Goal: Task Accomplishment & Management: Manage account settings

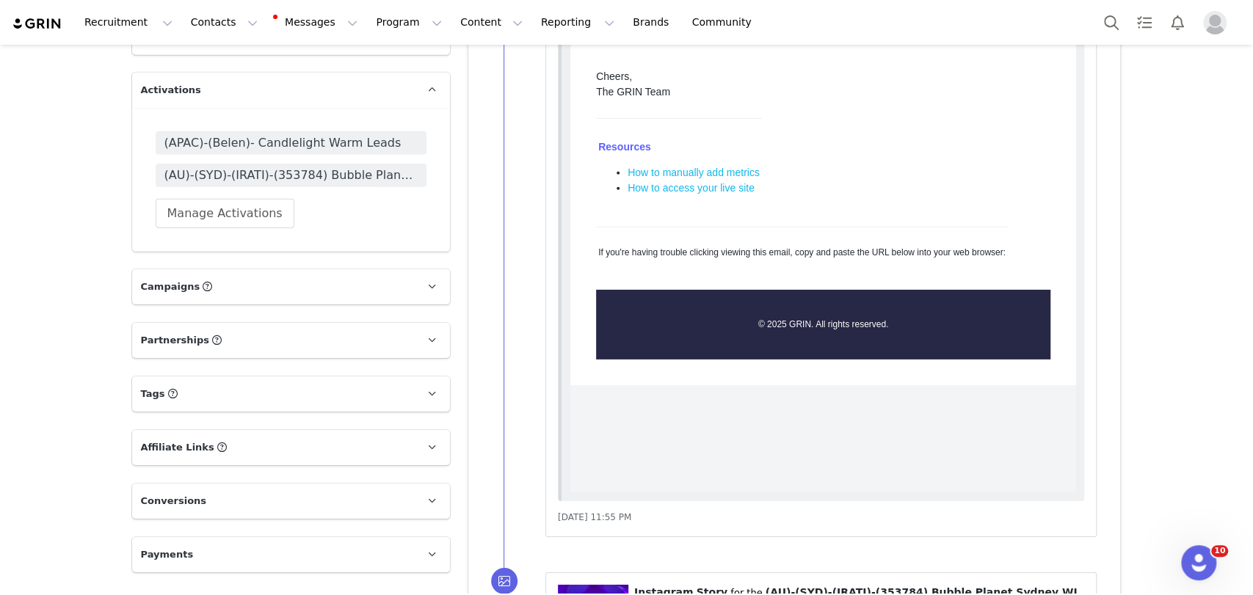
scroll to position [3017, 0]
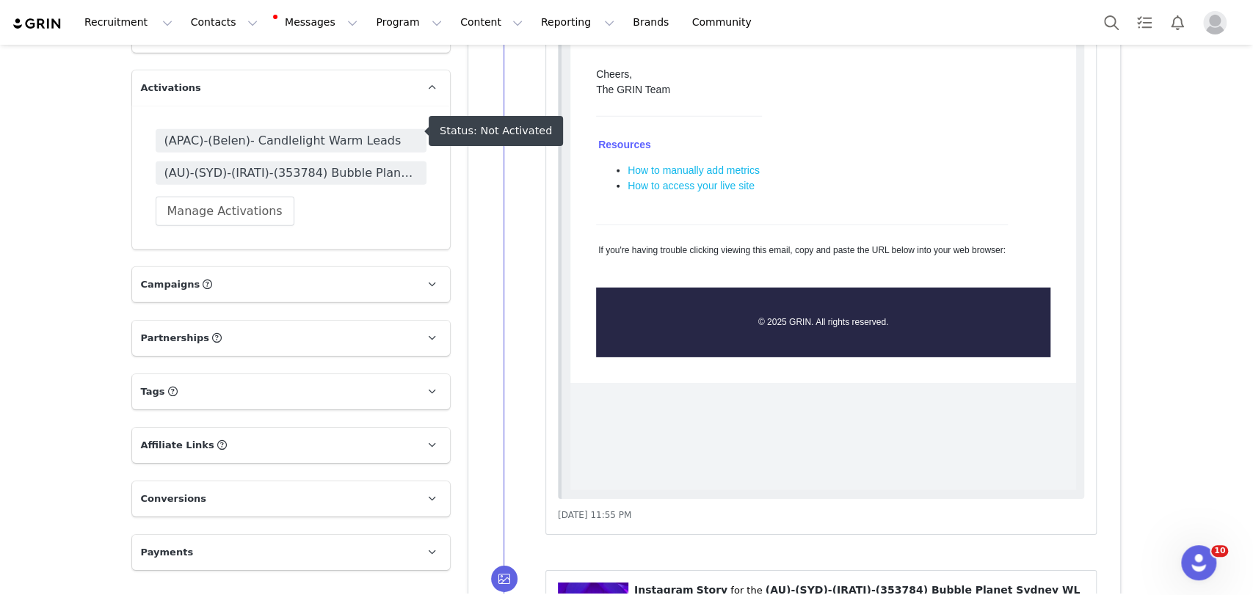
click at [288, 134] on span "(APAC)-(Belen)- Candlelight Warm Leads" at bounding box center [290, 141] width 253 height 18
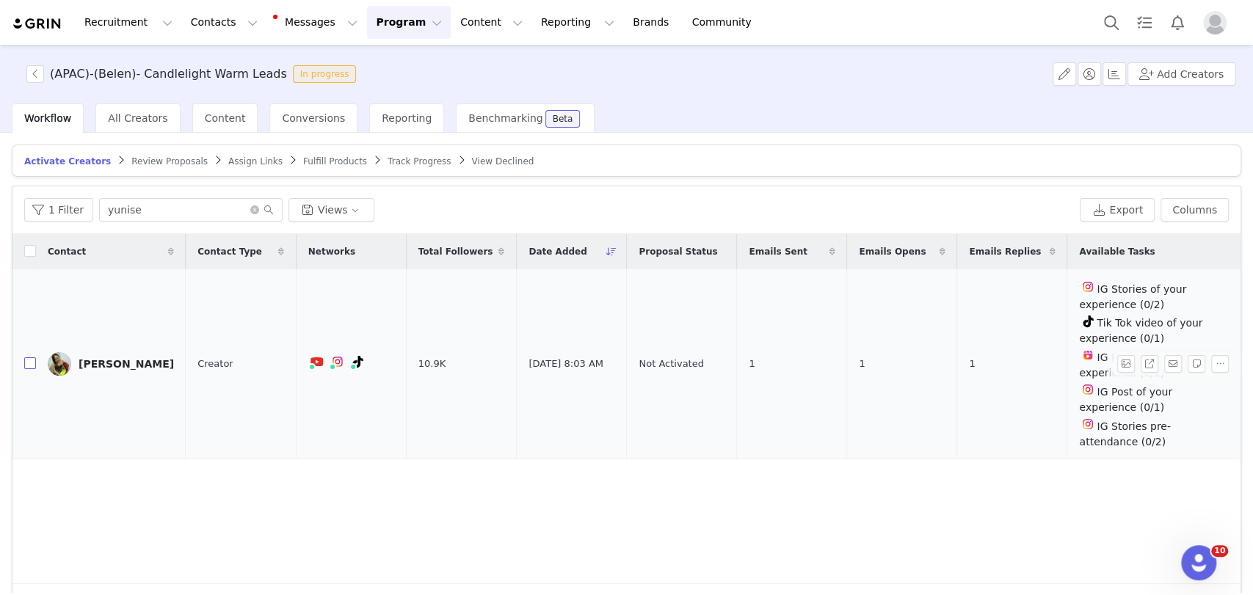
click at [29, 362] on input "checkbox" at bounding box center [30, 363] width 12 height 12
checkbox input "true"
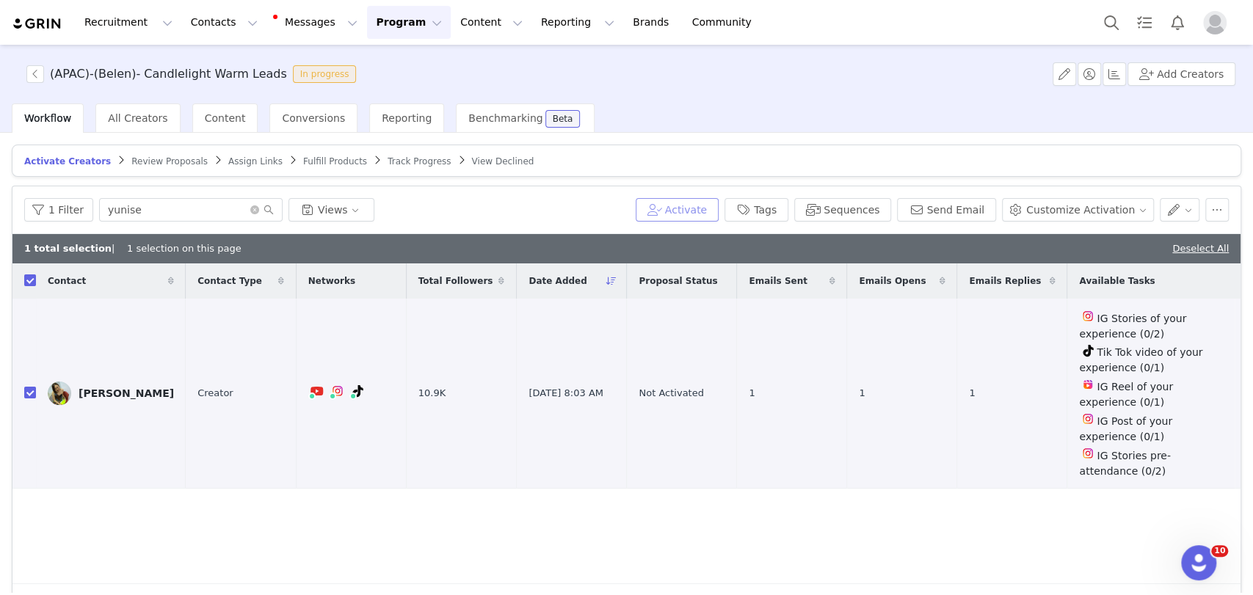
click at [705, 209] on button "Activate" at bounding box center [677, 209] width 83 height 23
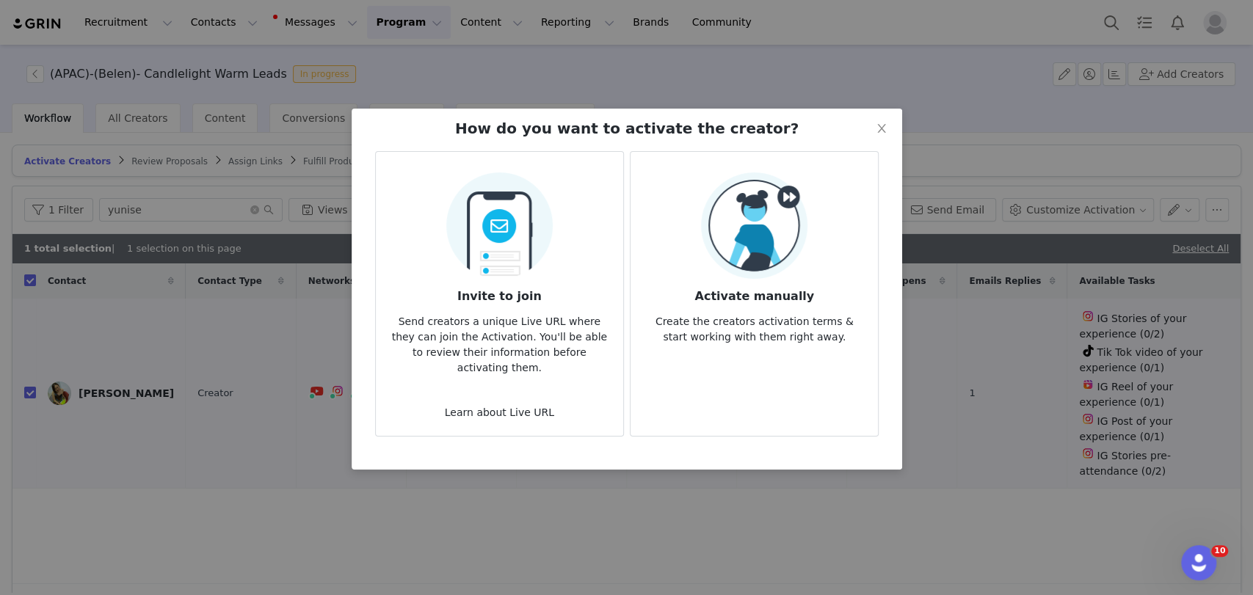
click at [776, 214] on img at bounding box center [754, 225] width 106 height 106
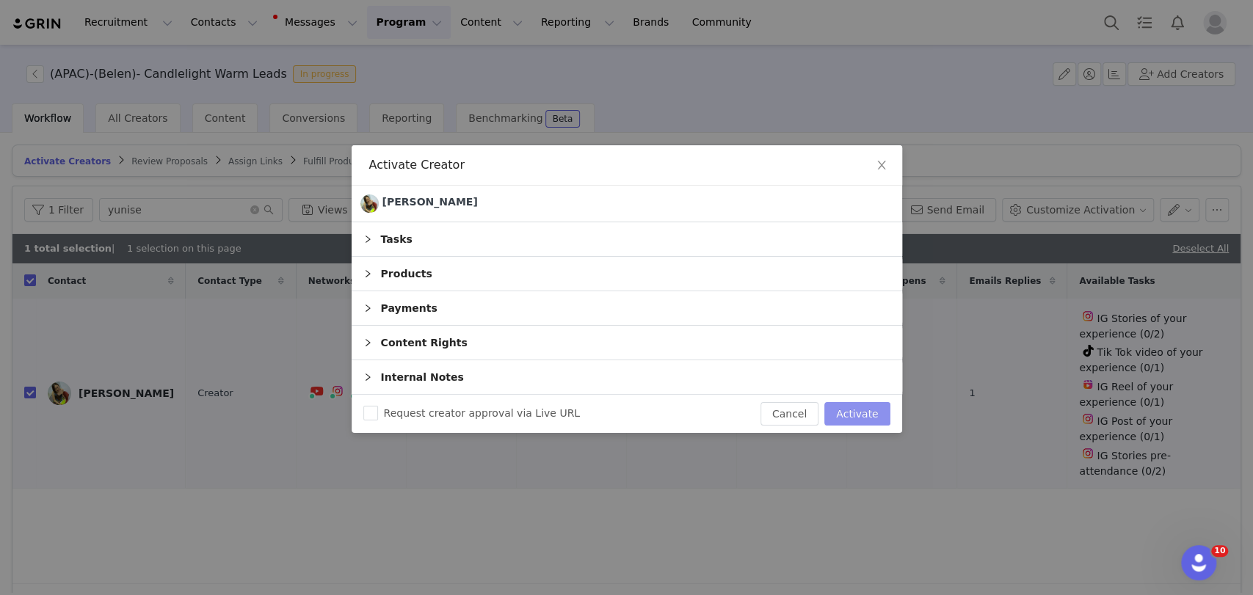
click at [844, 407] on button "Activate" at bounding box center [856, 413] width 65 height 23
checkbox input "false"
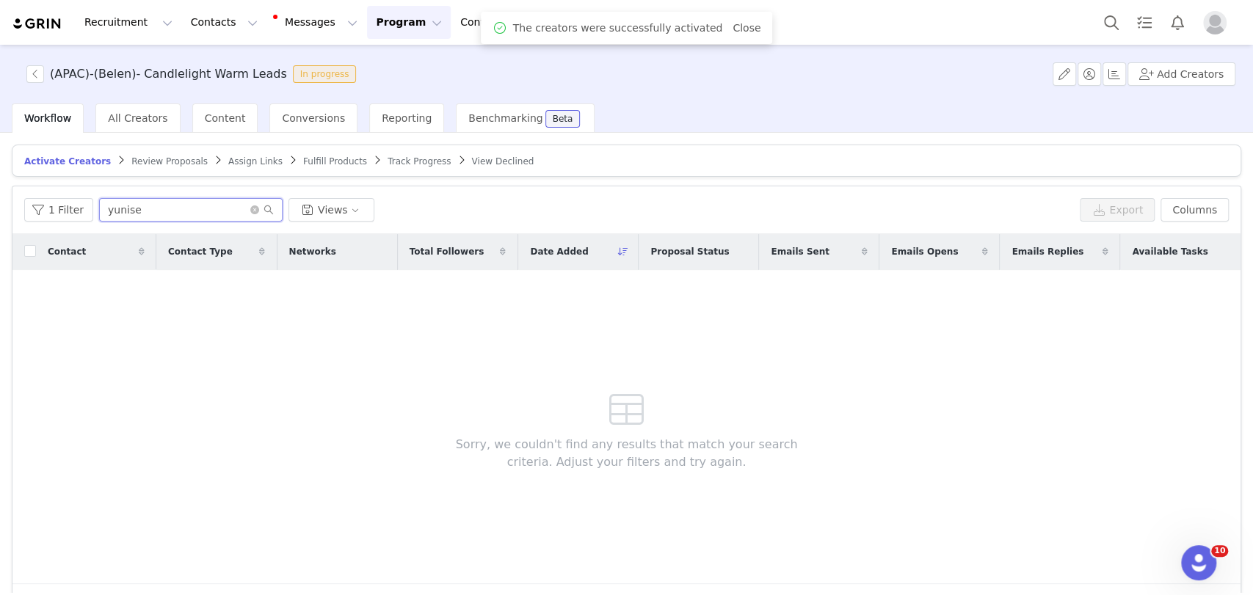
click at [121, 217] on input "yunise" at bounding box center [190, 209] width 183 height 23
click at [234, 156] on span "Assign Links" at bounding box center [255, 161] width 54 height 10
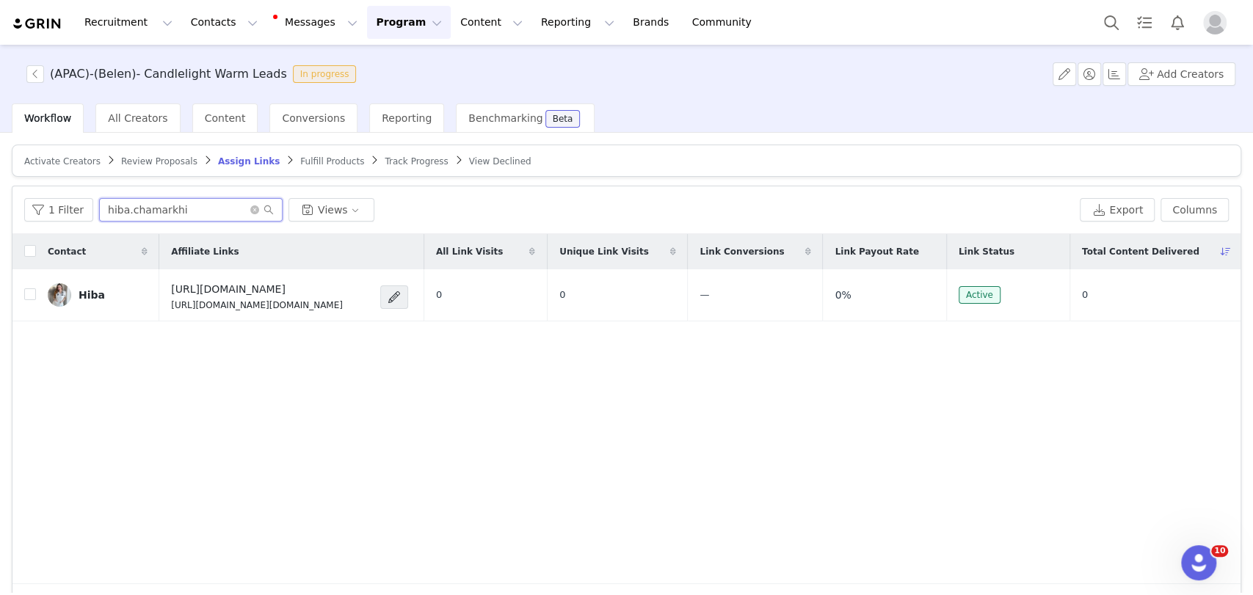
click at [177, 213] on input "hiba.chamarkhi" at bounding box center [190, 209] width 183 height 23
click at [204, 208] on input "hiba.chamarkhi" at bounding box center [190, 209] width 183 height 23
drag, startPoint x: 230, startPoint y: 208, endPoint x: 31, endPoint y: 207, distance: 199.6
click at [31, 207] on div "1 Filter hiba.chamarkhi Views" at bounding box center [549, 209] width 1050 height 23
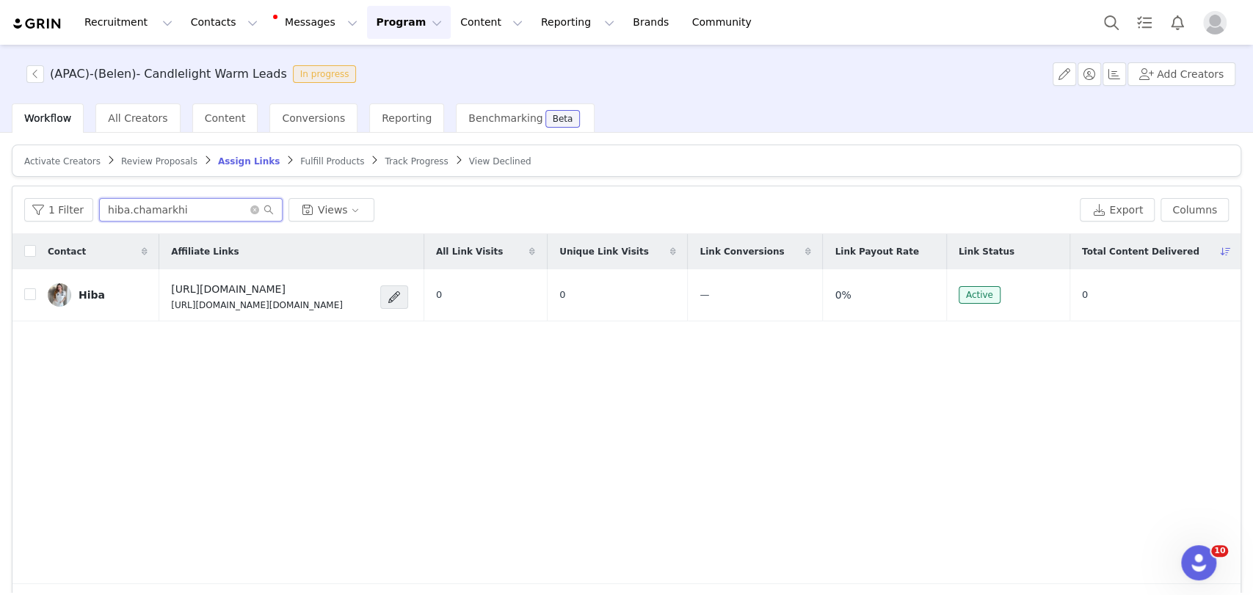
paste input "yunise"
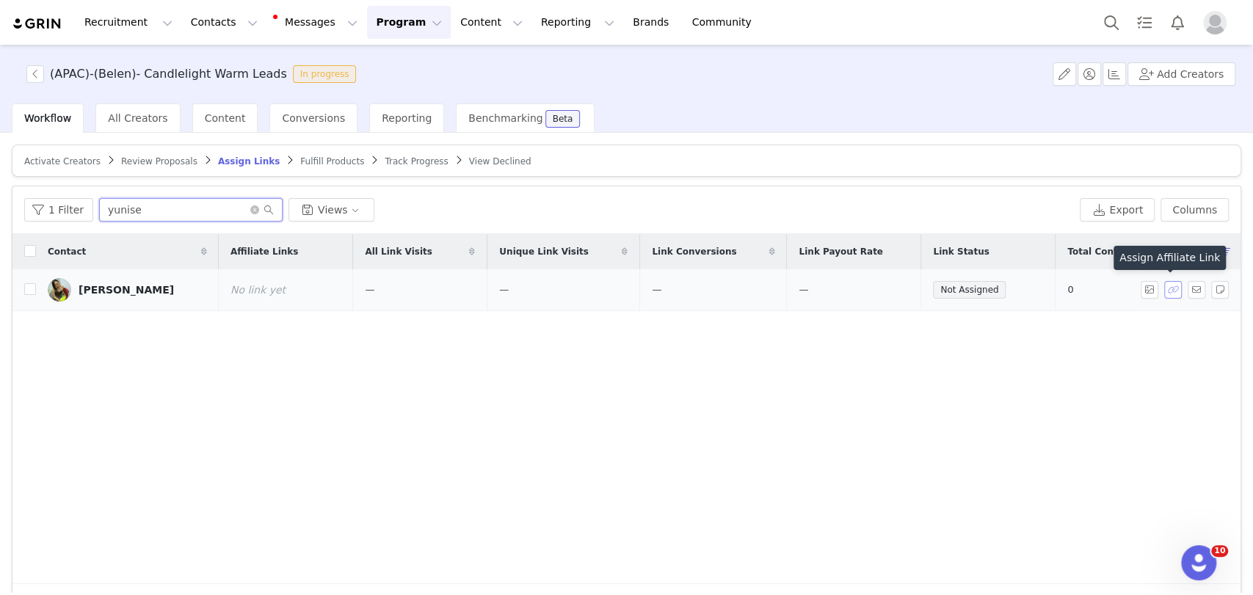
type input "yunise"
click at [943, 289] on button "button" at bounding box center [1173, 290] width 18 height 18
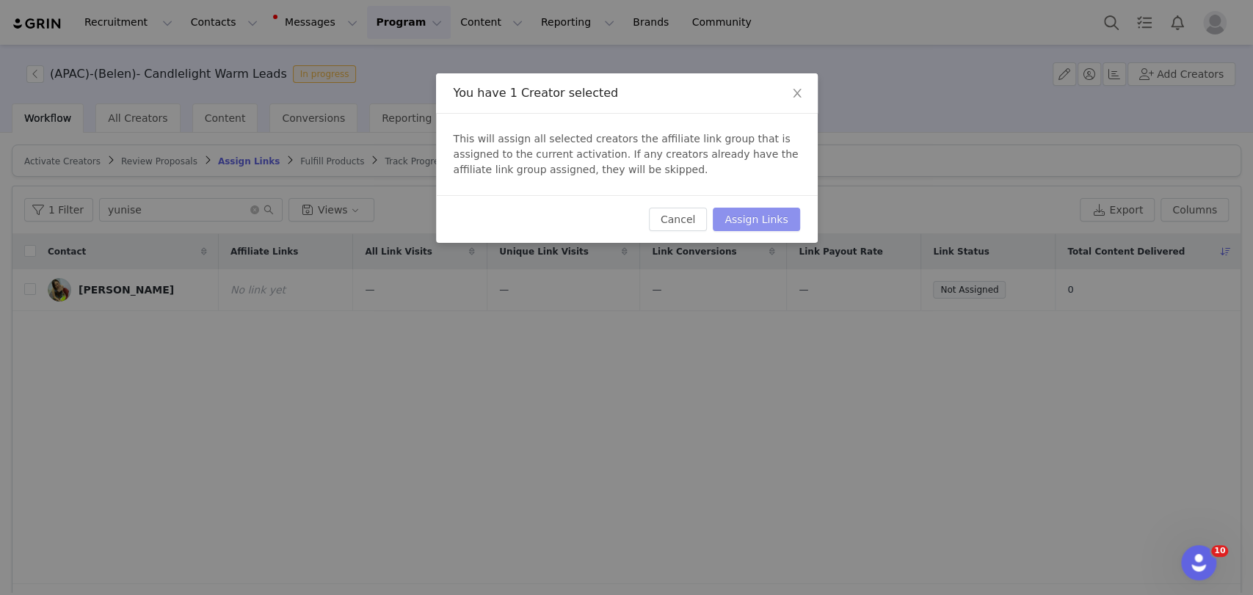
click at [747, 215] on button "Assign Links" at bounding box center [756, 219] width 87 height 23
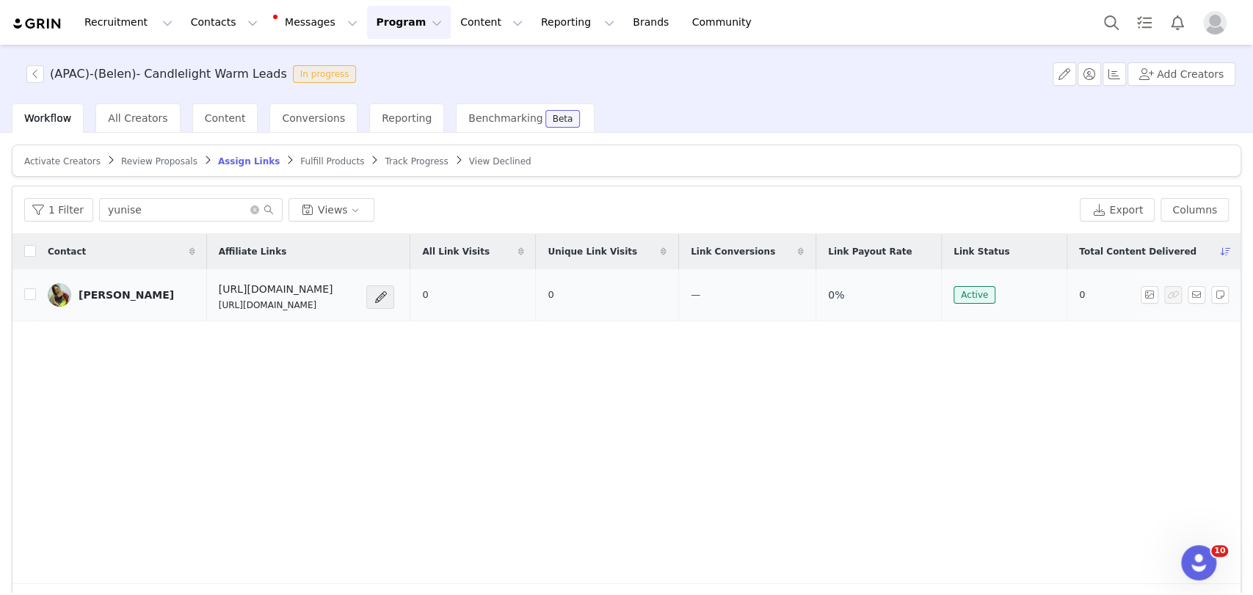
drag, startPoint x: 368, startPoint y: 309, endPoint x: 192, endPoint y: 312, distance: 176.2
click at [207, 312] on td "https://candlelightexperience.com/ https://glnk.io/z15l/candlelightxyunise" at bounding box center [308, 295] width 203 height 52
copy p "https://glnk.io/z15l/candlelightxyunise"
click at [943, 288] on button "button" at bounding box center [1197, 295] width 18 height 18
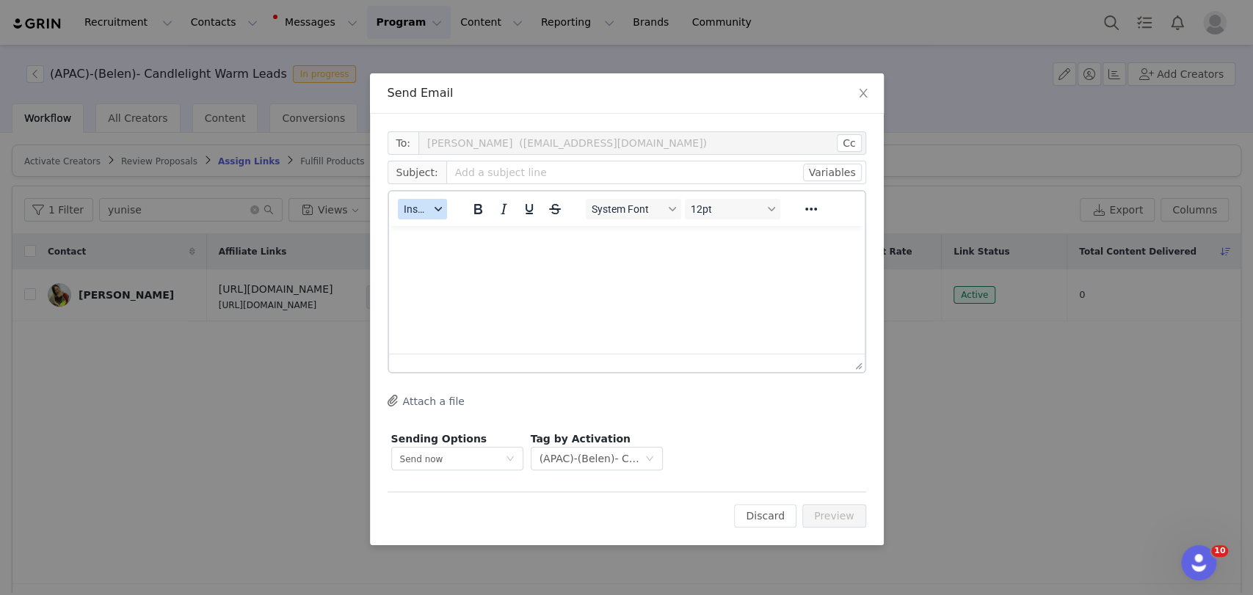
click at [418, 208] on span "Insert" at bounding box center [417, 209] width 26 height 12
click at [431, 232] on div "Insert Template" at bounding box center [476, 235] width 132 height 18
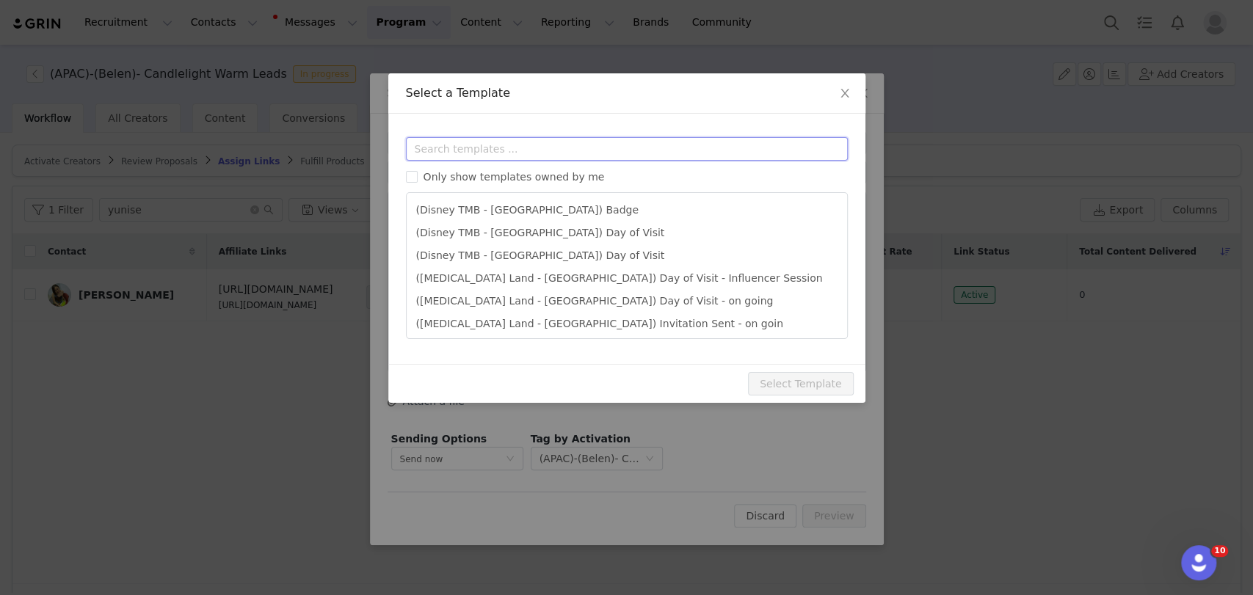
click at [443, 145] on input "text" at bounding box center [627, 148] width 442 height 23
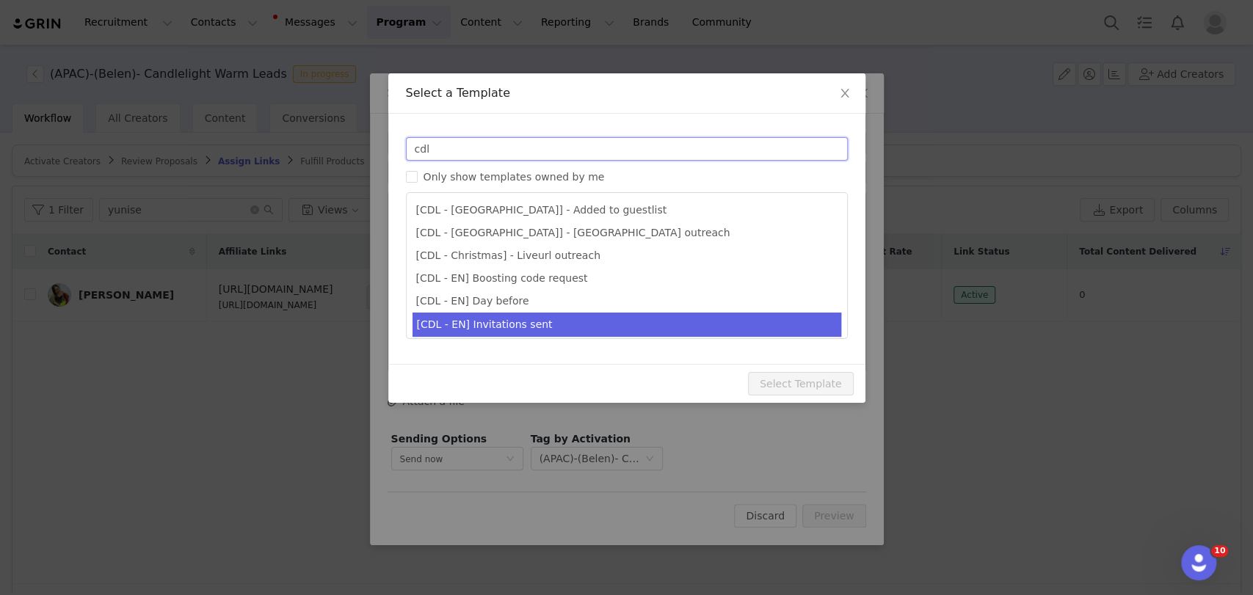
type input "cdl"
click at [482, 332] on li "[CDL - EN] Invitations sent" at bounding box center [626, 325] width 429 height 24
type input "Your invitations for Candlelight have been requested! 🕯️✨"
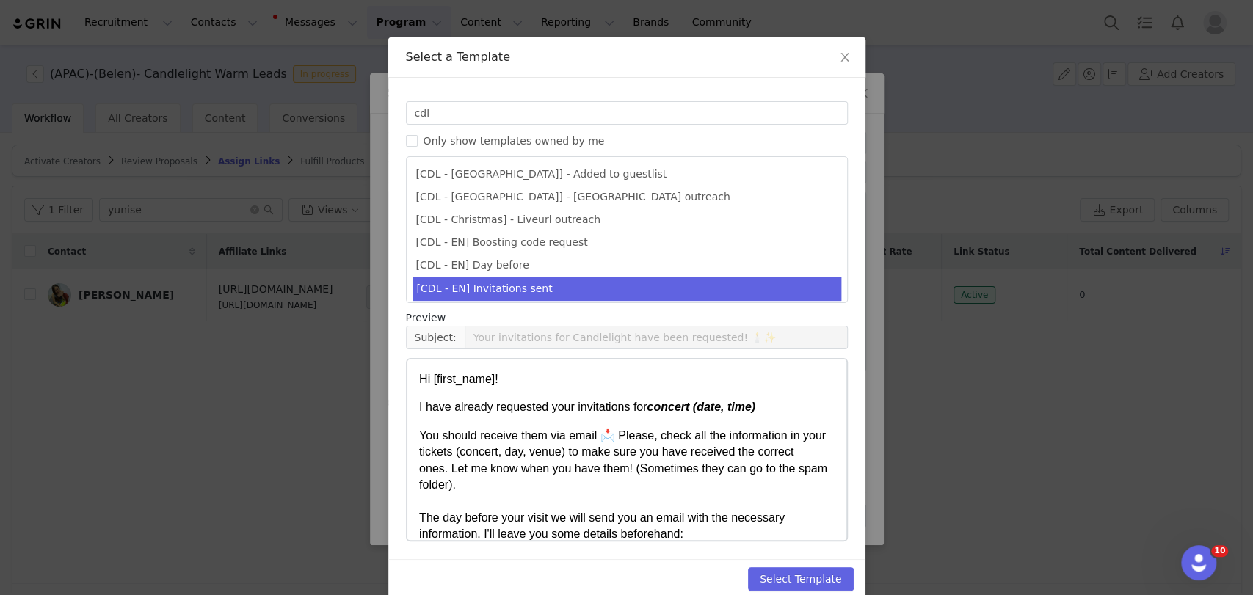
scroll to position [57, 0]
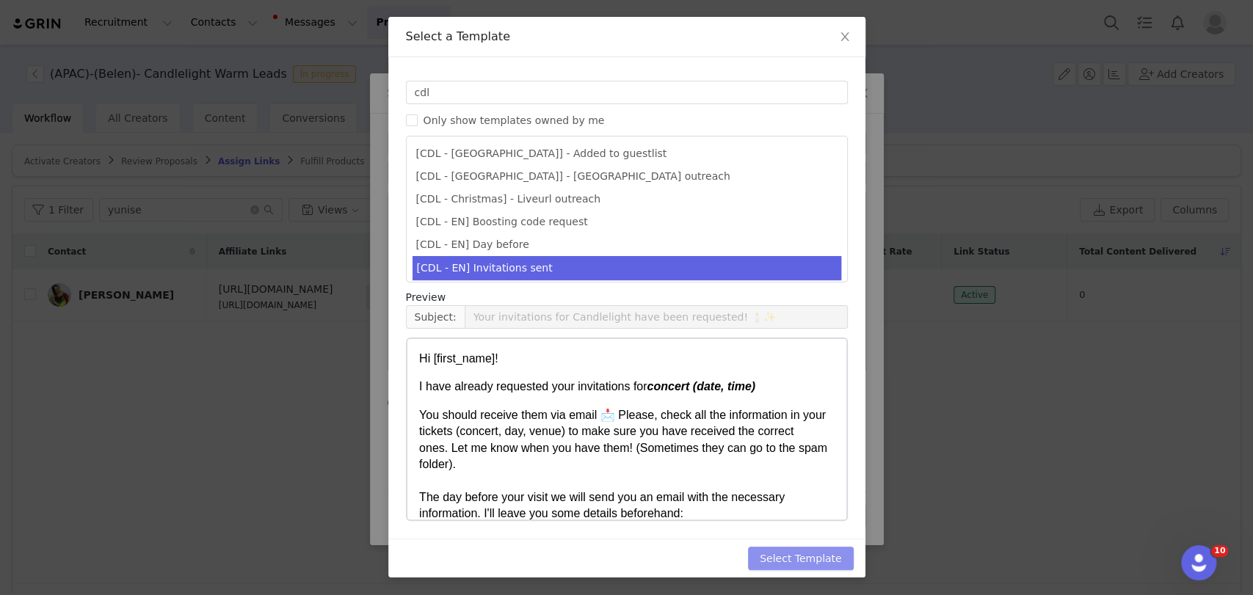
click at [826, 548] on button "Select Template" at bounding box center [801, 558] width 106 height 23
type input "Your invitations for Candlelight have been requested! 🕯️✨"
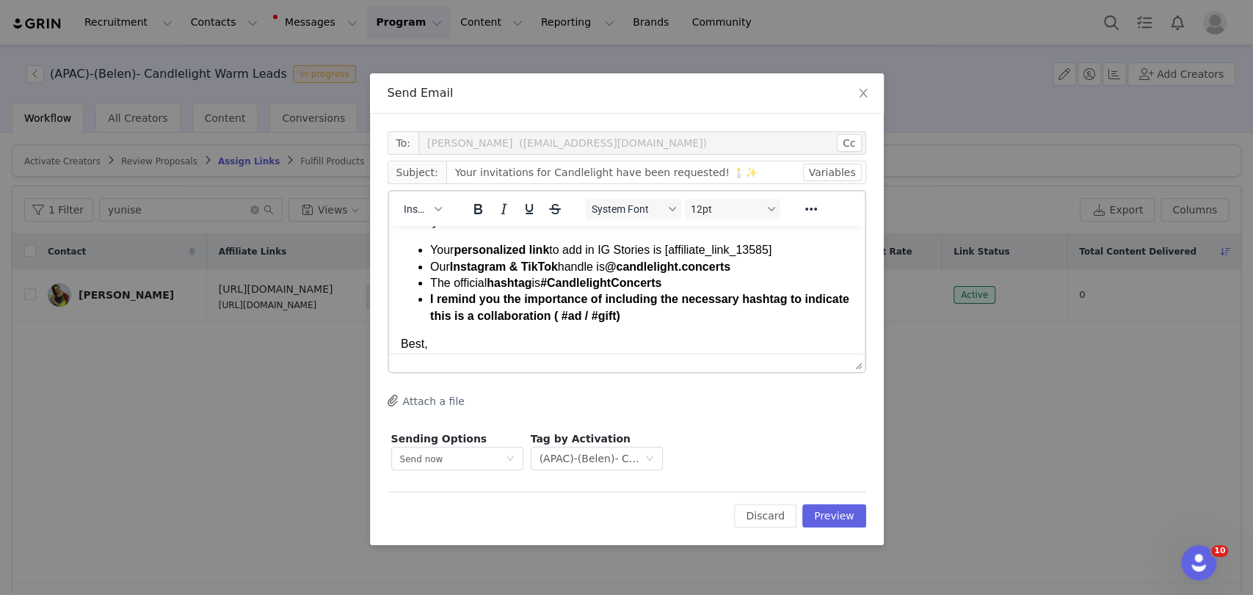
scroll to position [163, 0]
click at [814, 238] on body "Hi First Name ! I have already requested your invitations for concert (date, ti…" at bounding box center [626, 241] width 452 height 333
paste body "Rich Text Area. Press ALT-0 for help."
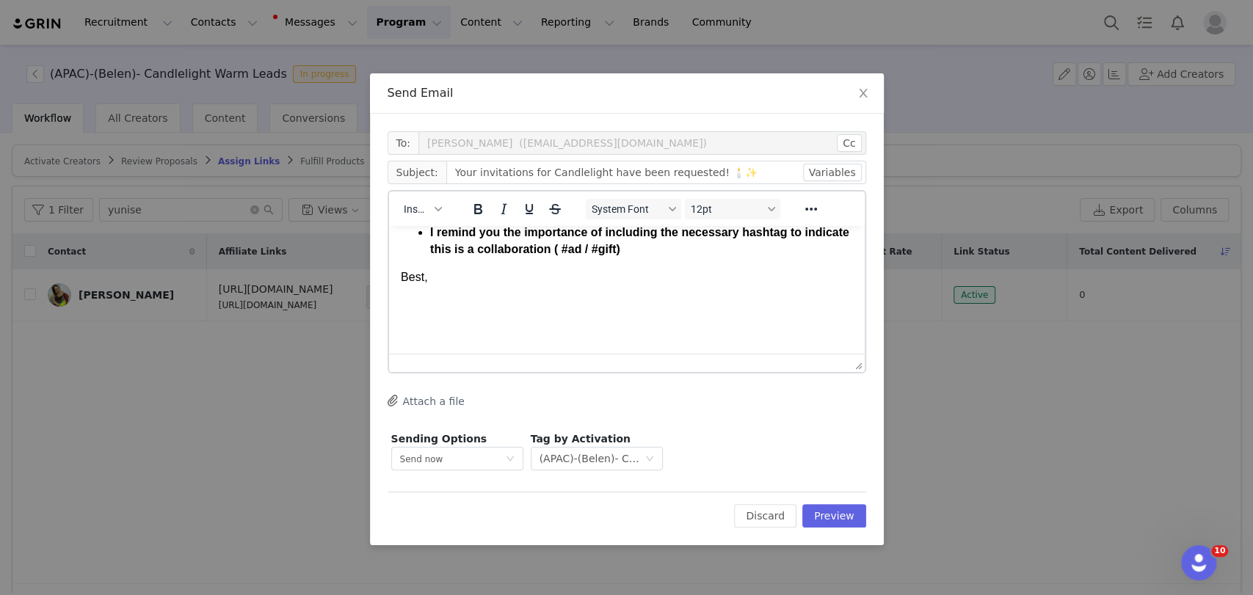
scroll to position [245, 0]
click at [422, 299] on p "Rich Text Area. Press ALT-0 for help." at bounding box center [626, 305] width 452 height 16
click at [415, 203] on span "Insert" at bounding box center [417, 209] width 26 height 12
click at [457, 293] on div "Insert Signature" at bounding box center [474, 281] width 147 height 23
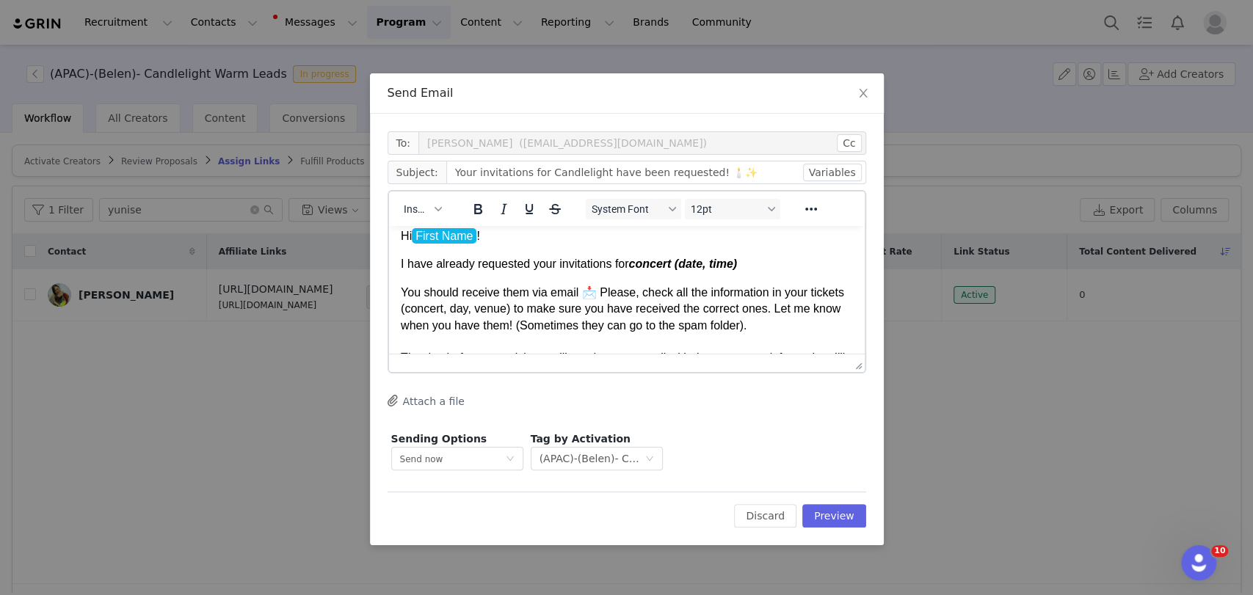
scroll to position [0, 0]
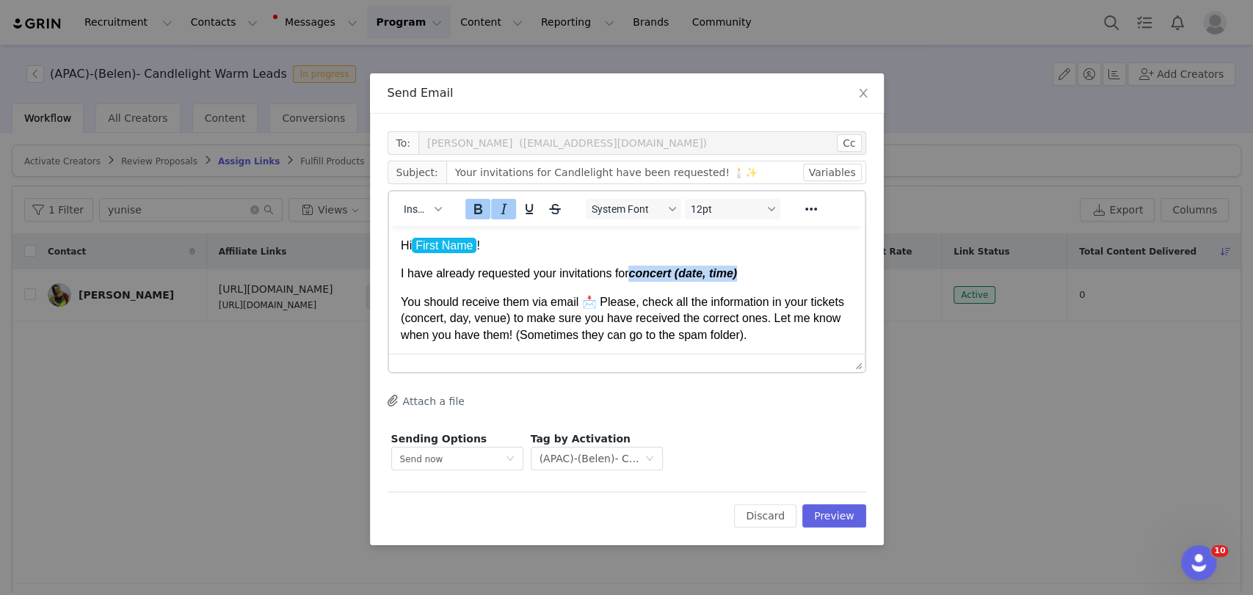
drag, startPoint x: 629, startPoint y: 273, endPoint x: 763, endPoint y: 280, distance: 133.7
click at [763, 280] on p "I have already requested your invitations for concert (date, time)" at bounding box center [626, 274] width 452 height 16
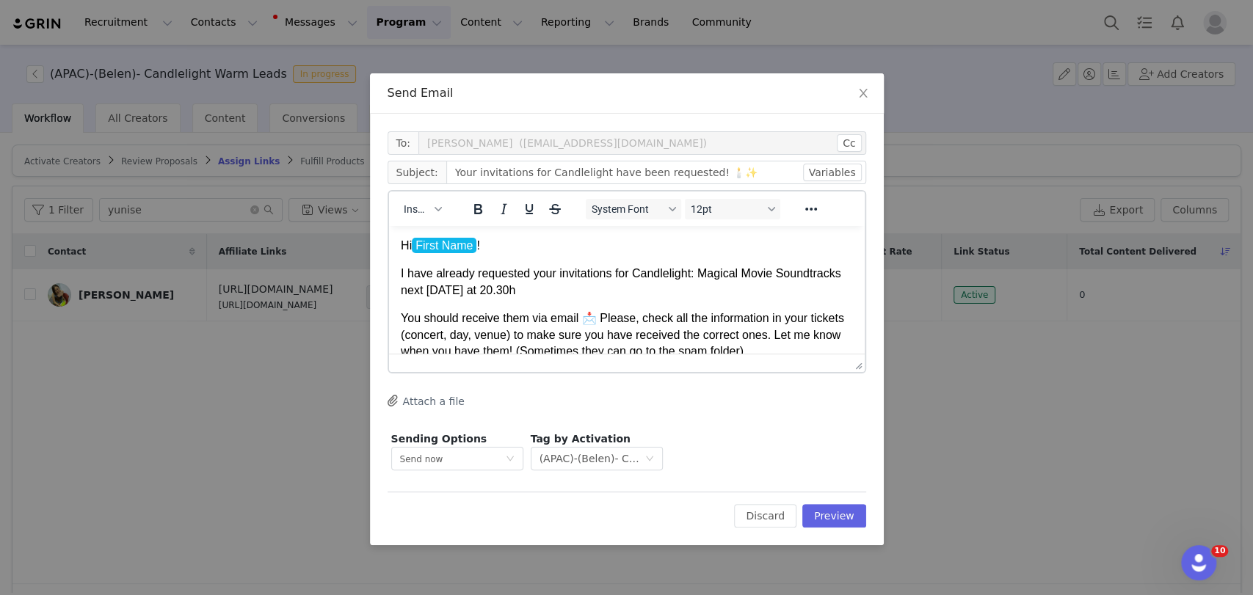
click at [543, 286] on p "I have already requested your invitations for Candlelight: Magical Movie Soundt…" at bounding box center [626, 282] width 452 height 33
click at [545, 291] on p "I have already requested your invitations for Candlelight: Magical Movie Soundt…" at bounding box center [626, 282] width 452 height 33
drag, startPoint x: 549, startPoint y: 291, endPoint x: 541, endPoint y: 292, distance: 8.1
click at [541, 292] on p "I have already requested your invitations for Candlelight: Magical Movie Soundt…" at bounding box center [626, 282] width 452 height 33
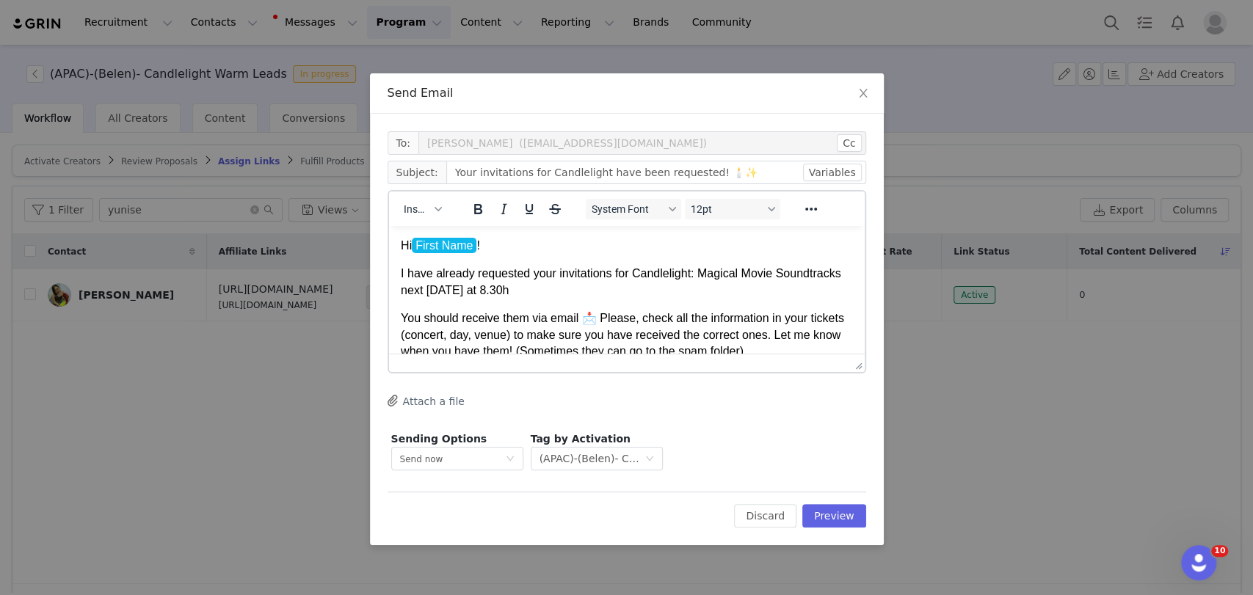
click at [565, 292] on p "I have already requested your invitations for Candlelight: Magical Movie Soundt…" at bounding box center [626, 282] width 452 height 33
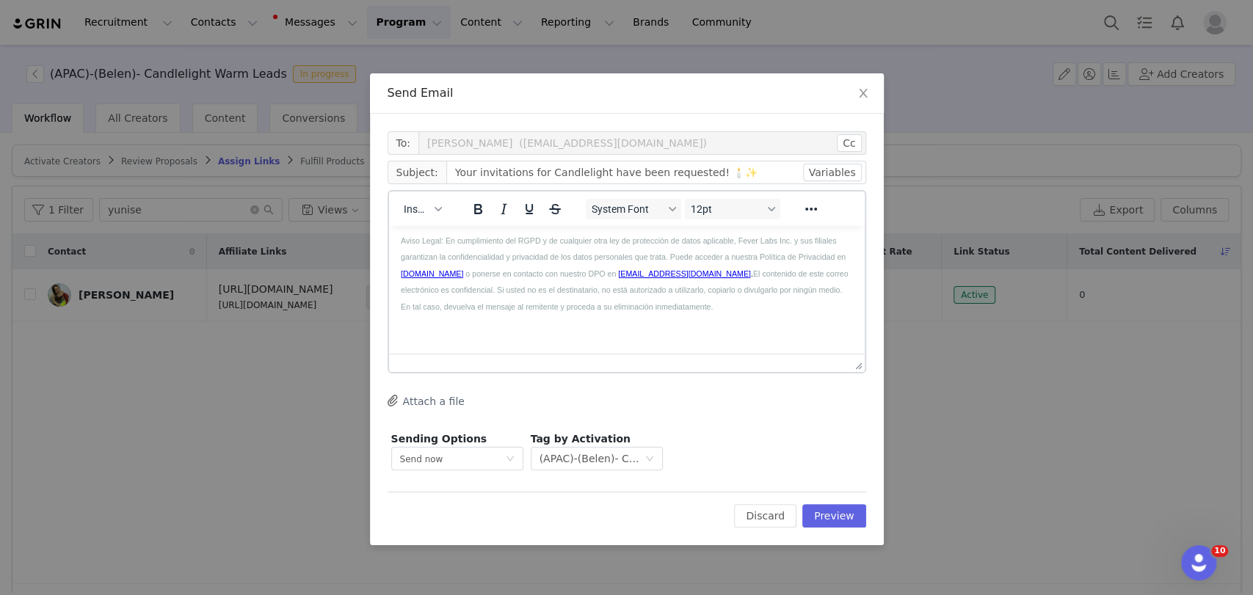
scroll to position [570, 0]
click at [850, 506] on button "Preview" at bounding box center [834, 515] width 64 height 23
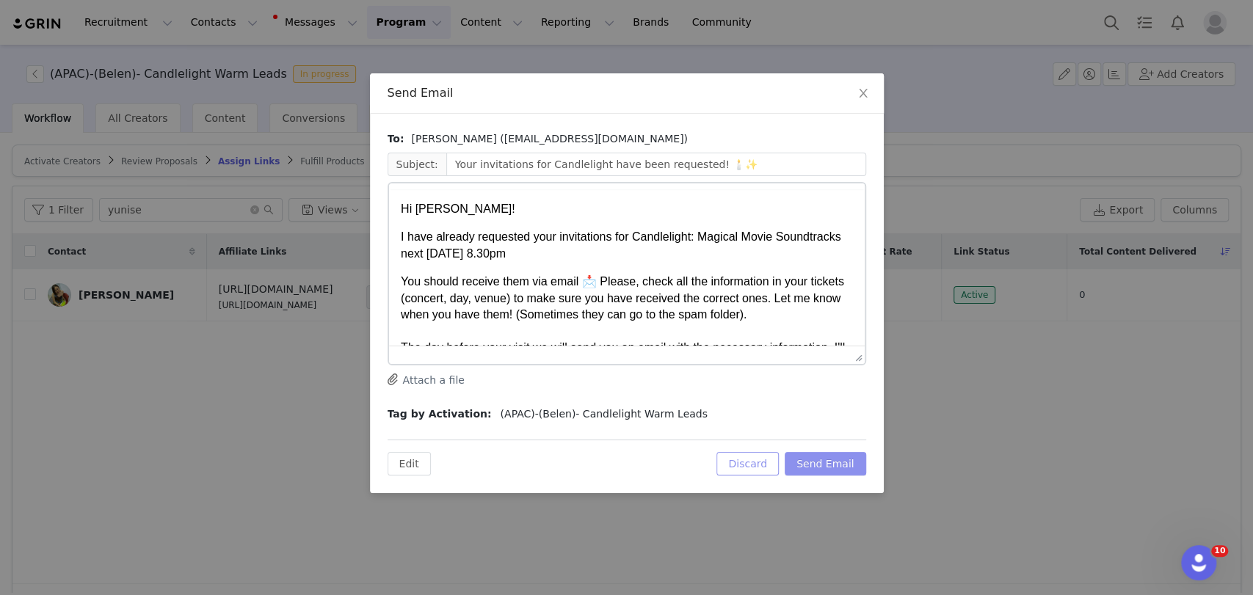
scroll to position [0, 0]
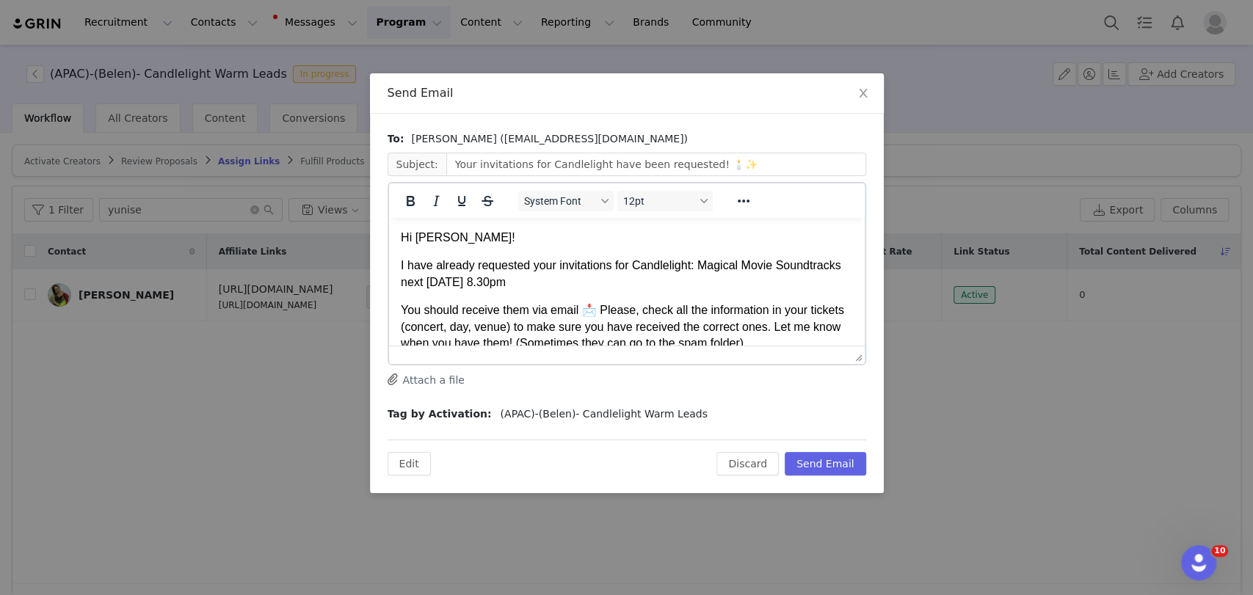
drag, startPoint x: 449, startPoint y: 239, endPoint x: 504, endPoint y: 239, distance: 55.0
click at [504, 239] on p "Hi Eunice Nicole Lim!" at bounding box center [626, 238] width 452 height 16
click at [841, 459] on button "Send Email" at bounding box center [825, 463] width 81 height 23
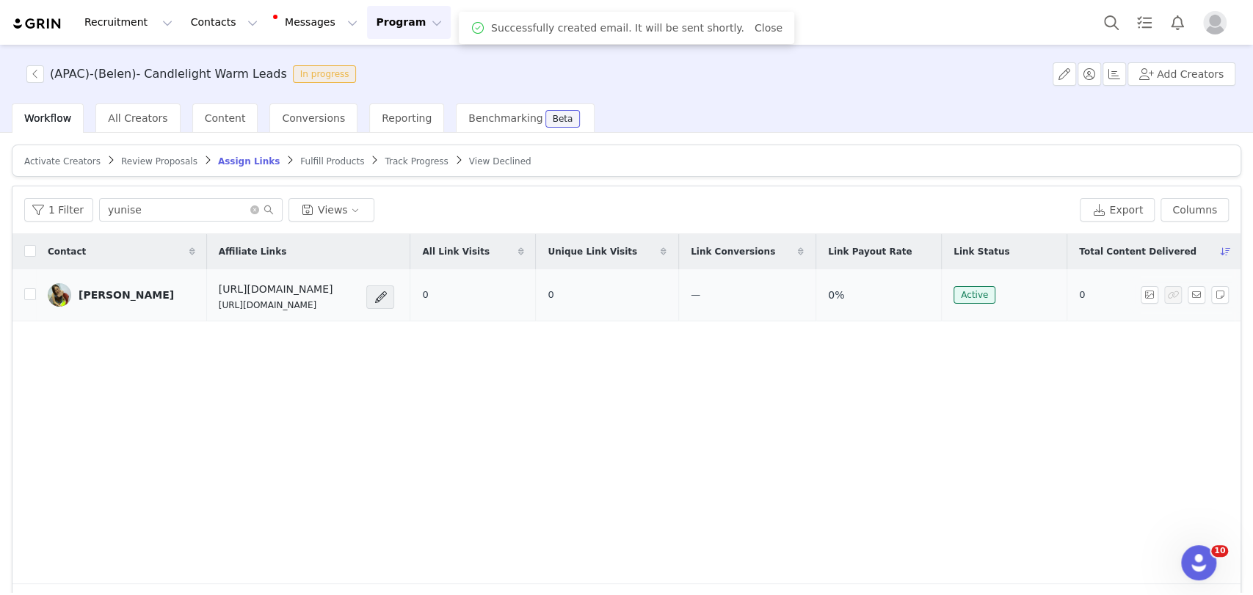
drag, startPoint x: 369, startPoint y: 306, endPoint x: 204, endPoint y: 303, distance: 165.2
click at [219, 303] on div "https://candlelightexperience.com/ https://glnk.io/z15l/candlelightxyunise" at bounding box center [288, 297] width 139 height 30
copy p "https://glnk.io/z15l/candlelightxyunise"
click at [943, 298] on button "button" at bounding box center [1197, 295] width 18 height 18
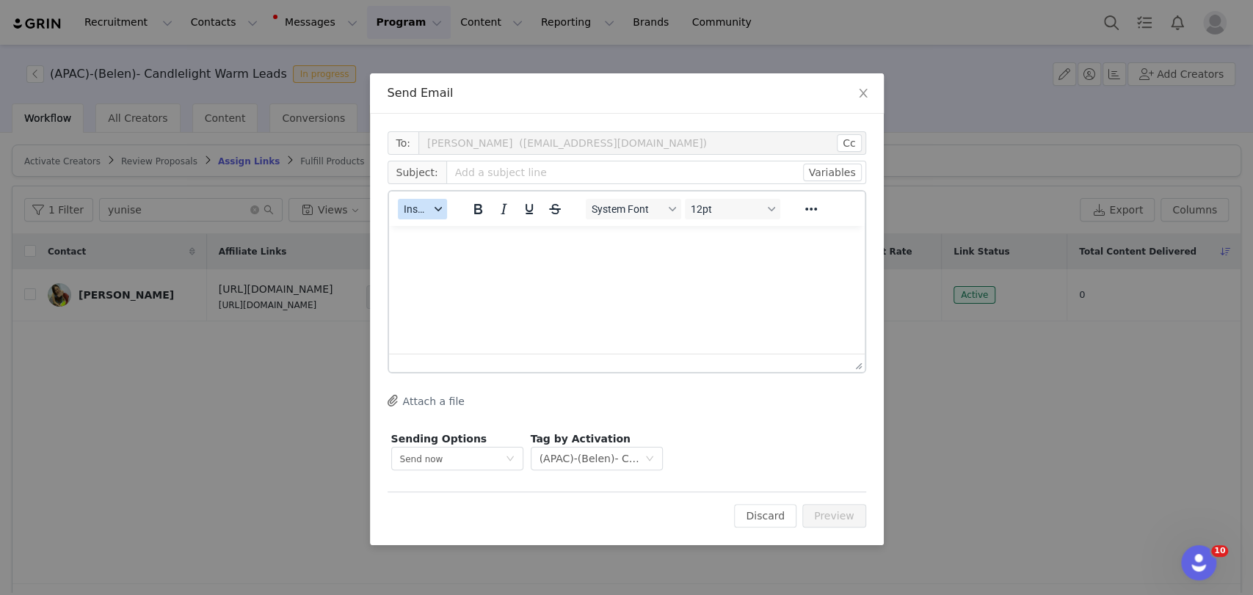
click at [413, 213] on span "Insert" at bounding box center [417, 209] width 26 height 12
click at [445, 230] on div "Insert Template" at bounding box center [476, 235] width 132 height 18
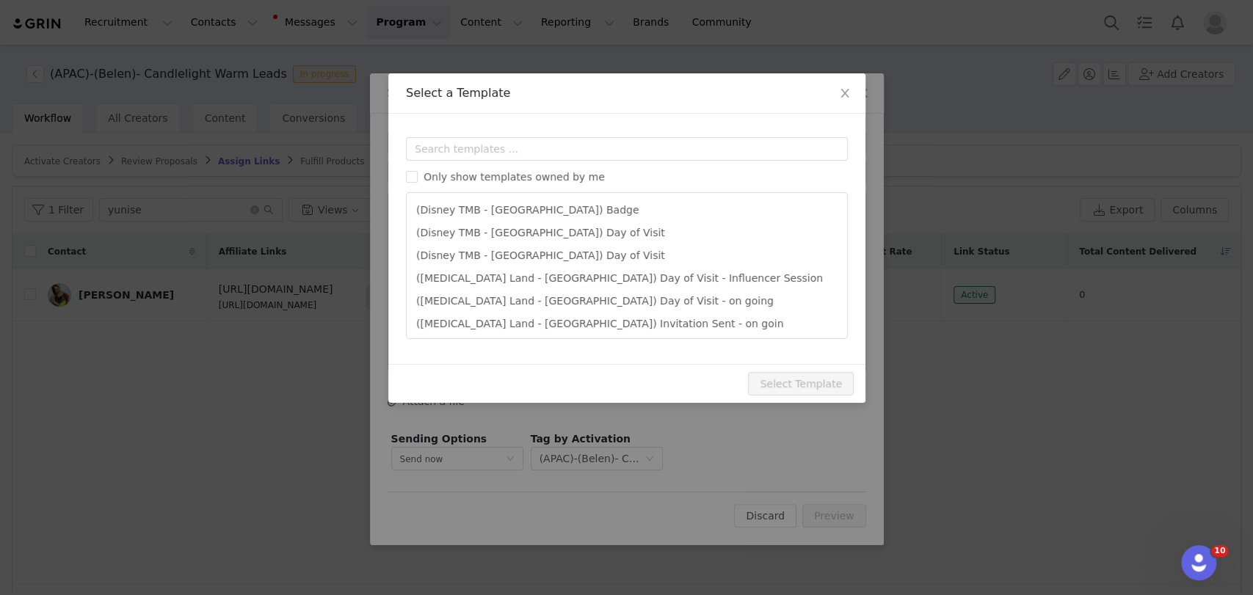
click at [444, 161] on div "Only show templates owned by me (Disney TMB - Abu Dhabi) Badge (Disney TMB - Ab…" at bounding box center [627, 238] width 442 height 202
click at [443, 150] on input "text" at bounding box center [627, 148] width 442 height 23
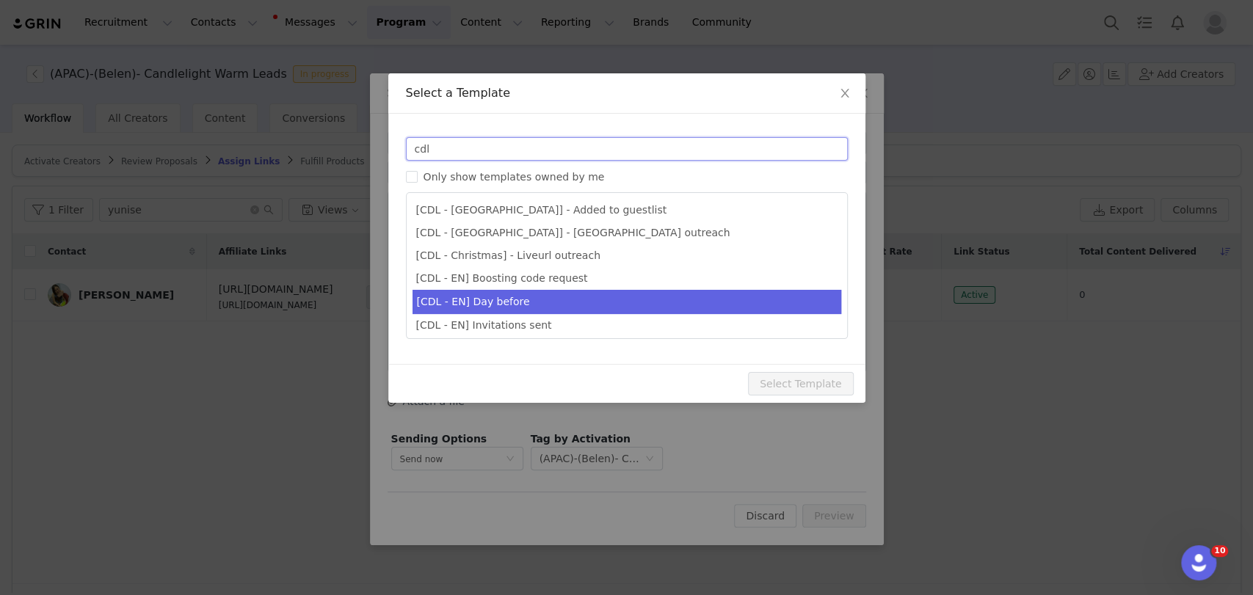
type input "cdl"
click at [495, 300] on li "[CDL - EN] Day before" at bounding box center [626, 302] width 429 height 24
type input "Your Candlelight Concert is almost here! 🕯️"
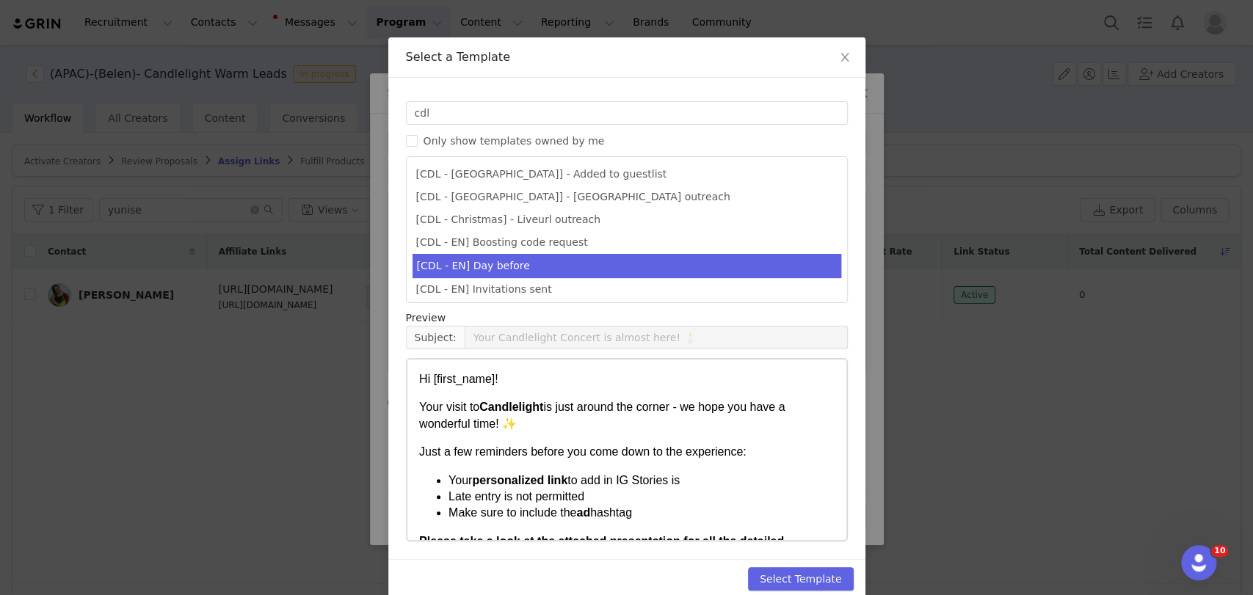
scroll to position [57, 0]
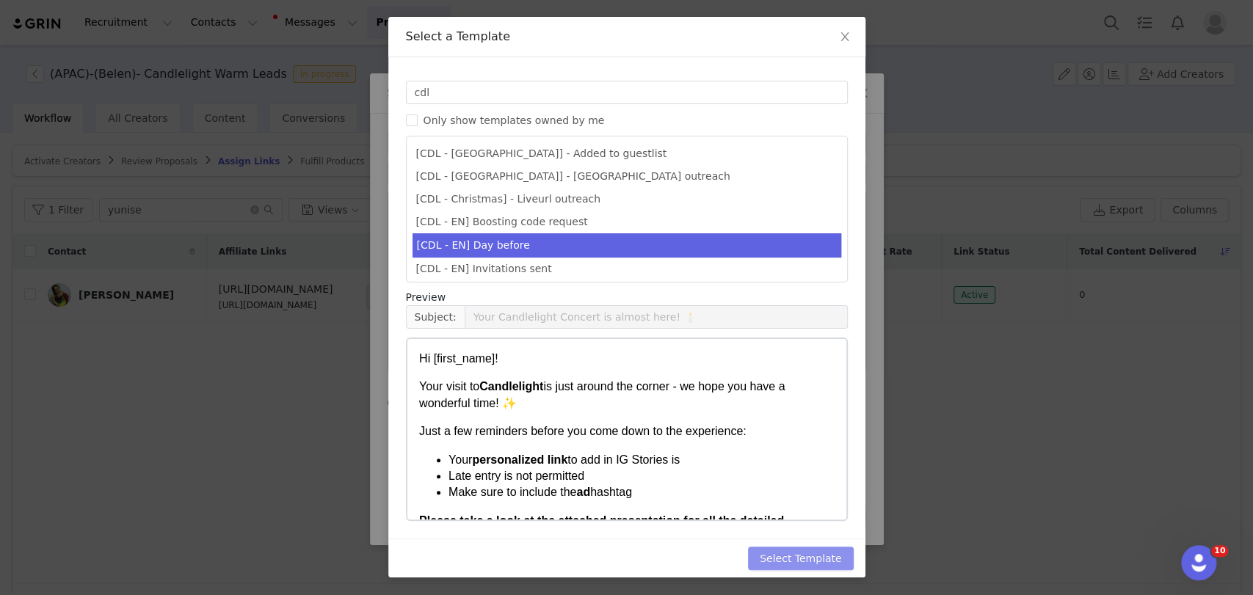
click at [804, 553] on button "Select Template" at bounding box center [801, 558] width 106 height 23
type input "Your Candlelight Concert is almost here! 🕯️"
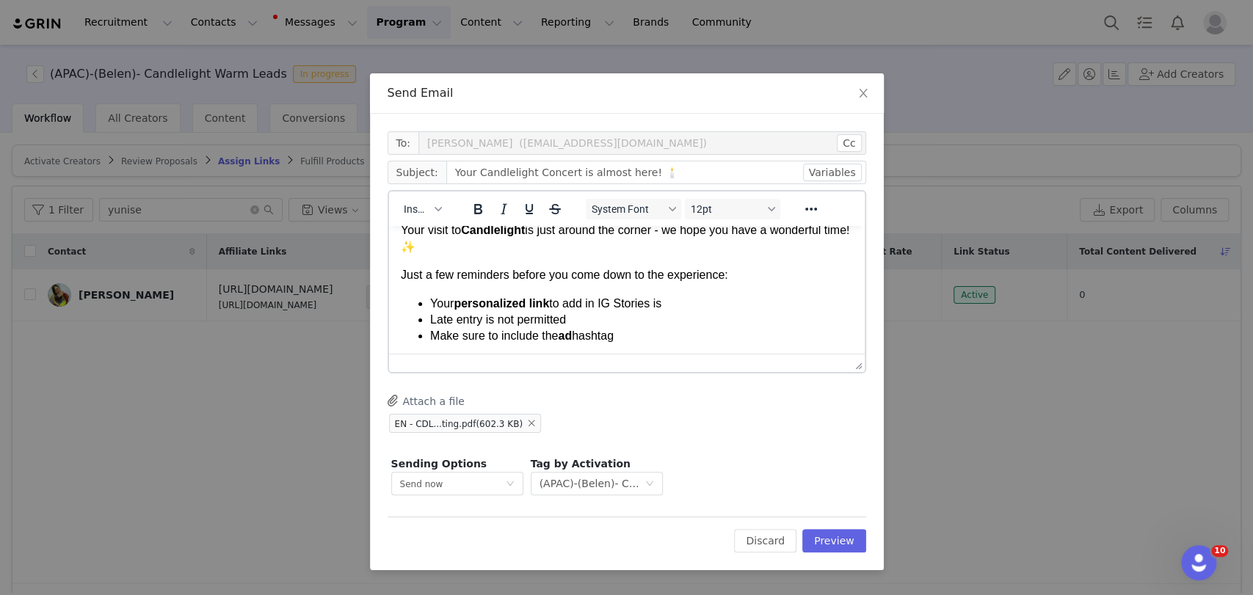
scroll to position [81, 0]
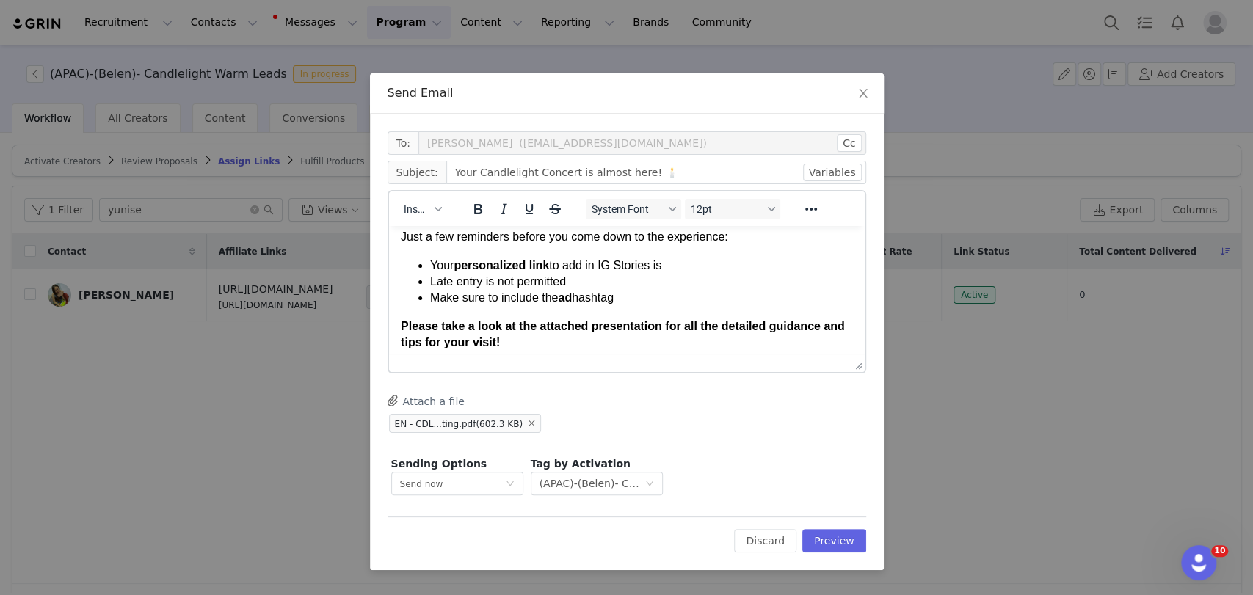
click at [669, 263] on li "Your personalized link to add in IG Stories is" at bounding box center [640, 266] width 423 height 16
click at [663, 264] on li "Your personalized link to add in IG Stories is" at bounding box center [640, 266] width 423 height 16
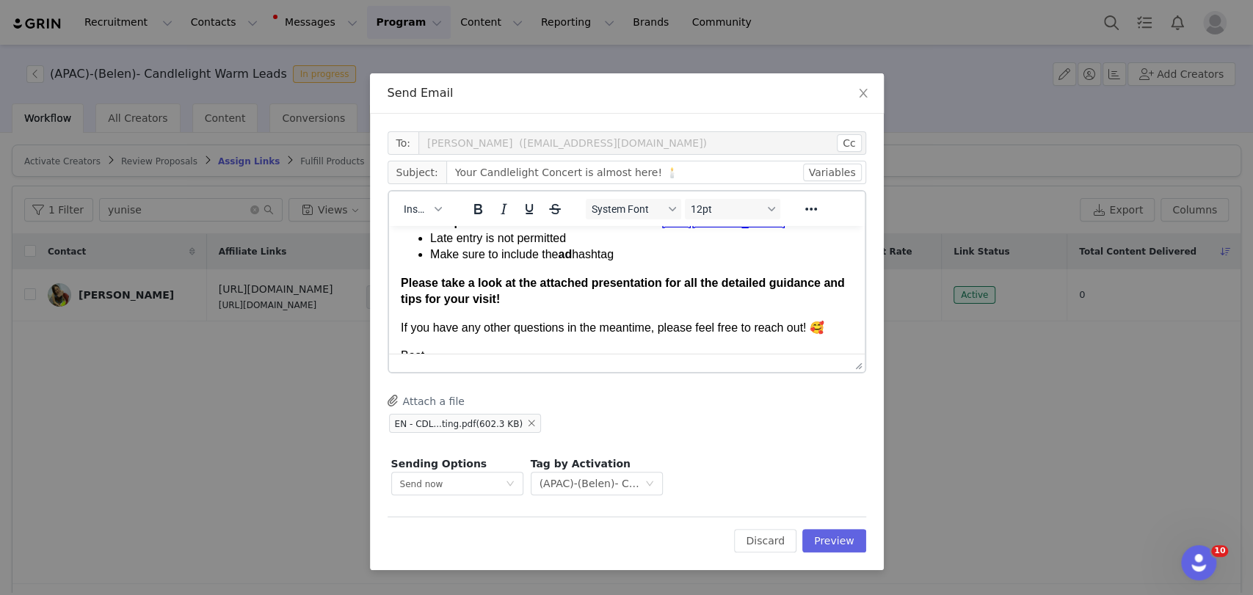
scroll to position [163, 0]
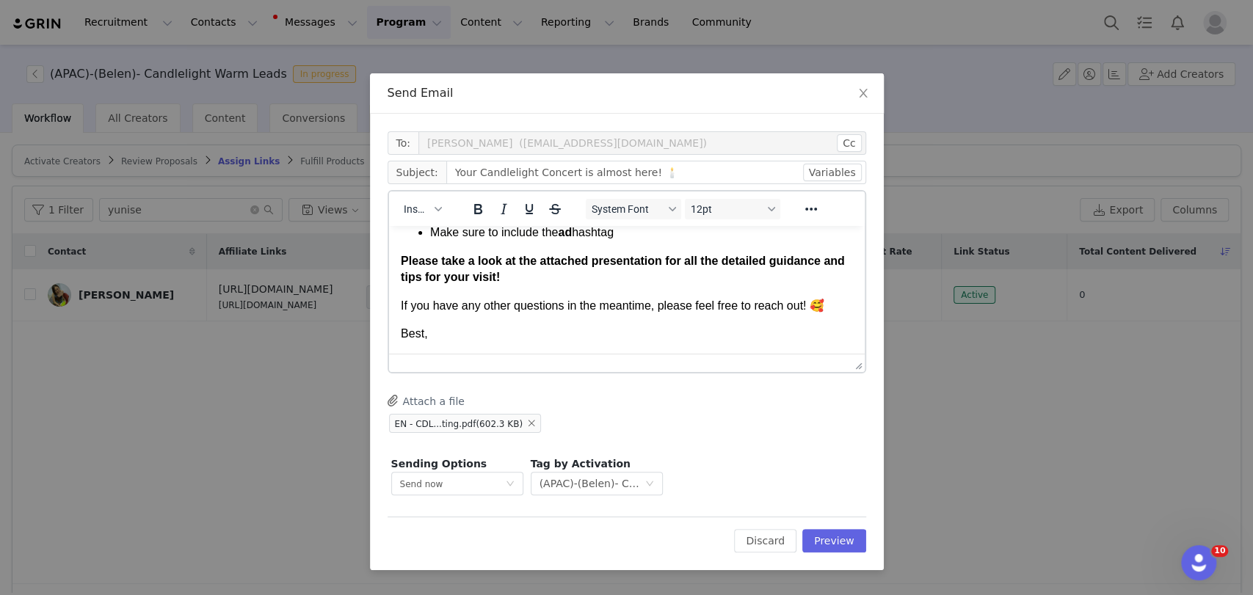
click at [462, 331] on p "Best," at bounding box center [626, 334] width 452 height 16
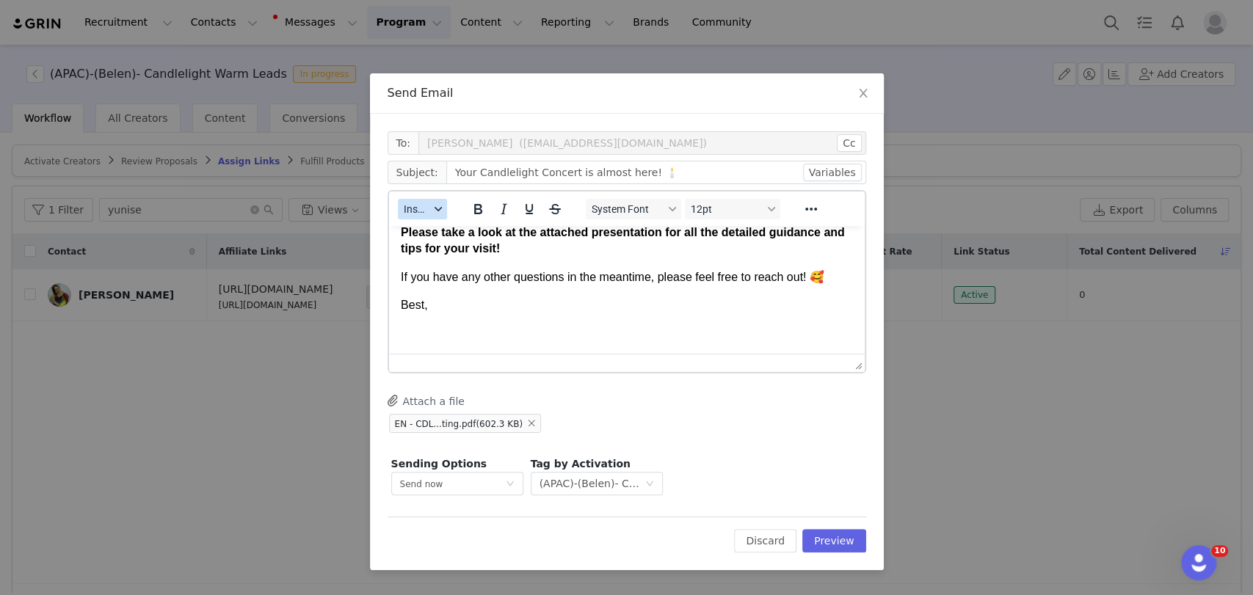
click at [432, 206] on div "button" at bounding box center [438, 209] width 12 height 7
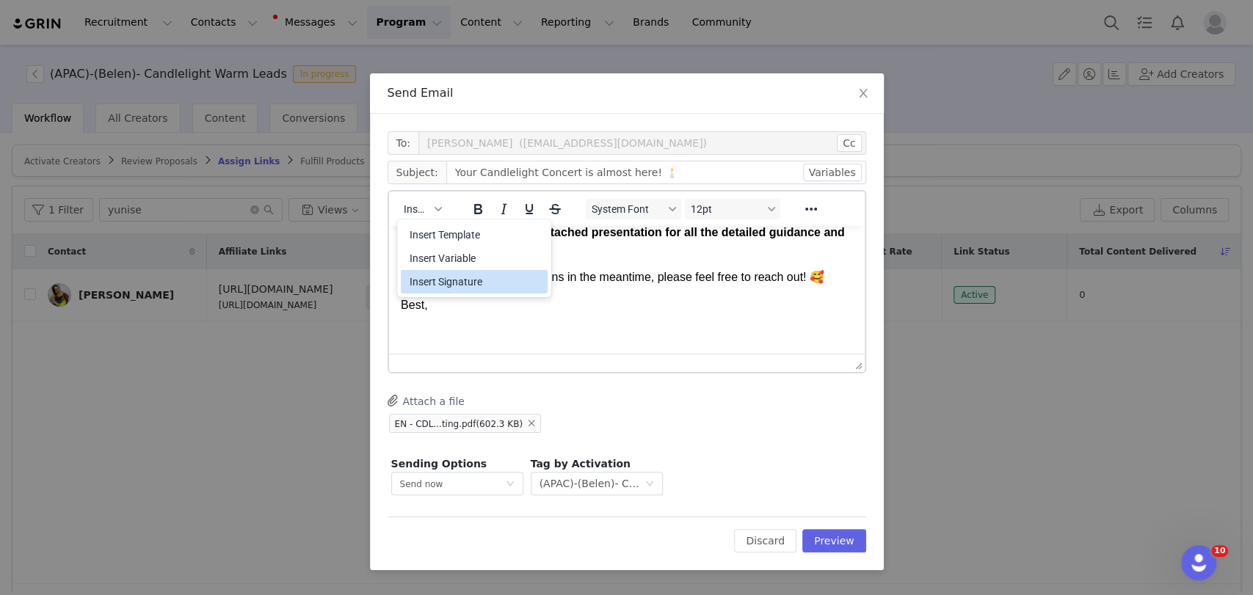
click at [437, 277] on div "Insert Signature" at bounding box center [476, 282] width 132 height 18
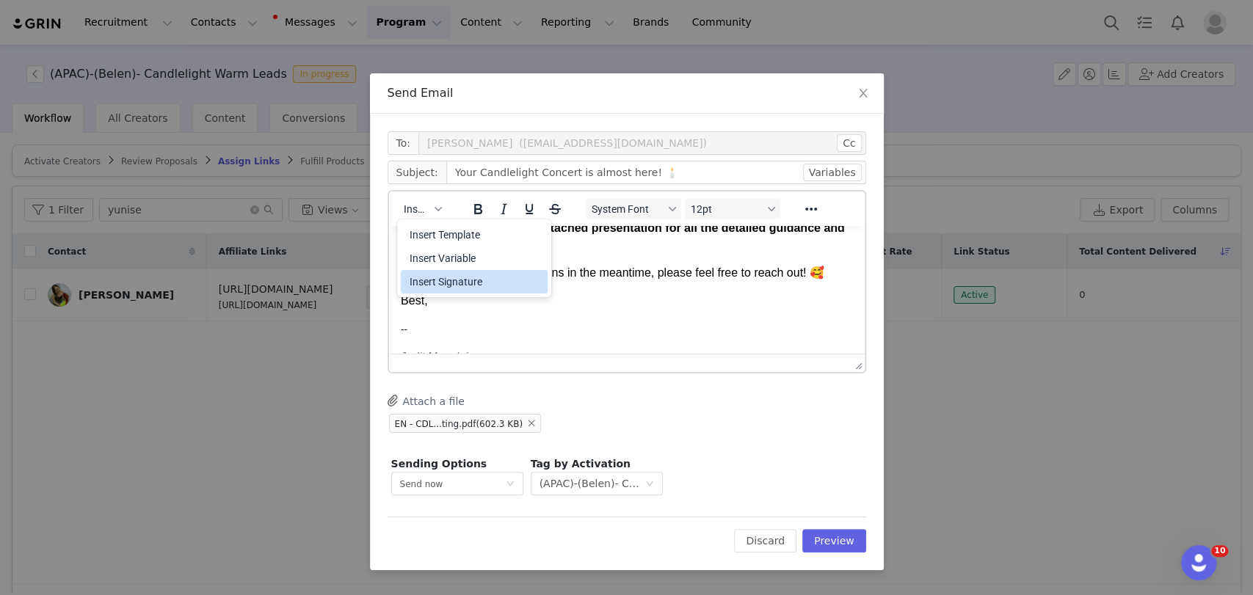
scroll to position [490, 0]
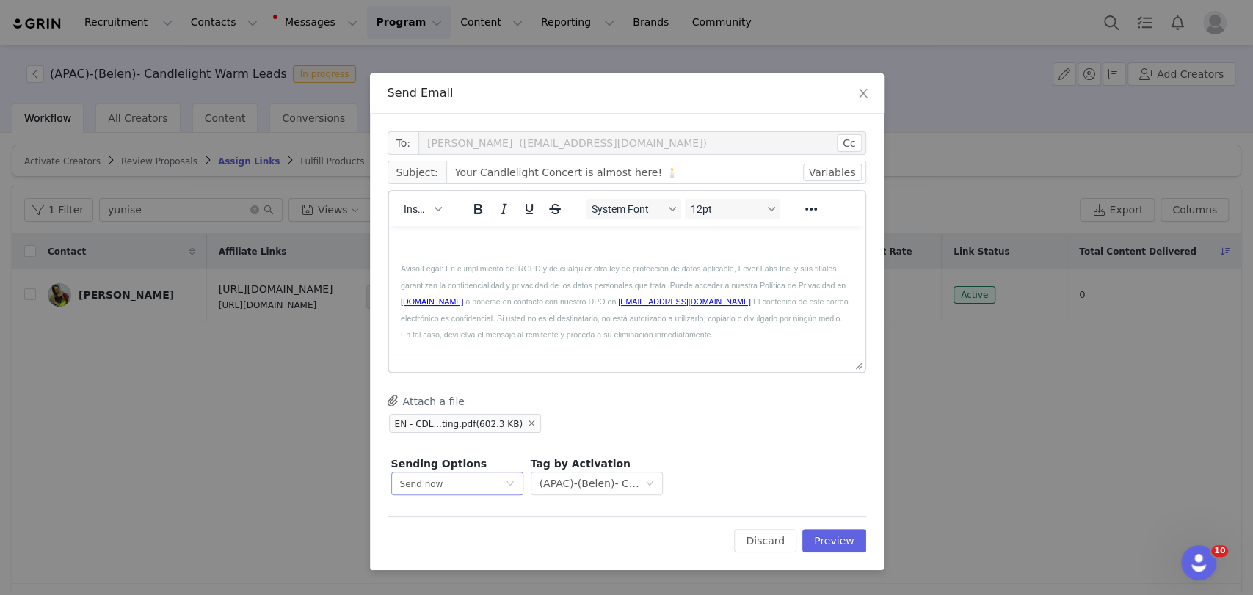
click at [432, 485] on span "Send now" at bounding box center [421, 484] width 43 height 10
click at [468, 536] on li "Schedule for later" at bounding box center [456, 537] width 132 height 24
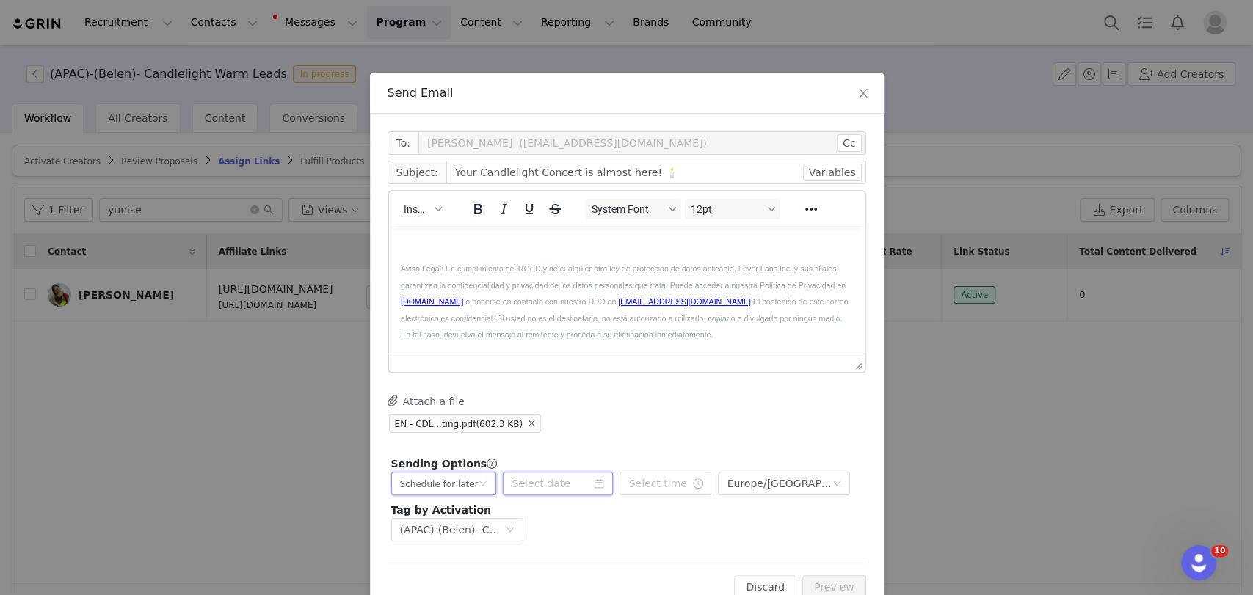
click at [555, 478] on input at bounding box center [558, 483] width 110 height 23
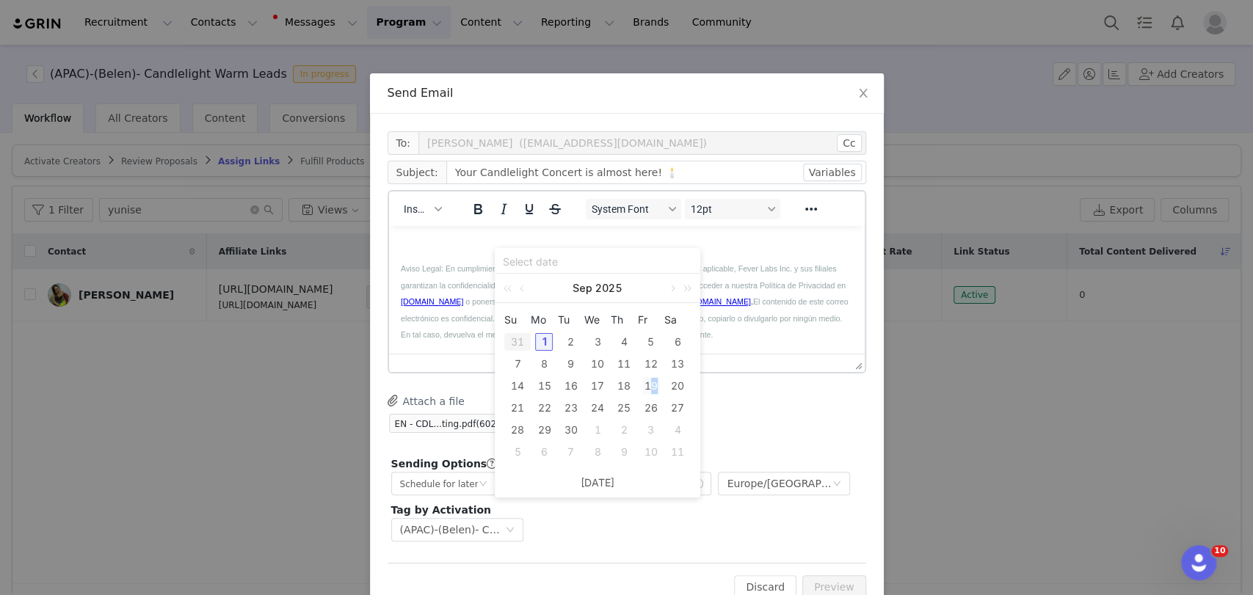
click at [653, 382] on div "19" at bounding box center [651, 386] width 18 height 18
type input "2025-09-19"
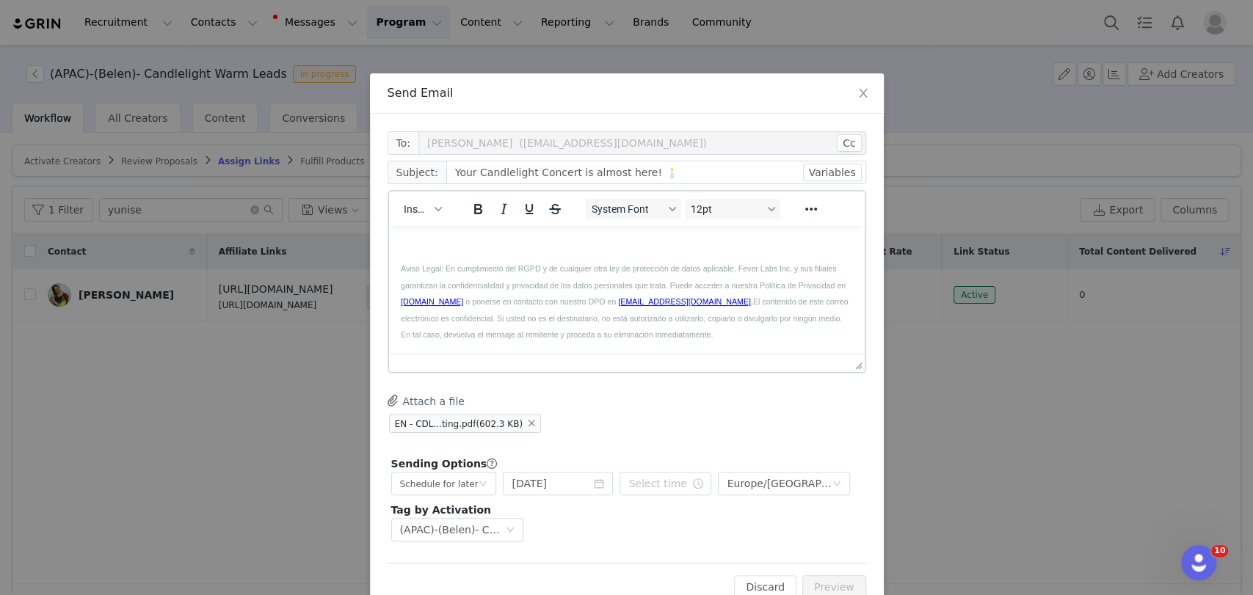
click at [644, 503] on div "Sending Options GRIN will send this email at the scheduled time, but it’s possi…" at bounding box center [627, 499] width 479 height 92
click at [639, 490] on input "text" at bounding box center [665, 483] width 92 height 23
click at [708, 367] on li "pm" at bounding box center [714, 367] width 41 height 23
type input "4:30 pm"
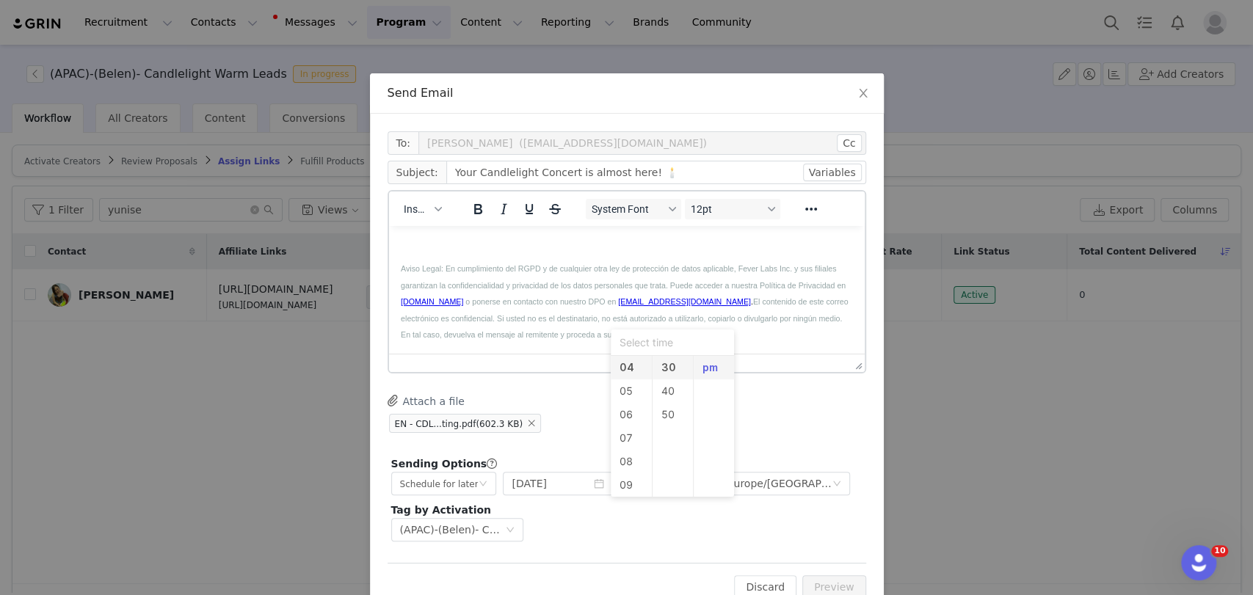
type input "4:30 pm"
click at [815, 414] on div "EN - CDL...ting.pdf (602.3 KB)" at bounding box center [627, 423] width 479 height 22
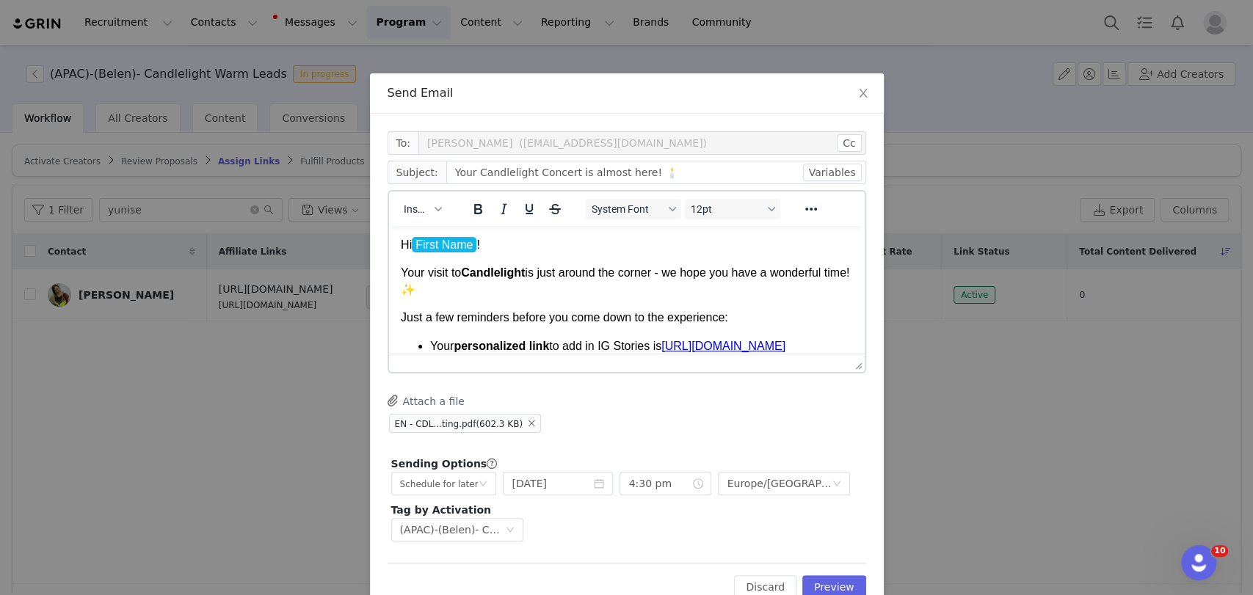
scroll to position [0, 0]
click at [844, 583] on button "Preview" at bounding box center [834, 586] width 64 height 23
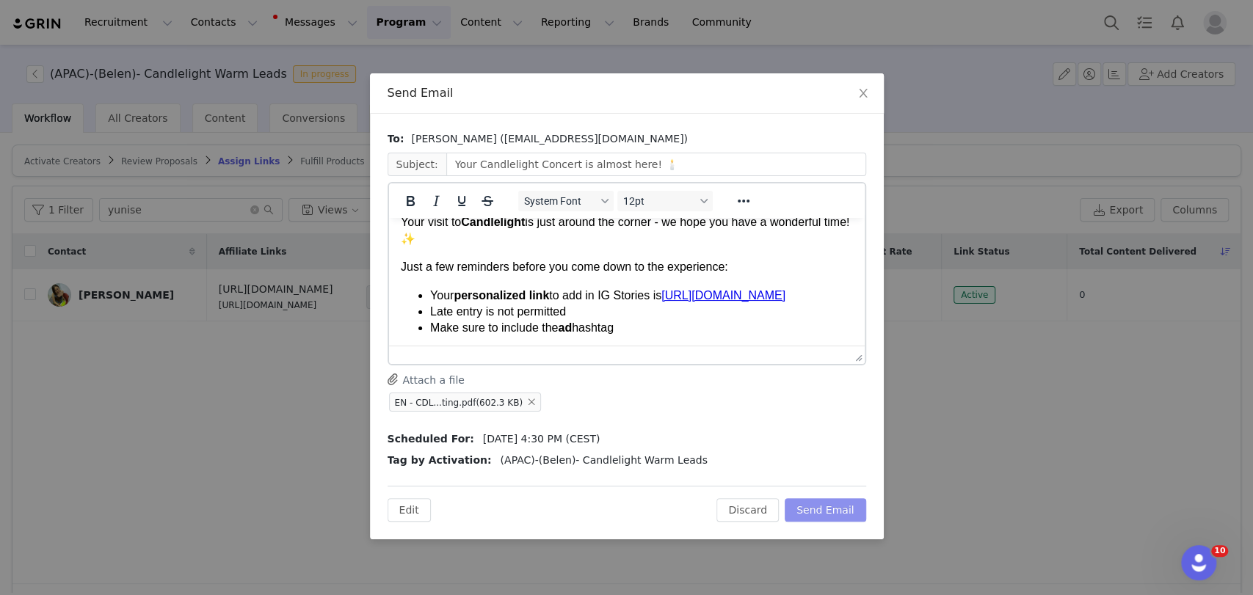
scroll to position [81, 0]
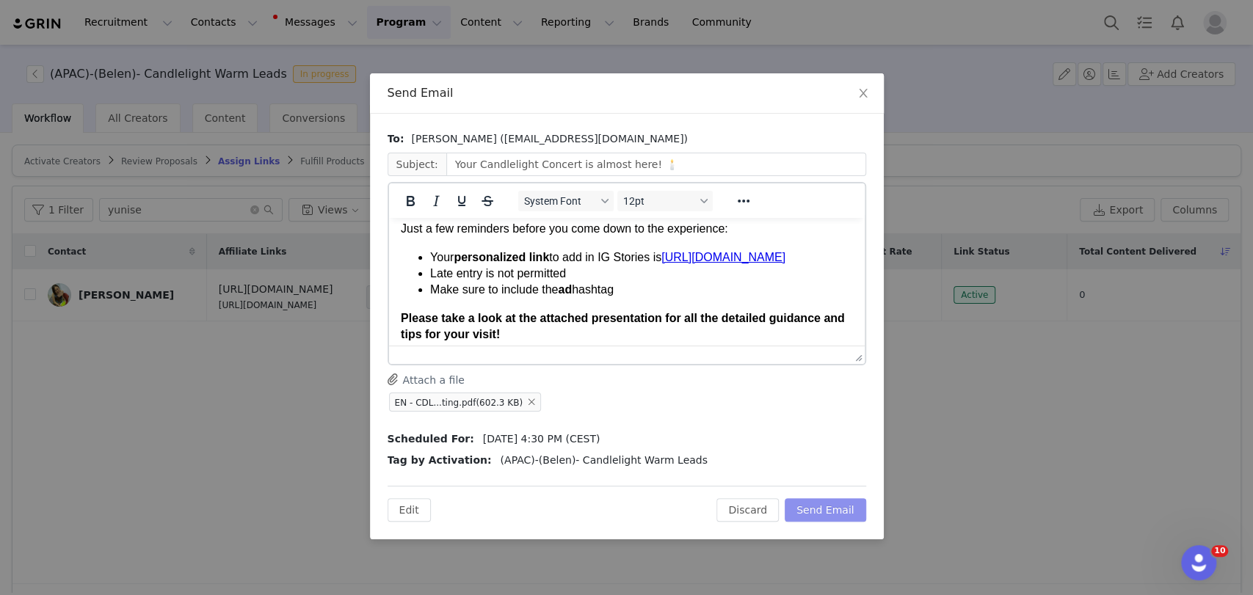
click at [833, 506] on button "Send Email" at bounding box center [825, 509] width 81 height 23
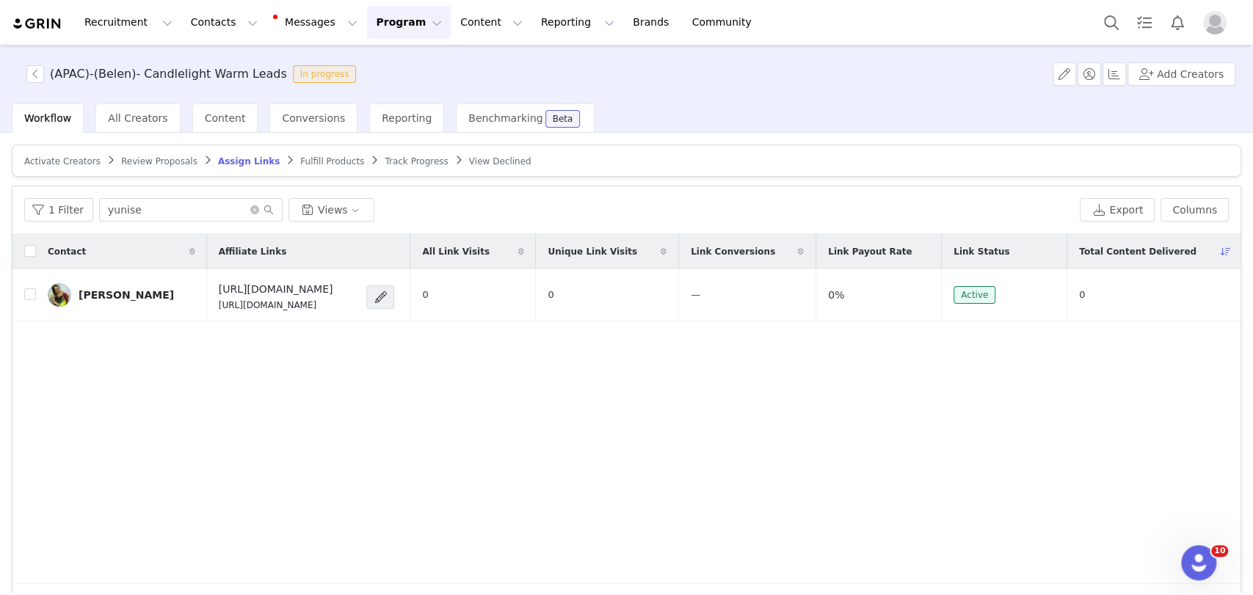
scroll to position [0, 0]
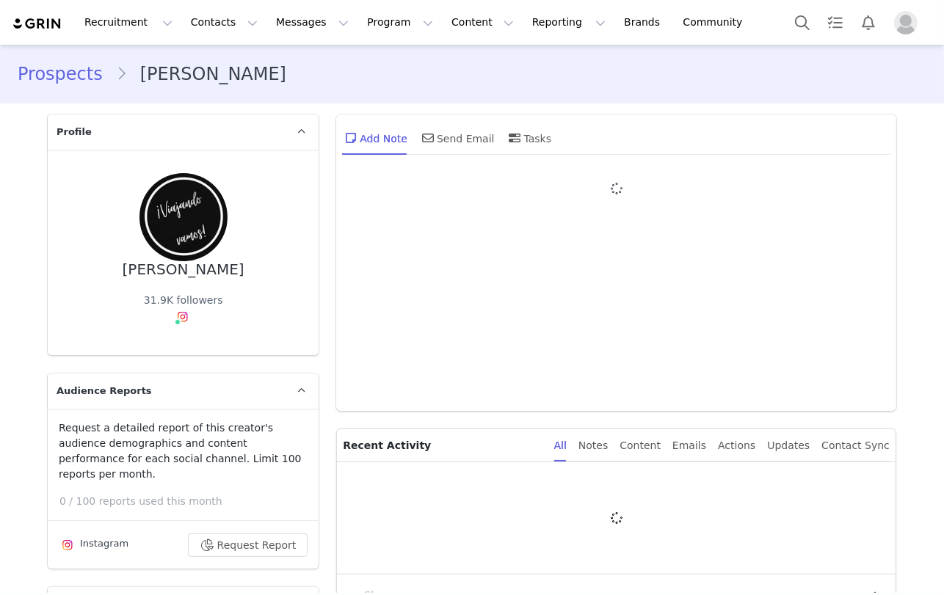
type input "+1 ([GEOGRAPHIC_DATA])"
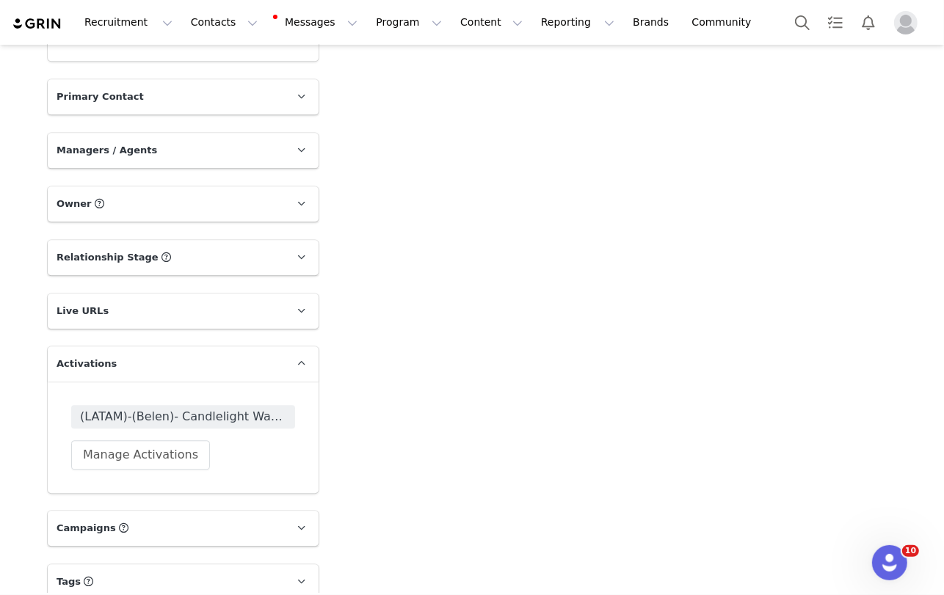
scroll to position [2676, 0]
click at [123, 404] on span "(LATAM)-(Belen)- Candlelight Warm Leads" at bounding box center [183, 415] width 224 height 23
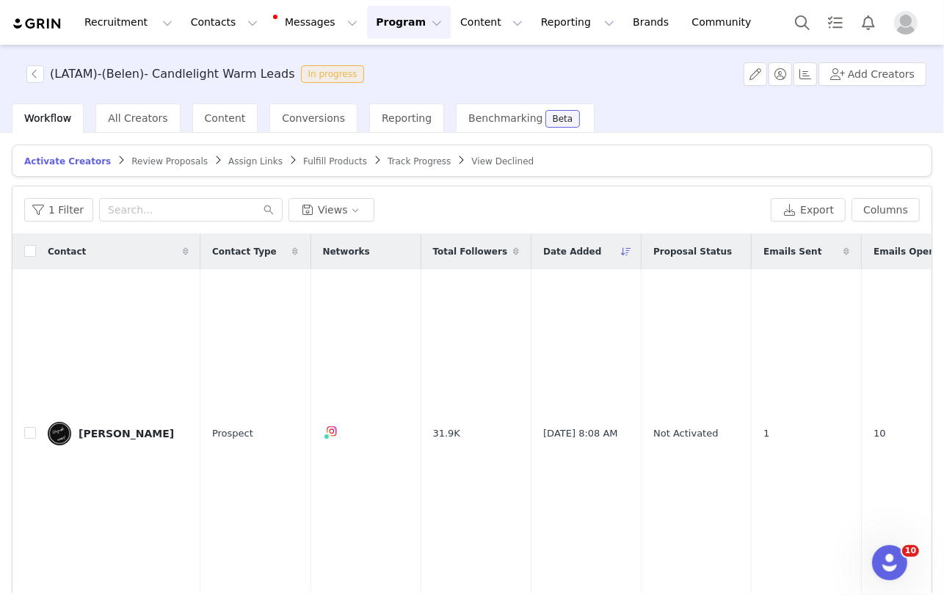
click at [147, 219] on div "1 Filter Views Export Columns" at bounding box center [471, 210] width 919 height 48
click at [148, 206] on input "text" at bounding box center [190, 209] width 183 height 23
paste input "viajandovamos_"
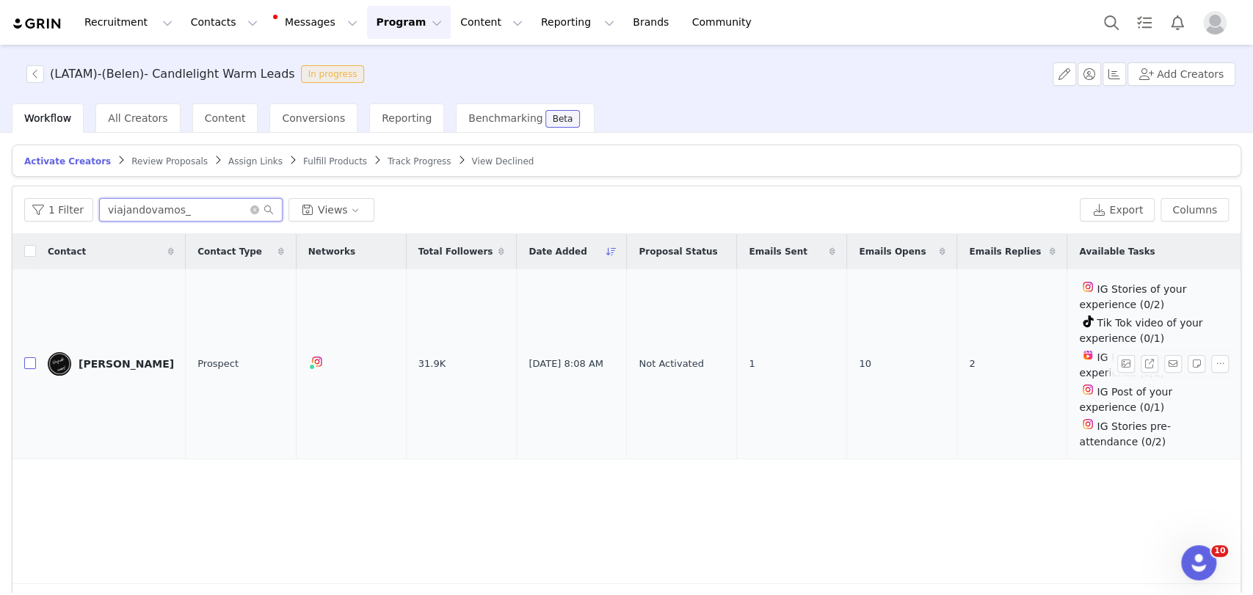
type input "viajandovamos_"
click at [30, 357] on label at bounding box center [30, 364] width 12 height 15
click at [30, 357] on input "checkbox" at bounding box center [30, 363] width 12 height 12
checkbox input "true"
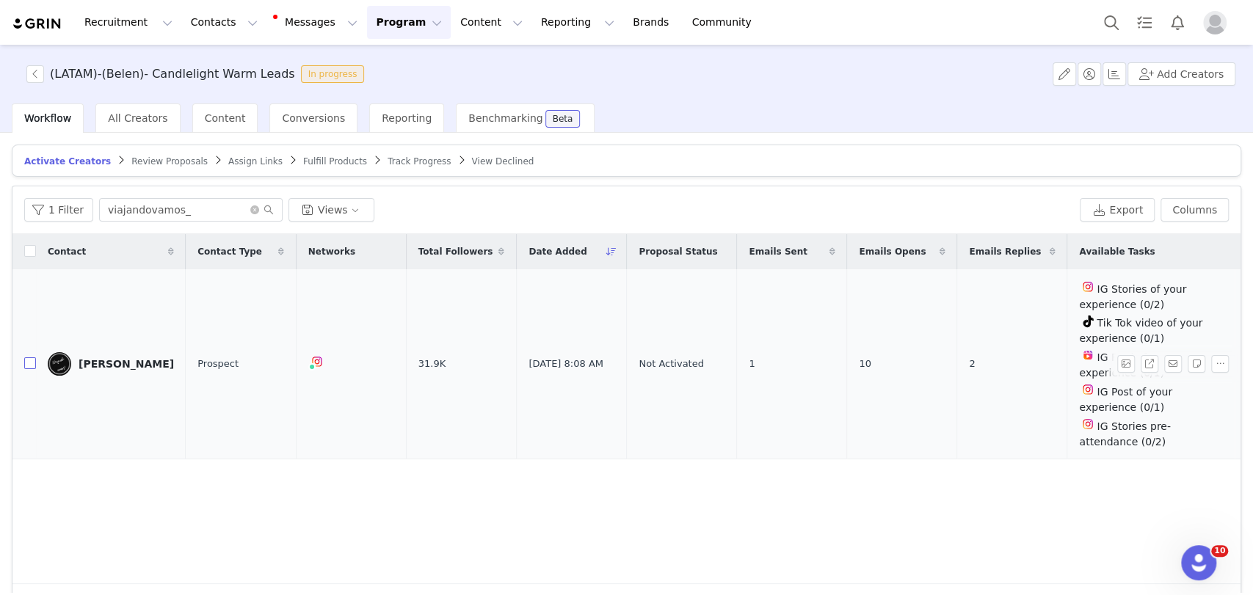
checkbox input "true"
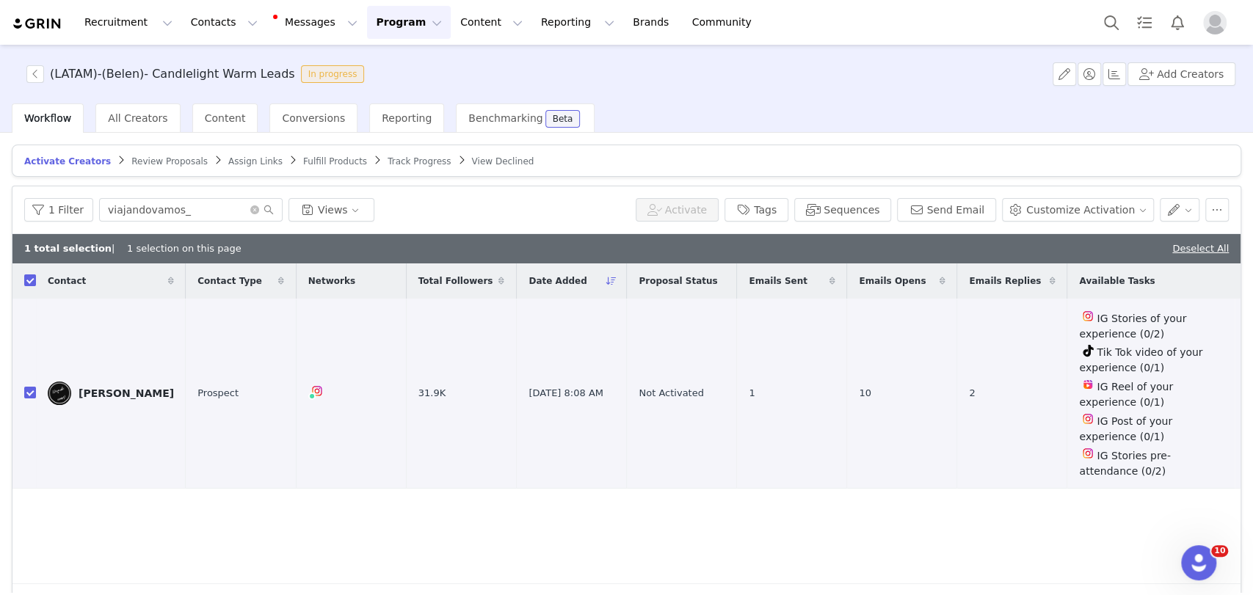
click at [699, 211] on button "Activate" at bounding box center [677, 209] width 83 height 23
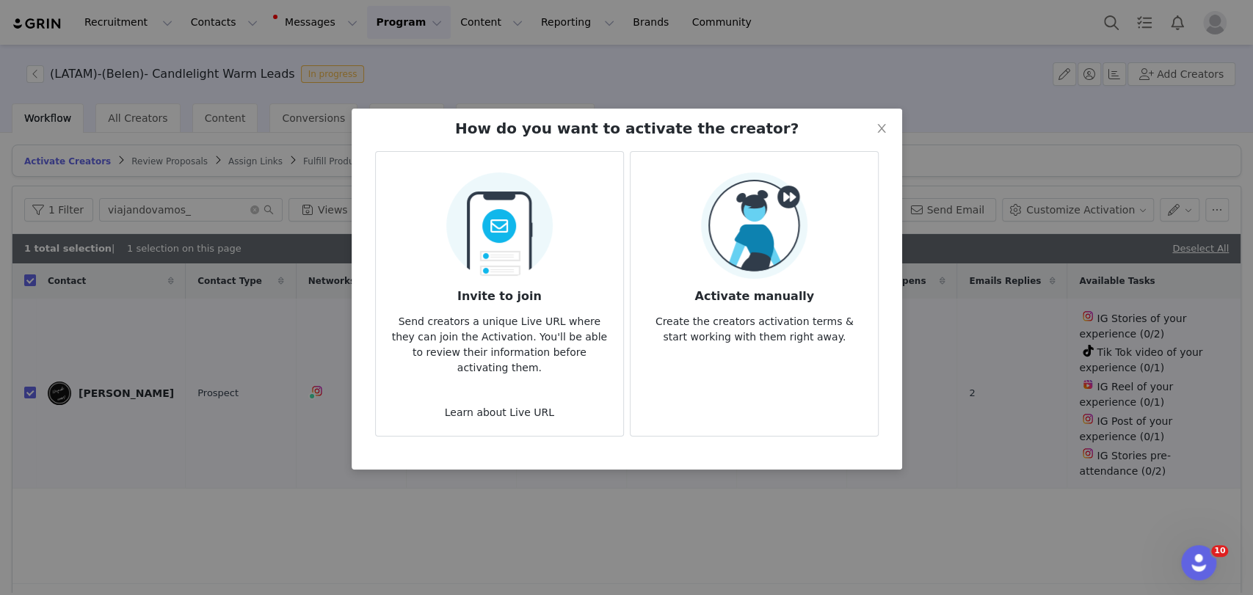
click at [734, 214] on img at bounding box center [754, 225] width 106 height 106
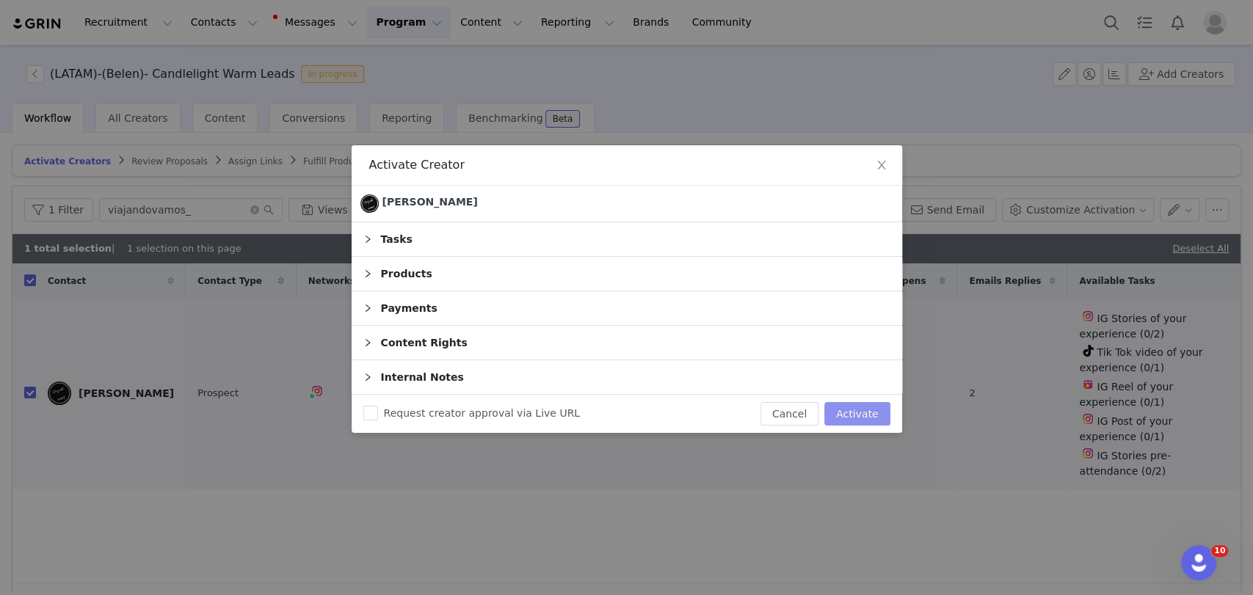
click at [871, 410] on button "Activate" at bounding box center [856, 413] width 65 height 23
checkbox input "false"
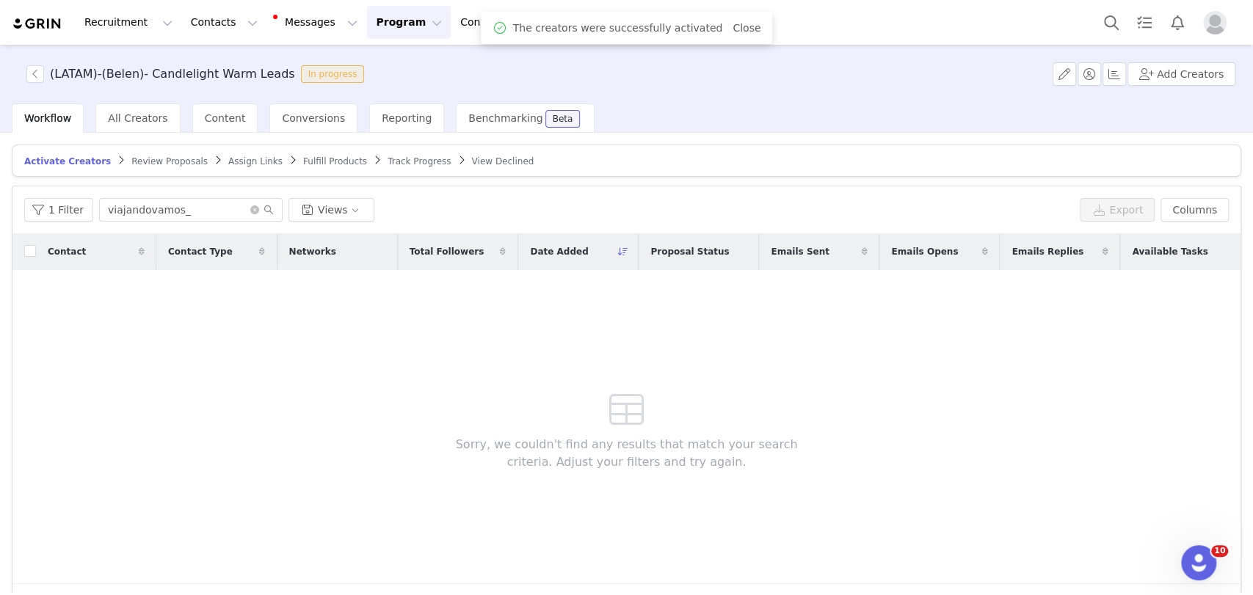
click at [228, 159] on span "Assign Links" at bounding box center [255, 161] width 54 height 10
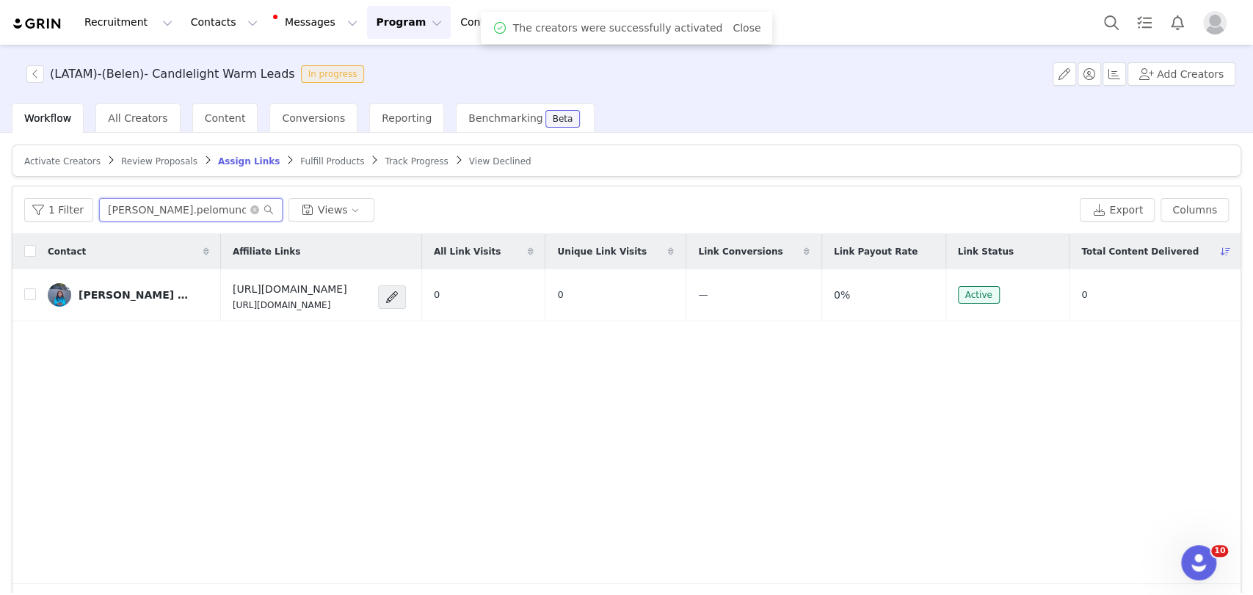
click at [208, 209] on input "alice.pelomundo" at bounding box center [190, 209] width 183 height 23
paste input "viajandovamos_"
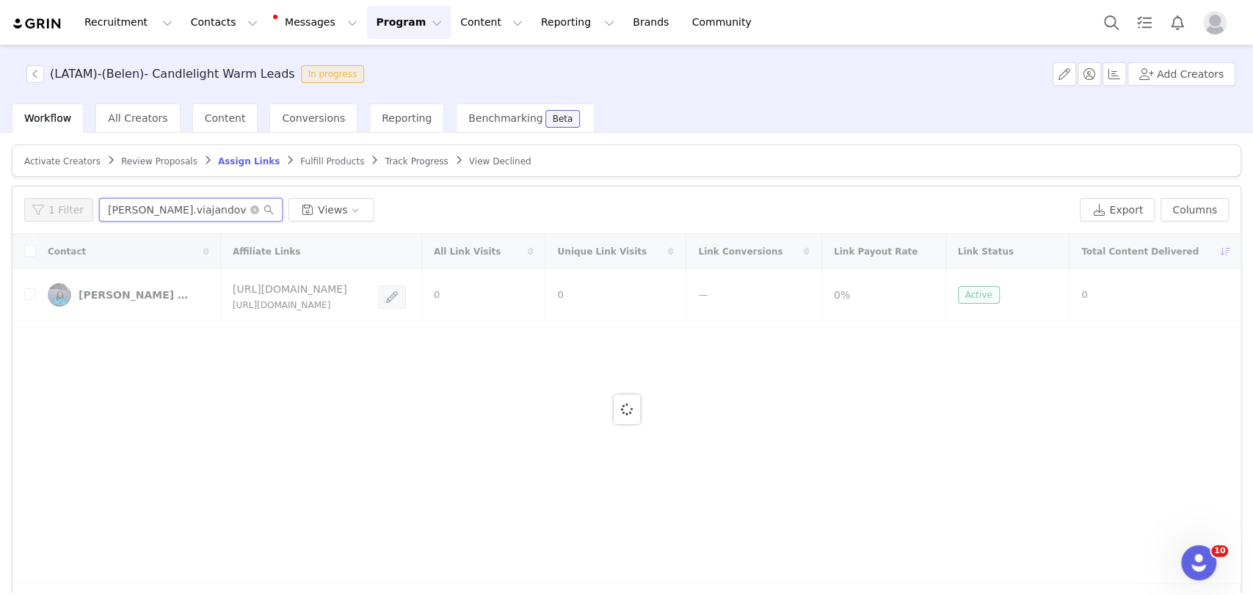
drag, startPoint x: 213, startPoint y: 208, endPoint x: 100, endPoint y: 207, distance: 113.0
click at [100, 207] on input "alice.viajandovamos_" at bounding box center [190, 209] width 183 height 23
paste input "text"
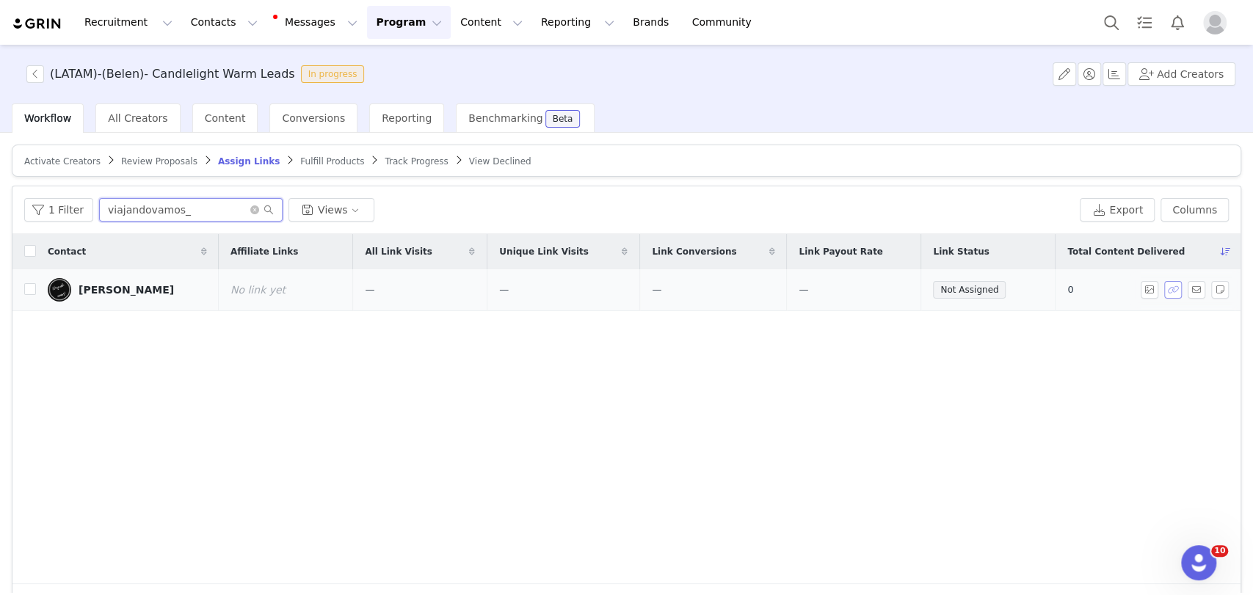
type input "viajandovamos_"
click at [943, 288] on button "button" at bounding box center [1173, 290] width 18 height 18
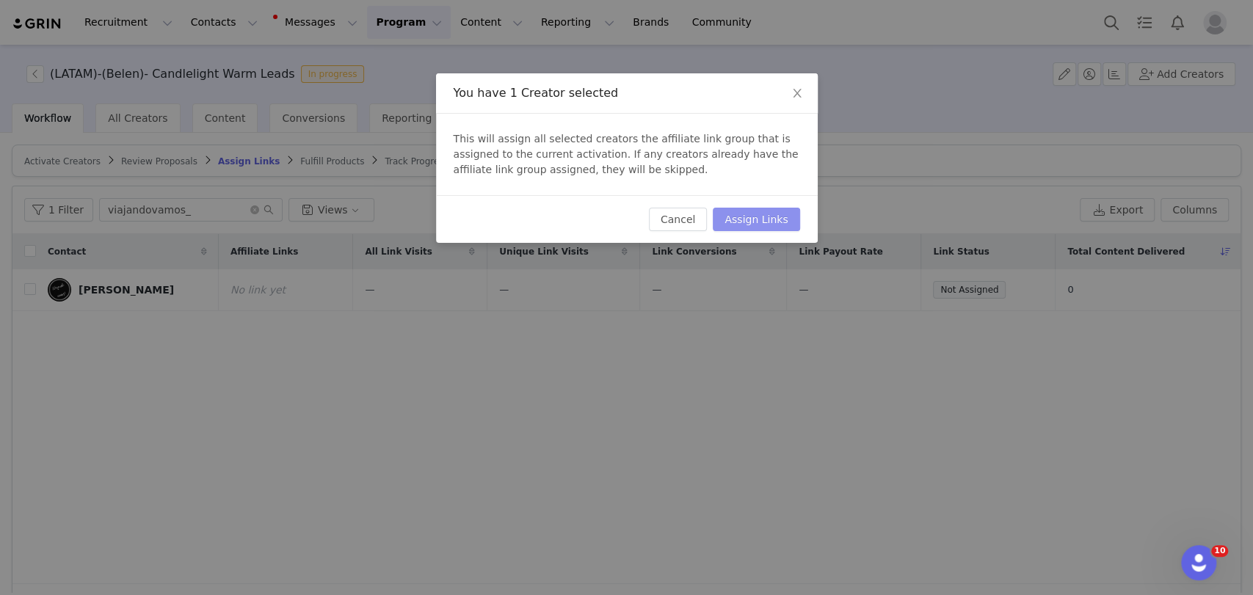
click at [782, 208] on button "Assign Links" at bounding box center [756, 219] width 87 height 23
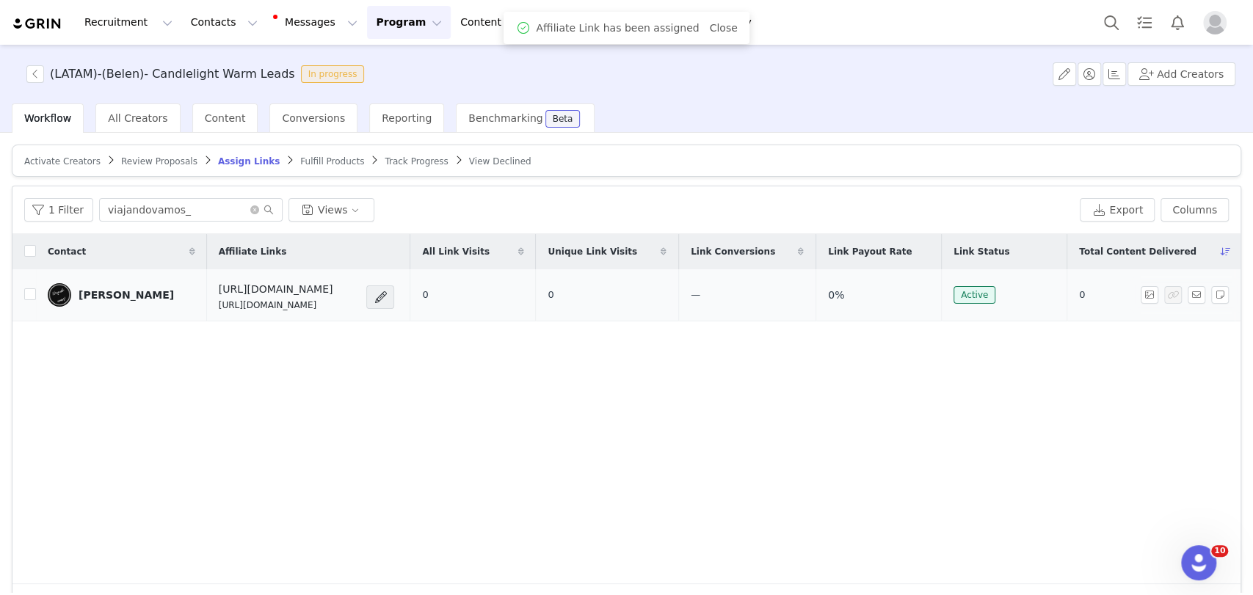
drag, startPoint x: 390, startPoint y: 302, endPoint x: 186, endPoint y: 308, distance: 204.1
click at [207, 308] on td "https://candlelightexperience.com/ https://glnk.io/z15l/candlelightxviajandovam…" at bounding box center [308, 295] width 203 height 52
copy p "https://glnk.io/z15l/candlelightxviajandovamos"
click at [943, 294] on button "button" at bounding box center [1197, 295] width 18 height 18
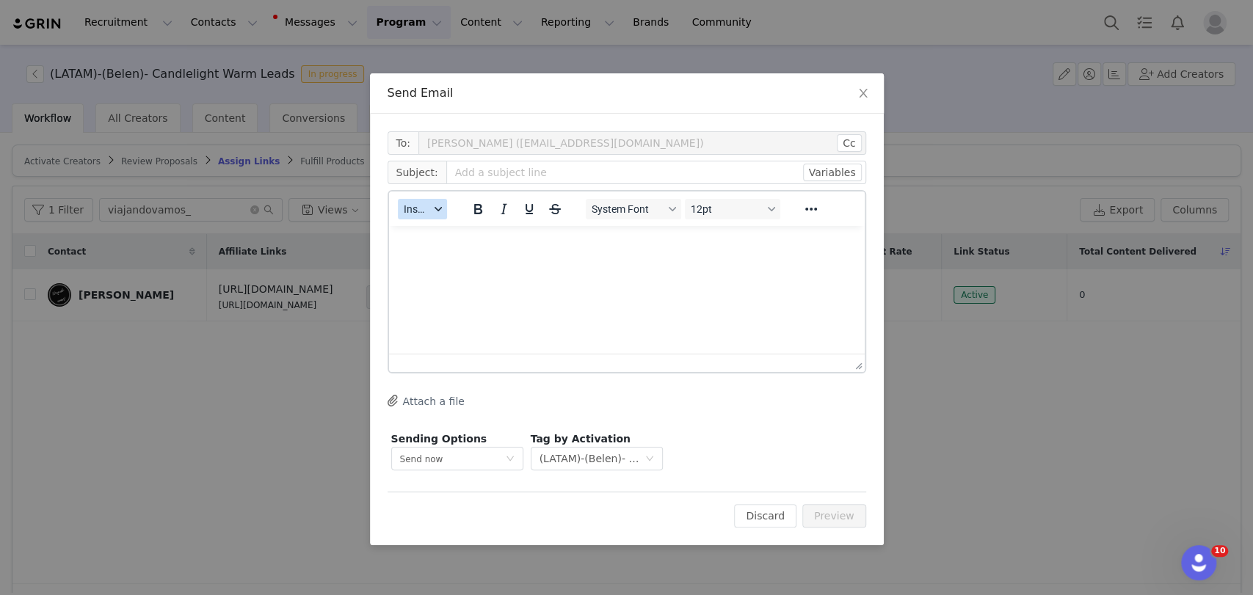
click at [411, 209] on span "Insert" at bounding box center [417, 209] width 26 height 12
click at [434, 227] on div "Insert Template" at bounding box center [476, 235] width 132 height 18
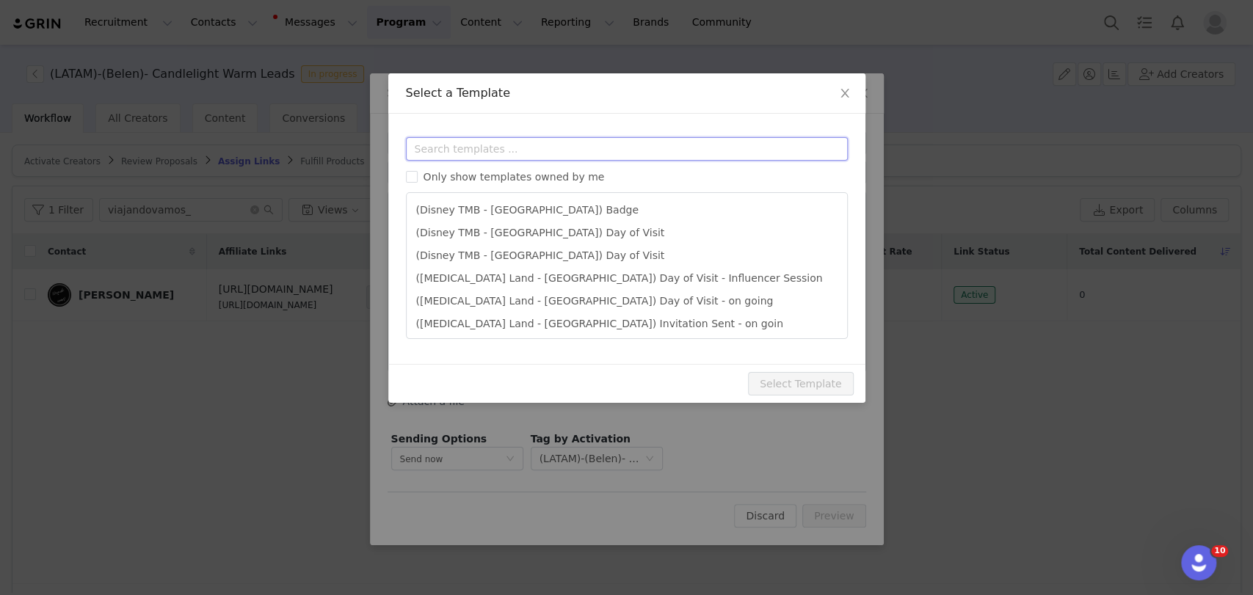
click at [431, 153] on input "text" at bounding box center [627, 148] width 442 height 23
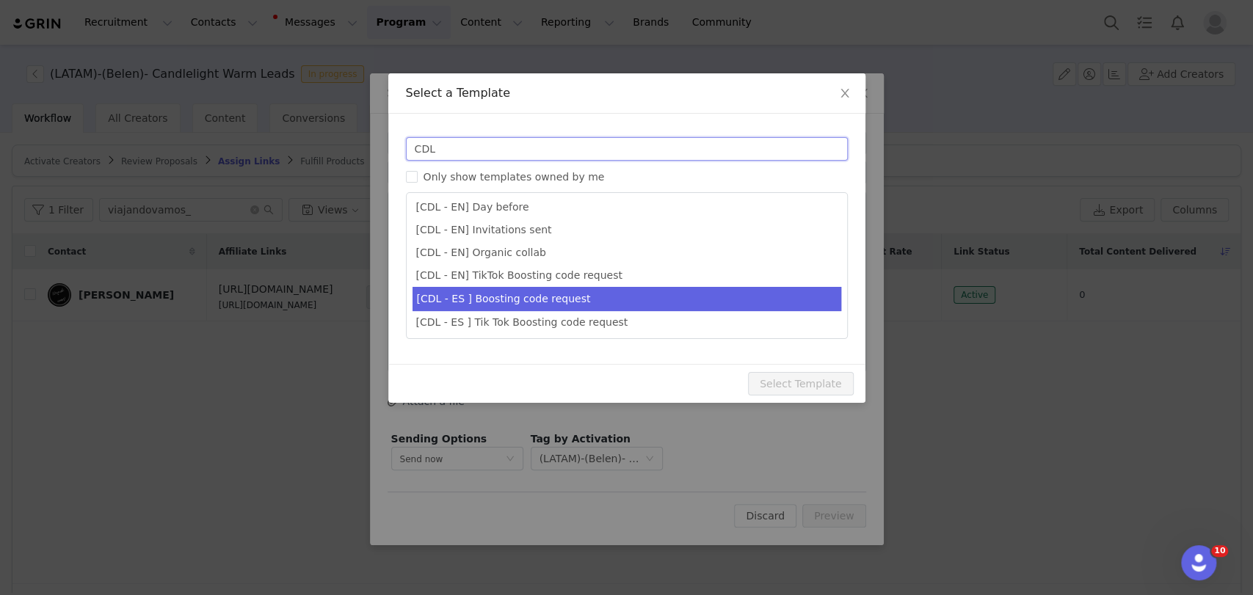
scroll to position [176, 0]
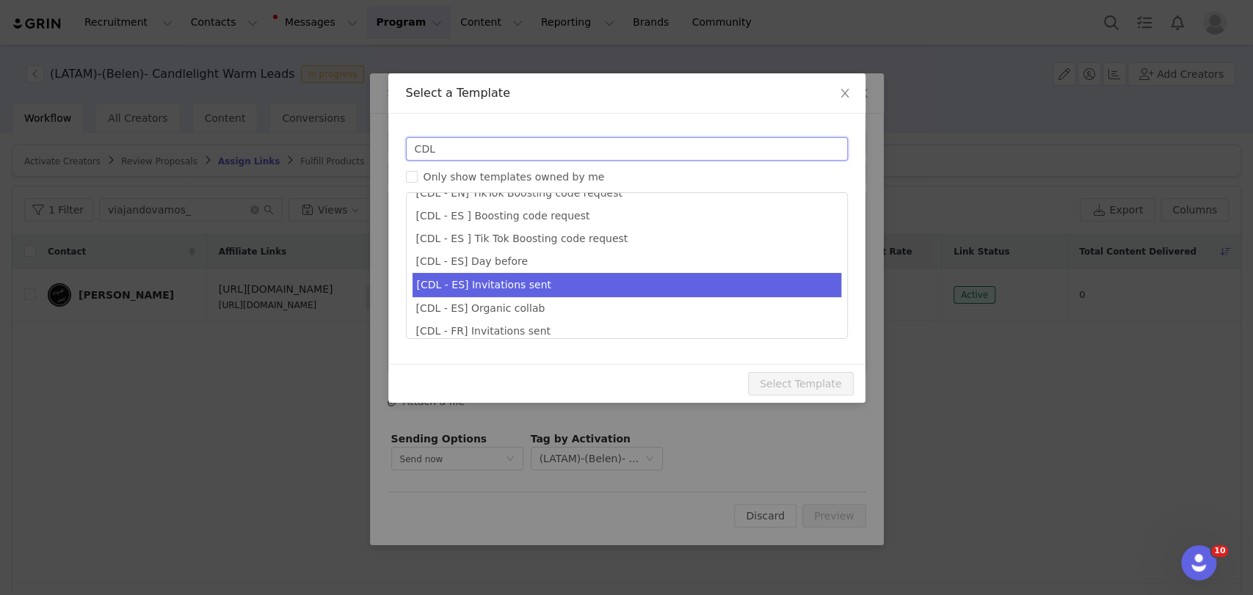
type input "CDL"
click at [489, 284] on li "[CDL - ES] Invitations sent" at bounding box center [626, 285] width 429 height 24
type input "¡Tus invitaciones a Candlelight han sido solicitadas! 🕯️✨"
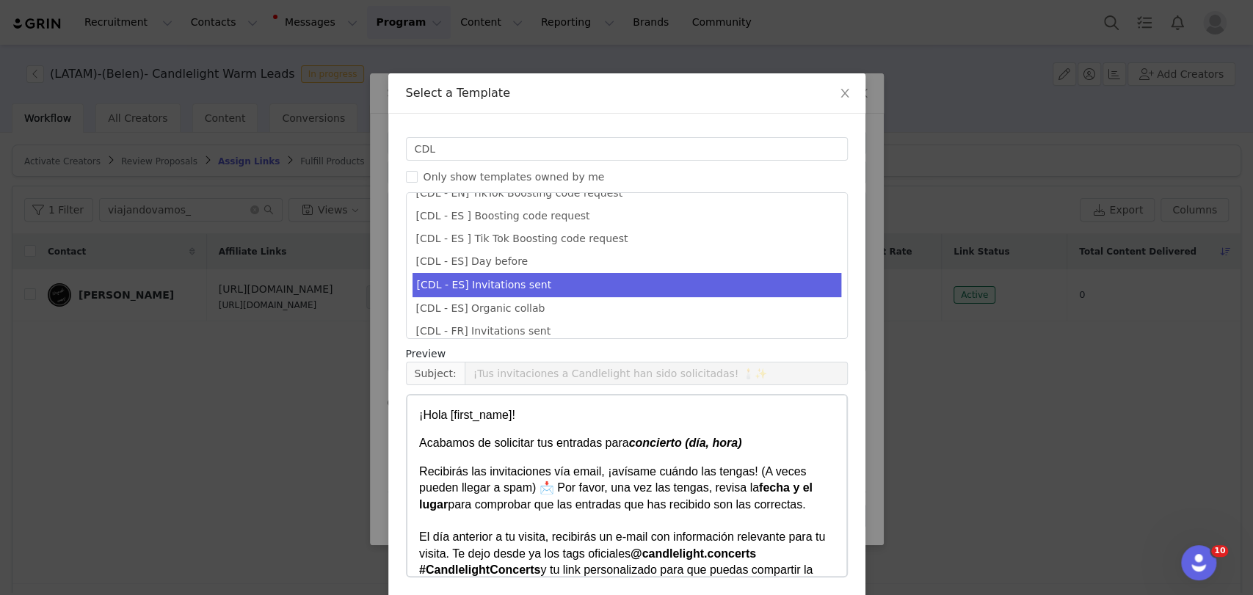
scroll to position [57, 0]
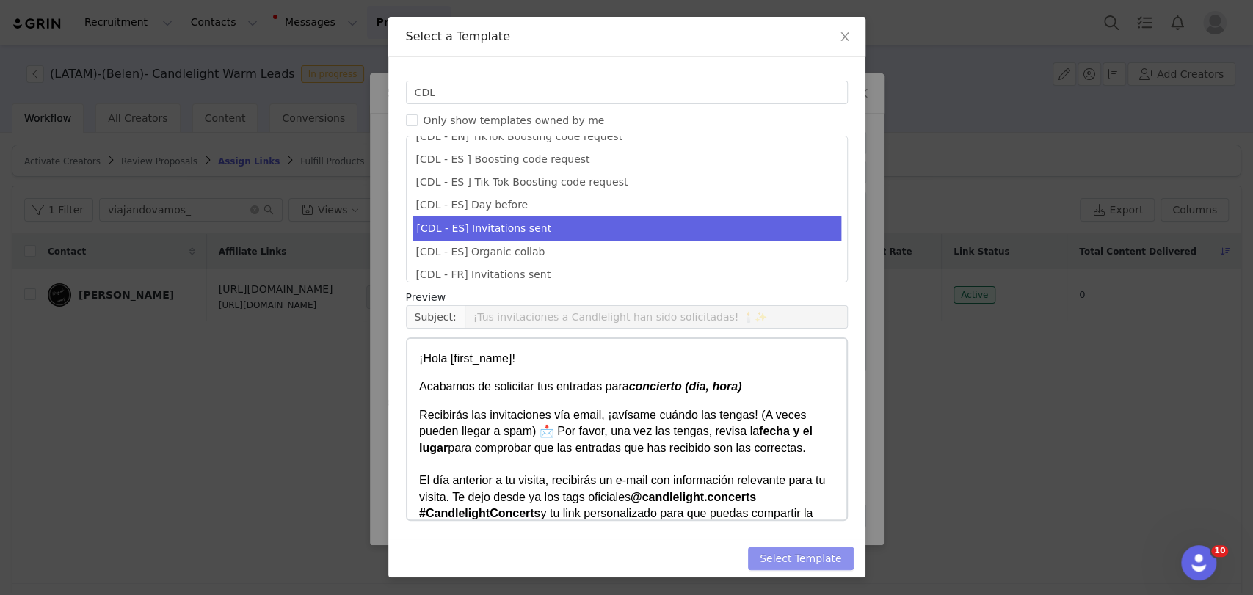
click at [809, 563] on button "Select Template" at bounding box center [801, 558] width 106 height 23
type input "¡Tus invitaciones a Candlelight han sido solicitadas! 🕯️✨"
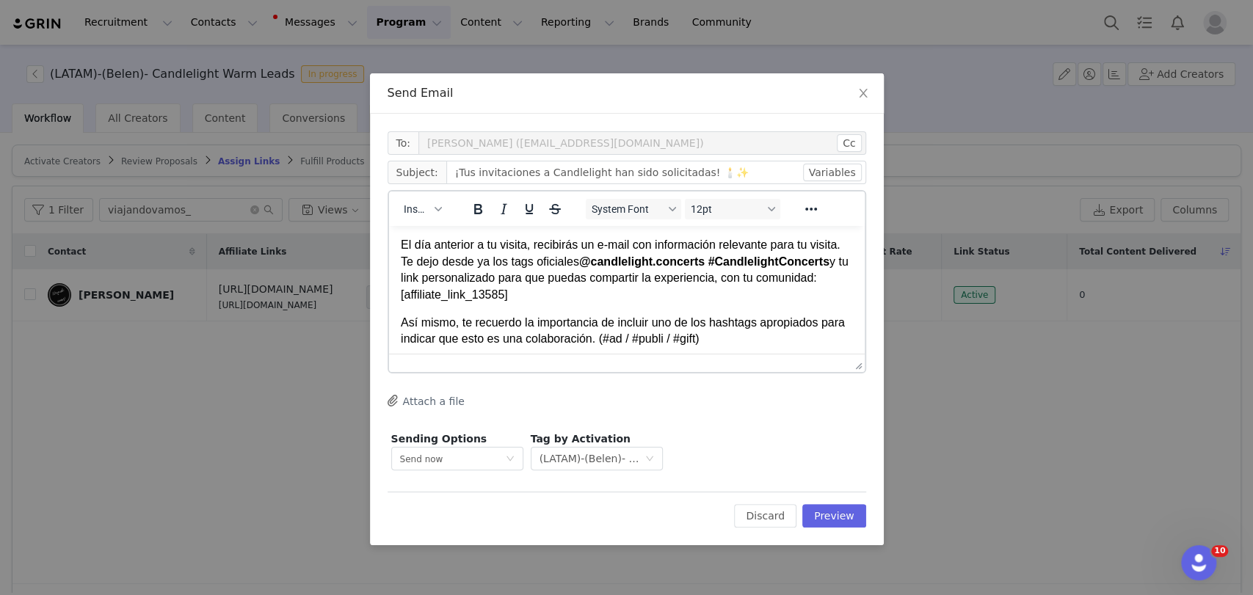
scroll to position [163, 0]
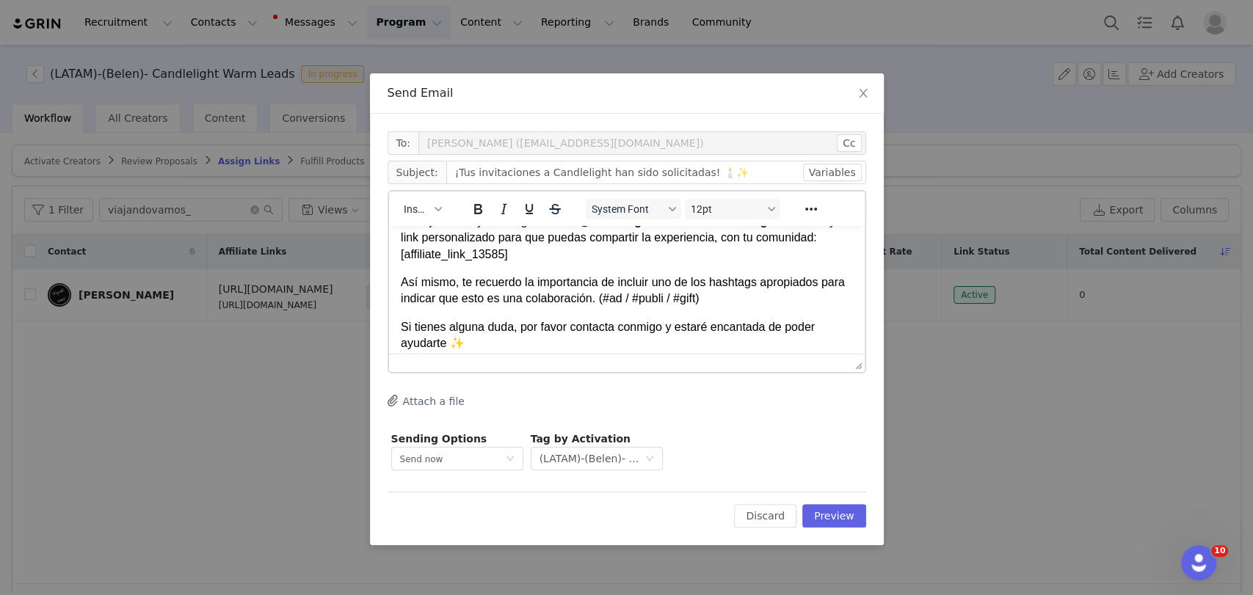
click at [509, 261] on p "Recibirás las invitaciones vía email, ¡avísame cuándo las tengas! (A veces pued…" at bounding box center [626, 196] width 452 height 131
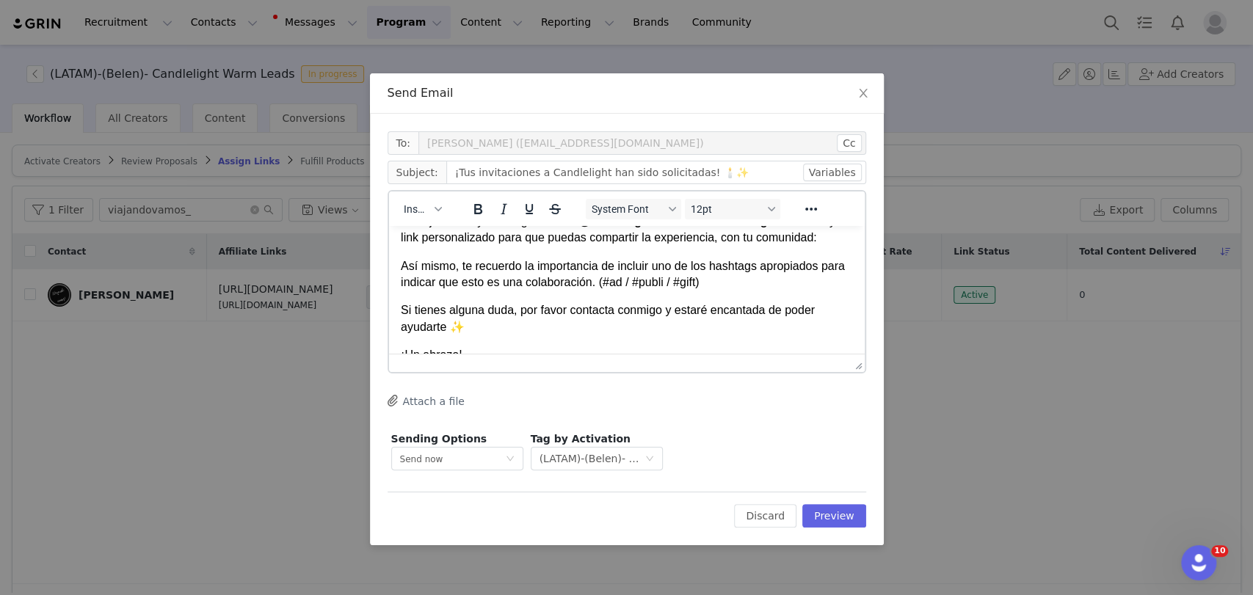
paste body "Rich Text Area. Press ALT-0 for help."
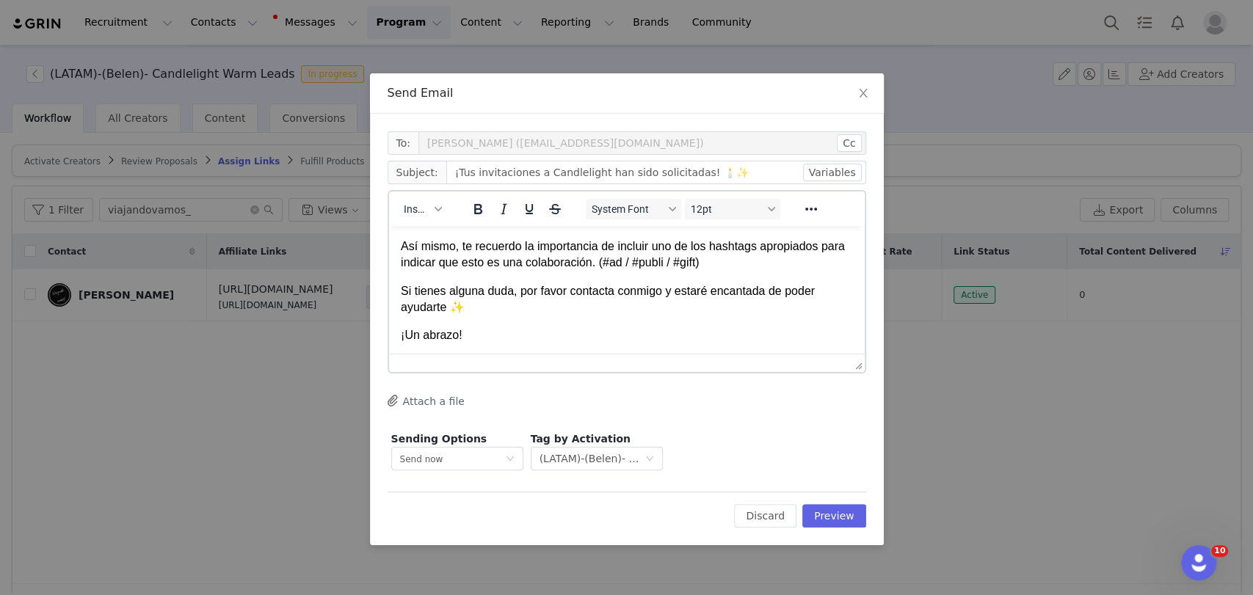
scroll to position [229, 0]
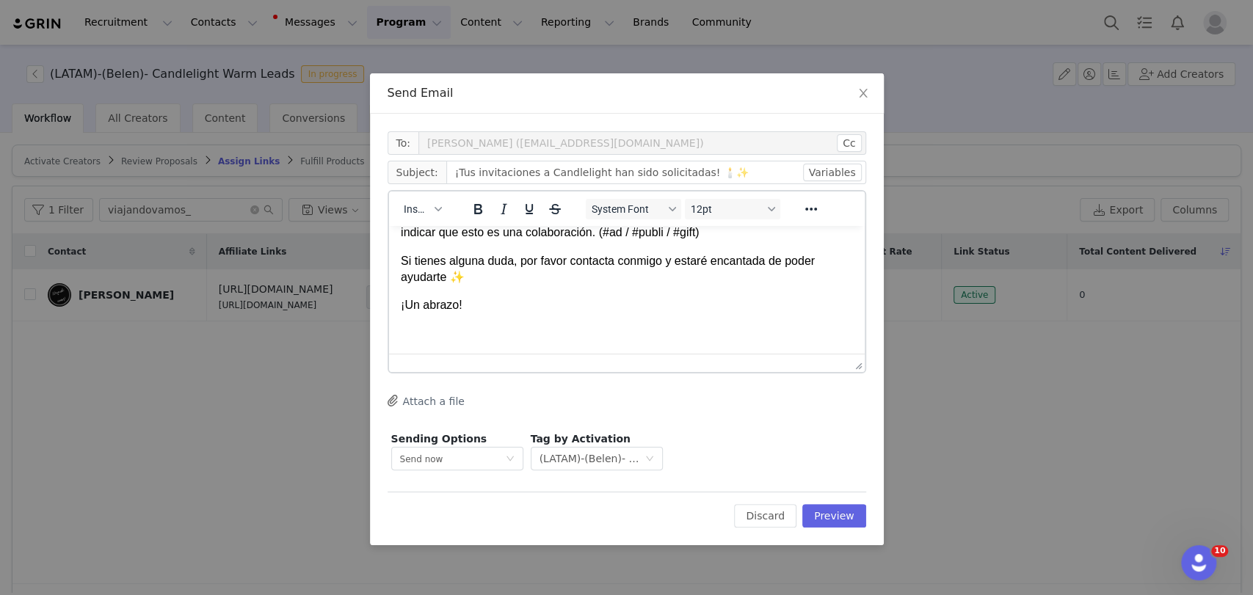
click at [443, 324] on body "¡Hola First Name ! Acabamos de solicitar tus entradas para concierto (día, hora…" at bounding box center [626, 175] width 452 height 333
click at [421, 207] on span "Insert" at bounding box center [417, 209] width 26 height 12
click at [468, 279] on div "Insert Signature" at bounding box center [476, 282] width 132 height 18
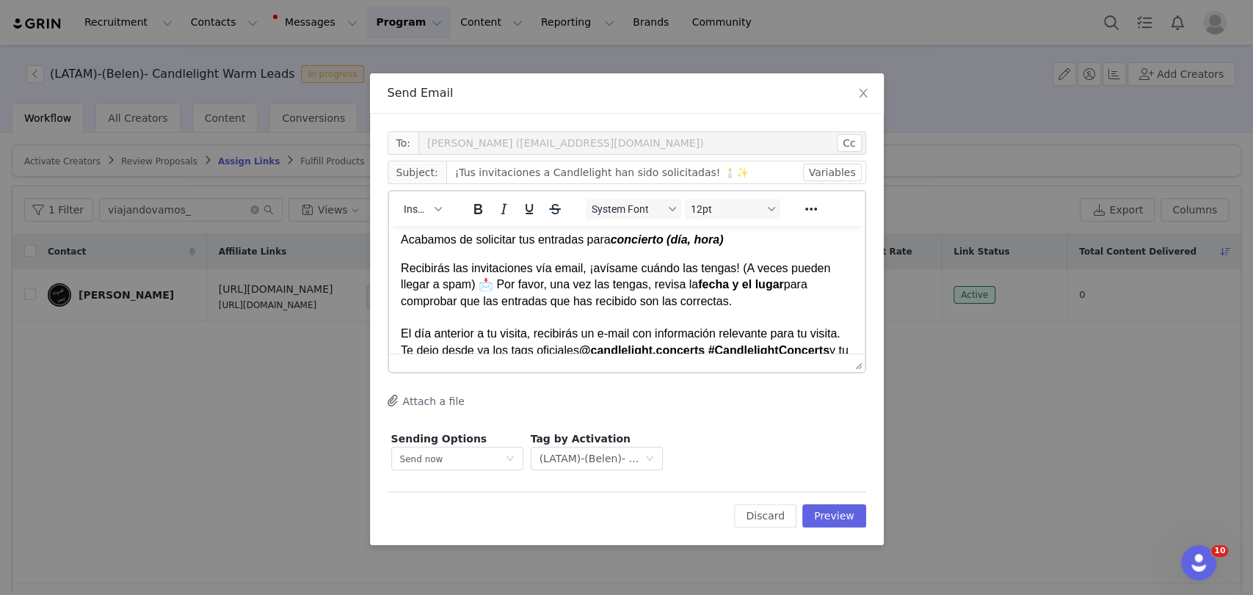
scroll to position [0, 0]
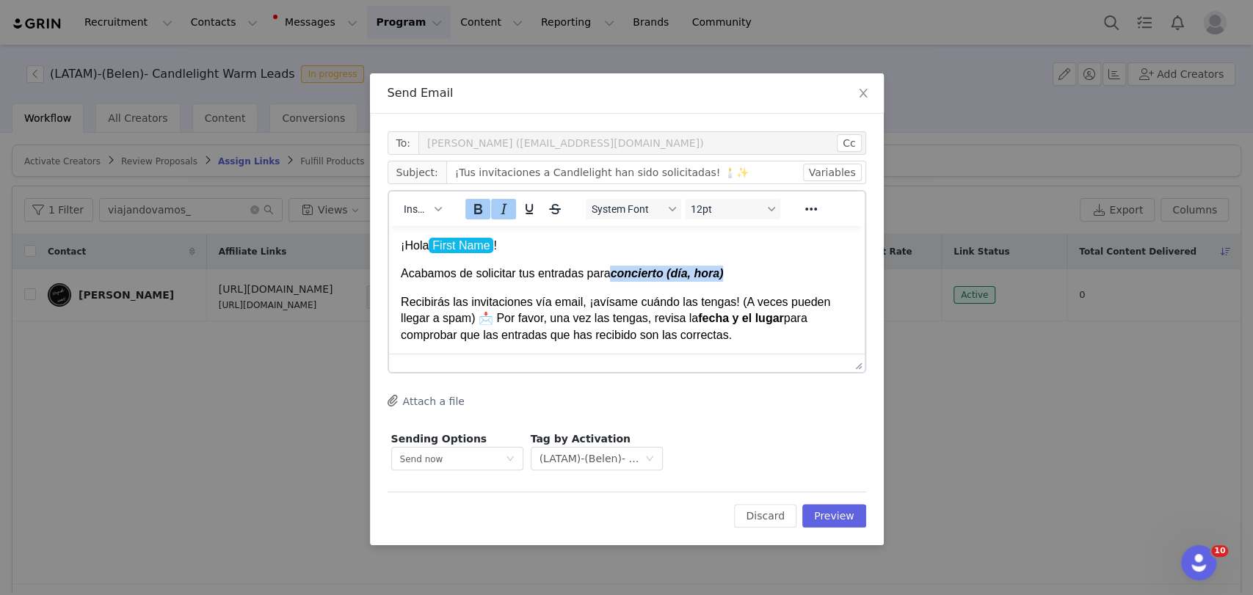
drag, startPoint x: 738, startPoint y: 268, endPoint x: 610, endPoint y: 271, distance: 128.5
click at [610, 271] on p "Acabamos de solicitar tus entradas para concierto (día, hora)" at bounding box center [626, 274] width 452 height 16
click at [473, 208] on icon "Bold" at bounding box center [477, 209] width 8 height 10
click at [498, 208] on icon "Italic" at bounding box center [503, 209] width 18 height 18
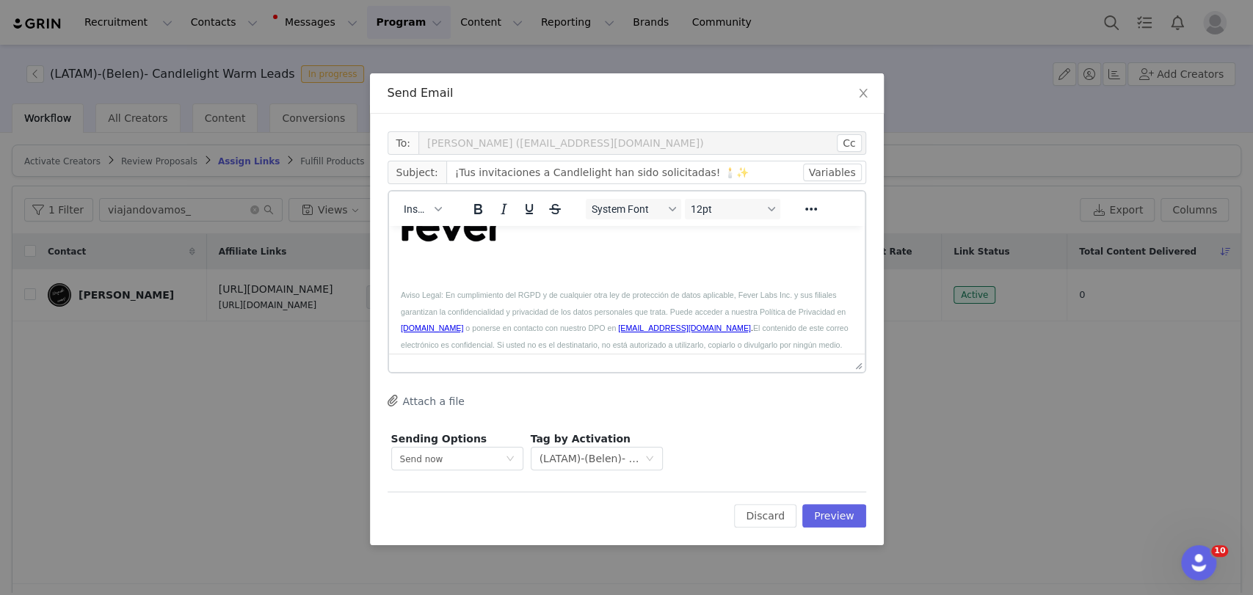
scroll to position [557, 0]
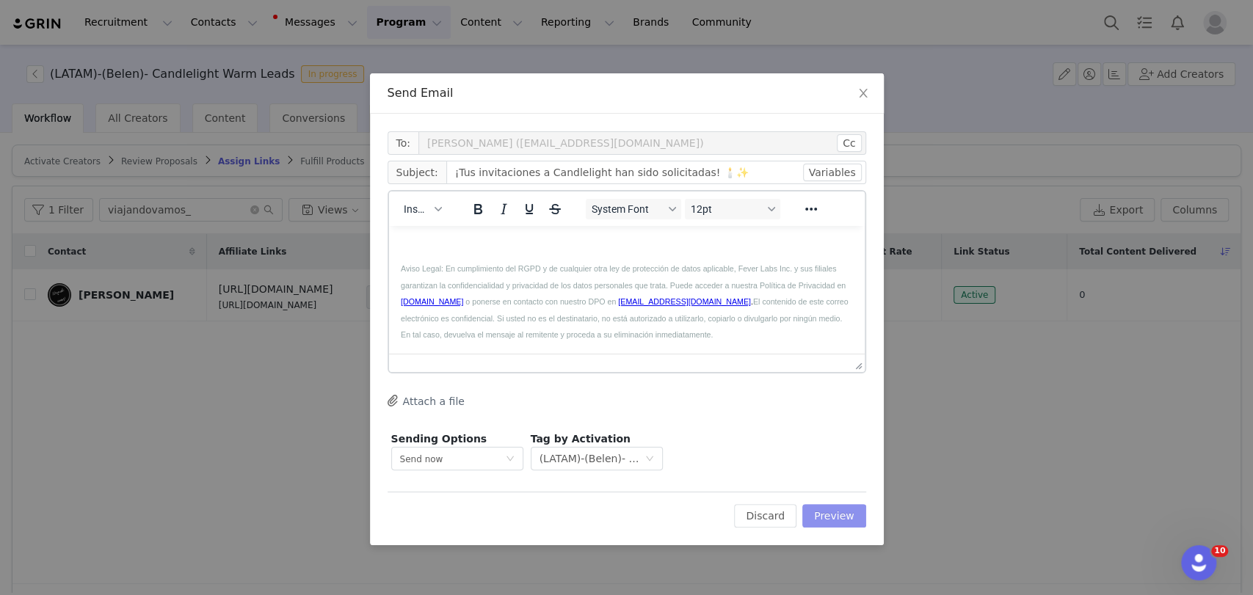
click at [857, 514] on button "Preview" at bounding box center [834, 515] width 64 height 23
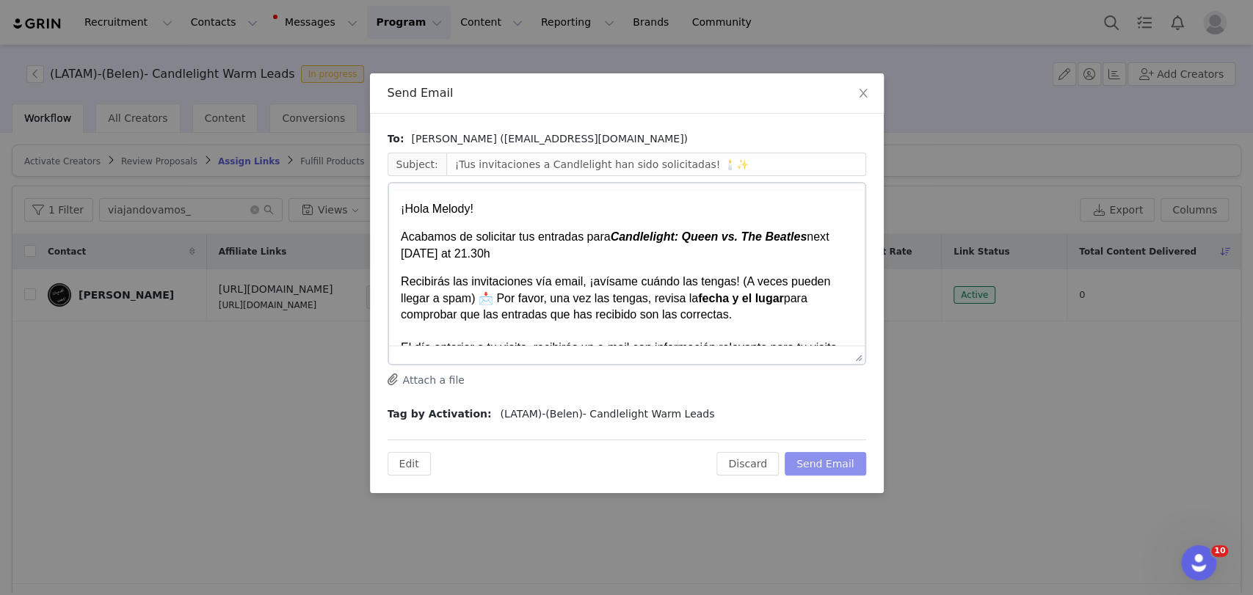
scroll to position [0, 0]
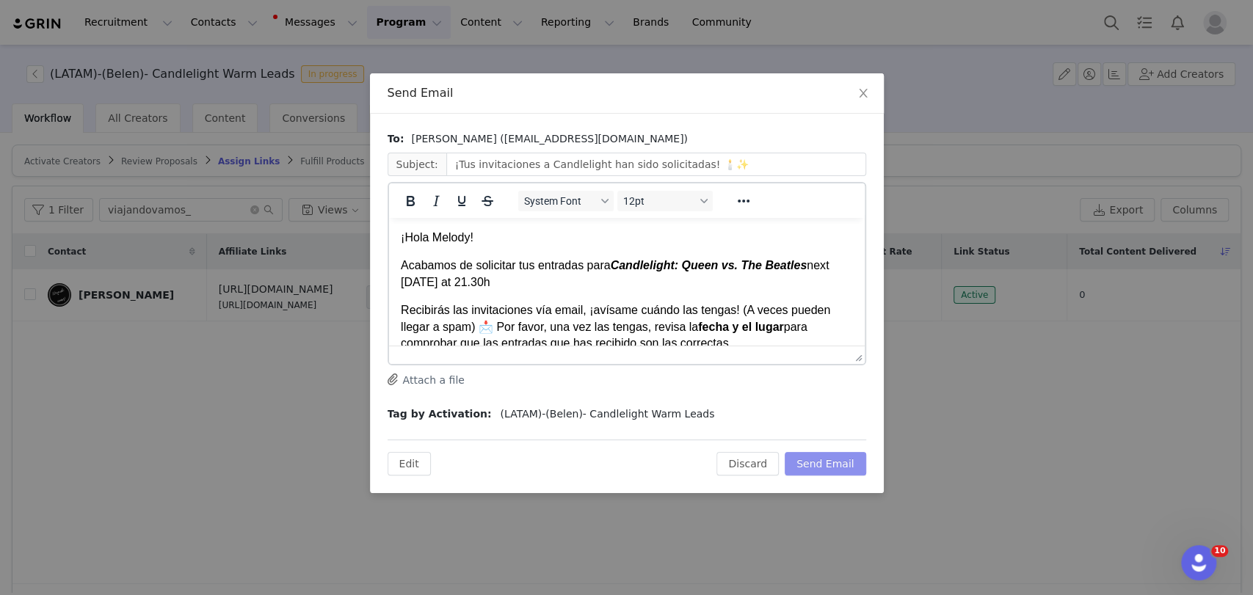
click at [839, 461] on button "Send Email" at bounding box center [825, 463] width 81 height 23
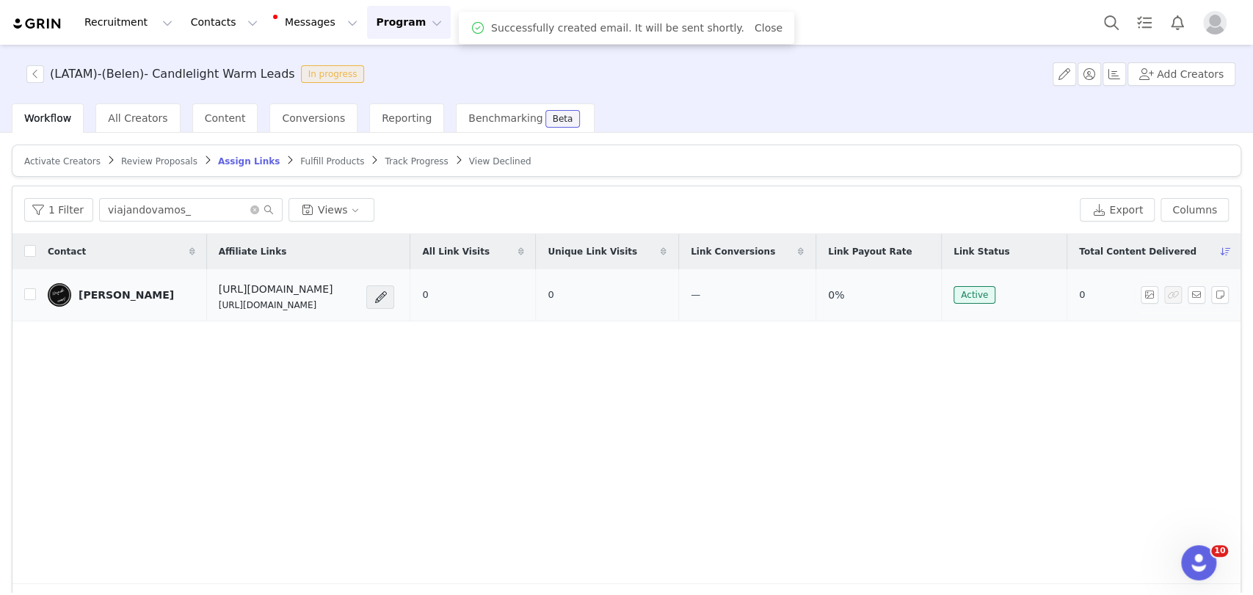
drag, startPoint x: 374, startPoint y: 308, endPoint x: 168, endPoint y: 305, distance: 205.5
click at [207, 305] on td "https://candlelightexperience.com/ https://glnk.io/z15l/candlelightxviajandovam…" at bounding box center [308, 295] width 203 height 52
copy p "https://glnk.io/z15l/candlelightxviajandovamos"
click at [943, 293] on button "button" at bounding box center [1197, 295] width 18 height 18
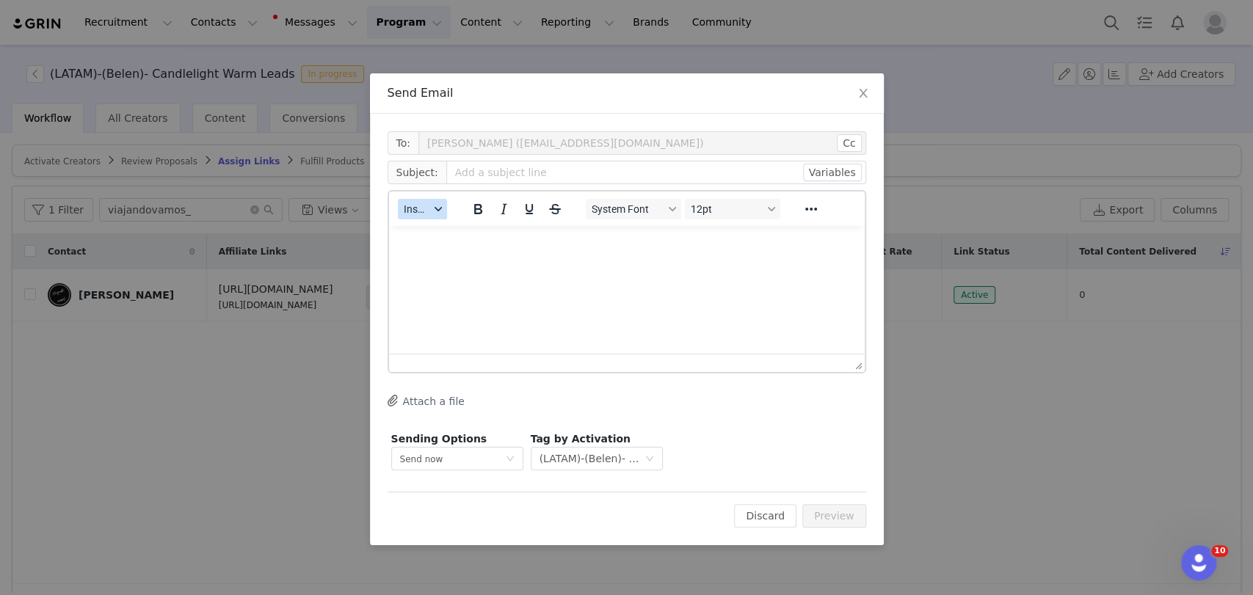
click at [426, 205] on span "Insert" at bounding box center [417, 209] width 26 height 12
click at [434, 236] on div "Insert Template" at bounding box center [476, 235] width 132 height 18
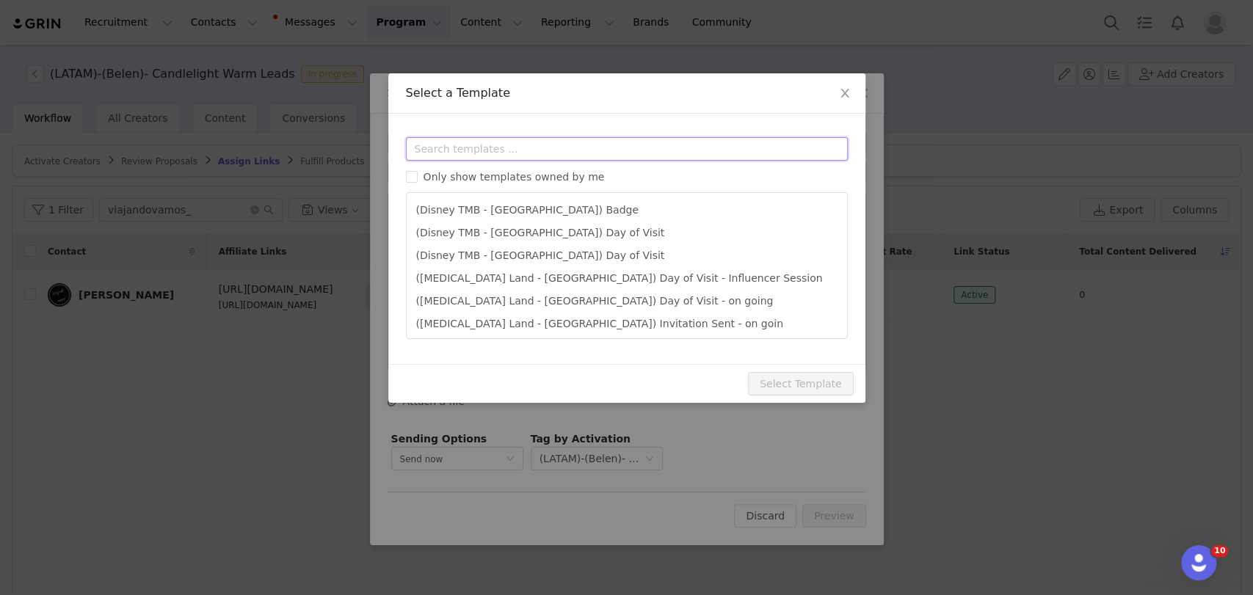
click at [449, 143] on input "text" at bounding box center [627, 148] width 442 height 23
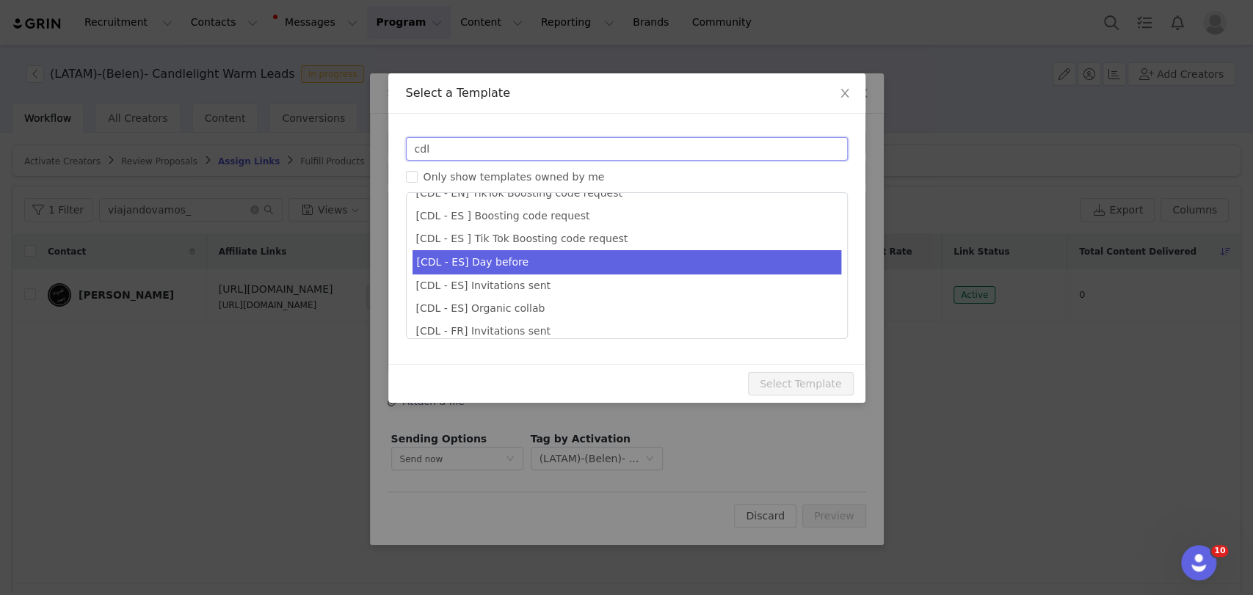
type input "cdl"
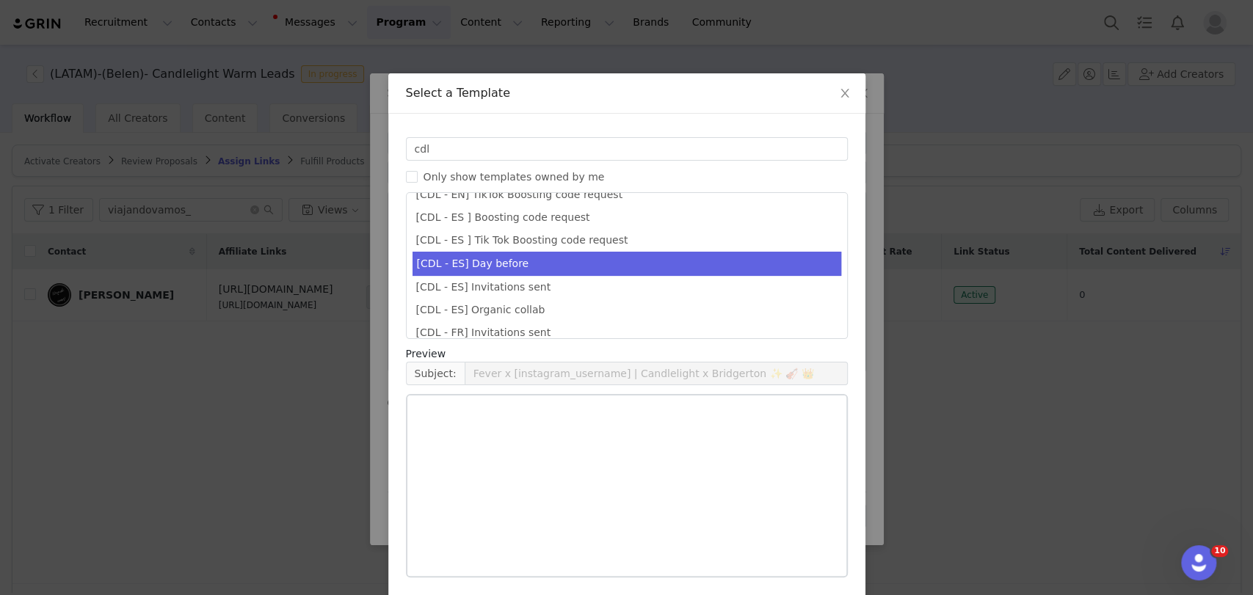
click at [497, 254] on li "[CDL - ES] Day before" at bounding box center [626, 264] width 429 height 24
type input "¡Tu concierto de Candlelight ya está aquí! 🕯️"
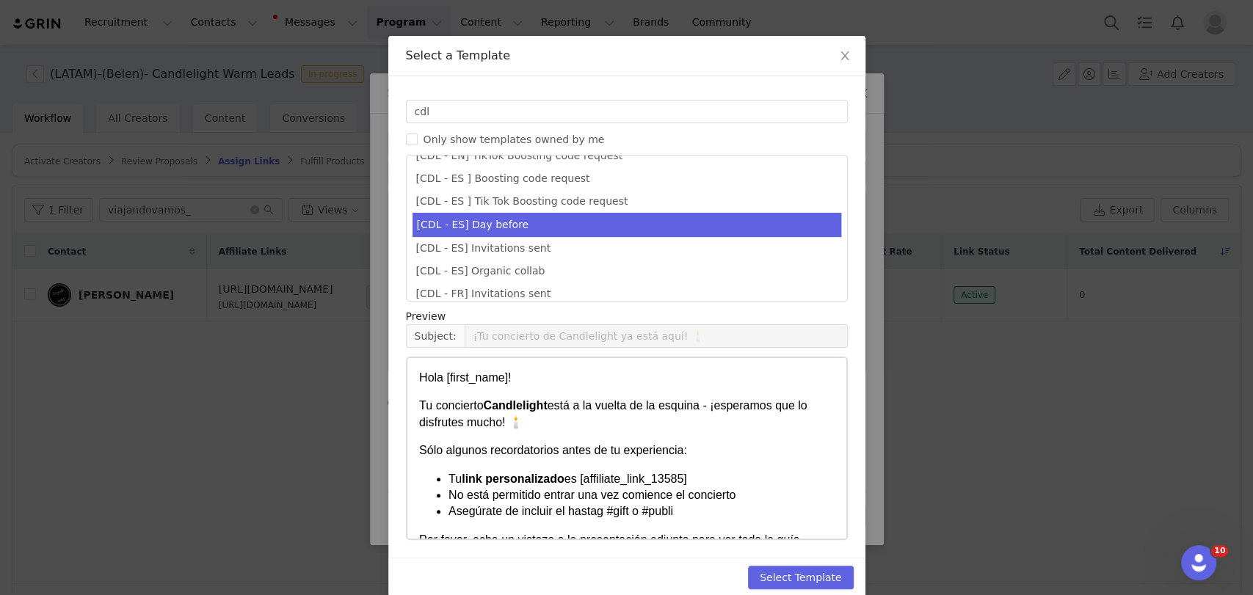
scroll to position [57, 0]
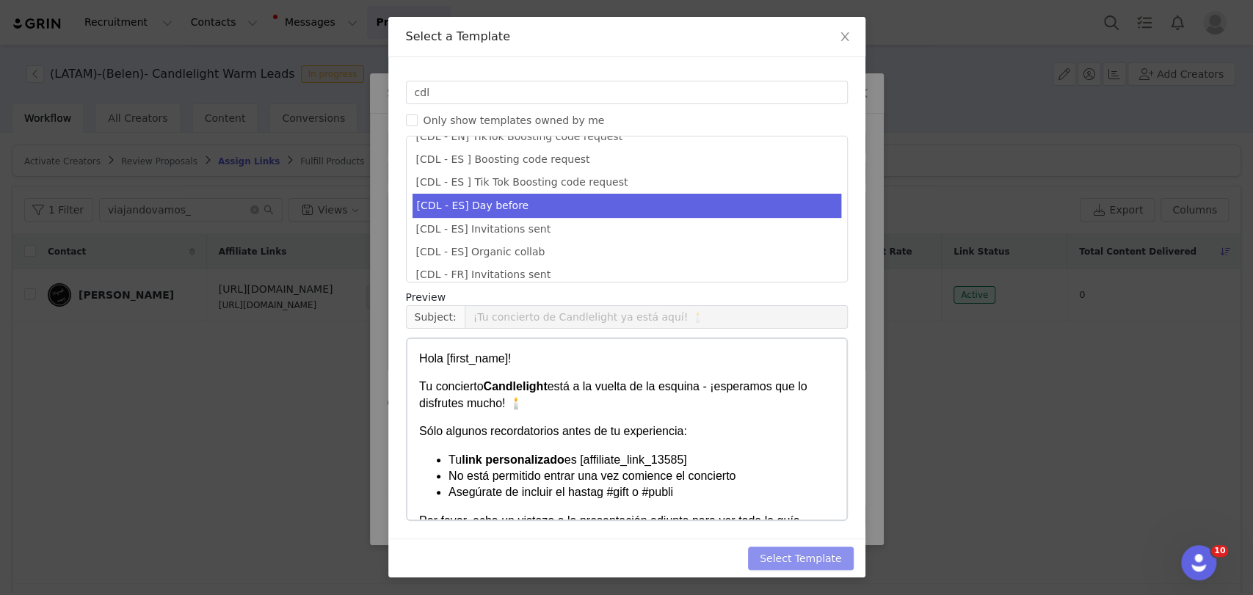
click at [804, 557] on button "Select Template" at bounding box center [801, 558] width 106 height 23
type input "¡Tu concierto de Candlelight ya está aquí! 🕯️"
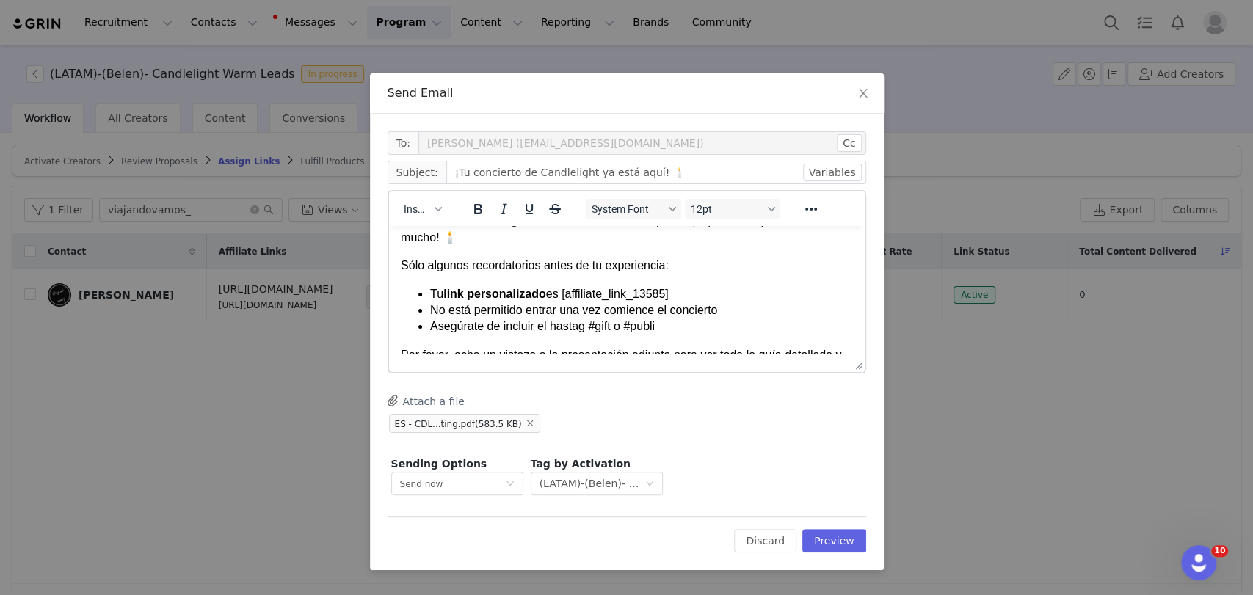
scroll to position [81, 0]
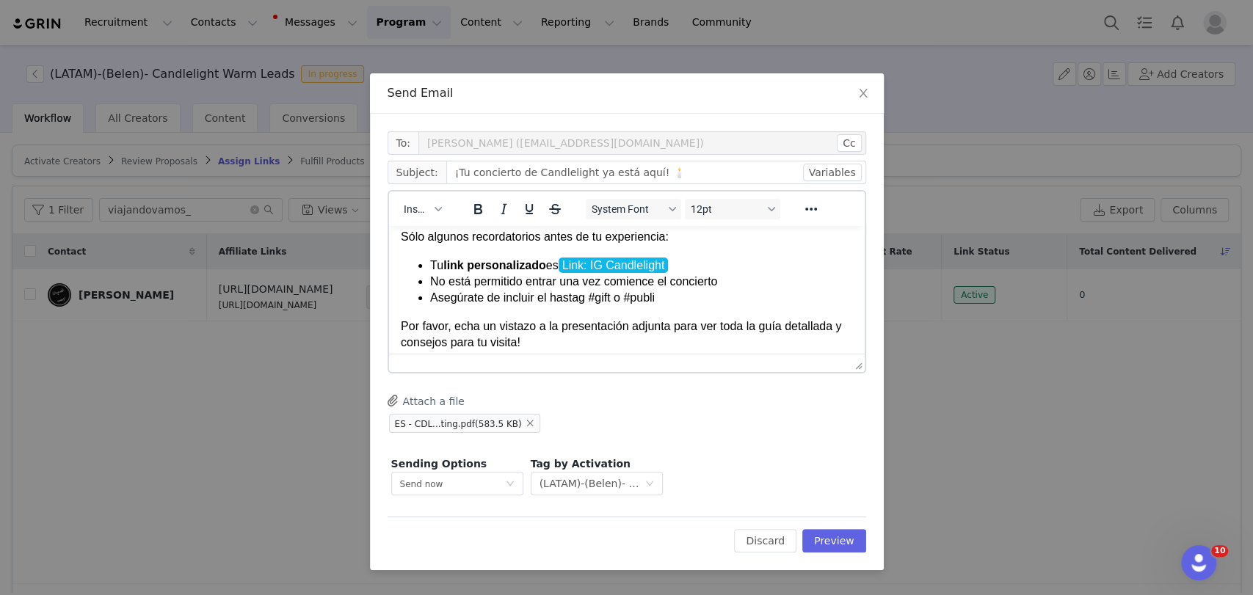
click at [684, 251] on body "Hola First Name ! Tu concierto Candlelight está a la vuelta de la esquina - ¡es…" at bounding box center [626, 281] width 452 height 251
paste body "Rich Text Area. Press ALT-0 for help."
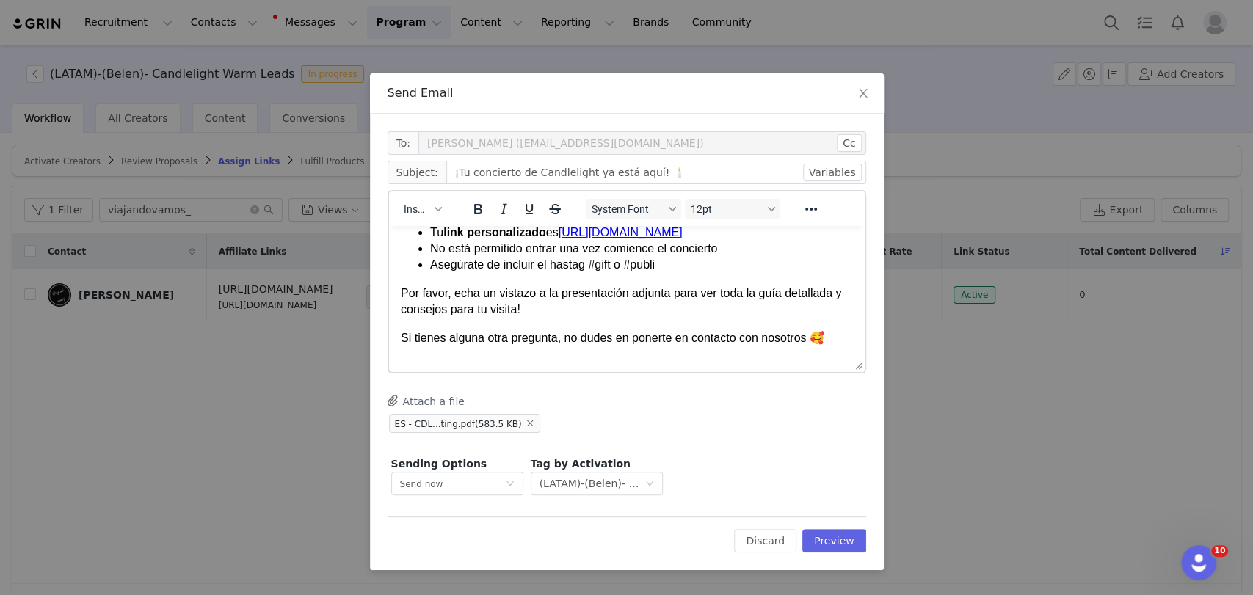
scroll to position [147, 0]
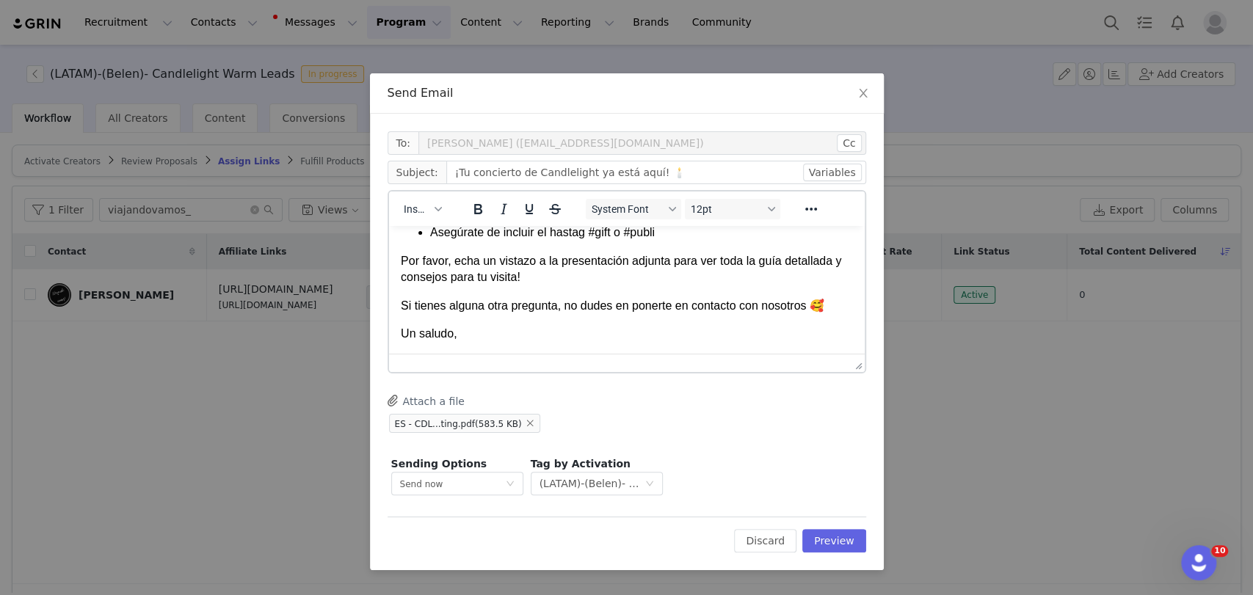
click at [498, 338] on p "Un saludo," at bounding box center [626, 334] width 452 height 16
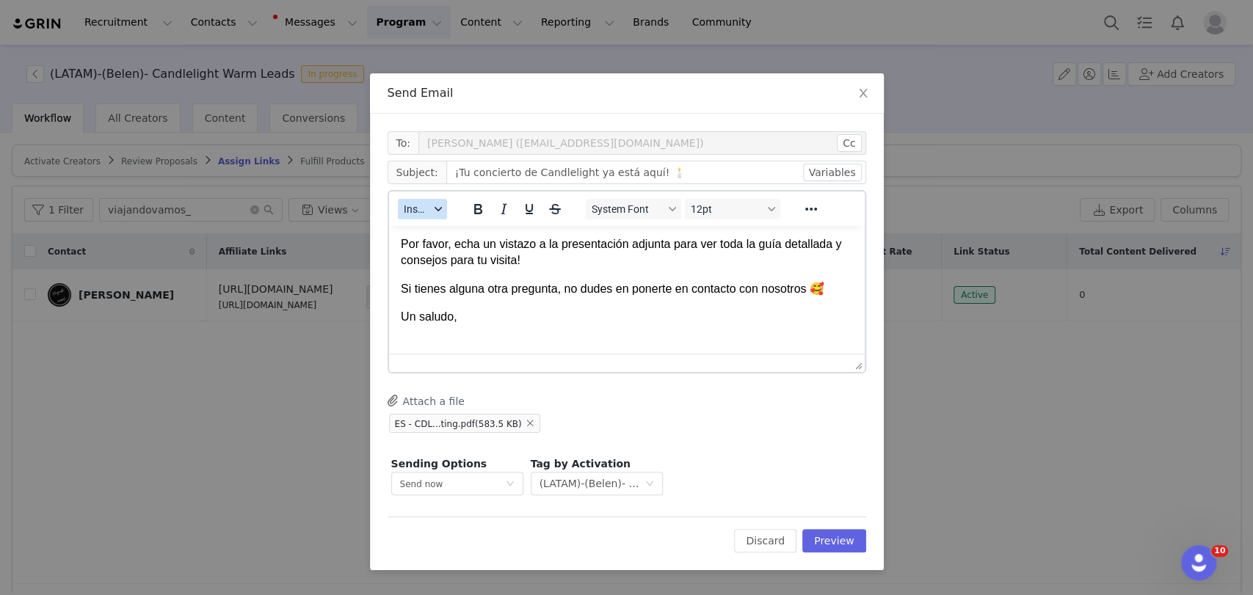
click at [418, 216] on button "Insert" at bounding box center [422, 209] width 49 height 21
click at [428, 287] on div "Insert Signature" at bounding box center [476, 282] width 132 height 18
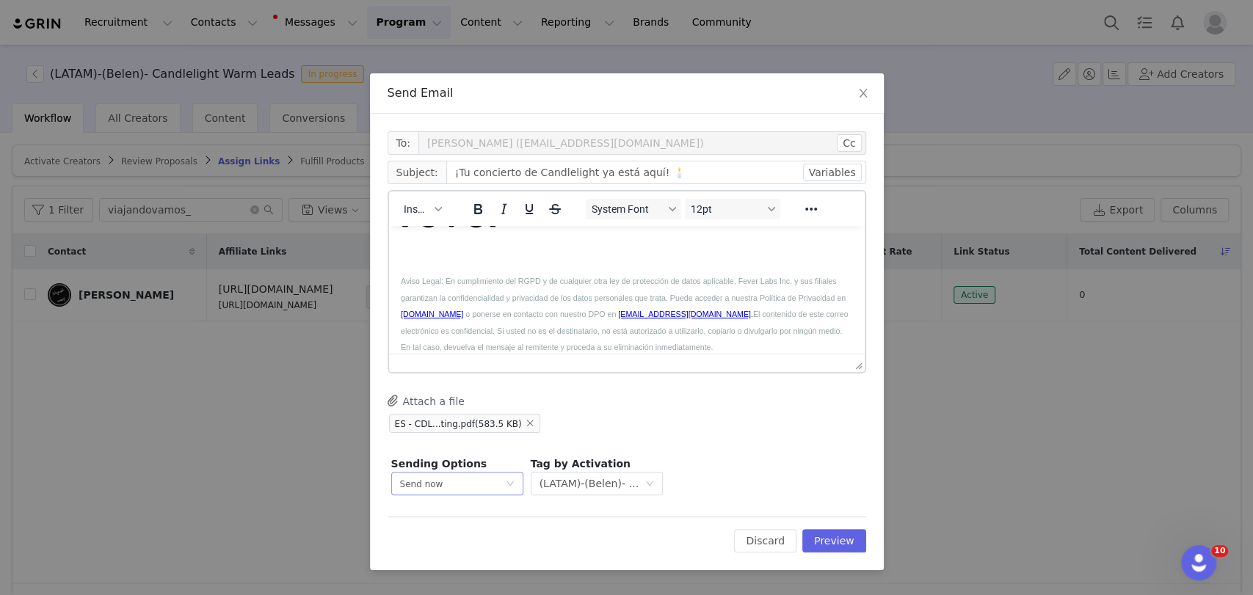
click at [487, 481] on div "Send now" at bounding box center [452, 484] width 105 height 22
click at [449, 545] on li "Schedule for later" at bounding box center [456, 537] width 132 height 24
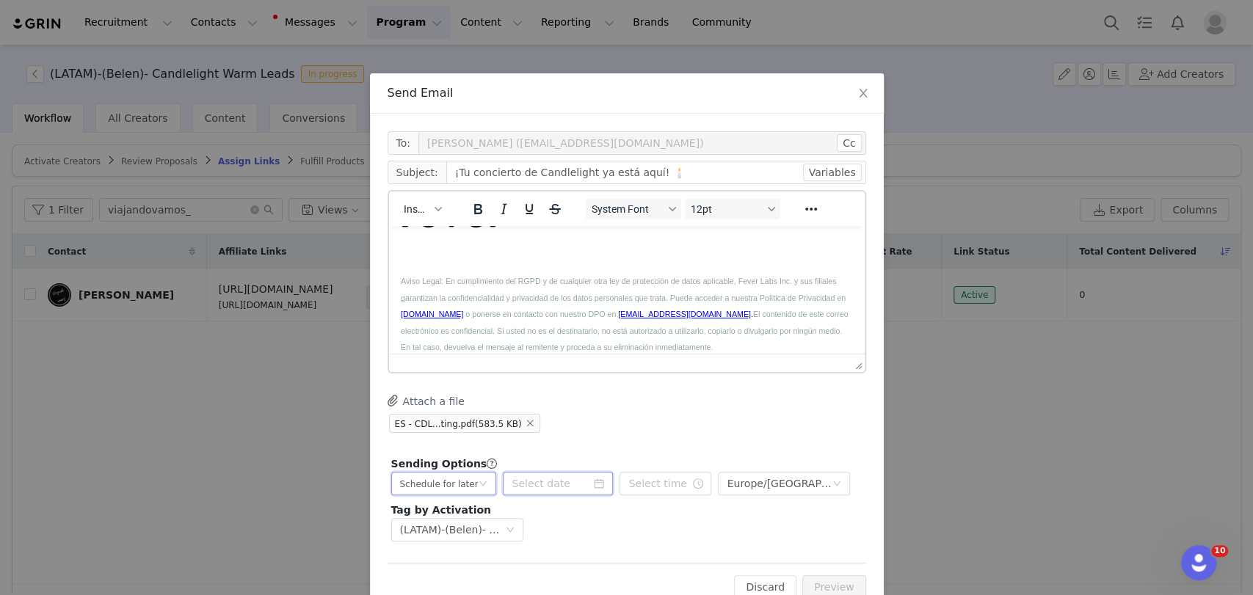
click at [535, 472] on input at bounding box center [558, 483] width 110 height 23
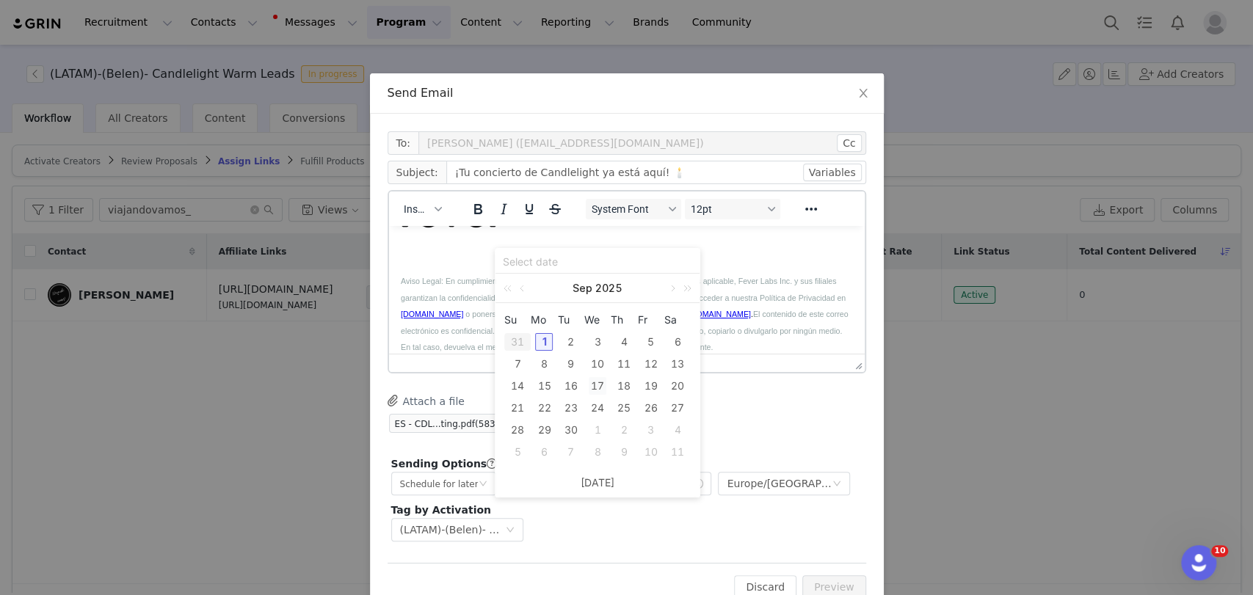
click at [600, 386] on div "17" at bounding box center [598, 386] width 18 height 18
type input "2025-09-17"
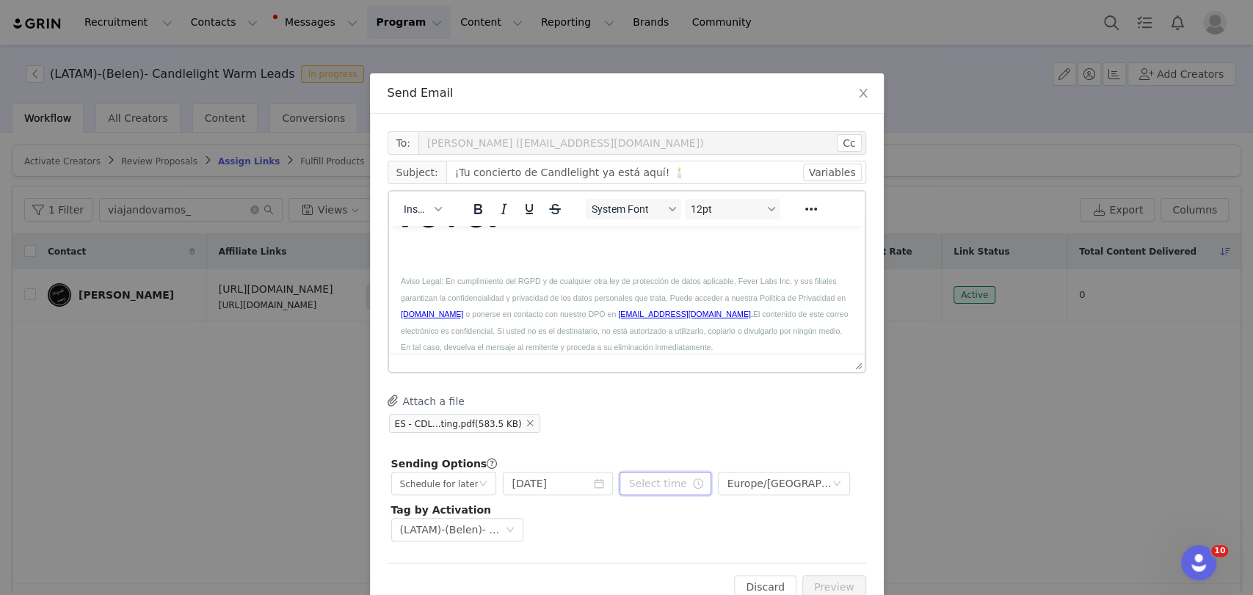
click at [641, 495] on input "text" at bounding box center [665, 483] width 92 height 23
click at [705, 374] on li "pm" at bounding box center [714, 367] width 41 height 23
type input "4:30 pm"
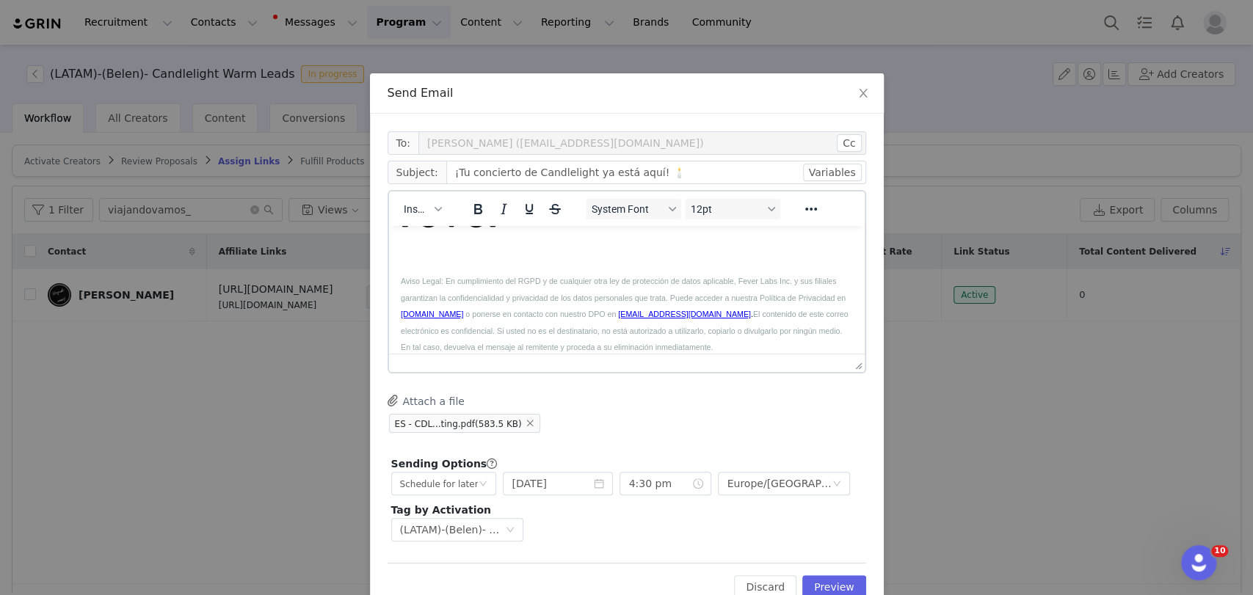
click at [775, 435] on div "To: Melody Silva (viajandovamos44@gmail.com) Cc Cc: Subject: ¡Tu concierto de C…" at bounding box center [627, 338] width 479 height 414
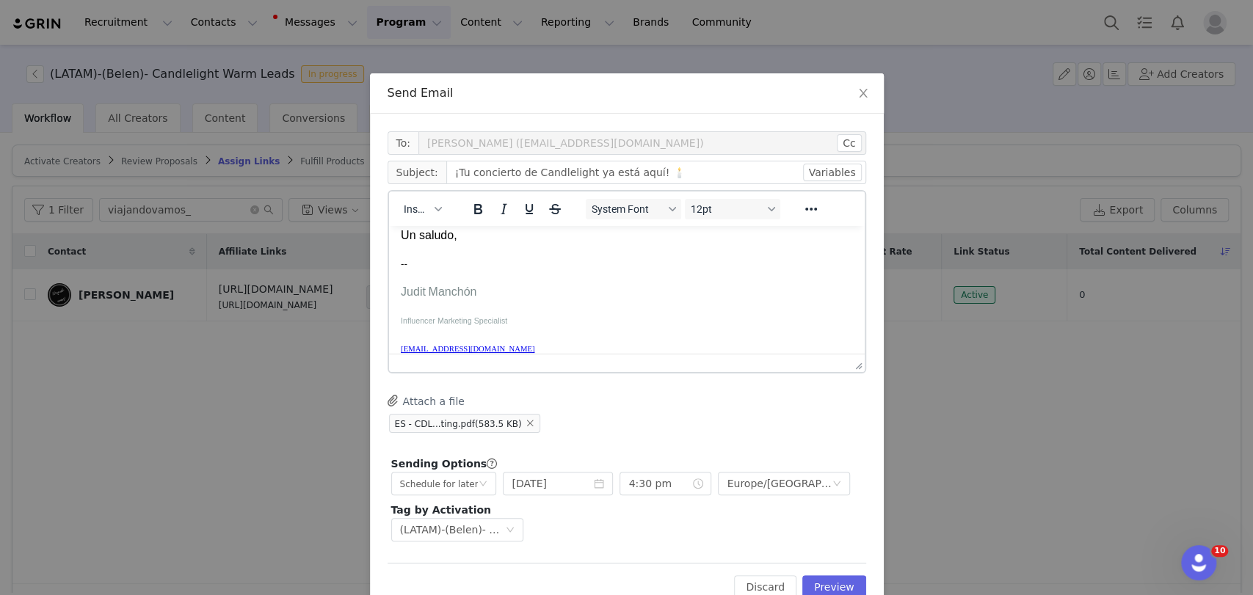
scroll to position [0, 0]
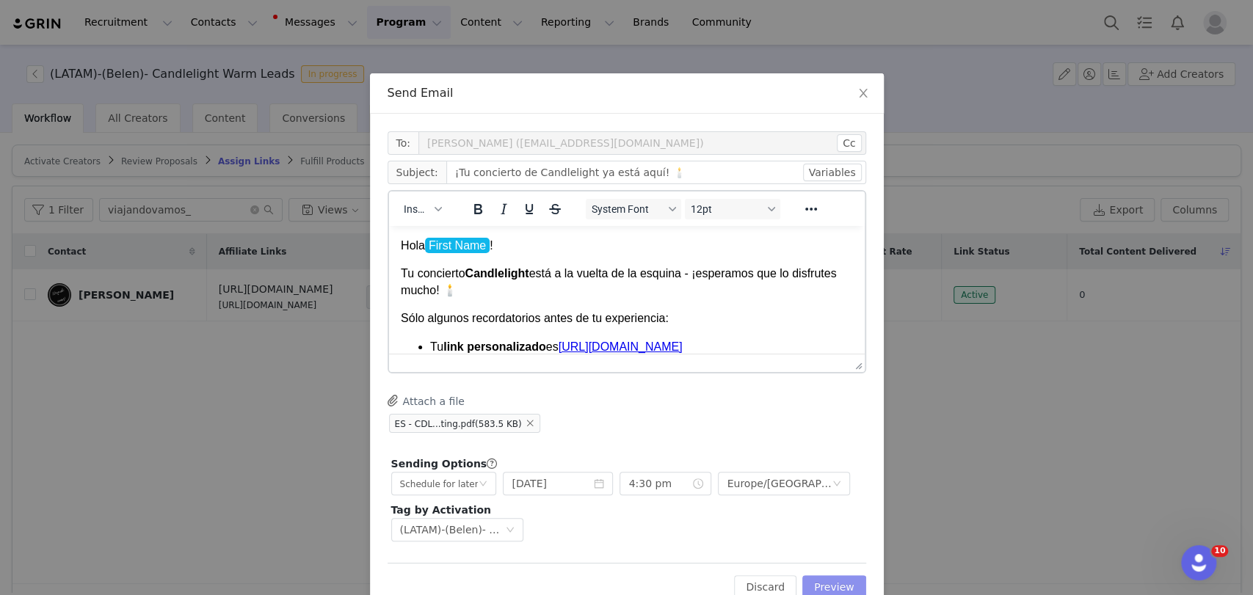
click at [818, 575] on button "Preview" at bounding box center [834, 586] width 64 height 23
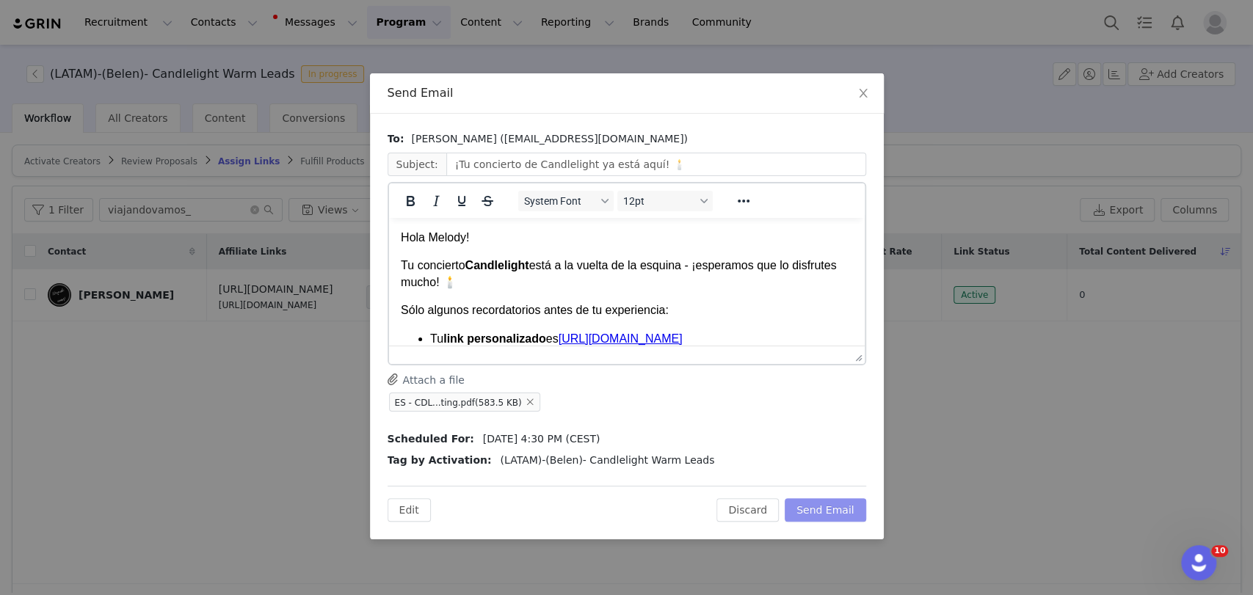
click at [817, 507] on button "Send Email" at bounding box center [825, 509] width 81 height 23
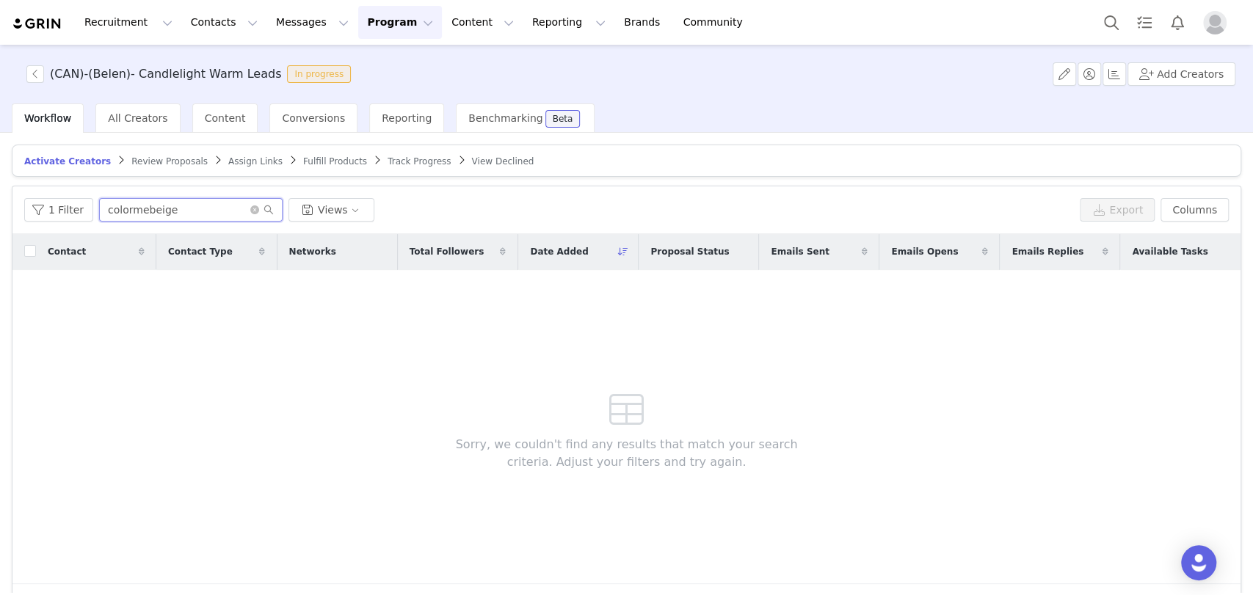
click at [128, 215] on input "colormebeige" at bounding box center [190, 209] width 183 height 23
paste input "lagosseline"
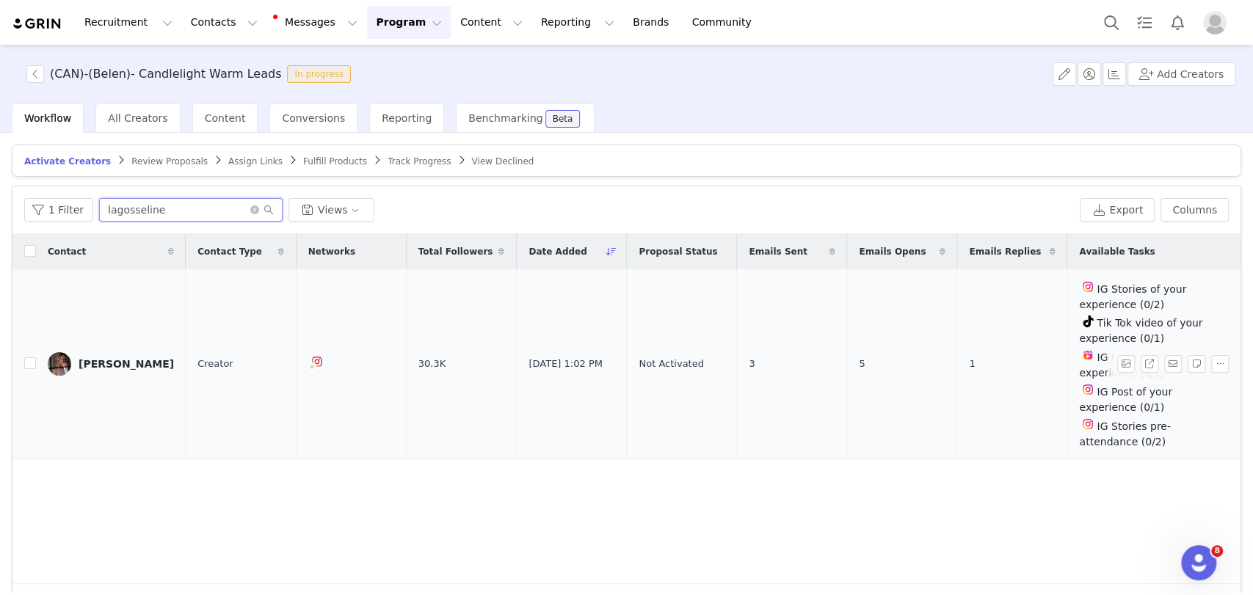
type input "lagosseline"
click at [27, 363] on input "checkbox" at bounding box center [30, 363] width 12 height 12
checkbox input "true"
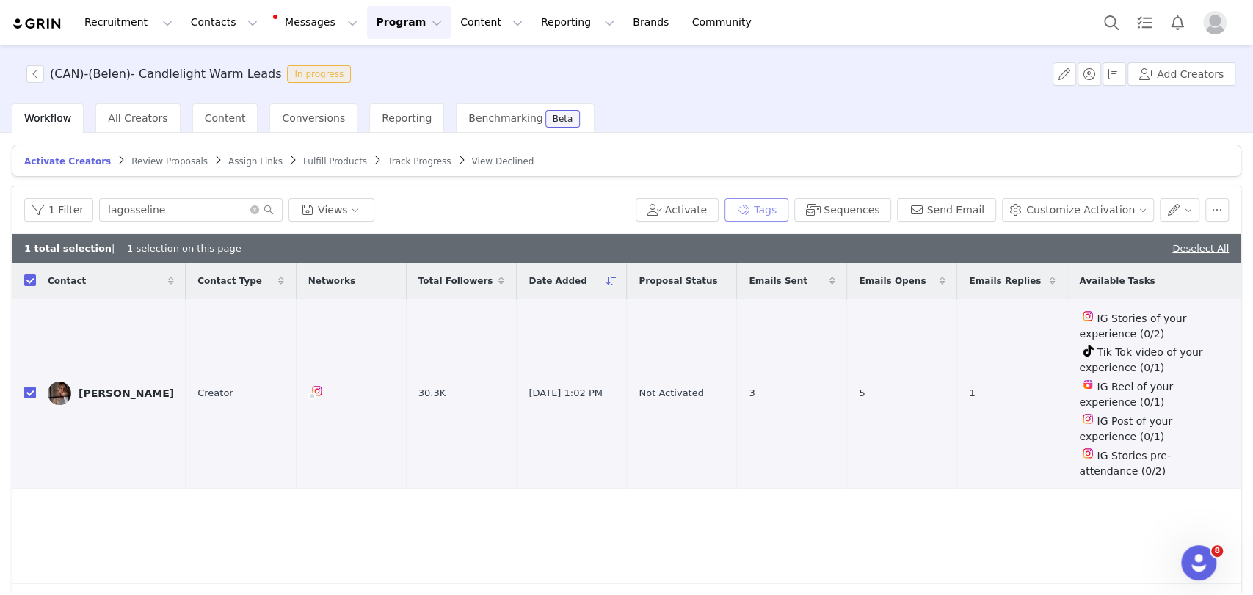
click at [751, 209] on button "Tags" at bounding box center [756, 209] width 64 height 23
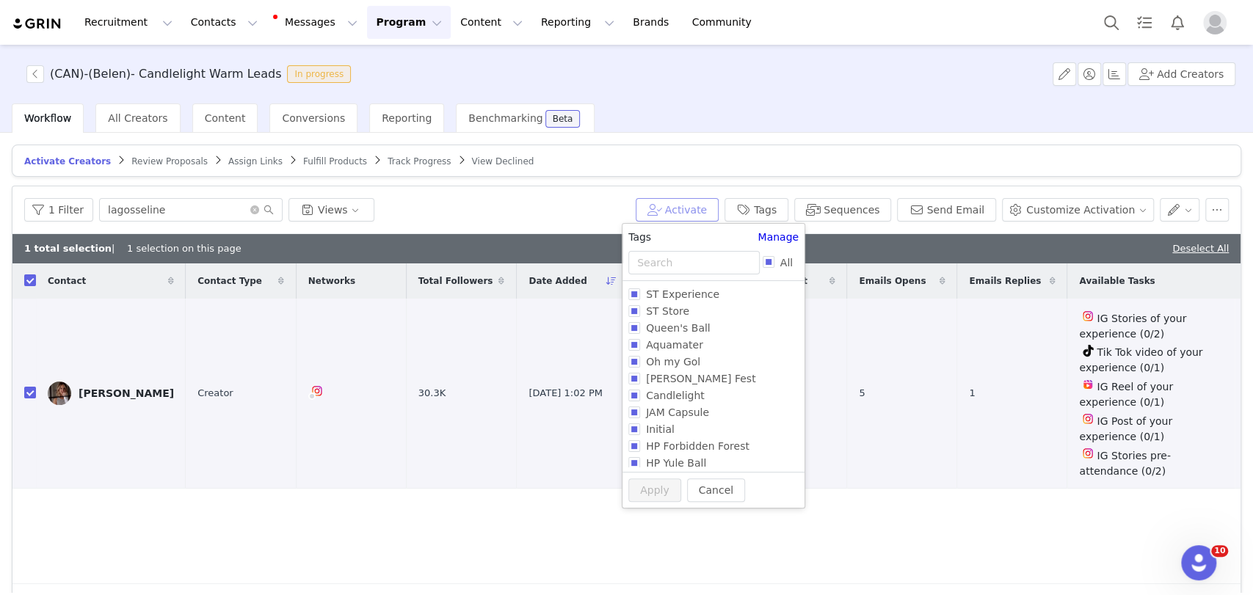
click at [683, 208] on button "Activate" at bounding box center [677, 209] width 83 height 23
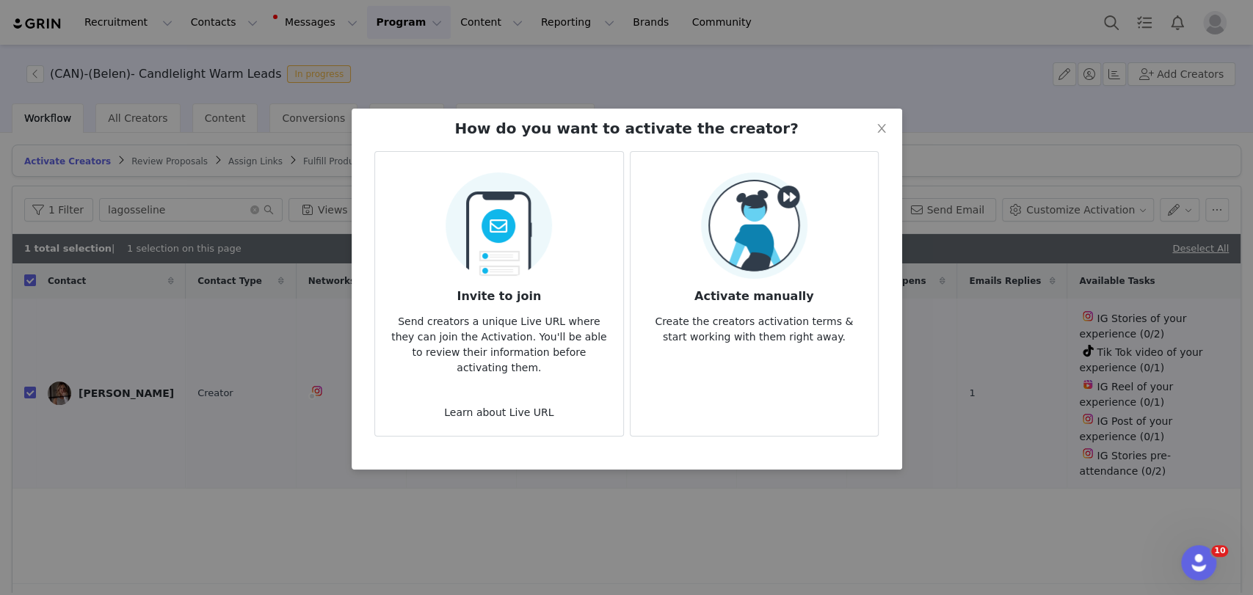
click at [772, 232] on img at bounding box center [754, 225] width 106 height 106
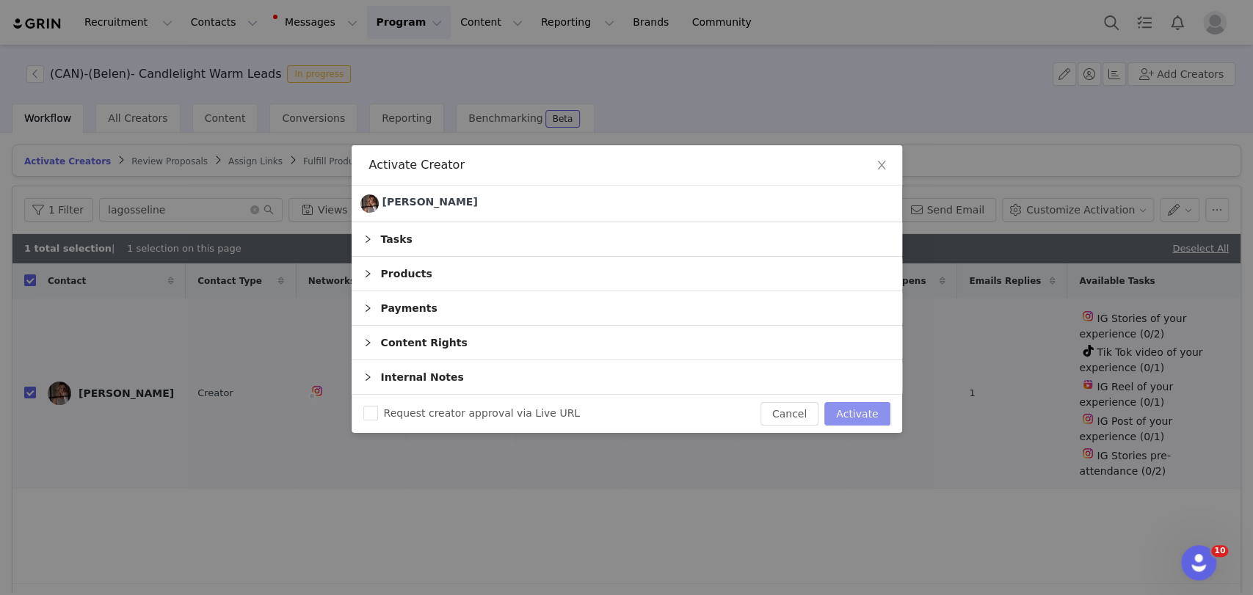
click at [875, 421] on button "Activate" at bounding box center [856, 413] width 65 height 23
checkbox input "false"
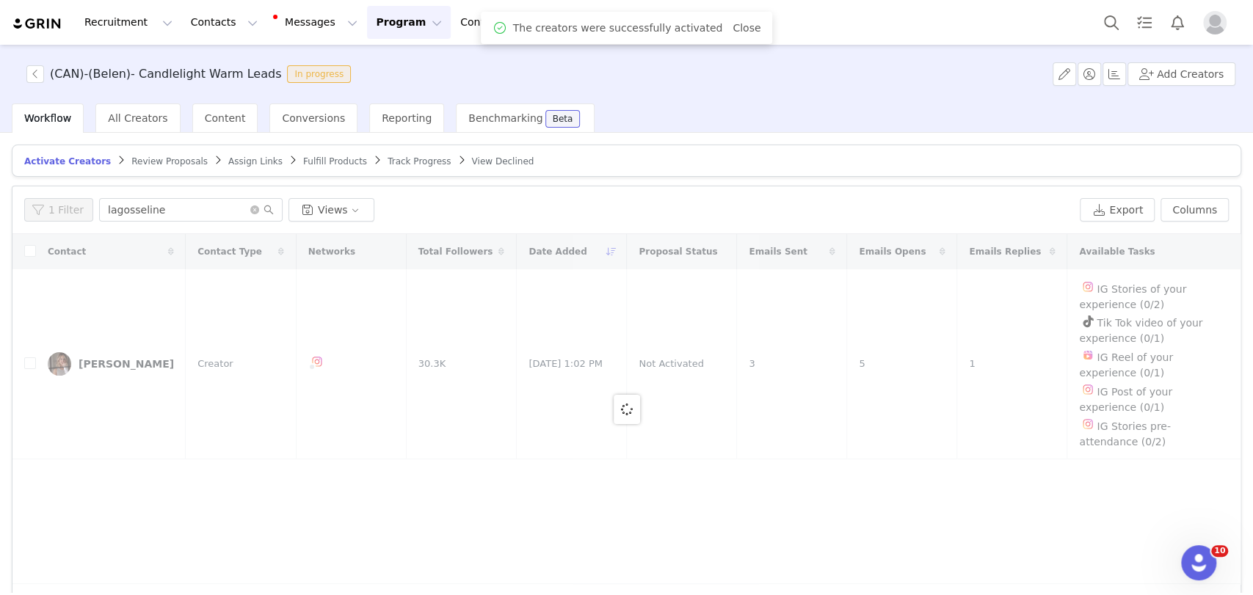
click at [228, 160] on span "Assign Links" at bounding box center [255, 161] width 54 height 10
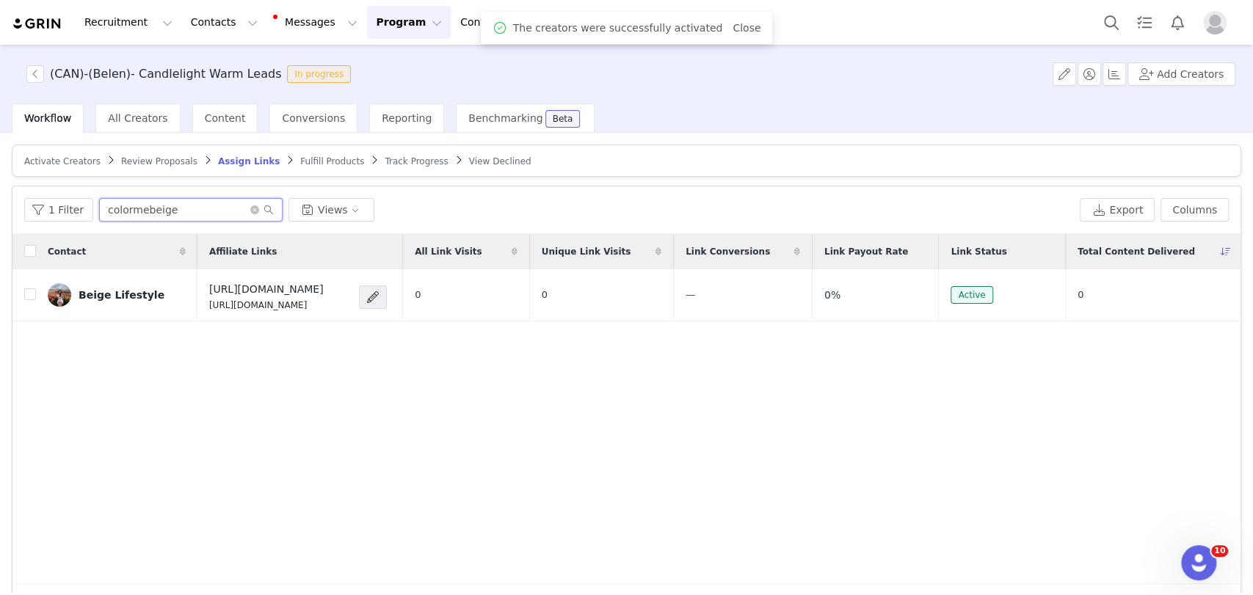
click at [208, 205] on input "colormebeige" at bounding box center [190, 209] width 183 height 23
paste input "lagosseline"
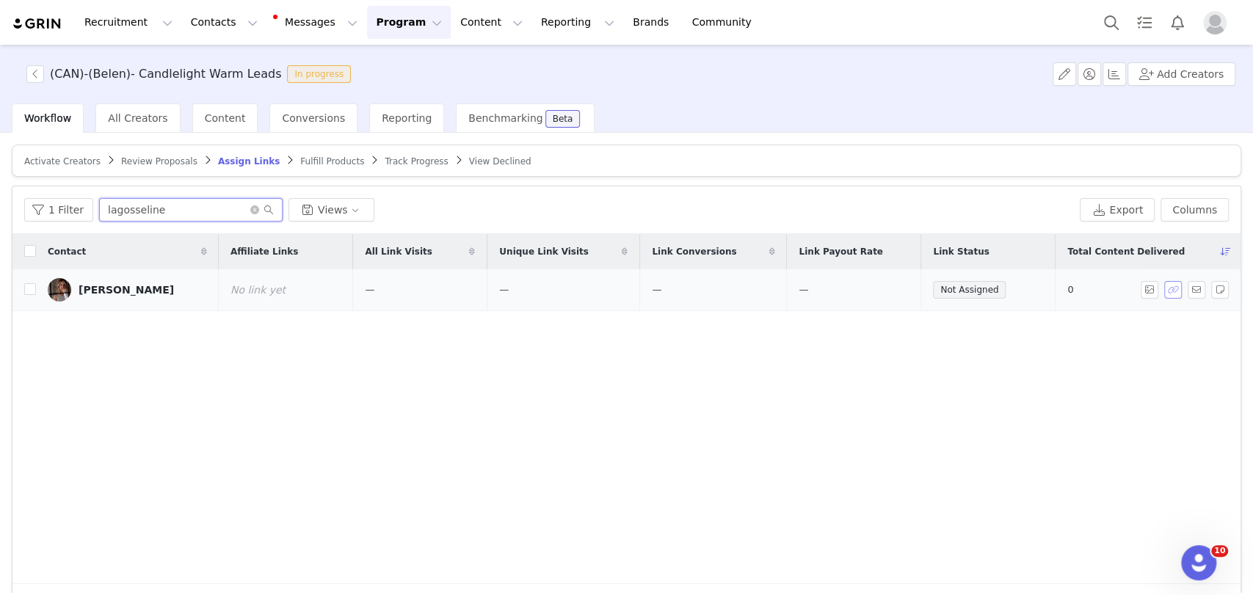
type input "lagosseline"
click at [1164, 289] on button "button" at bounding box center [1173, 290] width 18 height 18
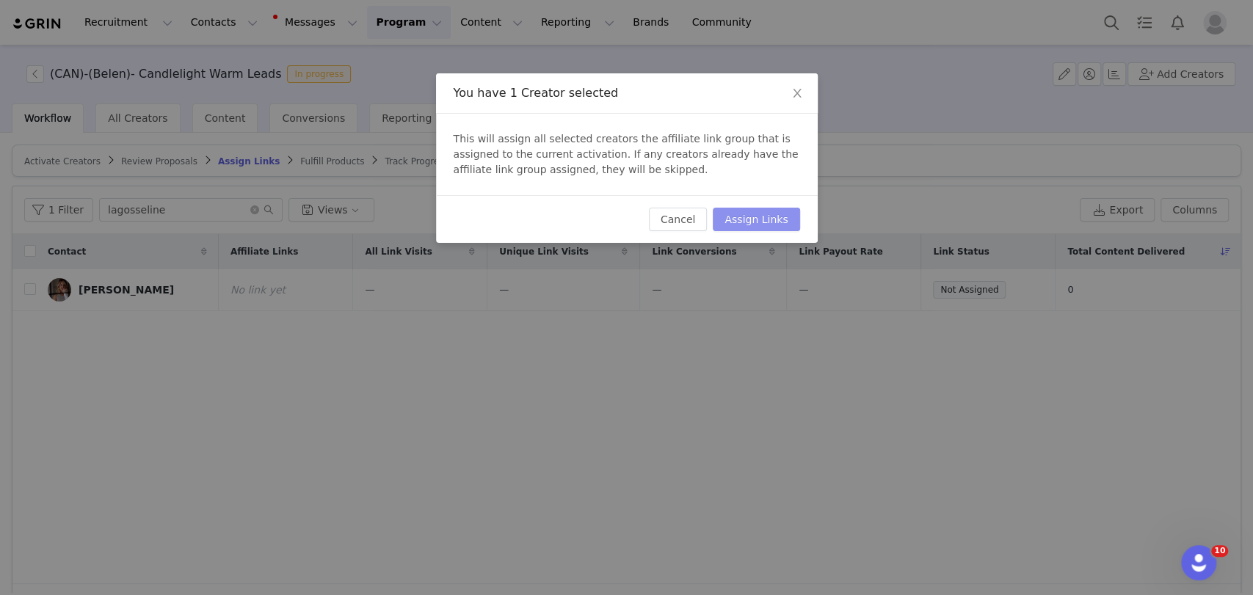
click at [741, 214] on button "Assign Links" at bounding box center [756, 219] width 87 height 23
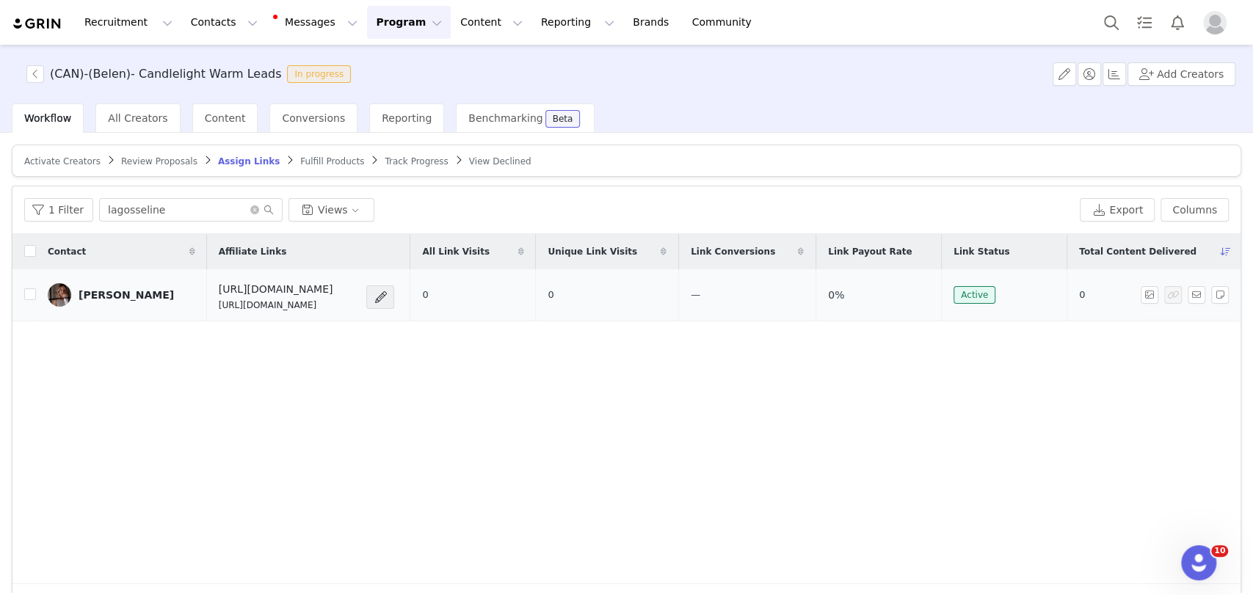
drag, startPoint x: 382, startPoint y: 305, endPoint x: 195, endPoint y: 306, distance: 187.2
click at [207, 306] on td "https://candlelightexperience.com/ https://glnk.io/z15l/candlelightxlagosseline" at bounding box center [308, 295] width 203 height 52
copy p "https://glnk.io/z15l/candlelightxlagosseline"
click at [1188, 291] on button "button" at bounding box center [1197, 295] width 18 height 18
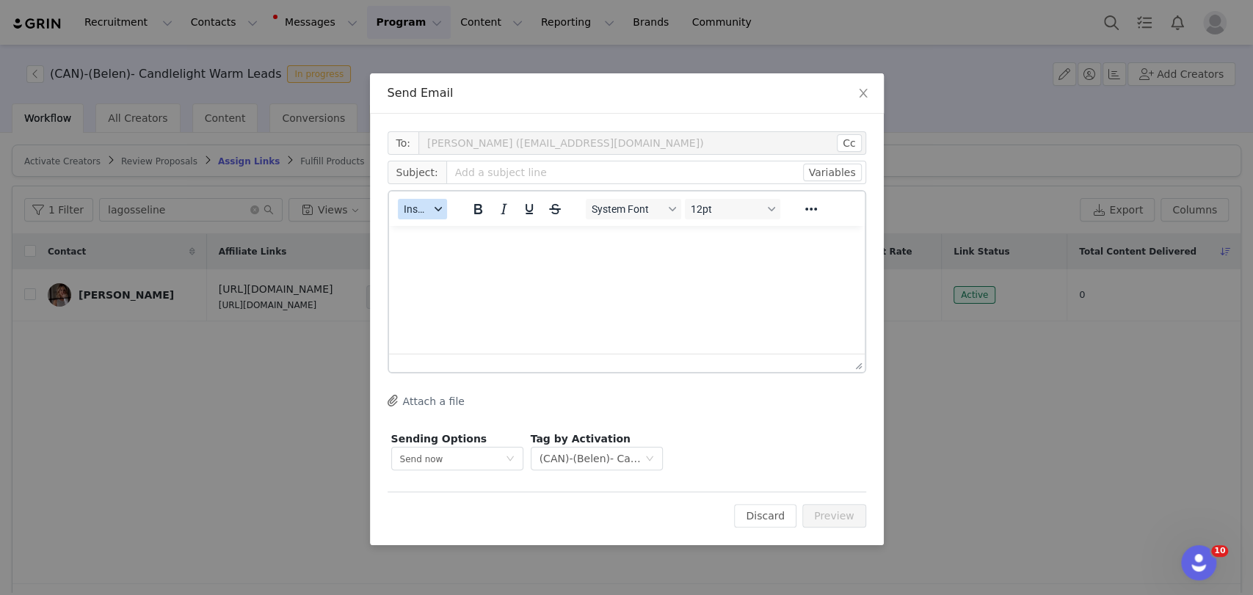
click at [421, 204] on span "Insert" at bounding box center [417, 209] width 26 height 12
click at [464, 236] on div "Insert Template" at bounding box center [476, 235] width 132 height 18
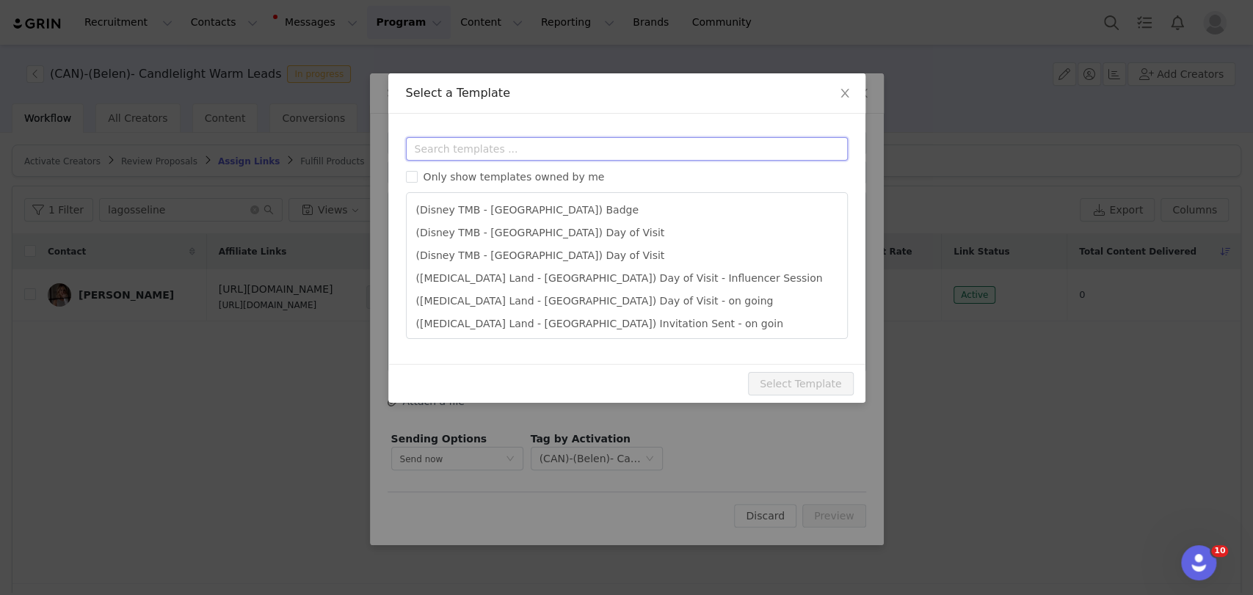
click at [446, 149] on input "text" at bounding box center [627, 148] width 442 height 23
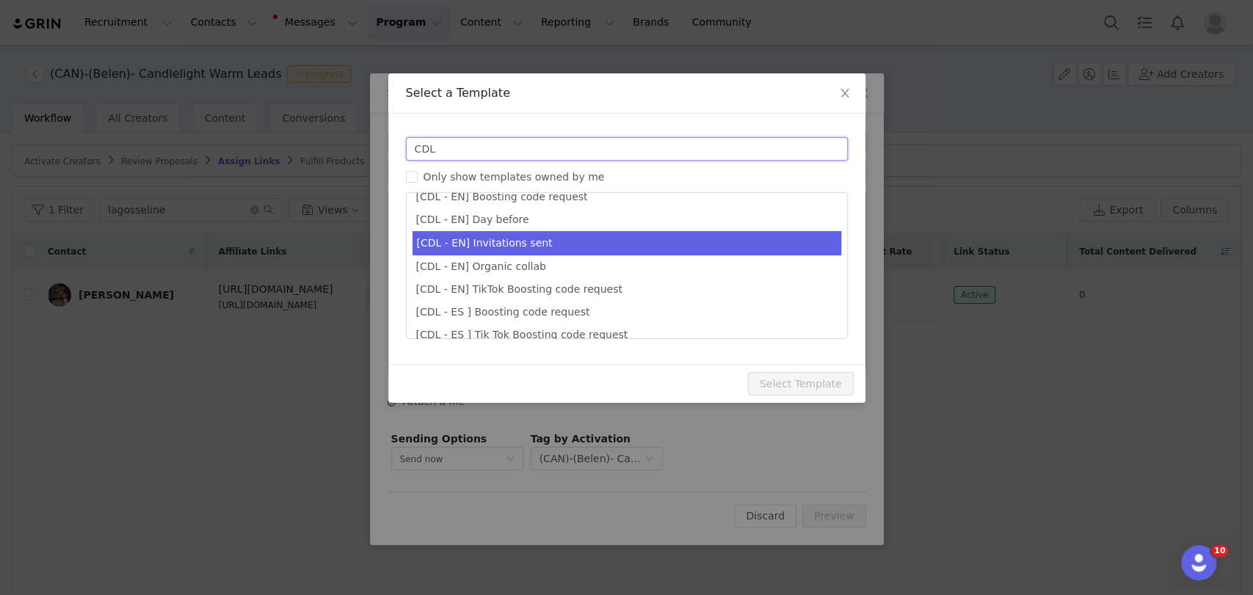
type input "CDL"
click at [498, 241] on li "[CDL - EN] Invitations sent" at bounding box center [626, 243] width 429 height 24
type input "Your invitations for Candlelight have been requested! 🕯️✨"
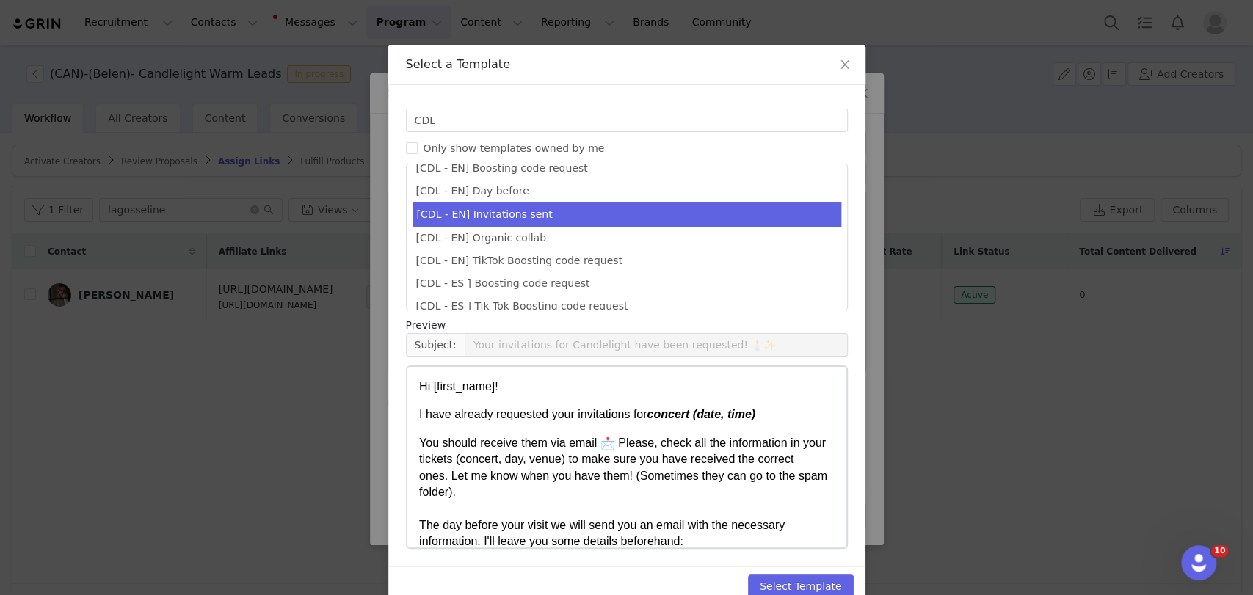
scroll to position [57, 0]
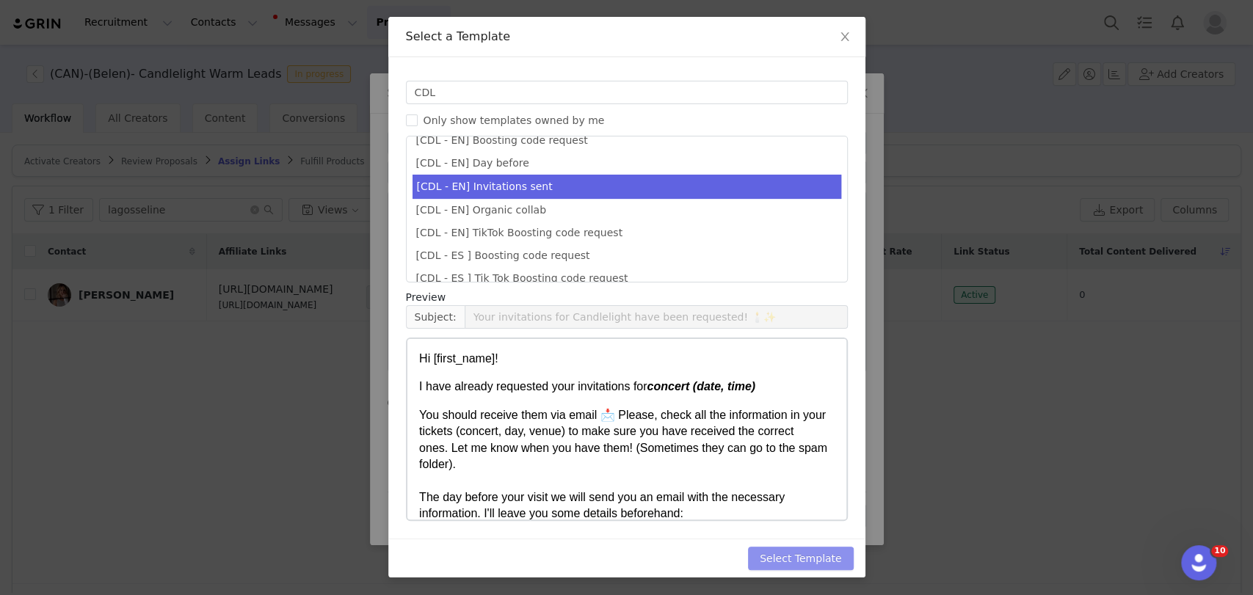
click at [801, 547] on div "Select Template" at bounding box center [626, 558] width 477 height 39
click at [799, 553] on button "Select Template" at bounding box center [801, 558] width 106 height 23
type input "Your invitations for Candlelight have been requested! 🕯️✨"
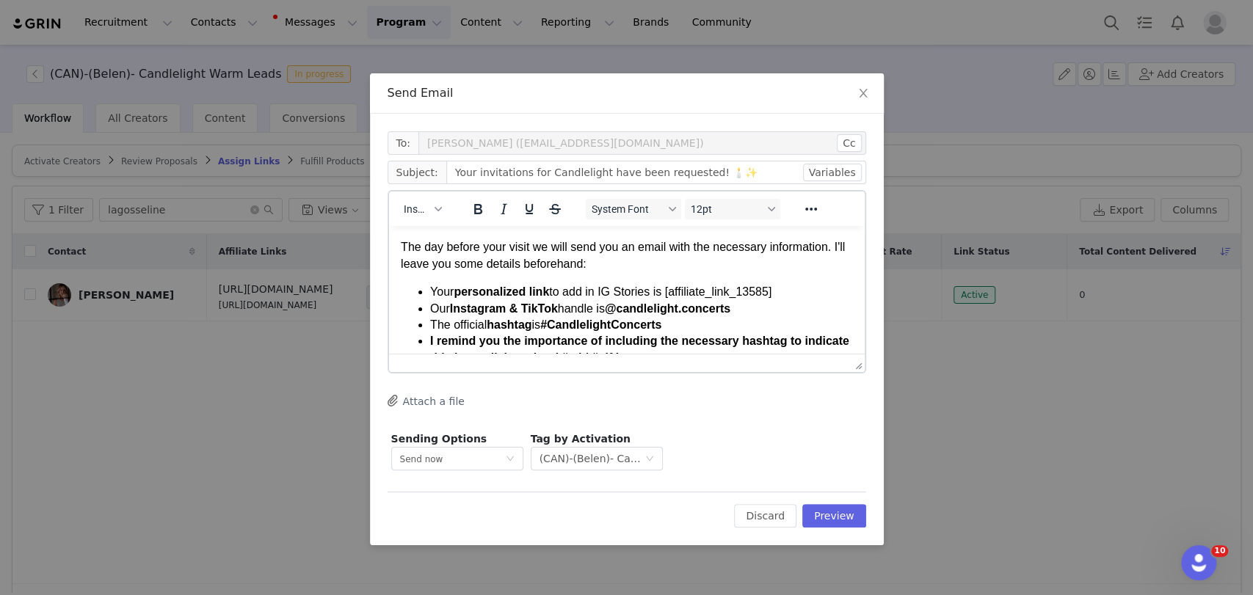
scroll to position [81, 0]
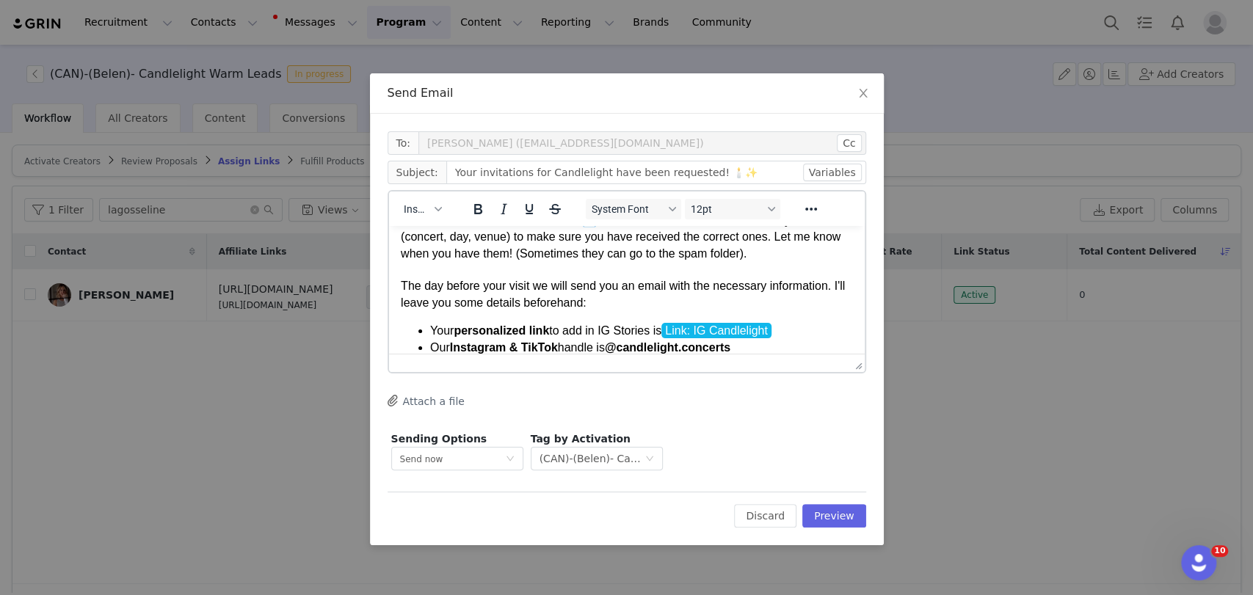
click at [782, 323] on li "Your personalized link to add in IG Stories is Link: IG Candlelight" at bounding box center [640, 331] width 423 height 16
paste body "Rich Text Area. Press ALT-0 for help."
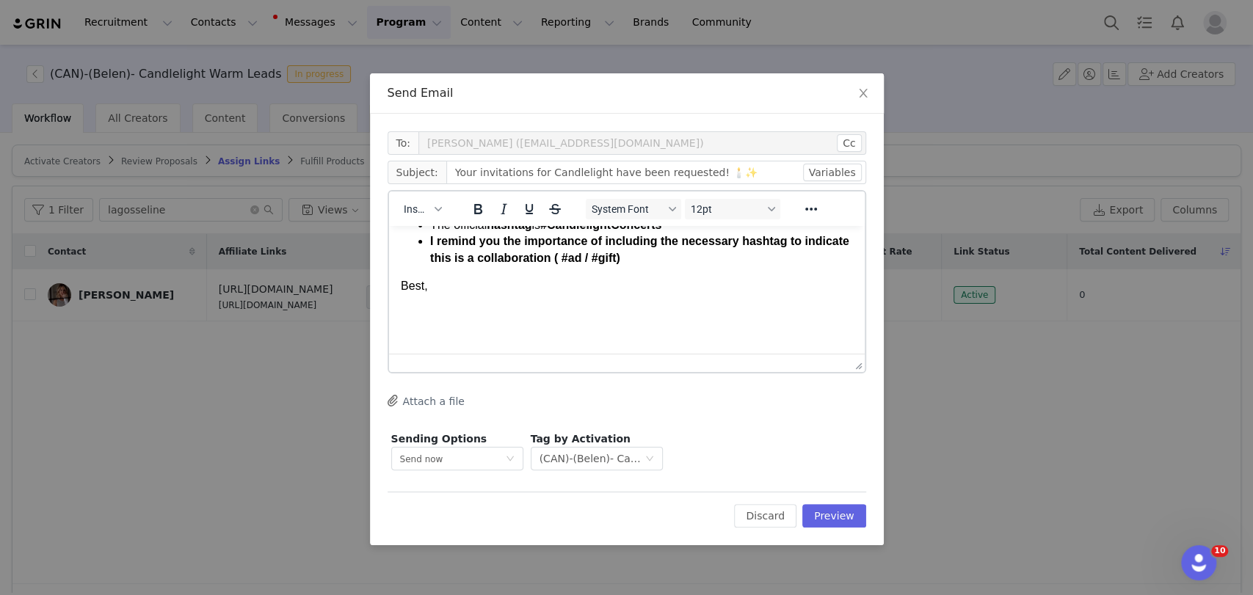
scroll to position [245, 0]
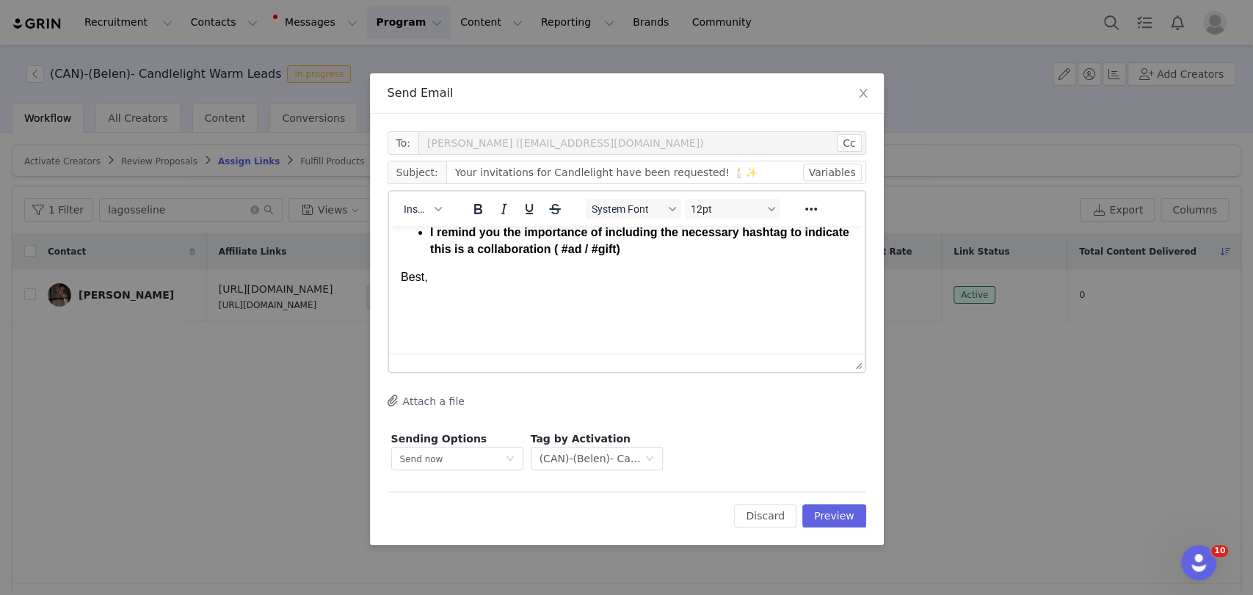
click at [476, 301] on p "Rich Text Area. Press ALT-0 for help." at bounding box center [626, 305] width 452 height 16
click at [396, 207] on div "Insert" at bounding box center [423, 208] width 68 height 29
click at [417, 219] on button "Insert" at bounding box center [422, 209] width 49 height 21
click at [435, 288] on div "Insert Signature" at bounding box center [476, 282] width 132 height 18
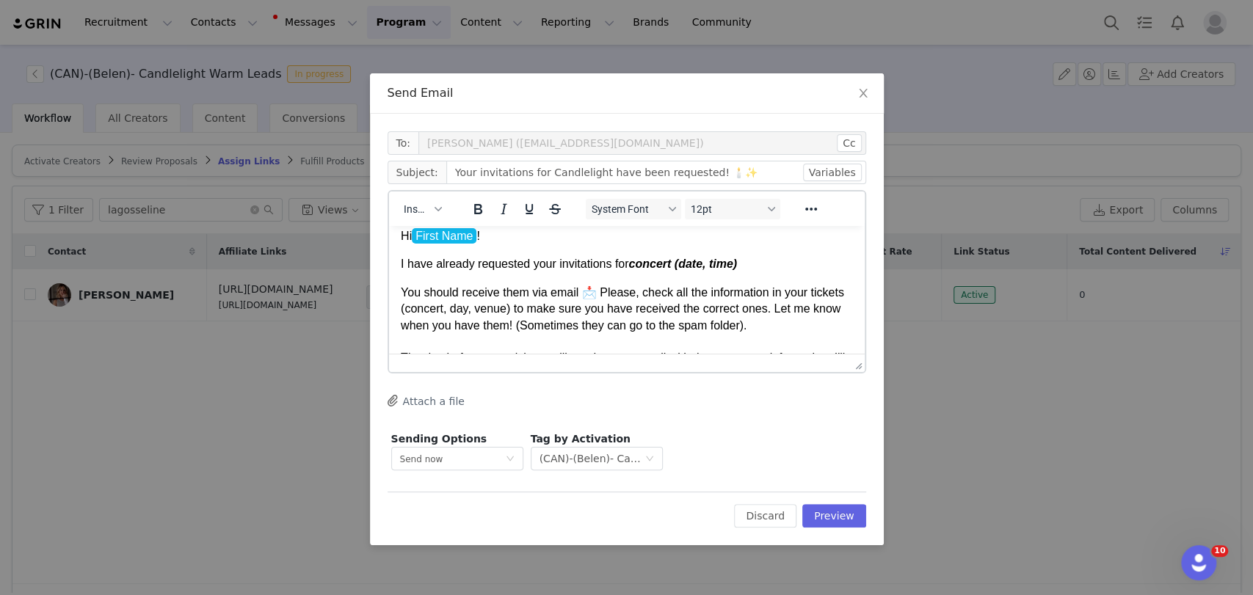
scroll to position [0, 0]
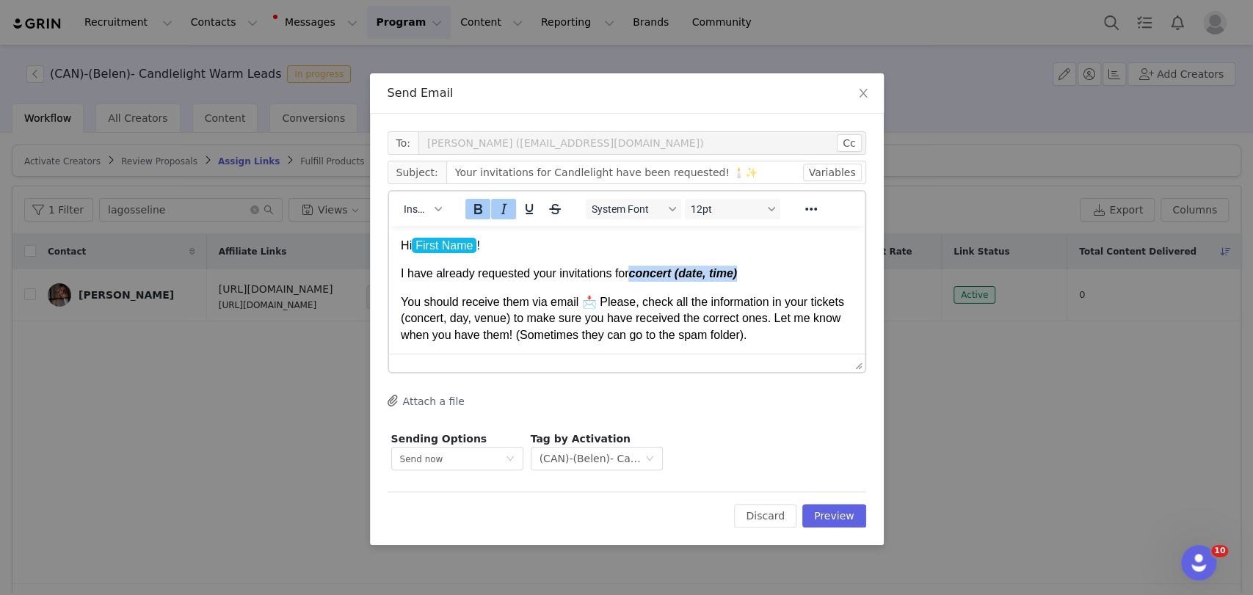
drag, startPoint x: 633, startPoint y: 274, endPoint x: 760, endPoint y: 269, distance: 127.8
click at [760, 269] on p "I have already requested your invitations for concert (date, time)" at bounding box center [626, 274] width 452 height 16
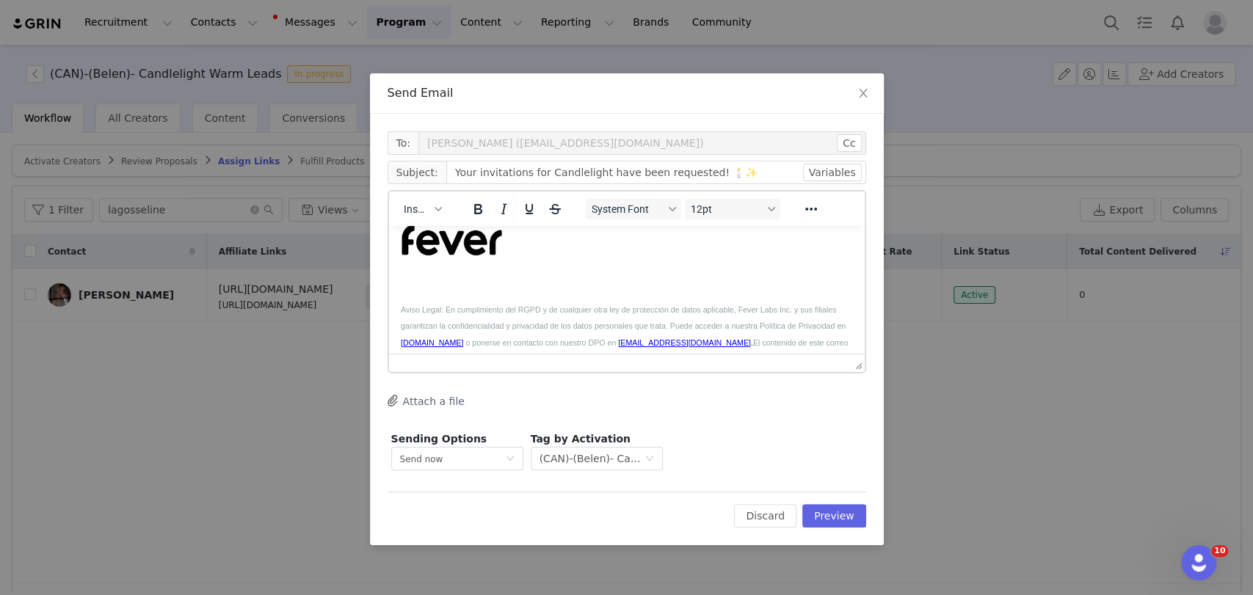
scroll to position [489, 0]
click at [854, 512] on button "Preview" at bounding box center [834, 515] width 64 height 23
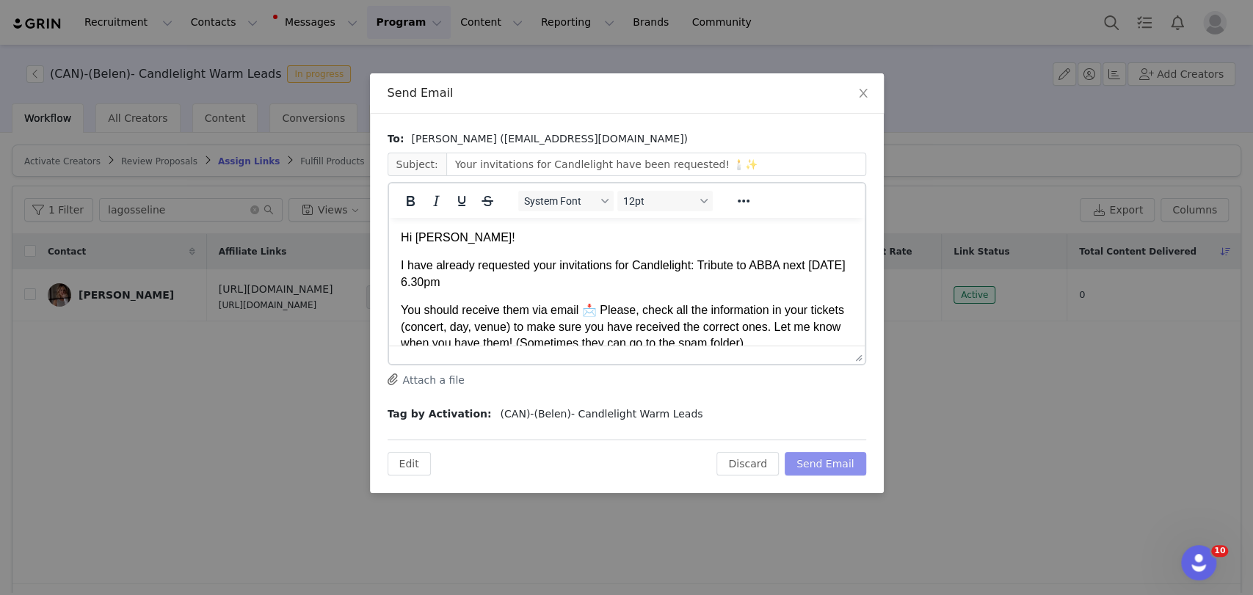
scroll to position [0, 0]
click at [834, 468] on button "Send Email" at bounding box center [825, 463] width 81 height 23
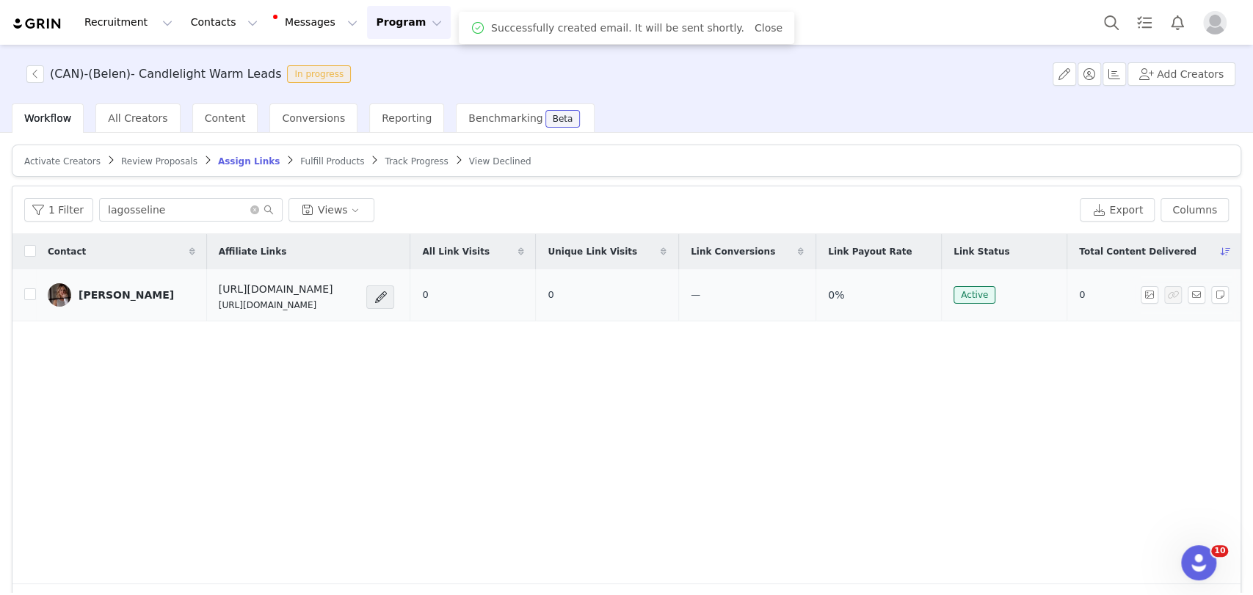
drag, startPoint x: 380, startPoint y: 301, endPoint x: 202, endPoint y: 305, distance: 178.4
click at [207, 305] on td "https://candlelightexperience.com/ https://glnk.io/z15l/candlelightxlagosseline" at bounding box center [308, 295] width 203 height 52
copy p "https://glnk.io/z15l/candlelightxlagosseline"
click at [1188, 295] on button "button" at bounding box center [1197, 295] width 18 height 18
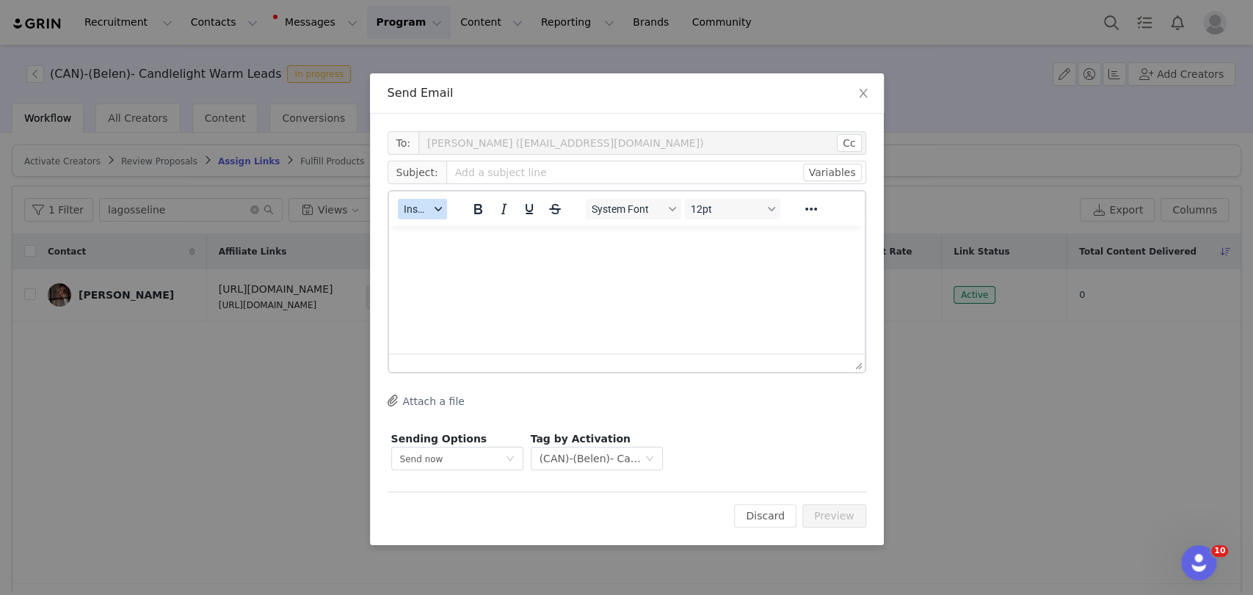
click at [411, 217] on button "Insert" at bounding box center [422, 209] width 49 height 21
click at [434, 238] on div "Insert Template" at bounding box center [476, 235] width 132 height 18
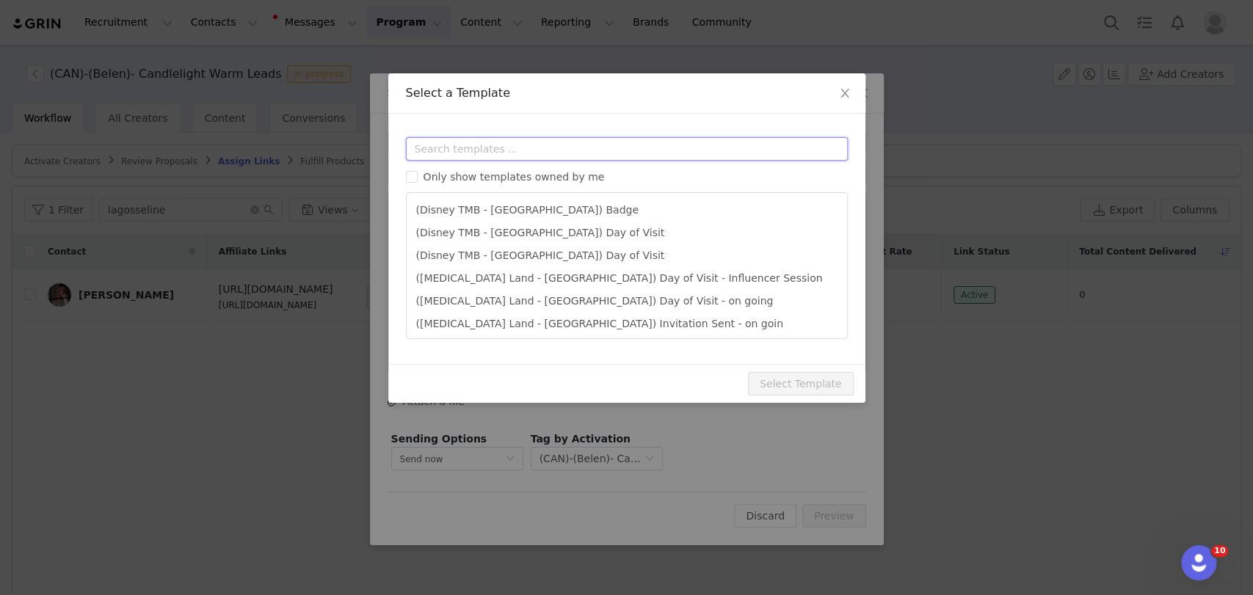
click at [462, 157] on input "text" at bounding box center [627, 148] width 442 height 23
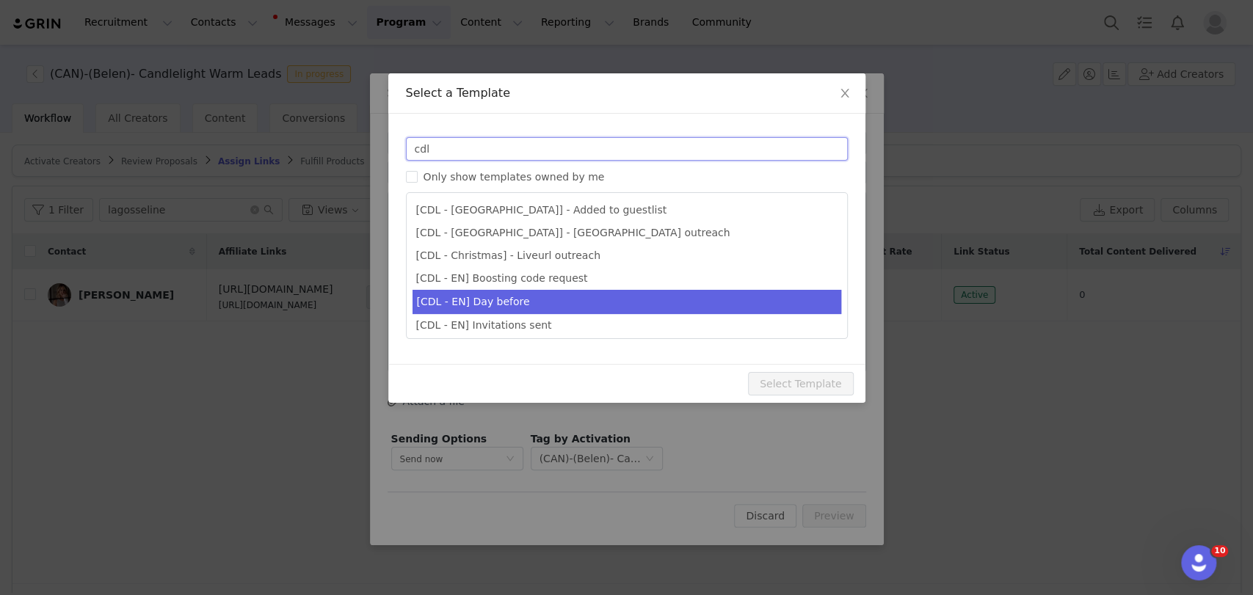
type input "cdl"
click at [509, 299] on li "[CDL - EN] Day before" at bounding box center [626, 302] width 429 height 24
type input "Your Candlelight Concert is almost here! 🕯️"
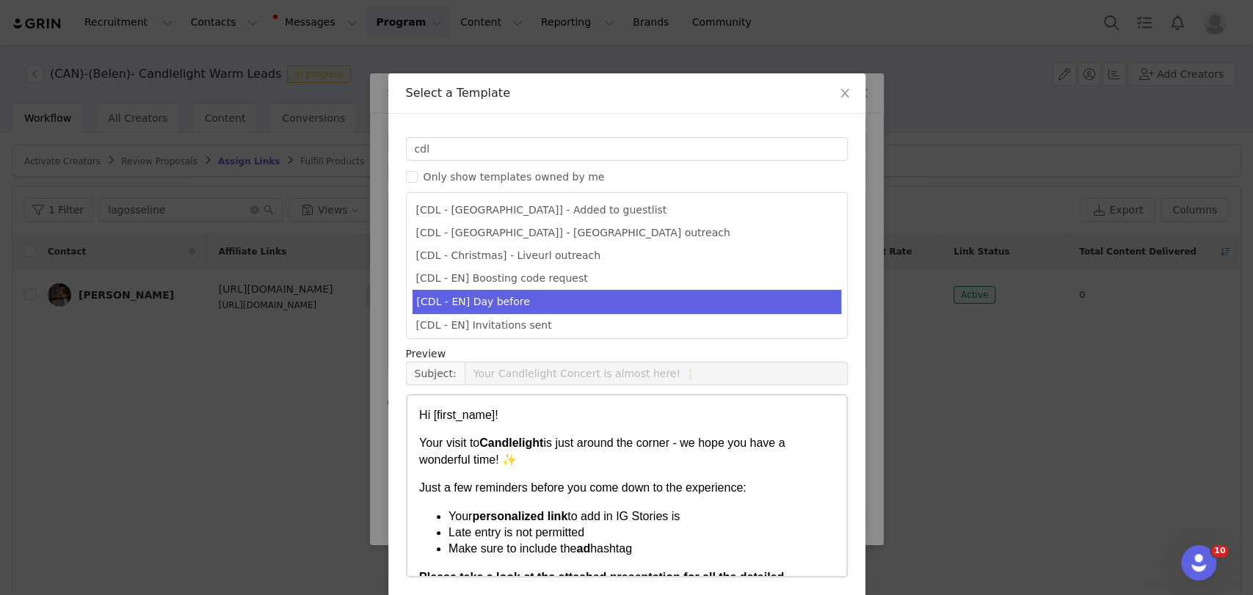
scroll to position [57, 0]
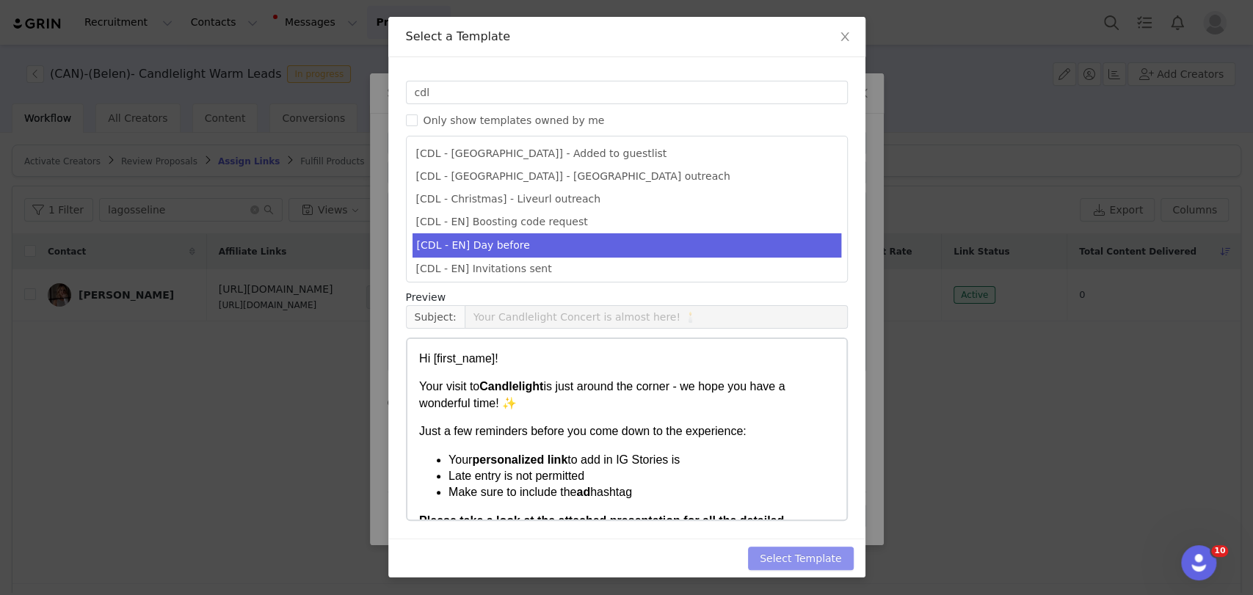
click at [775, 554] on button "Select Template" at bounding box center [801, 558] width 106 height 23
type input "Your Candlelight Concert is almost here! 🕯️"
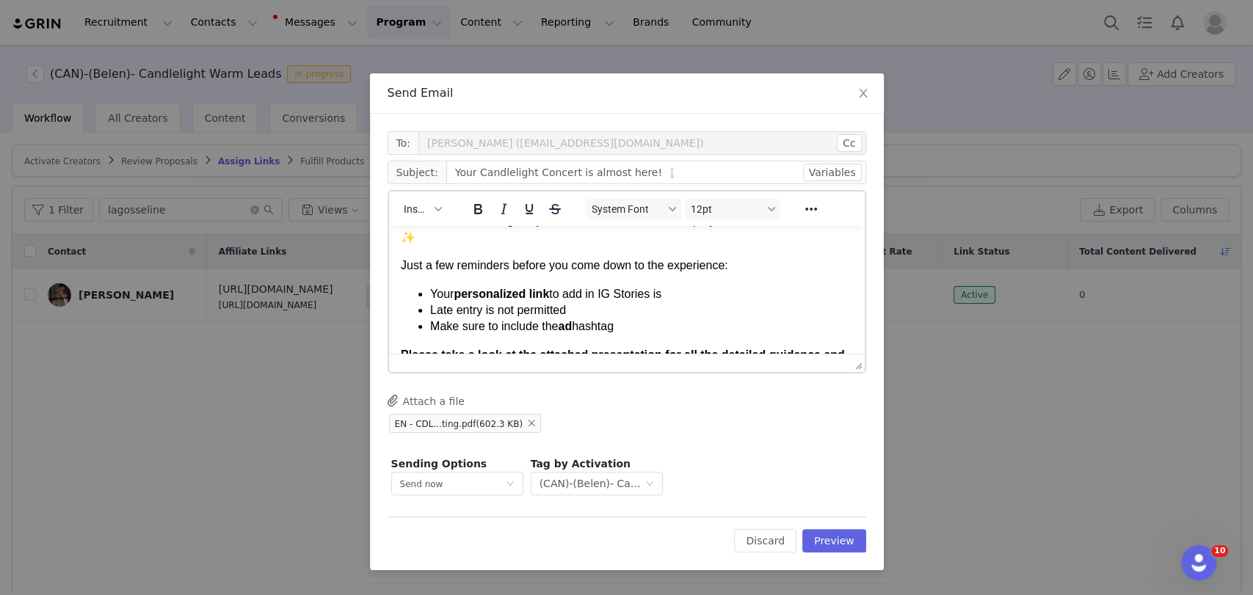
scroll to position [81, 0]
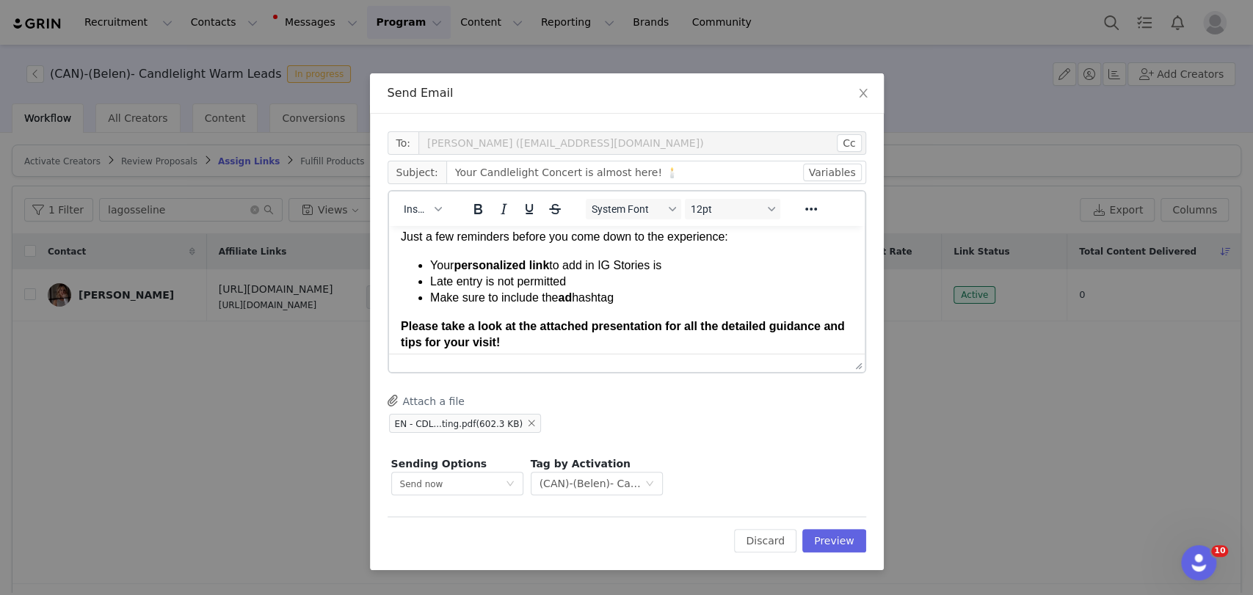
click at [673, 266] on li "Your personalized link to add in IG Stories is" at bounding box center [640, 266] width 423 height 16
click at [672, 263] on li "Your personalized link to add in IG Stories is" at bounding box center [640, 266] width 423 height 16
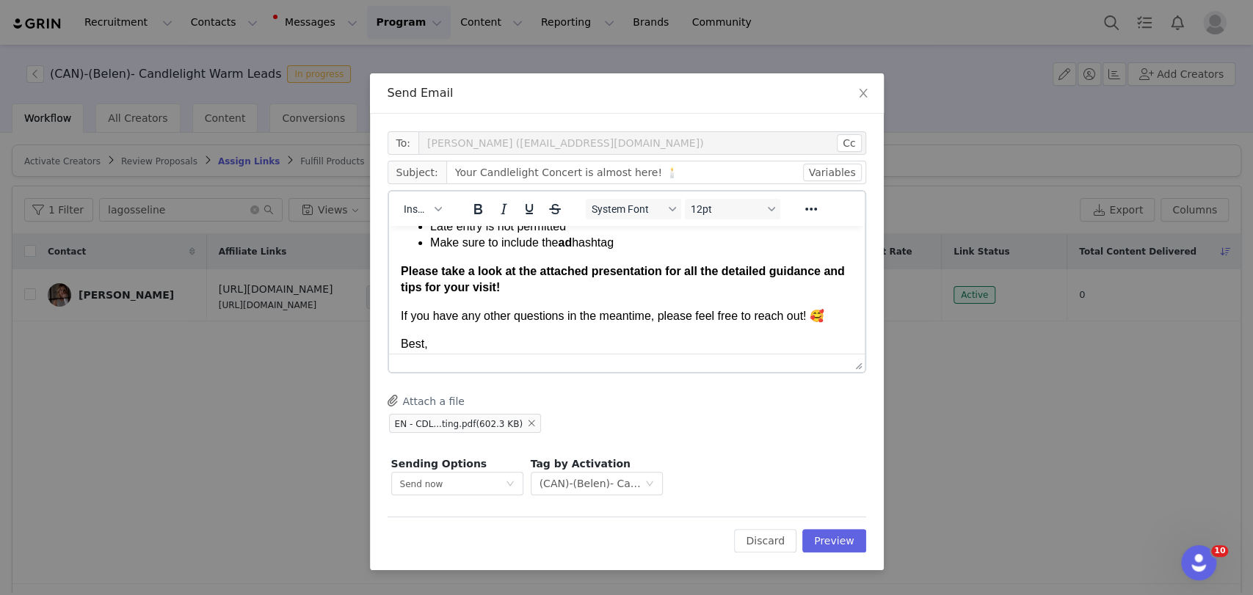
scroll to position [163, 0]
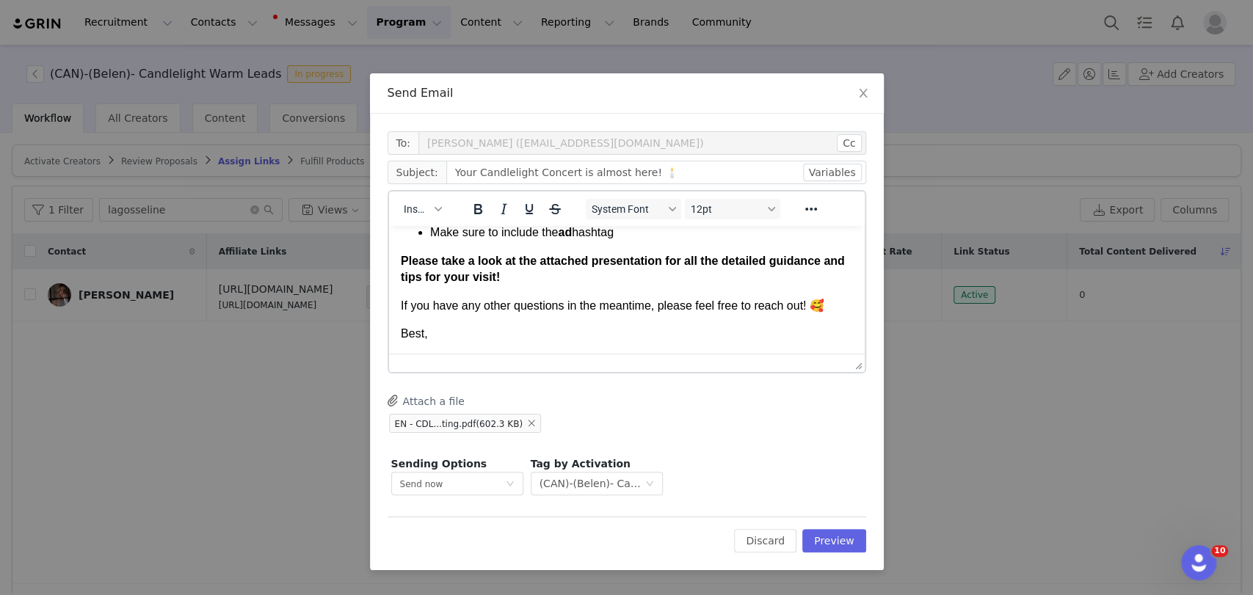
click at [469, 334] on p "Best," at bounding box center [626, 334] width 452 height 16
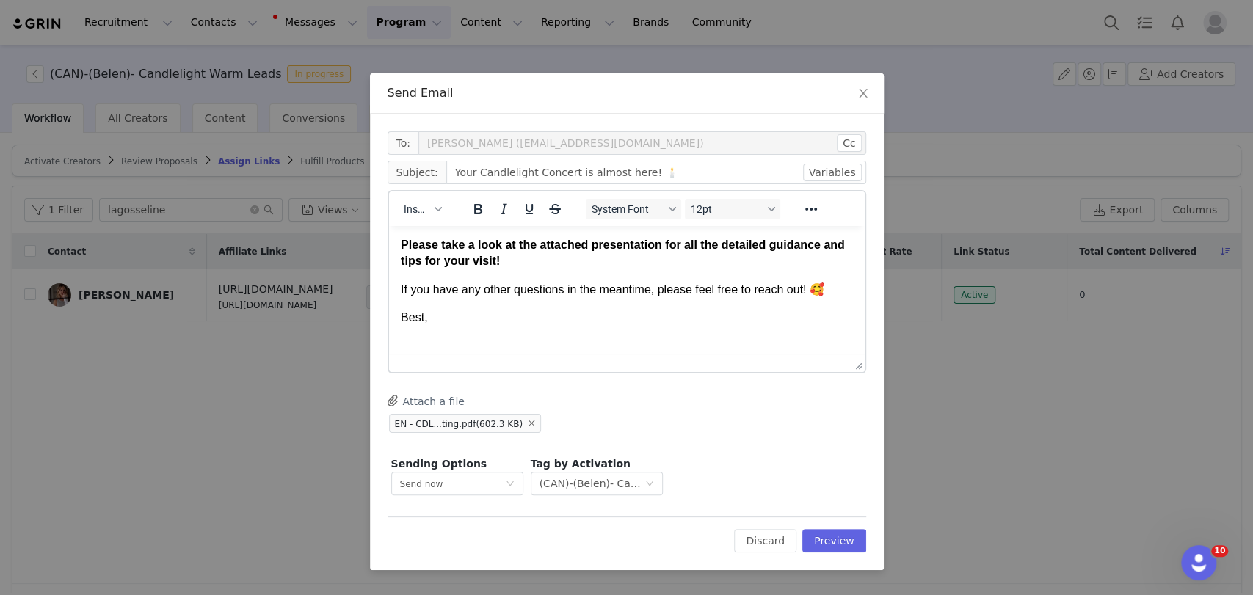
scroll to position [180, 0]
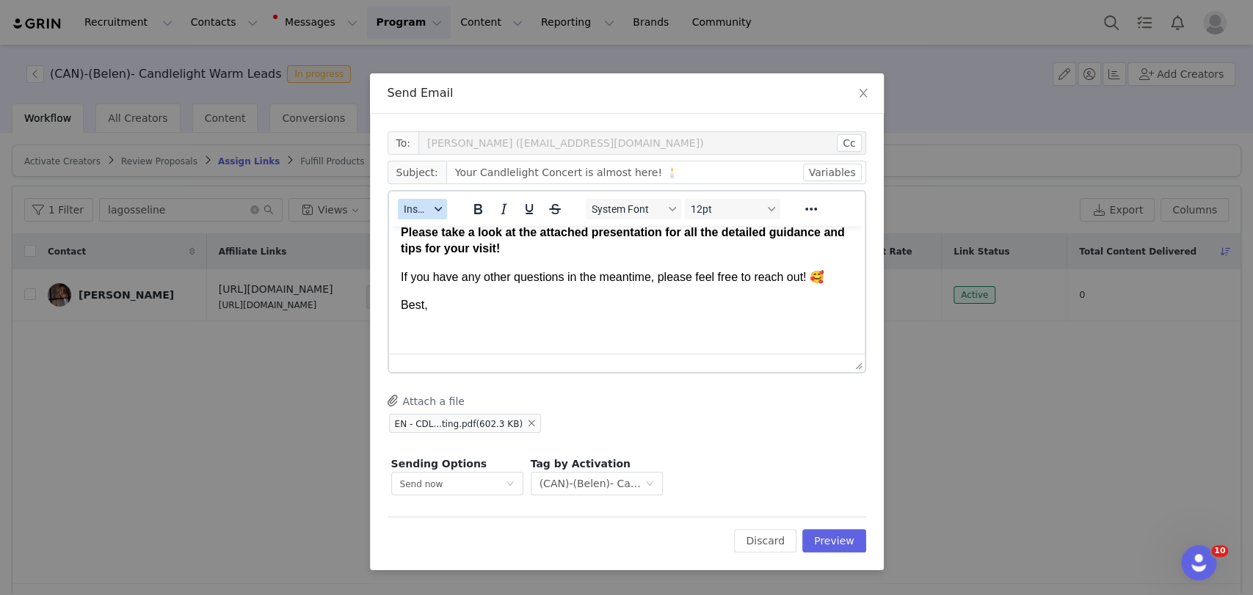
click at [416, 208] on span "Insert" at bounding box center [417, 209] width 26 height 12
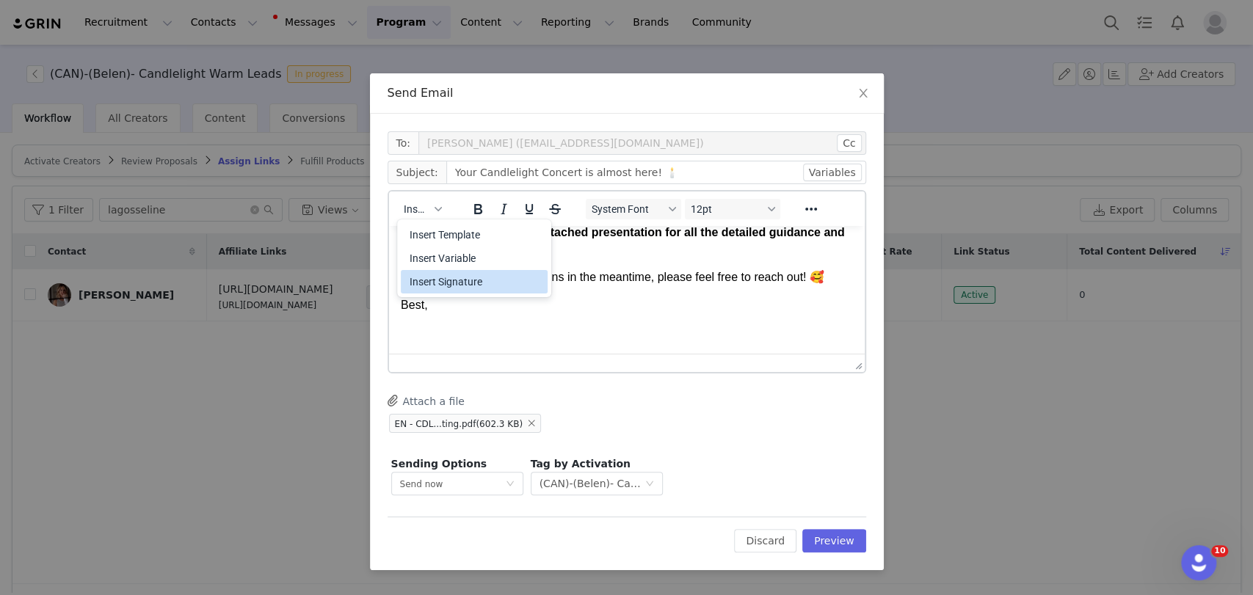
click at [440, 285] on div "Insert Signature" at bounding box center [476, 282] width 132 height 18
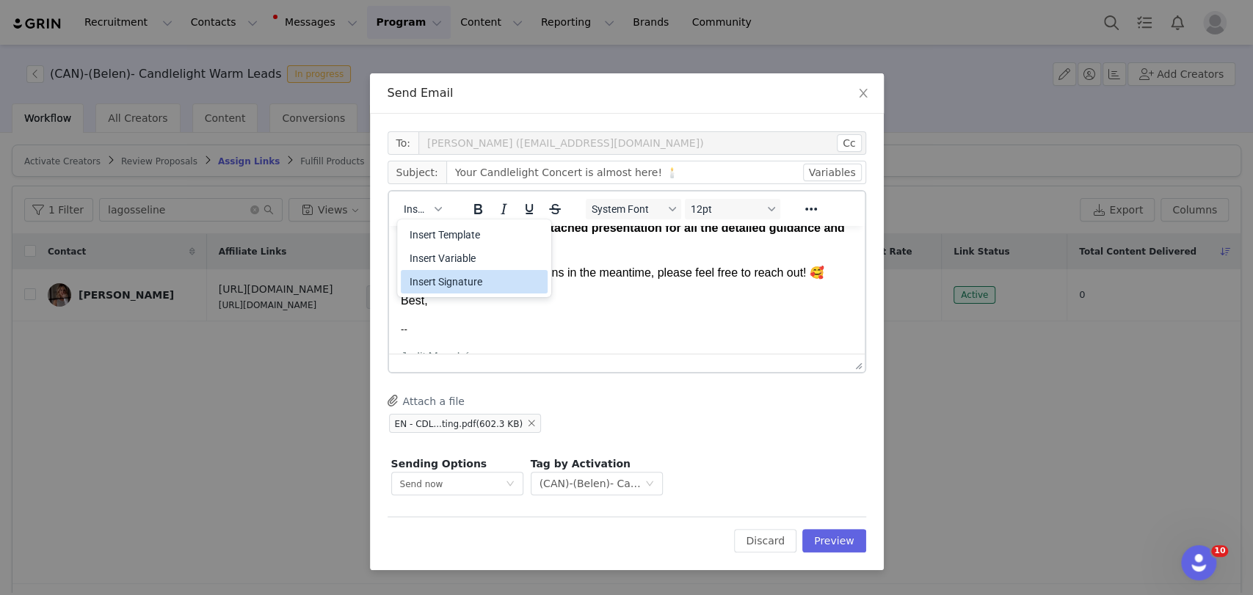
scroll to position [490, 0]
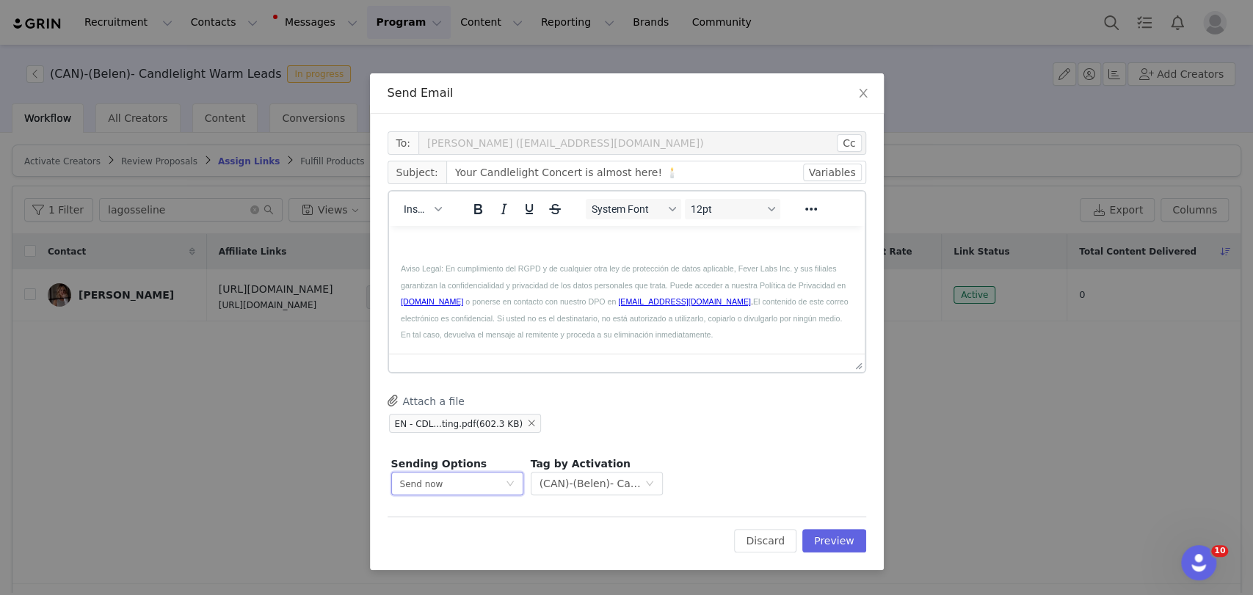
click at [437, 489] on span "Send now" at bounding box center [421, 484] width 43 height 10
click at [457, 537] on span "Schedule for later" at bounding box center [438, 538] width 79 height 10
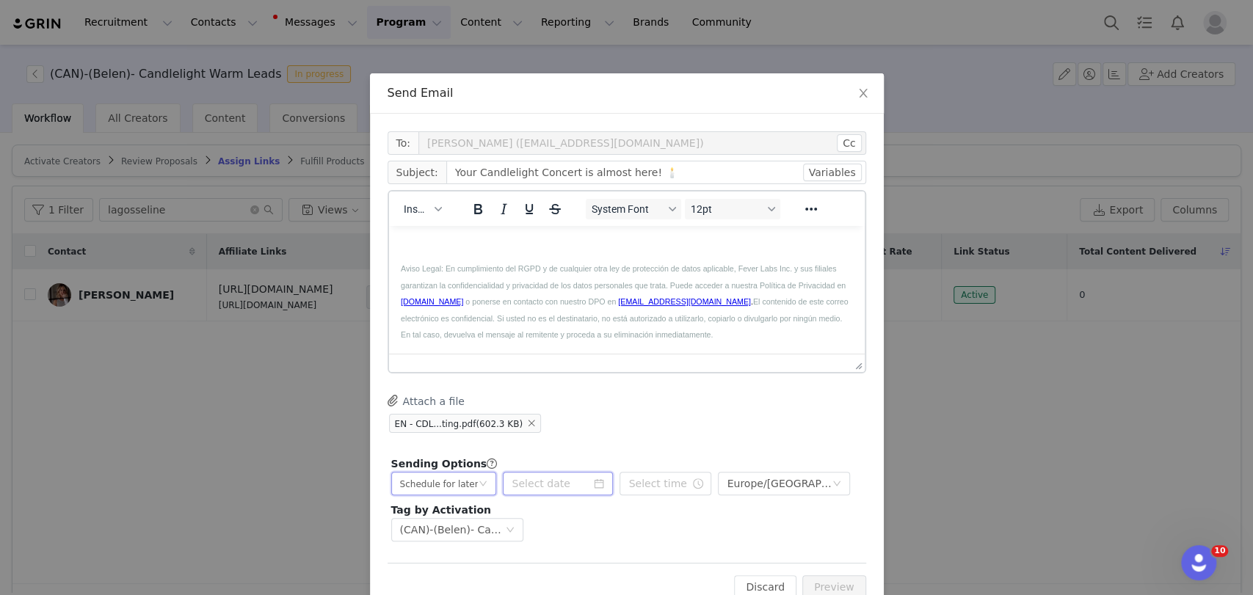
click at [520, 483] on input at bounding box center [558, 483] width 110 height 23
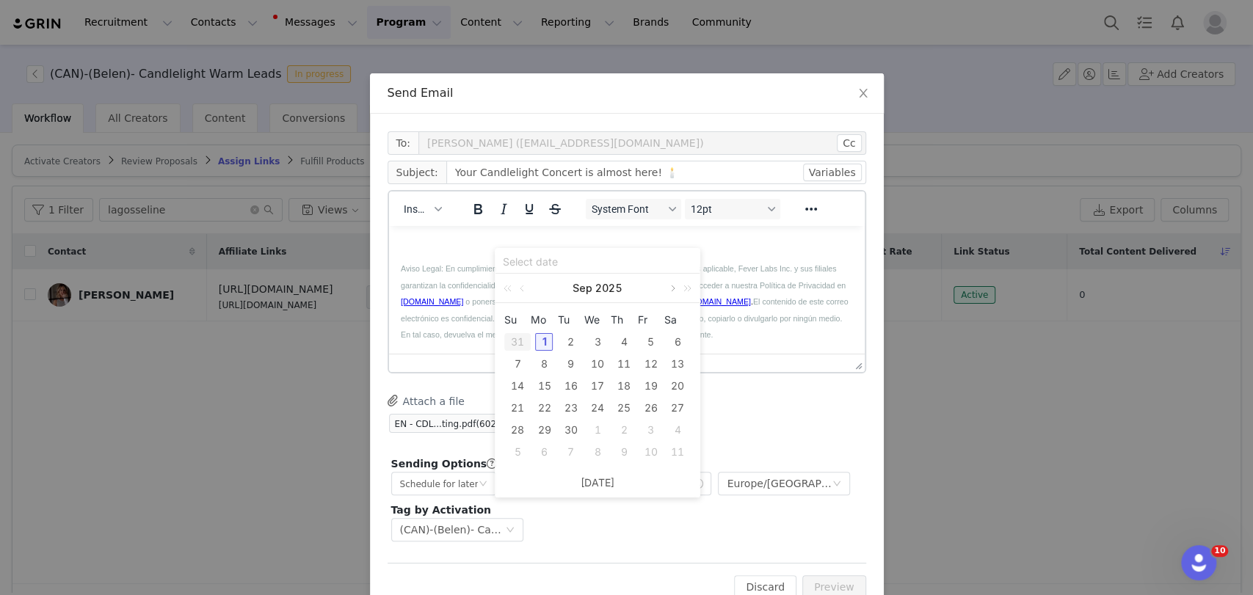
click at [669, 285] on link at bounding box center [671, 288] width 13 height 29
click at [616, 383] on div "13" at bounding box center [624, 386] width 18 height 18
type input "2025-11-13"
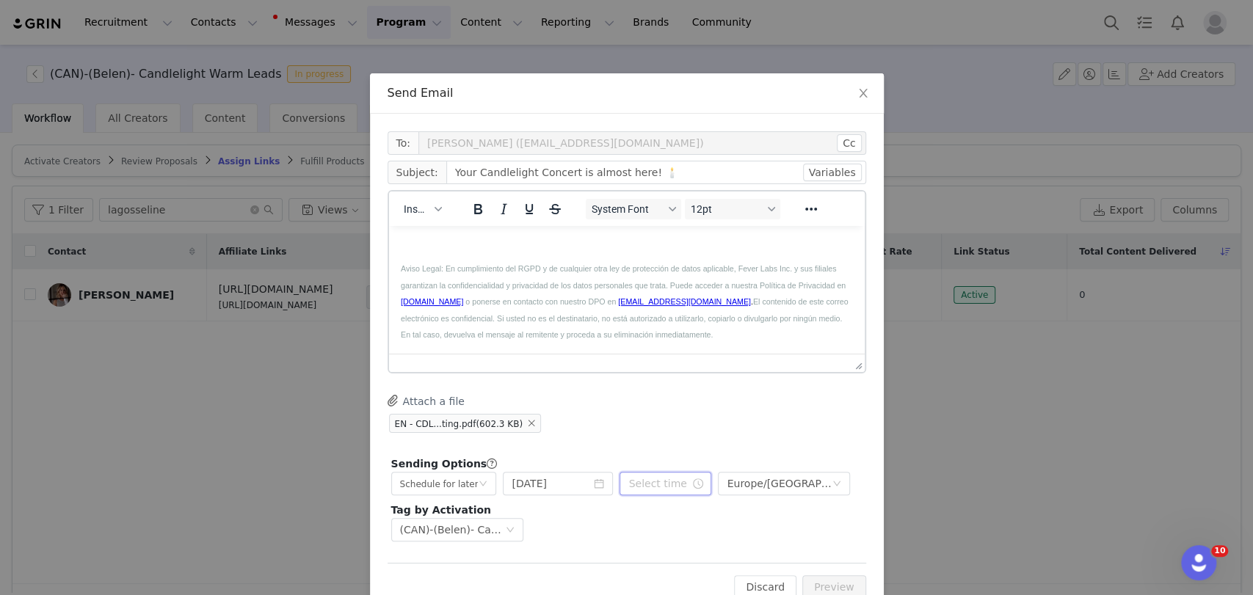
click at [652, 476] on input "text" at bounding box center [665, 483] width 92 height 23
click at [716, 362] on li "pm" at bounding box center [714, 367] width 41 height 23
type input "4:40 pm"
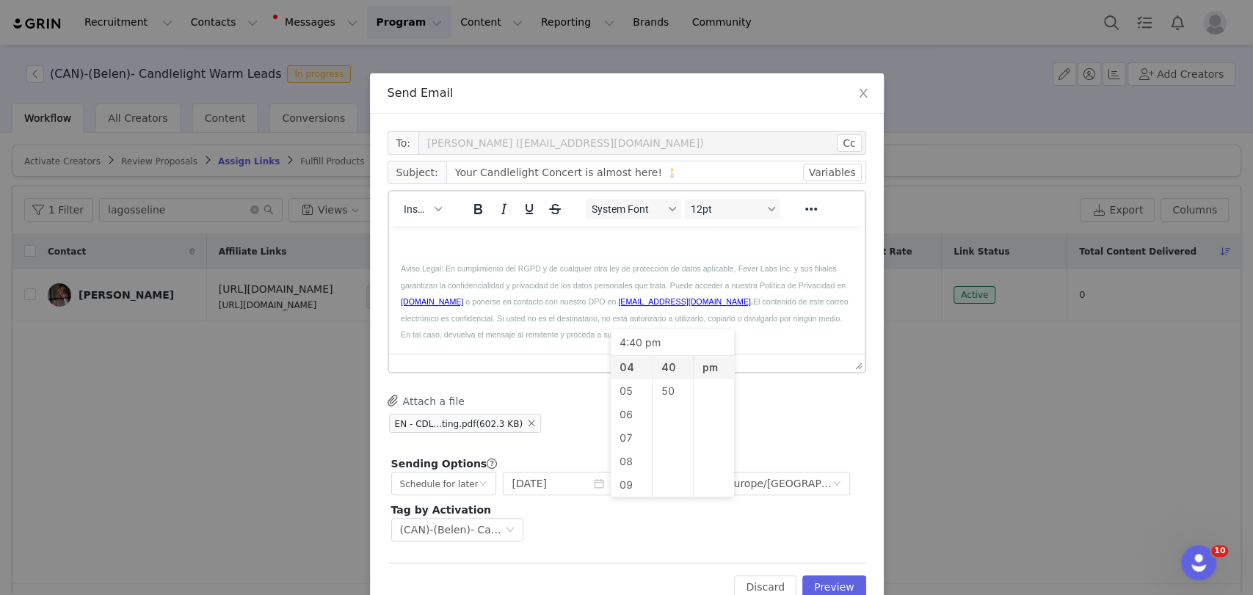
click at [811, 430] on div "EN - CDL...ting.pdf (602.3 KB)" at bounding box center [627, 423] width 479 height 22
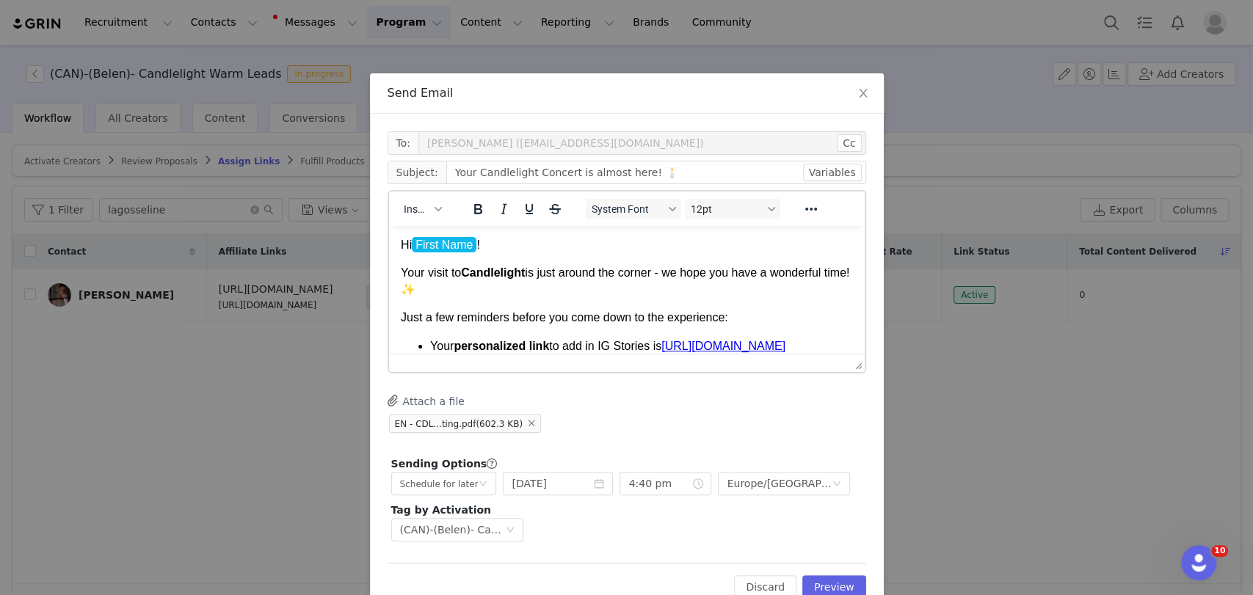
scroll to position [0, 0]
click at [843, 580] on button "Preview" at bounding box center [834, 586] width 64 height 23
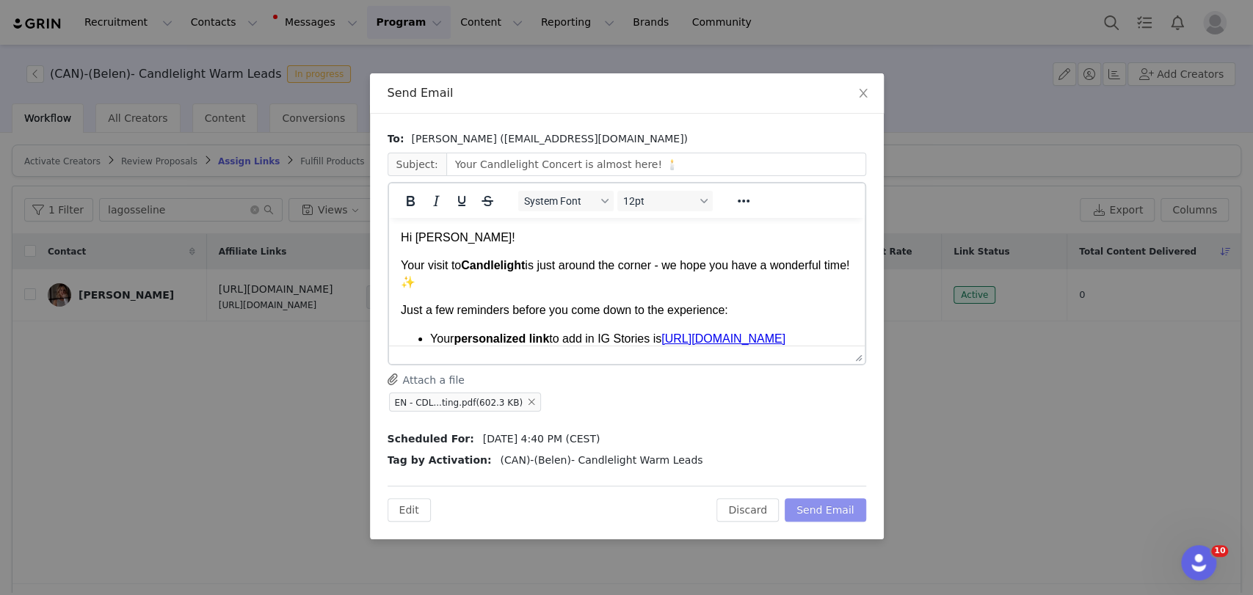
click at [829, 503] on button "Send Email" at bounding box center [825, 509] width 81 height 23
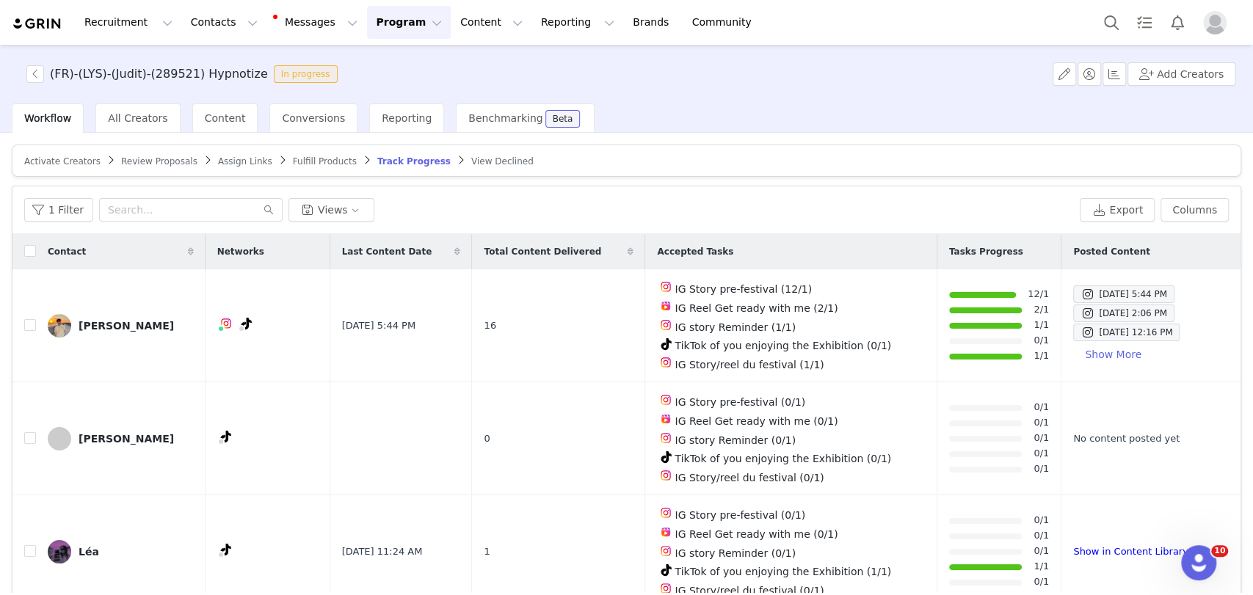
click at [52, 160] on span "Activate Creators" at bounding box center [62, 161] width 76 height 10
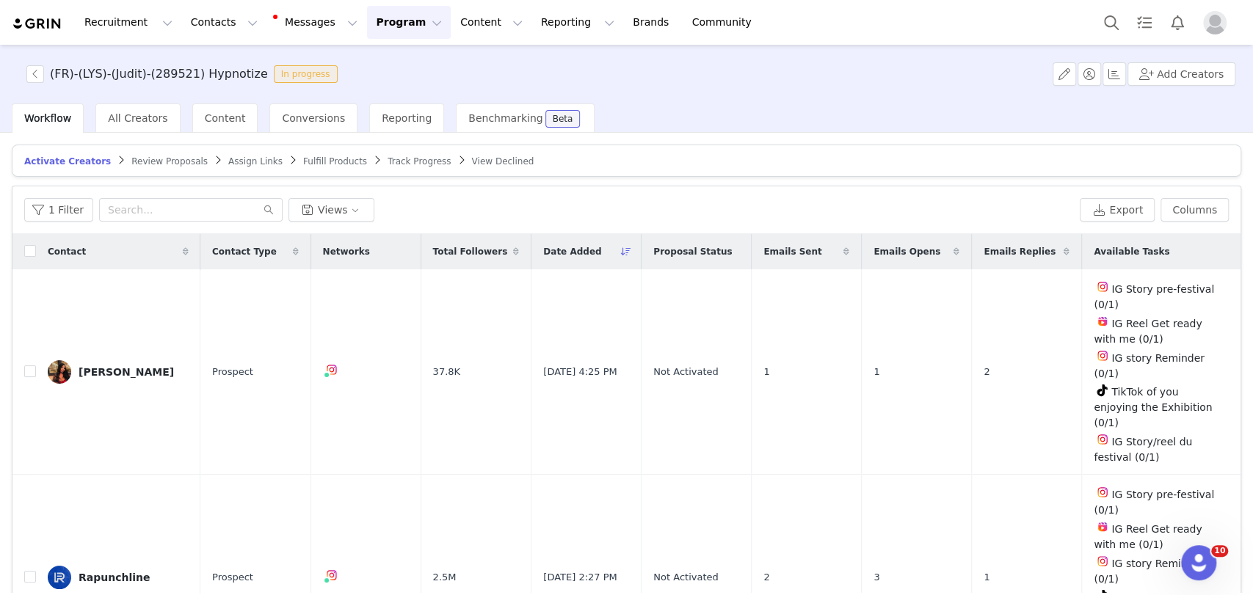
click at [139, 222] on div "1 Filter Views Export Columns" at bounding box center [626, 210] width 1228 height 48
click at [137, 207] on input "text" at bounding box center [190, 209] width 183 height 23
paste input "cloudiies"
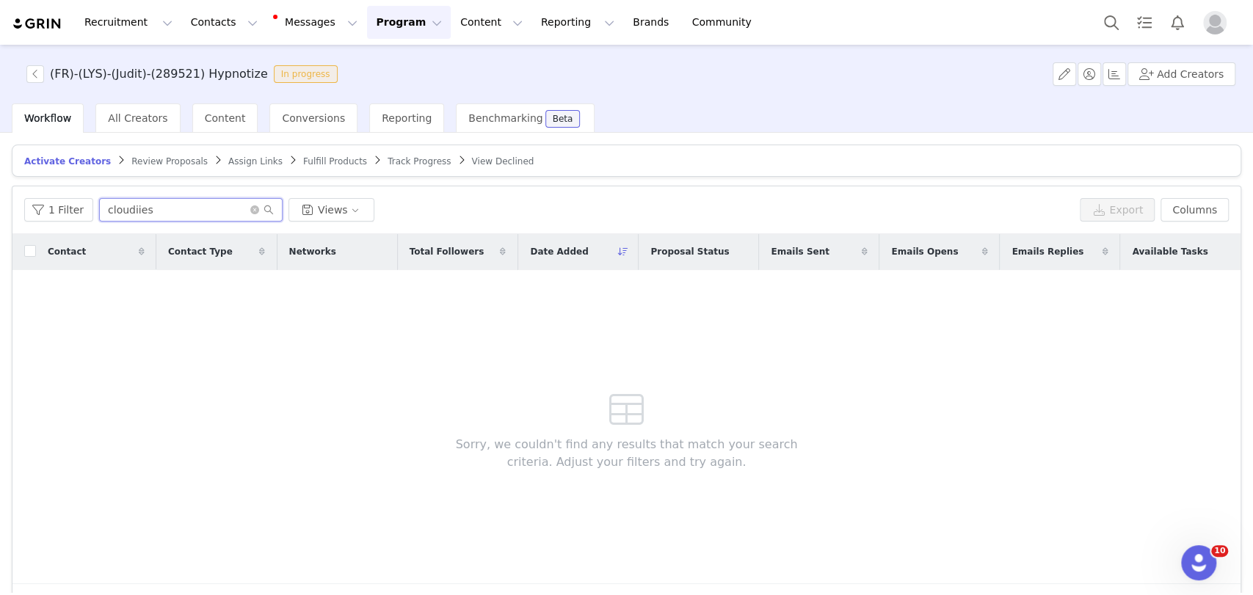
click at [123, 215] on input "cloudiies" at bounding box center [190, 209] width 183 height 23
type input "cloudiies"
click at [228, 159] on span "Assign Links" at bounding box center [255, 161] width 54 height 10
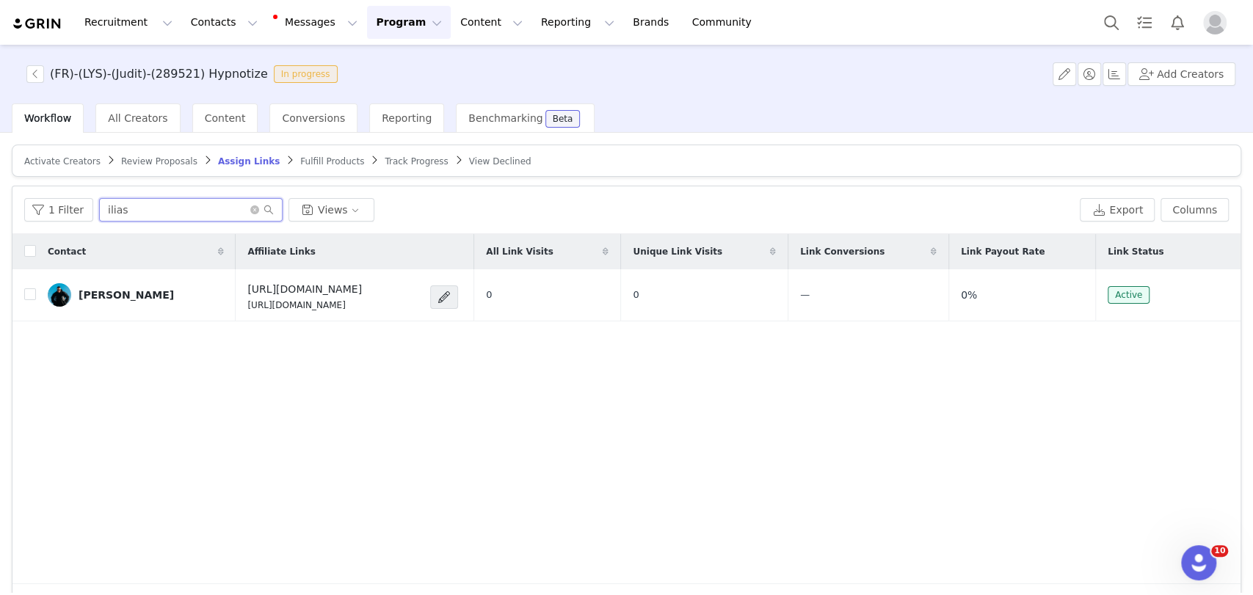
drag, startPoint x: 209, startPoint y: 214, endPoint x: 194, endPoint y: 219, distance: 16.0
click at [194, 219] on input "ilias" at bounding box center [190, 209] width 183 height 23
paste input "cloudiie"
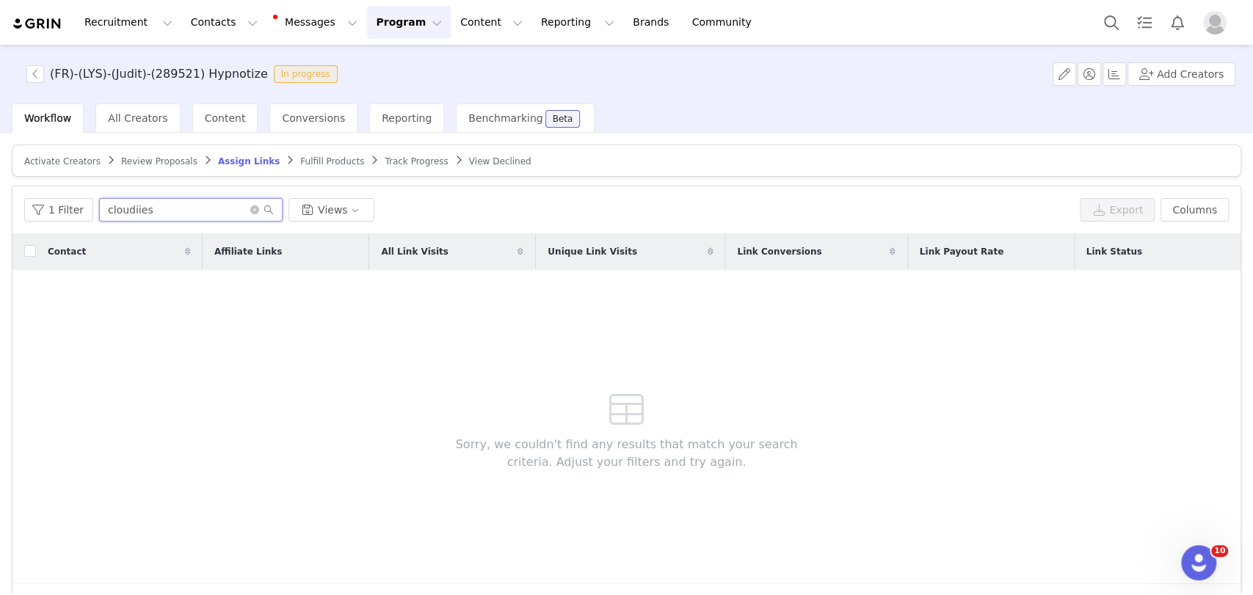
type input "cloudiies"
click at [62, 159] on span "Activate Creators" at bounding box center [62, 161] width 76 height 10
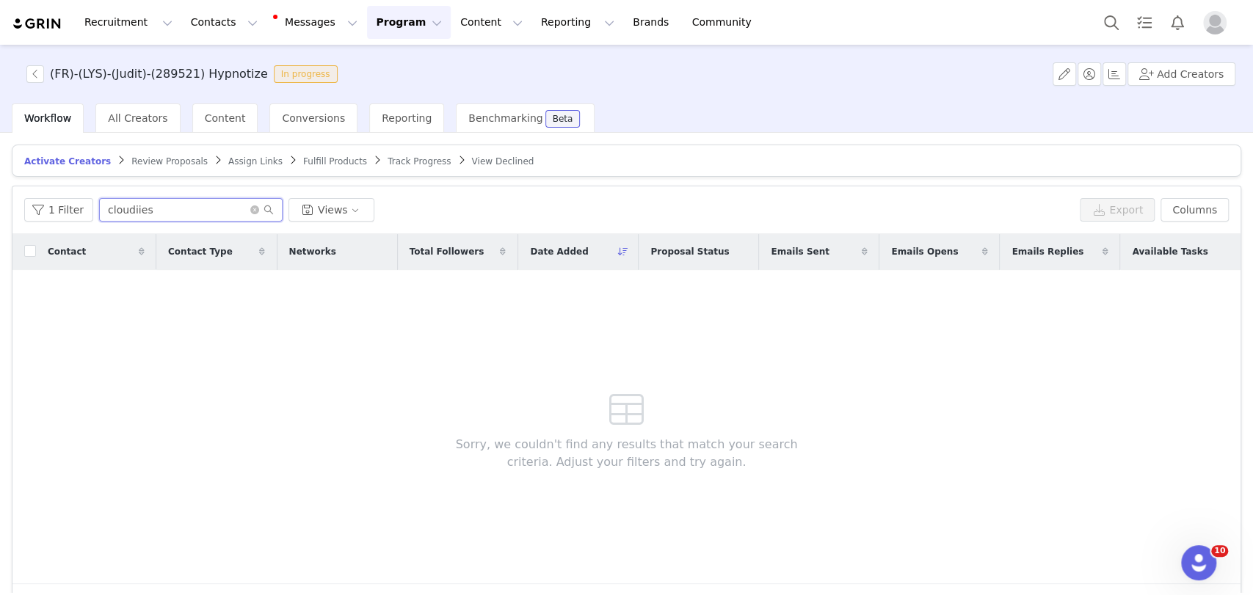
click at [183, 208] on input "cloudiies" at bounding box center [190, 209] width 183 height 23
click at [217, 150] on article "Activate Creators Review Proposals Assign Links Fulfill Products Track Progress…" at bounding box center [626, 161] width 1229 height 32
click at [228, 156] on span "Assign Links" at bounding box center [255, 161] width 54 height 10
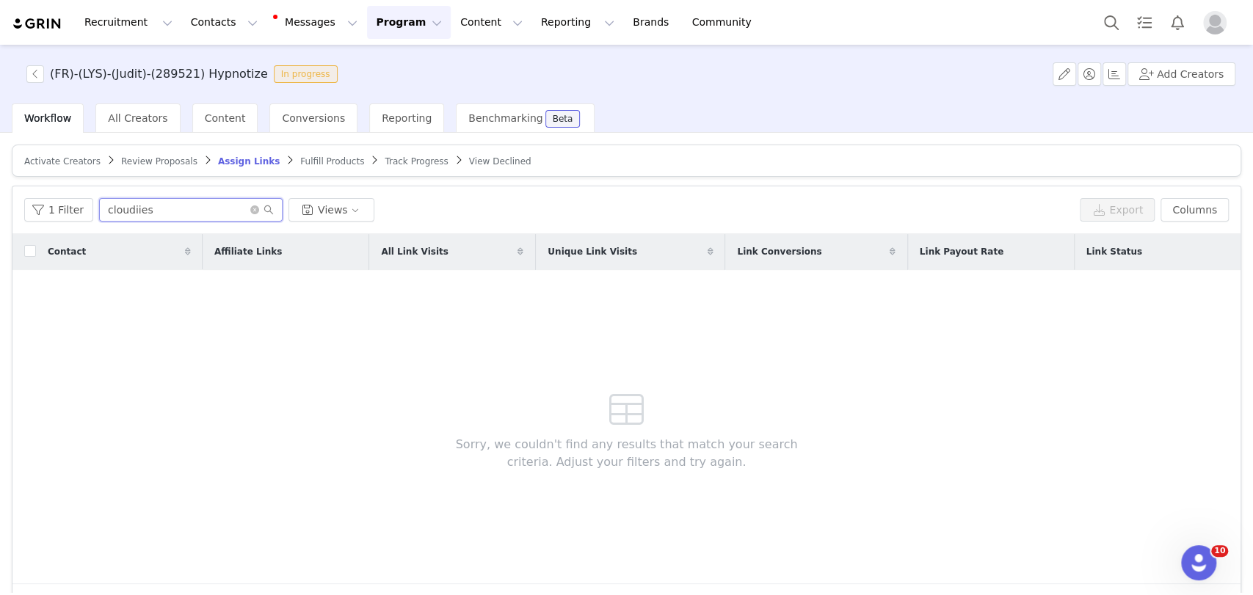
click at [170, 216] on input "cloudiies" at bounding box center [190, 209] width 183 height 23
drag, startPoint x: 162, startPoint y: 214, endPoint x: 101, endPoint y: 207, distance: 62.1
click at [101, 207] on input "cloudiies" at bounding box center [190, 209] width 183 height 23
paste input "[EMAIL_ADDRESS][DOMAIN_NAME]"
type input "[EMAIL_ADDRESS][DOMAIN_NAME]"
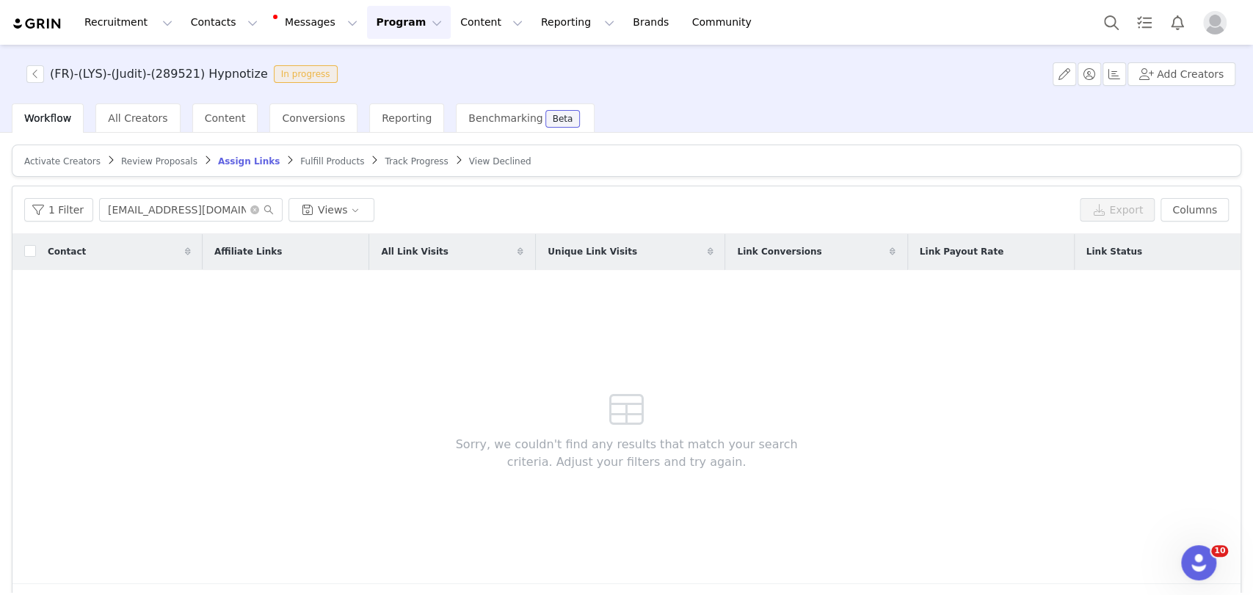
click at [64, 161] on span "Activate Creators" at bounding box center [62, 161] width 76 height 10
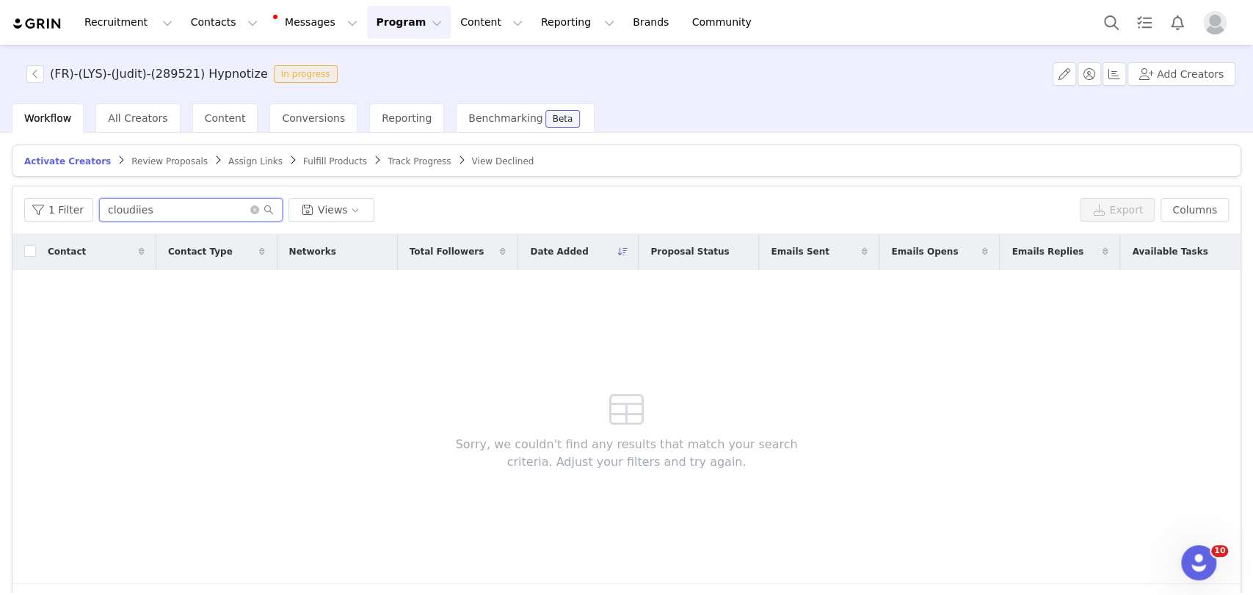
click at [159, 201] on input "cloudiies" at bounding box center [190, 209] width 183 height 23
paste input "[EMAIL_ADDRESS][DOMAIN_NAME]"
type input "[EMAIL_ADDRESS][DOMAIN_NAME]"
click at [152, 160] on span "Review Proposals" at bounding box center [169, 161] width 76 height 10
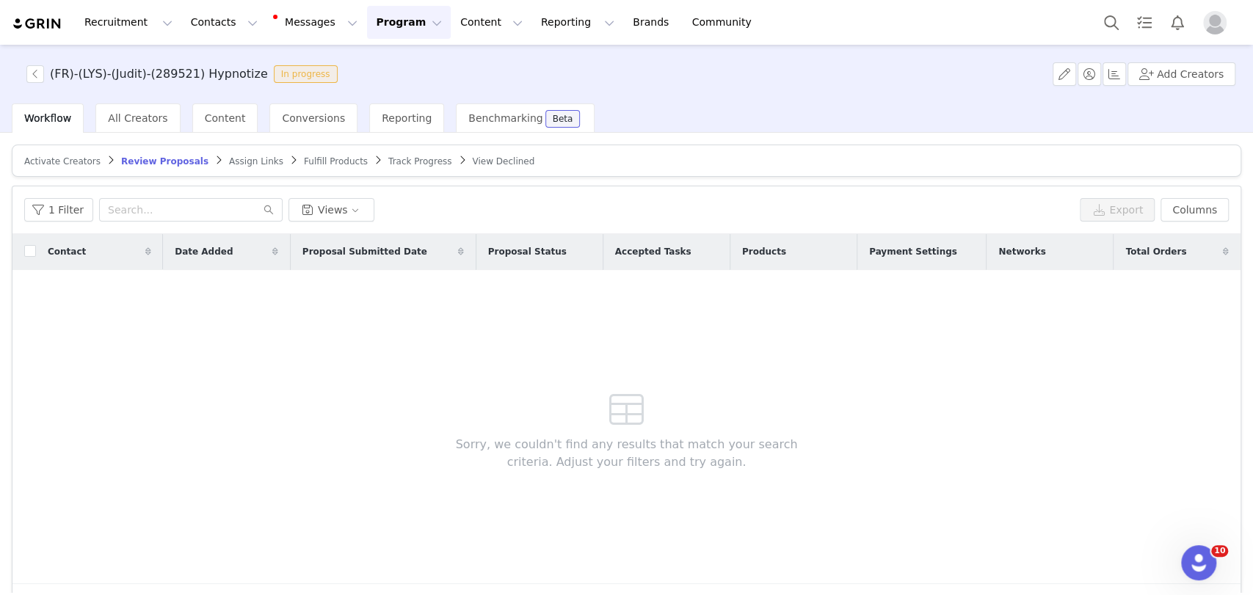
click at [229, 161] on span "Assign Links" at bounding box center [256, 161] width 54 height 10
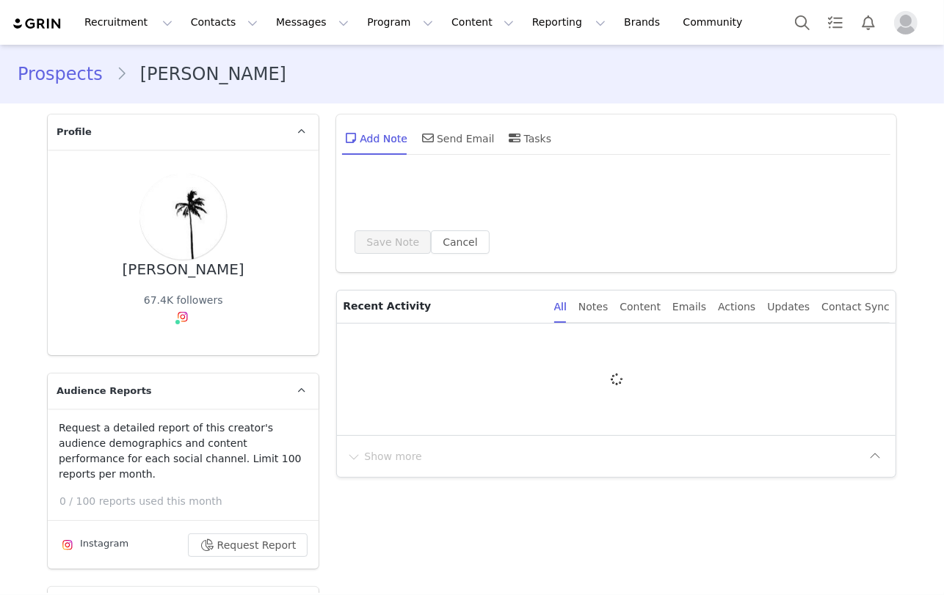
type input "+1 ([GEOGRAPHIC_DATA])"
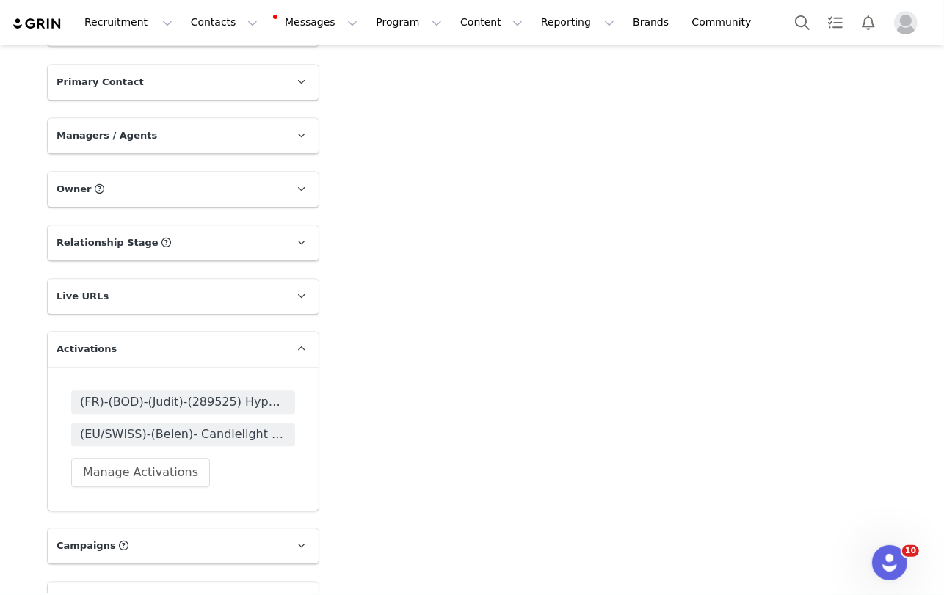
scroll to position [2691, 0]
click at [176, 393] on span "(FR)-(BOD)-(Judit)-(289525) Hypnotize" at bounding box center [183, 402] width 206 height 18
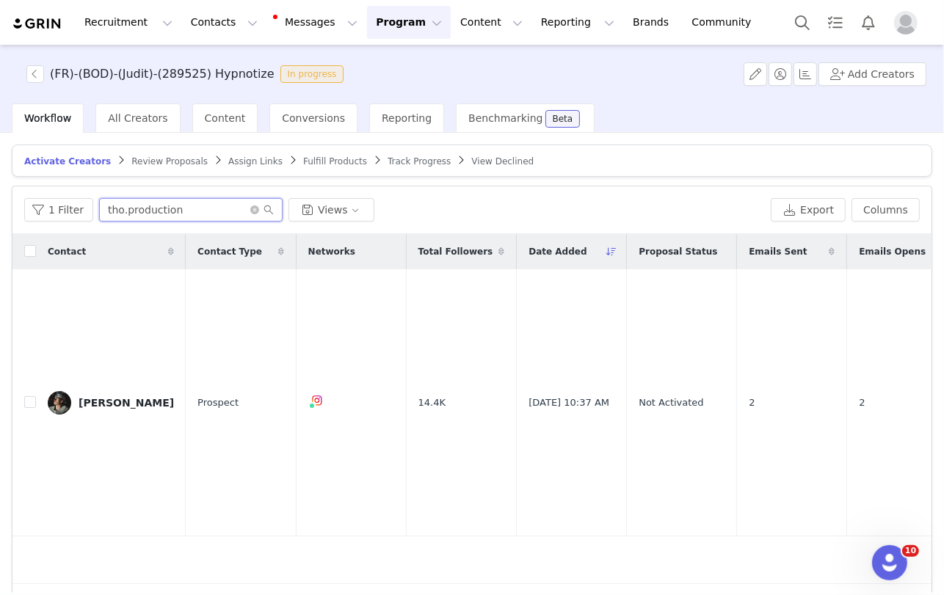
drag, startPoint x: 171, startPoint y: 208, endPoint x: 98, endPoint y: 208, distance: 72.7
click at [99, 208] on input "tho.production" at bounding box center [190, 209] width 183 height 23
paste input "cloudiies"
type input "cloudiies"
click at [23, 376] on td at bounding box center [23, 402] width 23 height 267
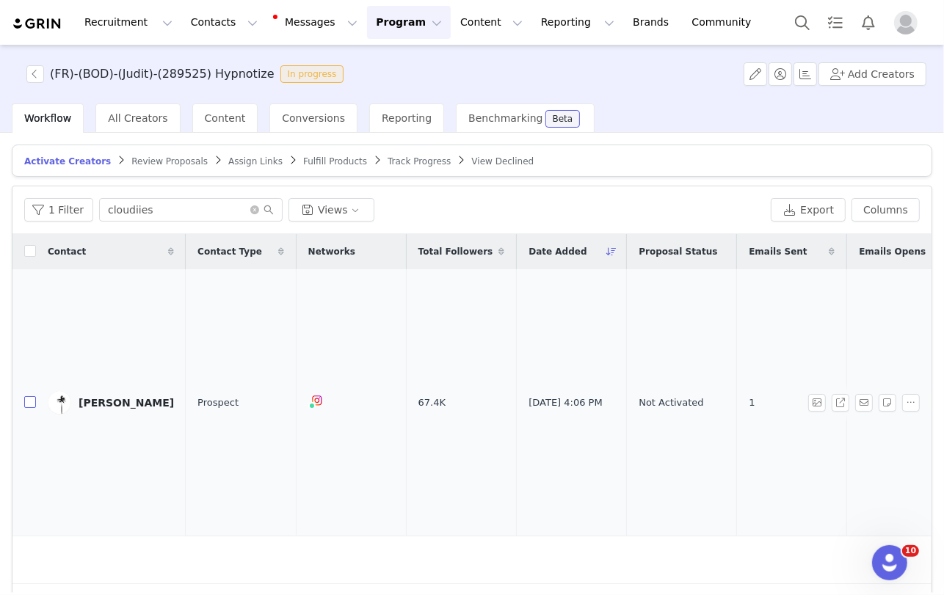
click at [25, 396] on input "checkbox" at bounding box center [30, 402] width 12 height 12
checkbox input "true"
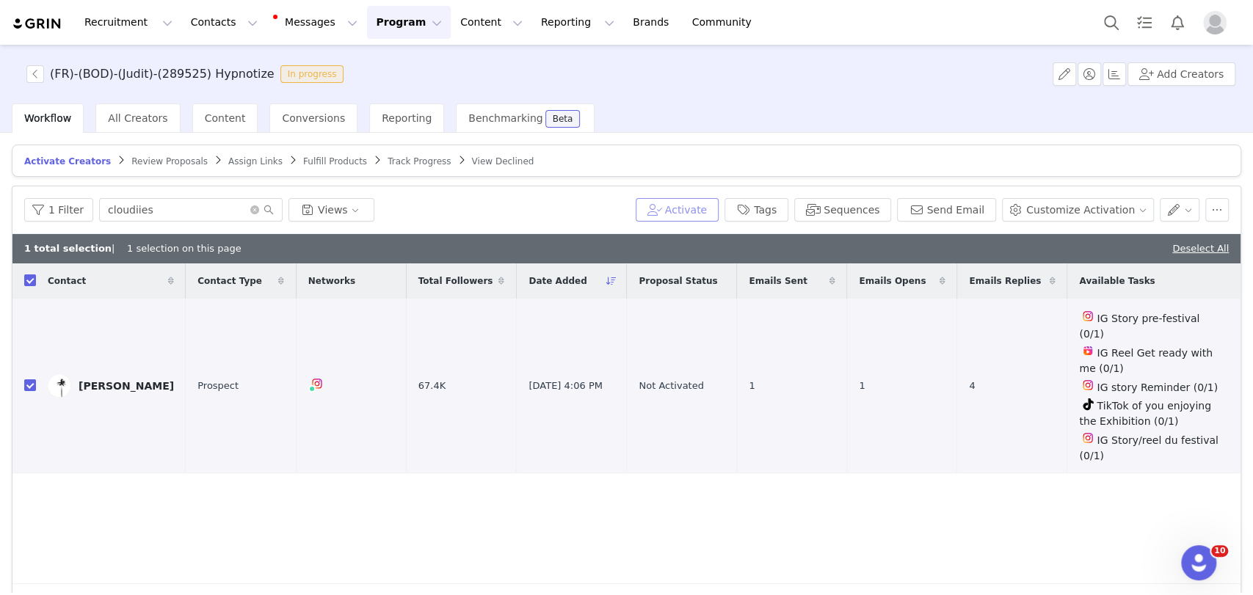
click at [708, 208] on button "Activate" at bounding box center [677, 209] width 83 height 23
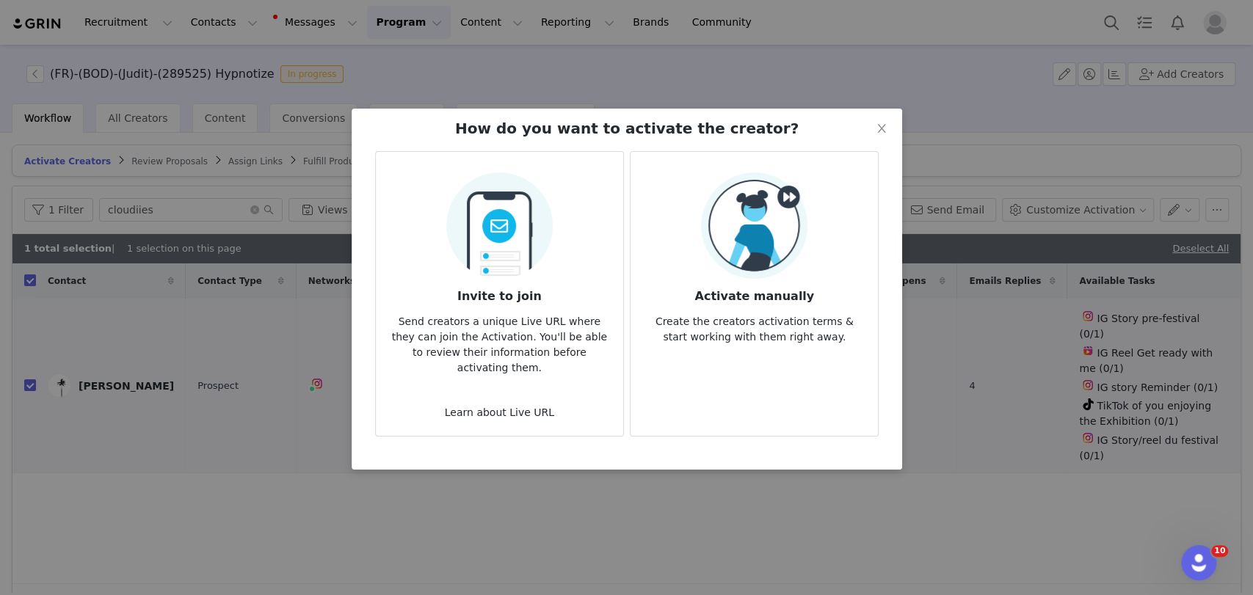
click at [749, 289] on h3 "Activate manually" at bounding box center [754, 292] width 224 height 26
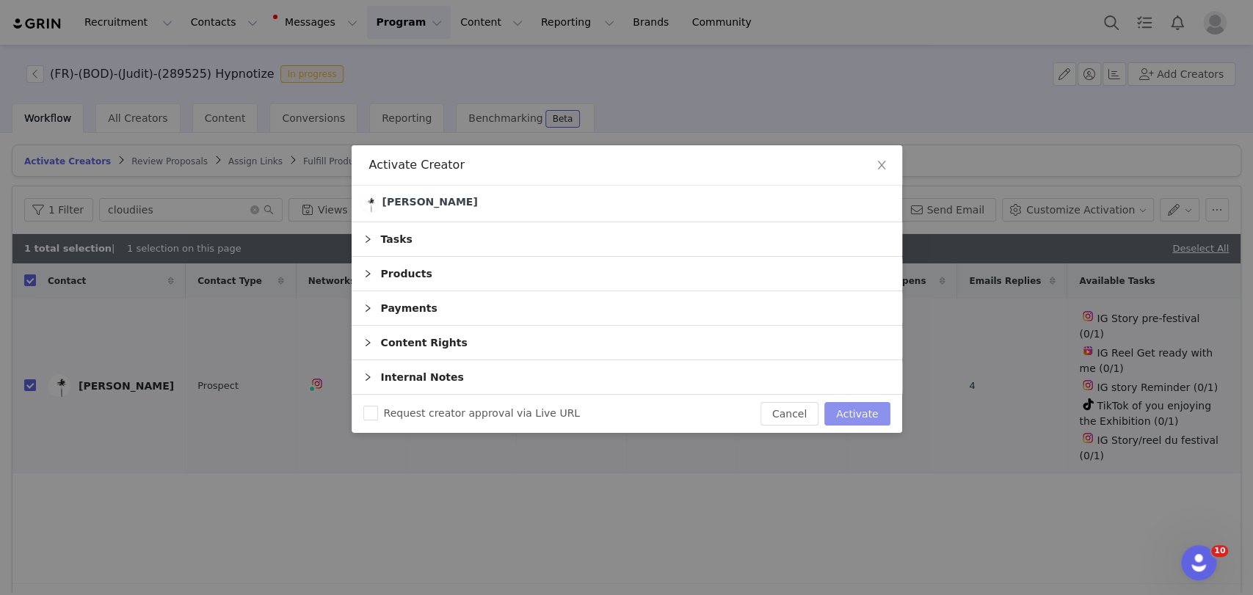
click at [856, 411] on button "Activate" at bounding box center [856, 413] width 65 height 23
checkbox input "false"
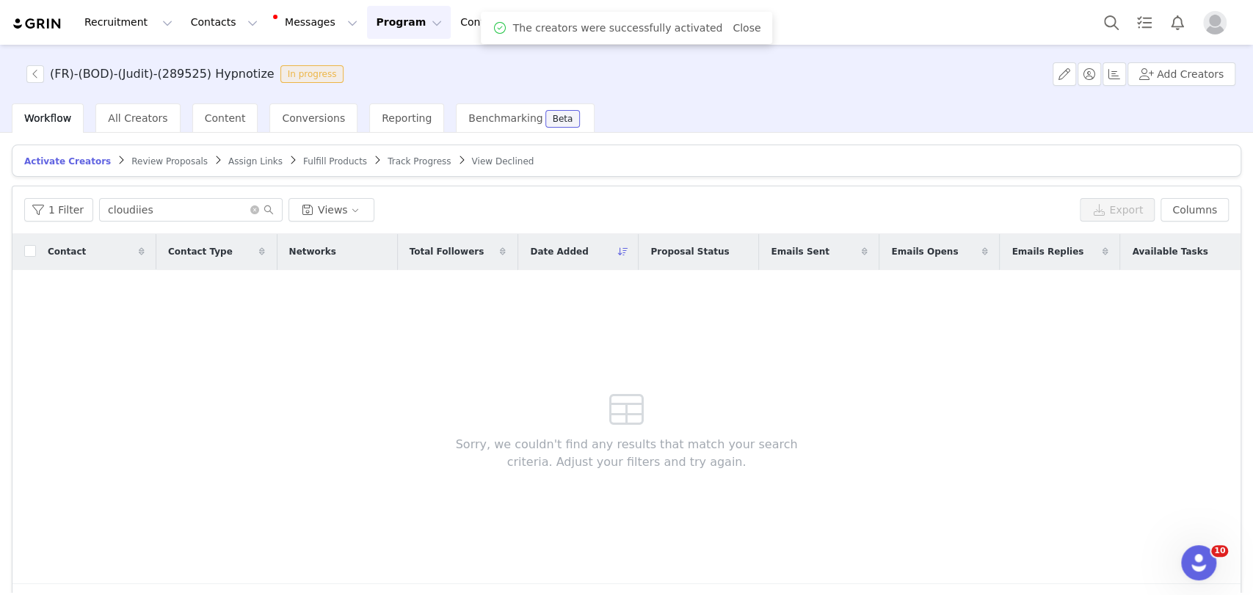
click at [228, 158] on span "Assign Links" at bounding box center [255, 161] width 54 height 10
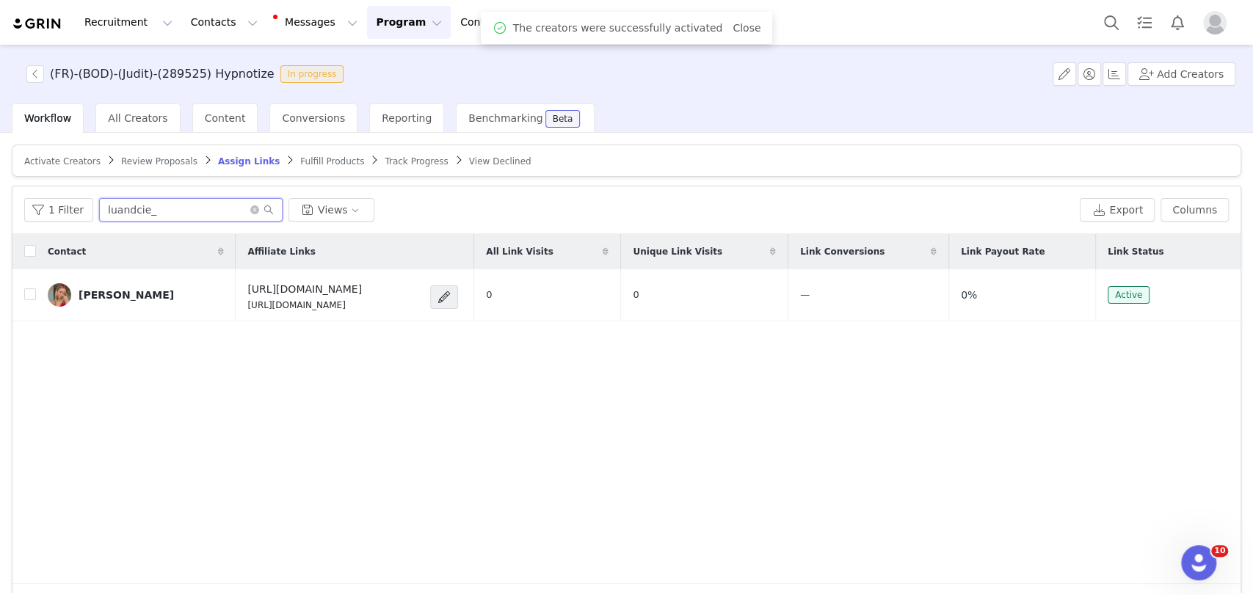
click at [190, 201] on input "luandcie_" at bounding box center [190, 209] width 183 height 23
paste input "cloudiies"
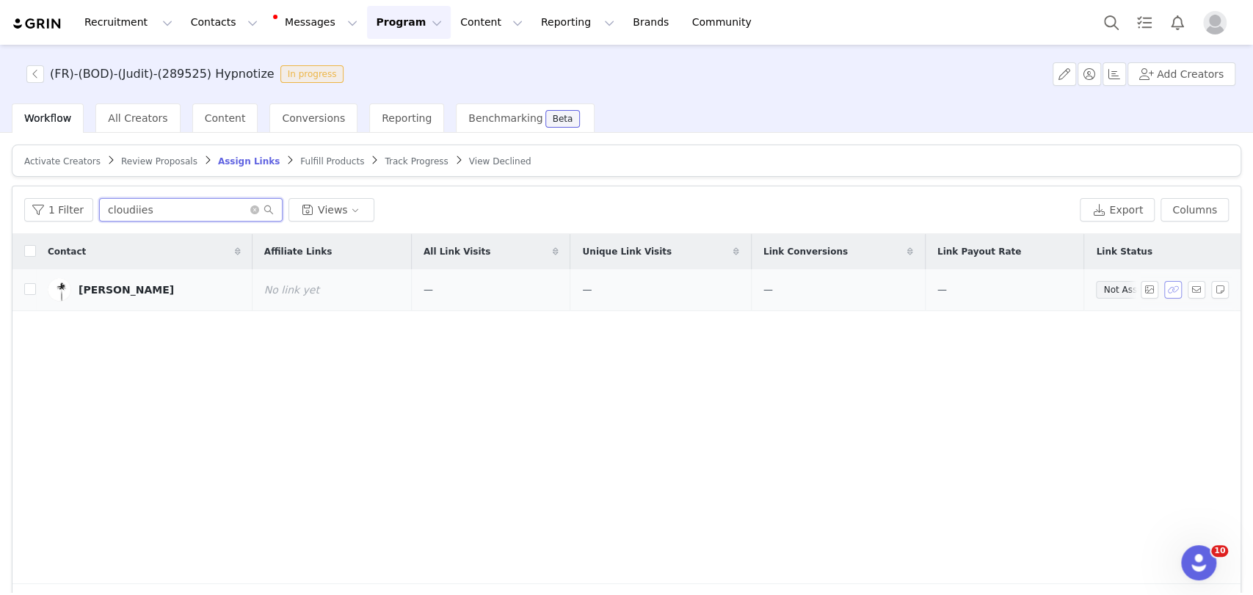
type input "cloudiies"
click at [943, 287] on button "button" at bounding box center [1173, 290] width 18 height 18
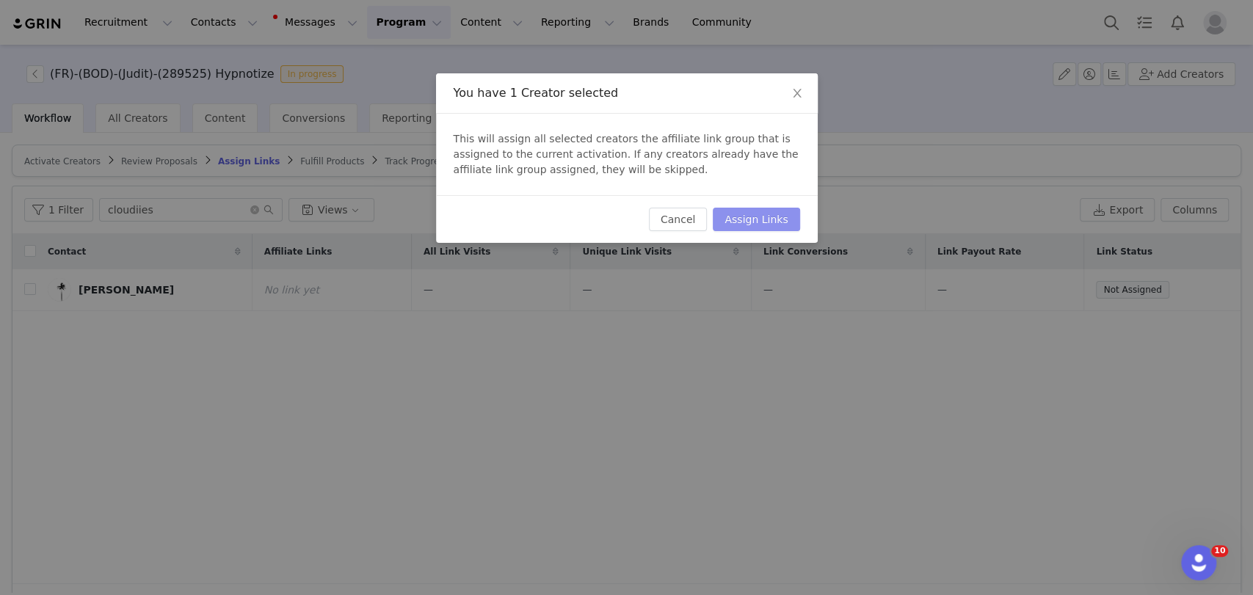
click at [743, 214] on button "Assign Links" at bounding box center [756, 219] width 87 height 23
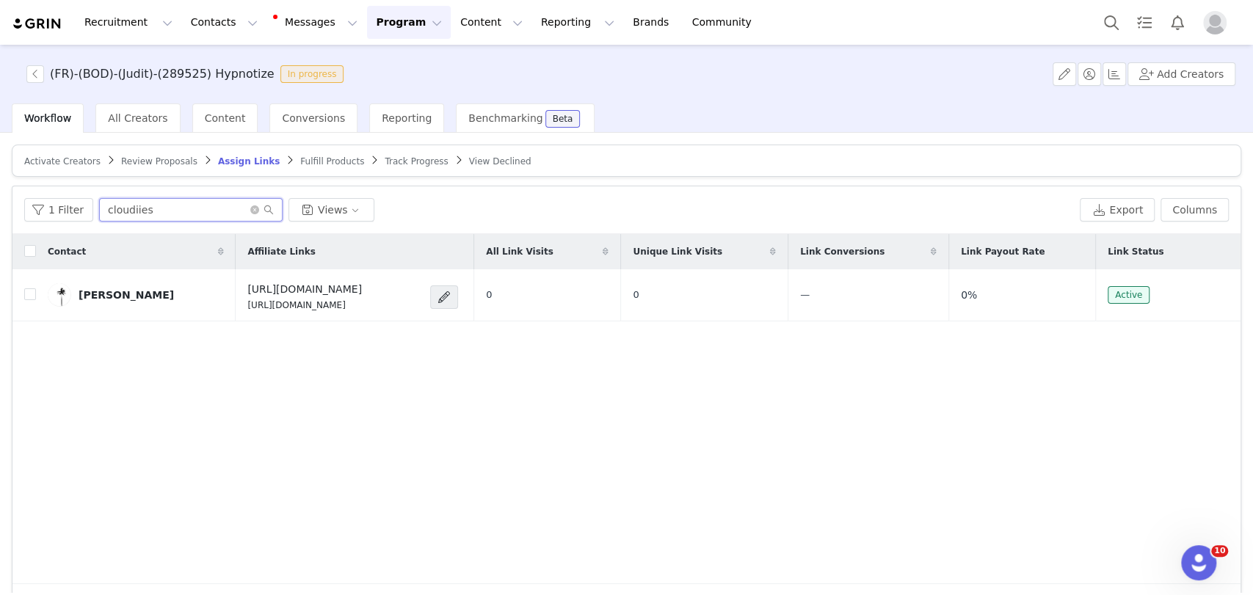
click at [136, 208] on input "cloudiies" at bounding box center [190, 209] width 183 height 23
drag, startPoint x: 442, startPoint y: 305, endPoint x: 255, endPoint y: 307, distance: 186.4
click at [255, 307] on td "[URL][DOMAIN_NAME] [URL][DOMAIN_NAME]" at bounding box center [355, 295] width 238 height 52
copy p "[URL][DOMAIN_NAME]"
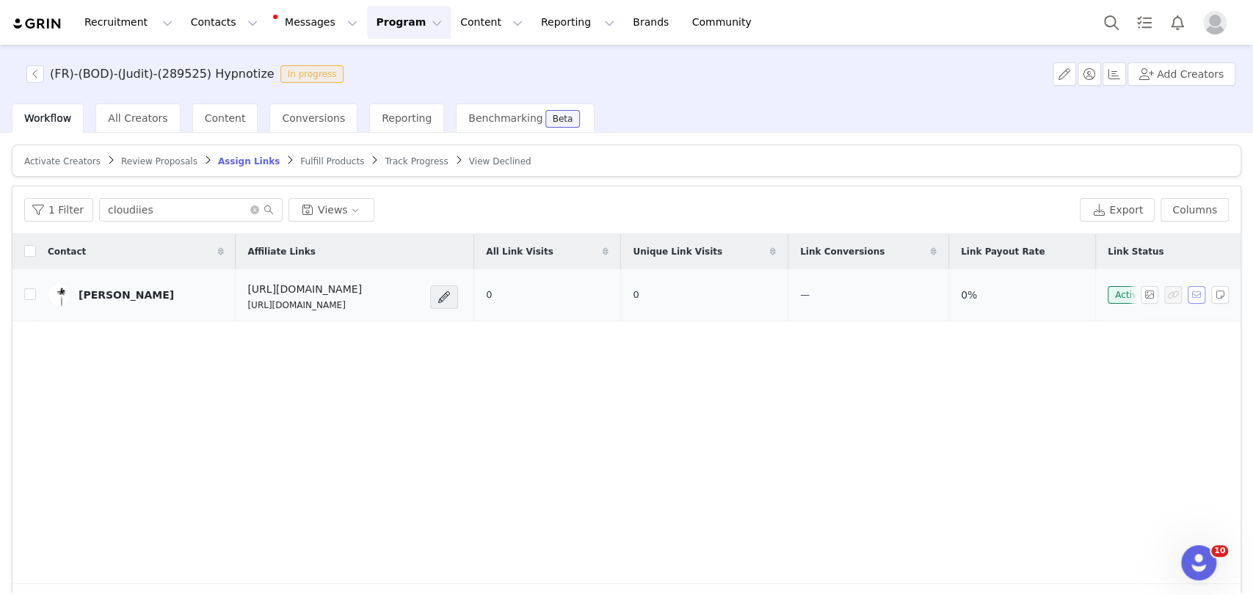
click at [943, 296] on button "button" at bounding box center [1197, 295] width 18 height 18
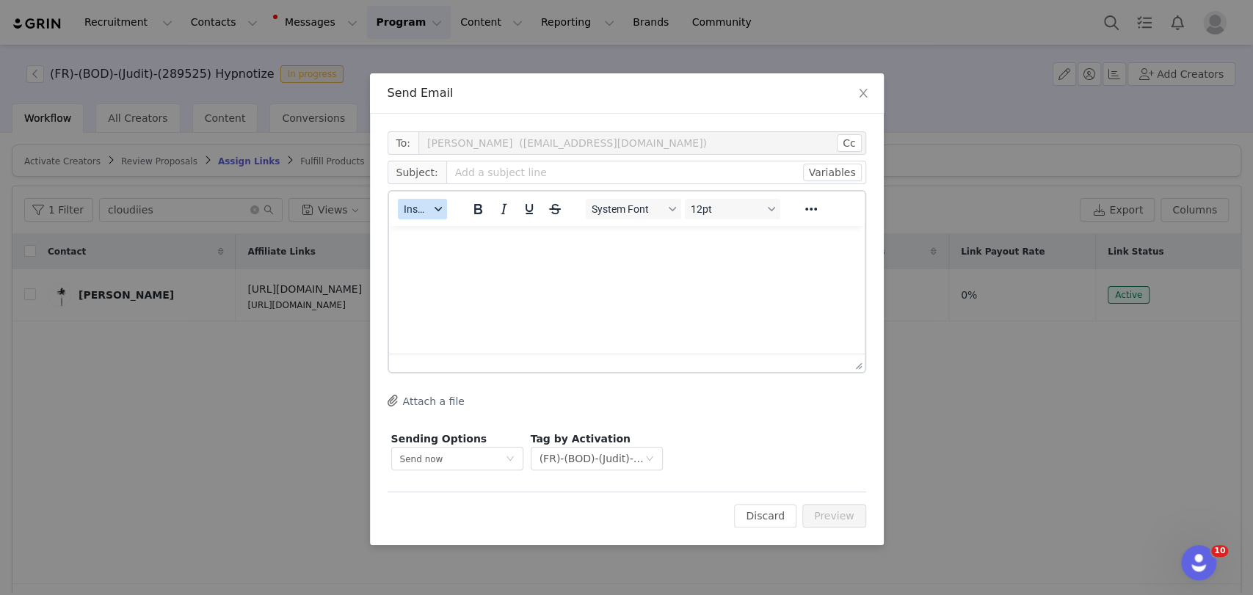
click at [434, 208] on icon "button" at bounding box center [437, 209] width 7 height 4
click at [442, 232] on div "Insert Template" at bounding box center [476, 235] width 132 height 18
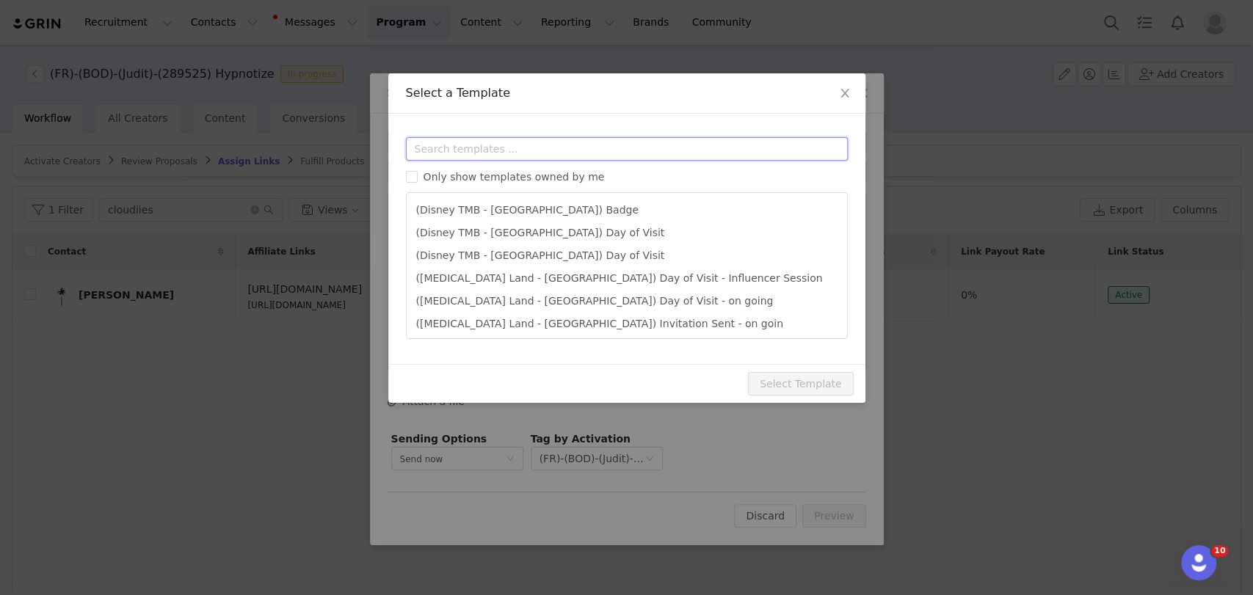
click at [433, 137] on input "text" at bounding box center [627, 148] width 442 height 23
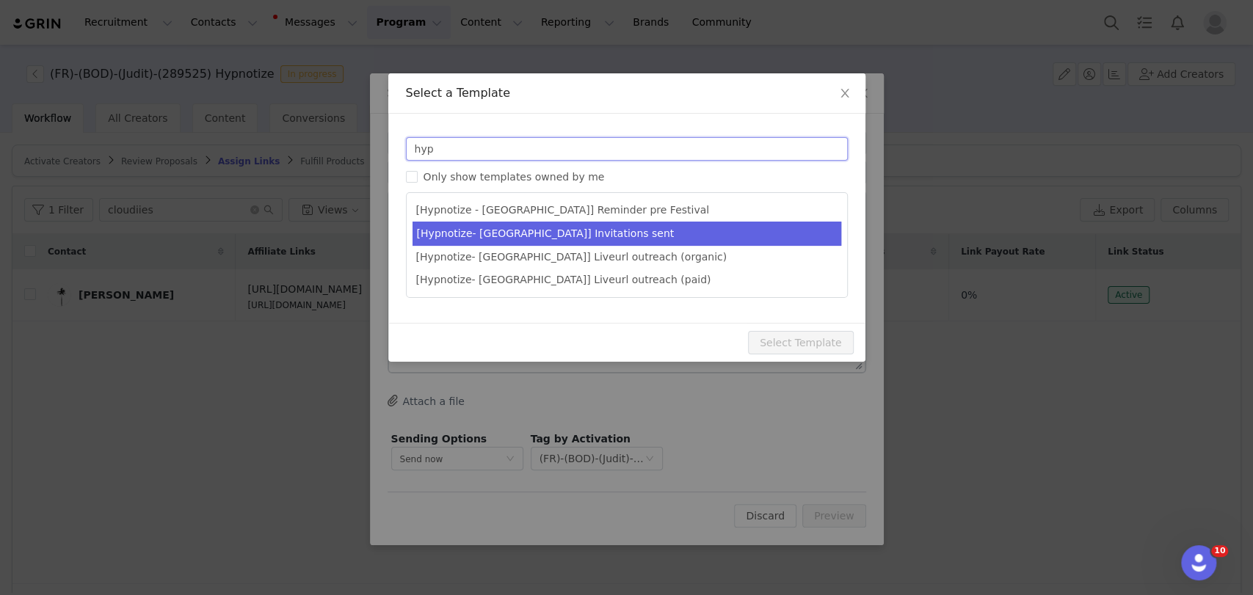
type input "hyp"
click at [506, 230] on li "[Hypnotize- [GEOGRAPHIC_DATA]] Invitations sent" at bounding box center [626, 234] width 429 height 24
type input "Tes invitations pour le plus grand festival de musique rap sont en chemin 🚀"
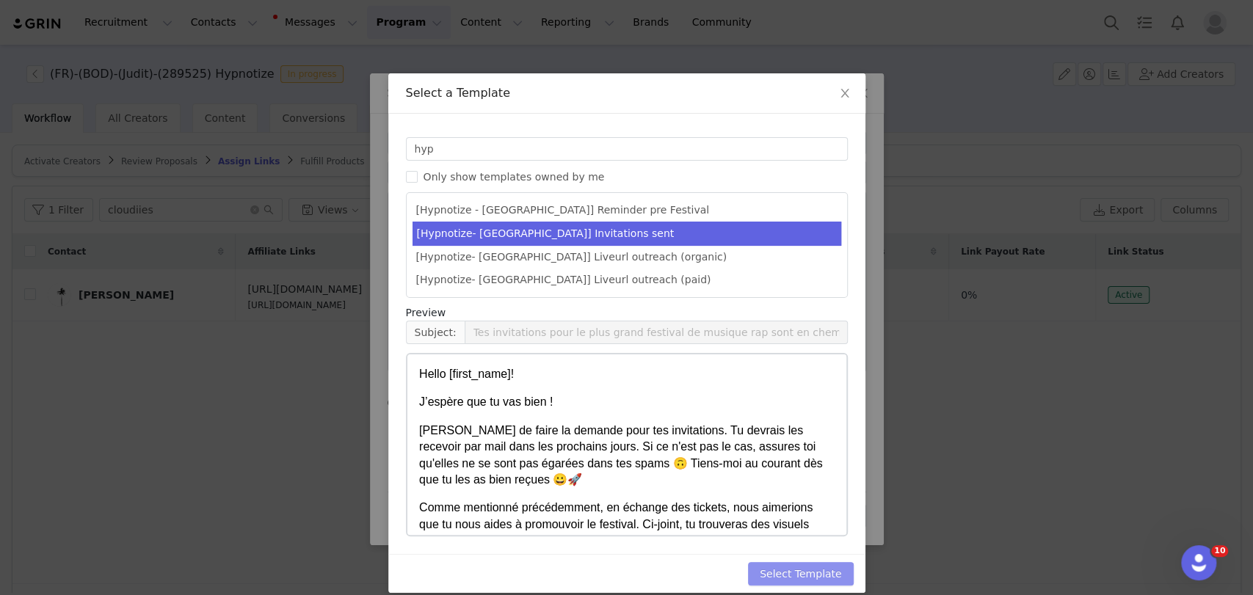
click at [782, 564] on button "Select Template" at bounding box center [801, 573] width 106 height 23
type input "Tes invitations pour le plus grand festival de musique rap sont en chemin 🚀"
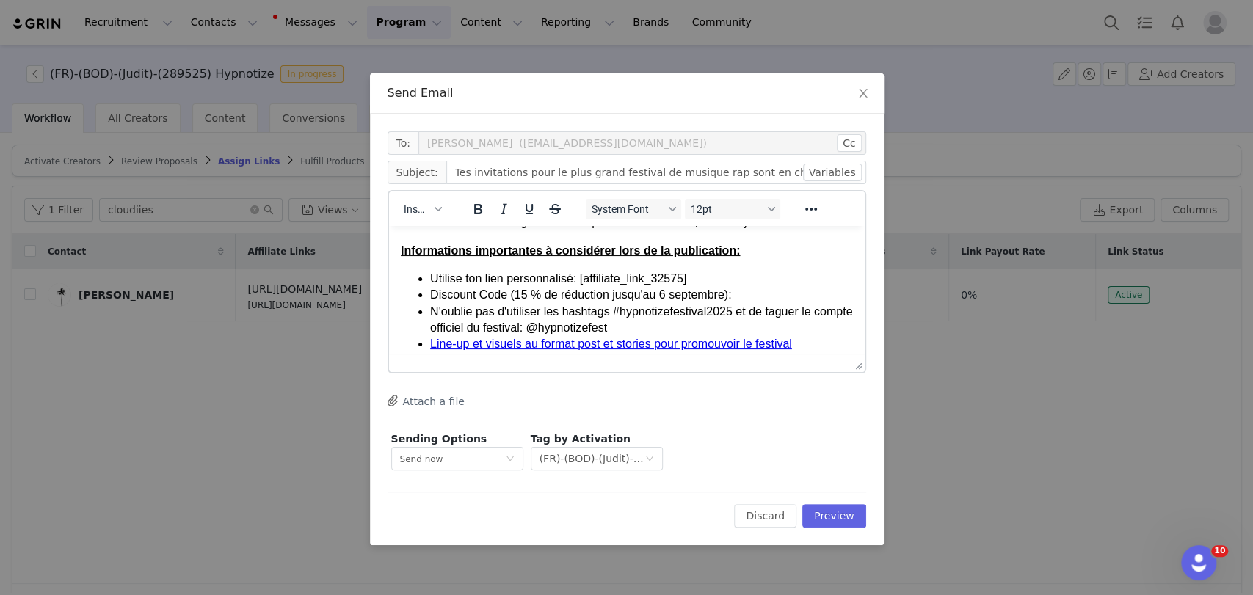
scroll to position [163, 0]
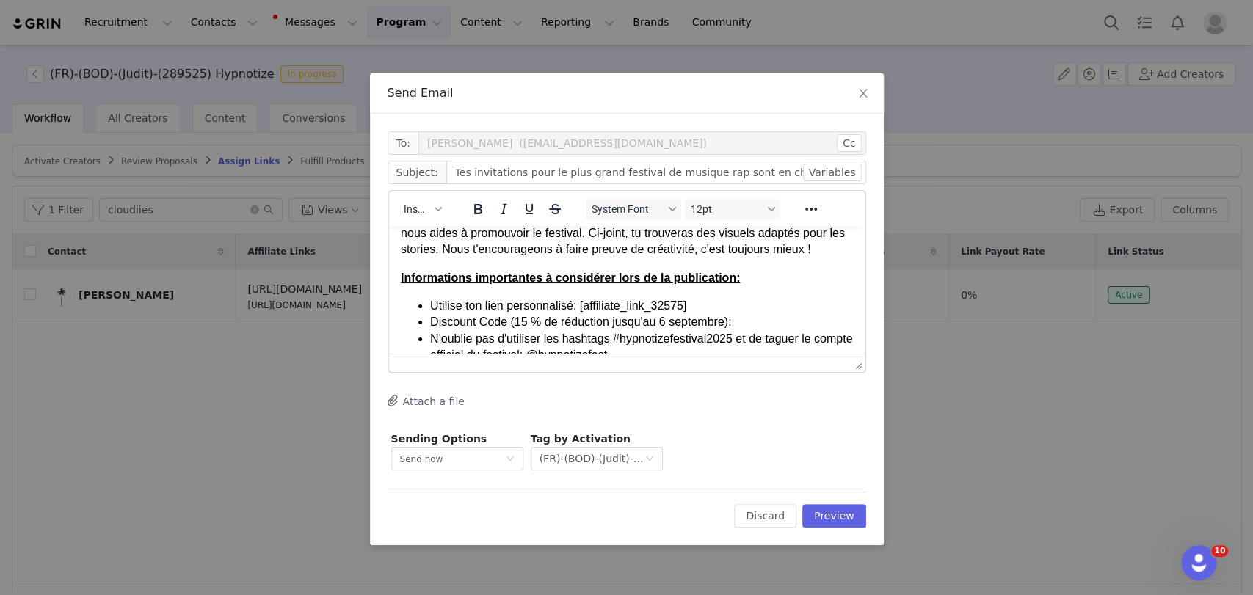
click at [694, 303] on li "Utilise ton lien personnalisé: [affiliate_link_32575]" at bounding box center [640, 306] width 423 height 16
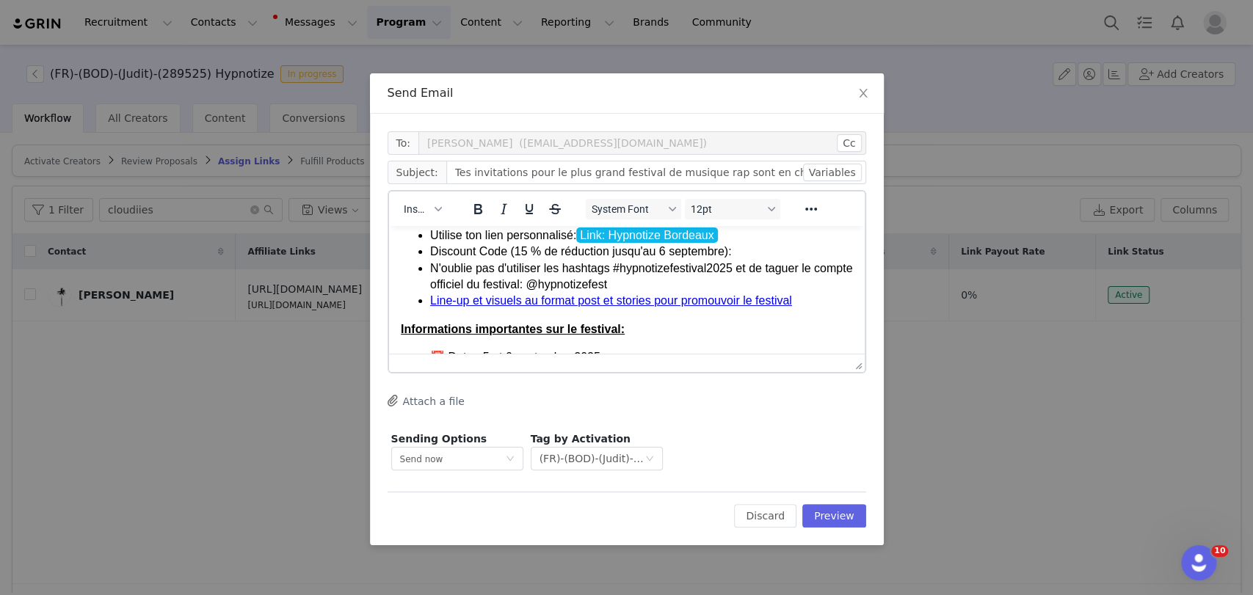
scroll to position [244, 0]
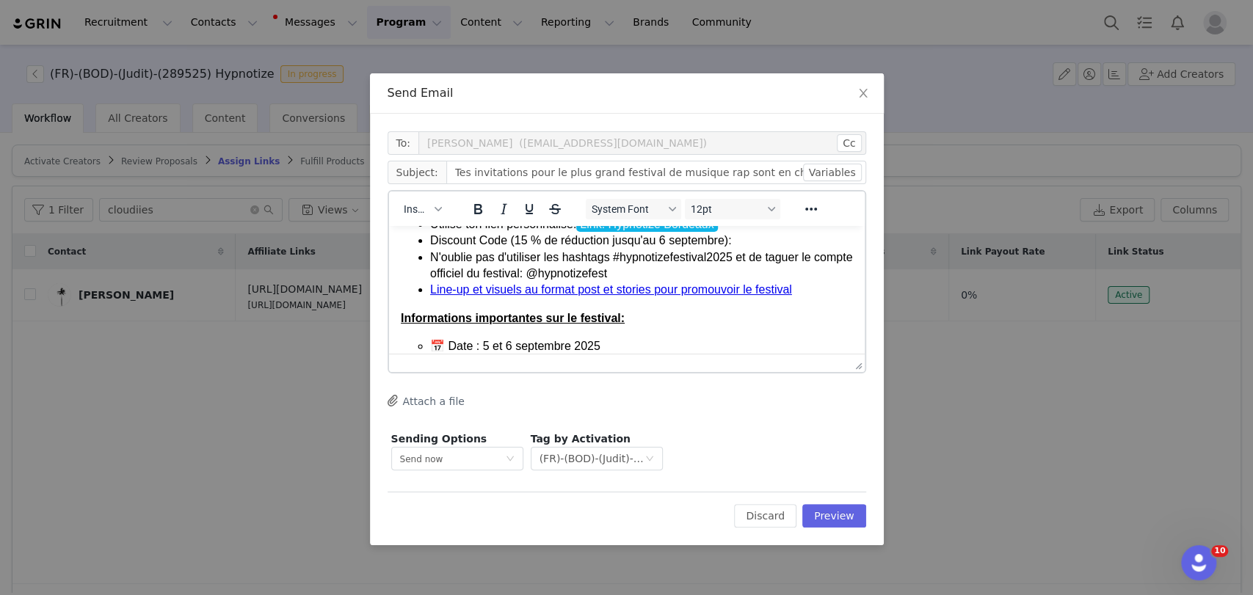
click at [738, 238] on li "Discount Code (15 % de réduction jusqu'au 6 septembre):" at bounding box center [640, 241] width 423 height 16
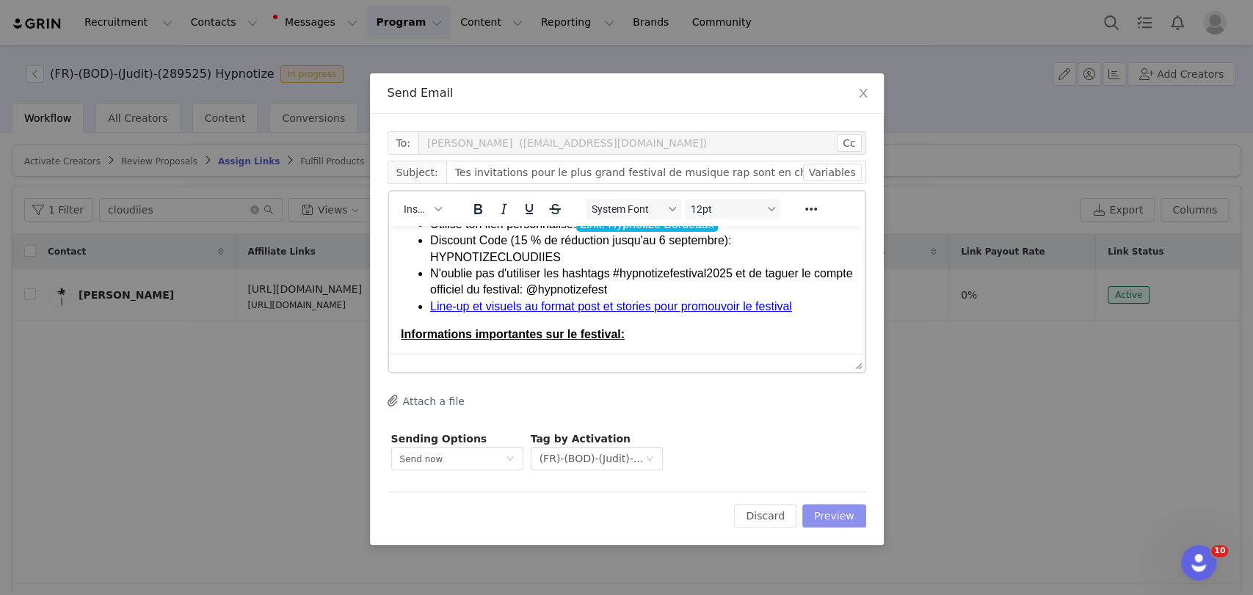
click at [841, 512] on button "Preview" at bounding box center [834, 515] width 64 height 23
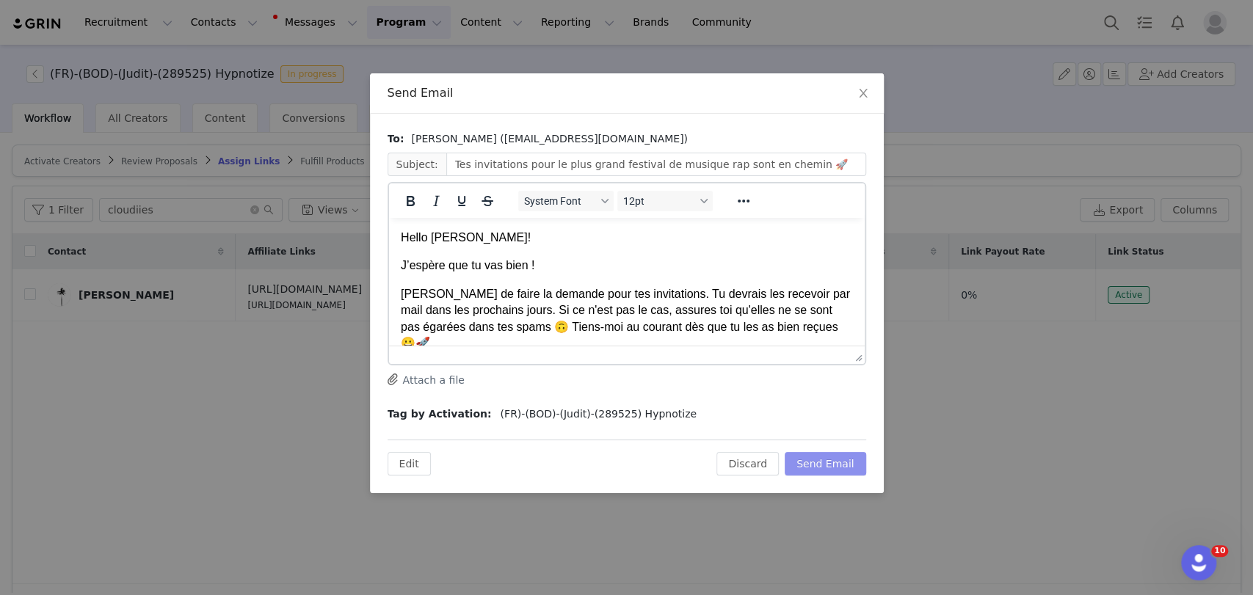
scroll to position [0, 0]
drag, startPoint x: 462, startPoint y: 241, endPoint x: 555, endPoint y: 239, distance: 93.2
click at [555, 239] on p "Hello Alison Cavaille-Jouannet!" at bounding box center [626, 238] width 452 height 16
click at [845, 464] on button "Send Email" at bounding box center [825, 463] width 81 height 23
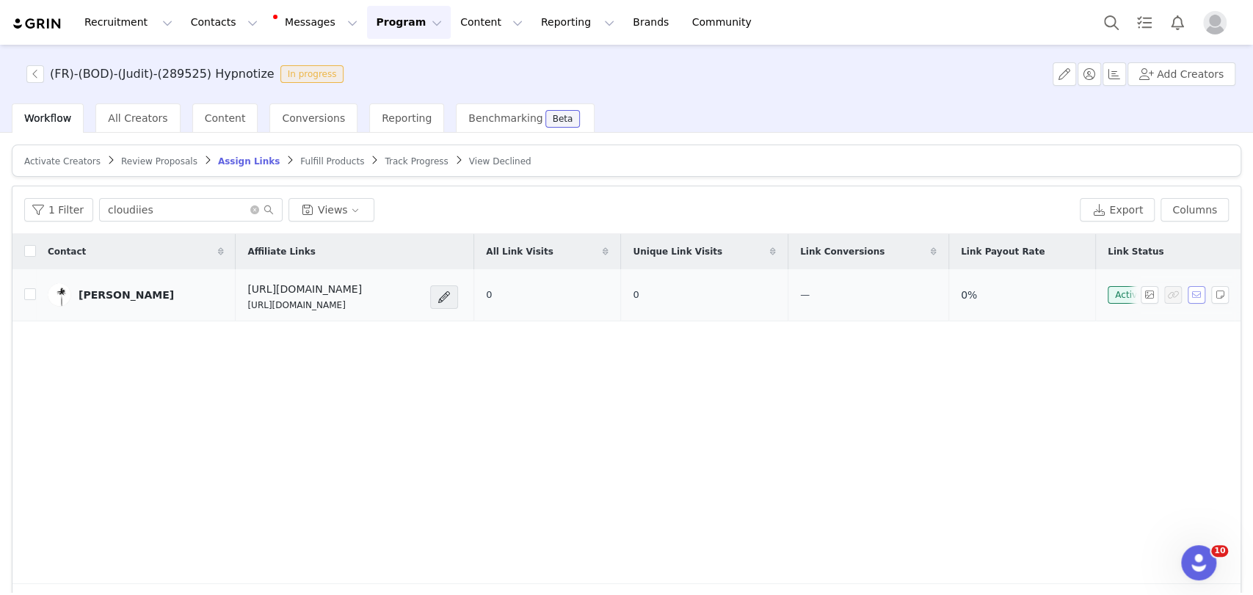
click at [943, 289] on button "button" at bounding box center [1197, 295] width 18 height 18
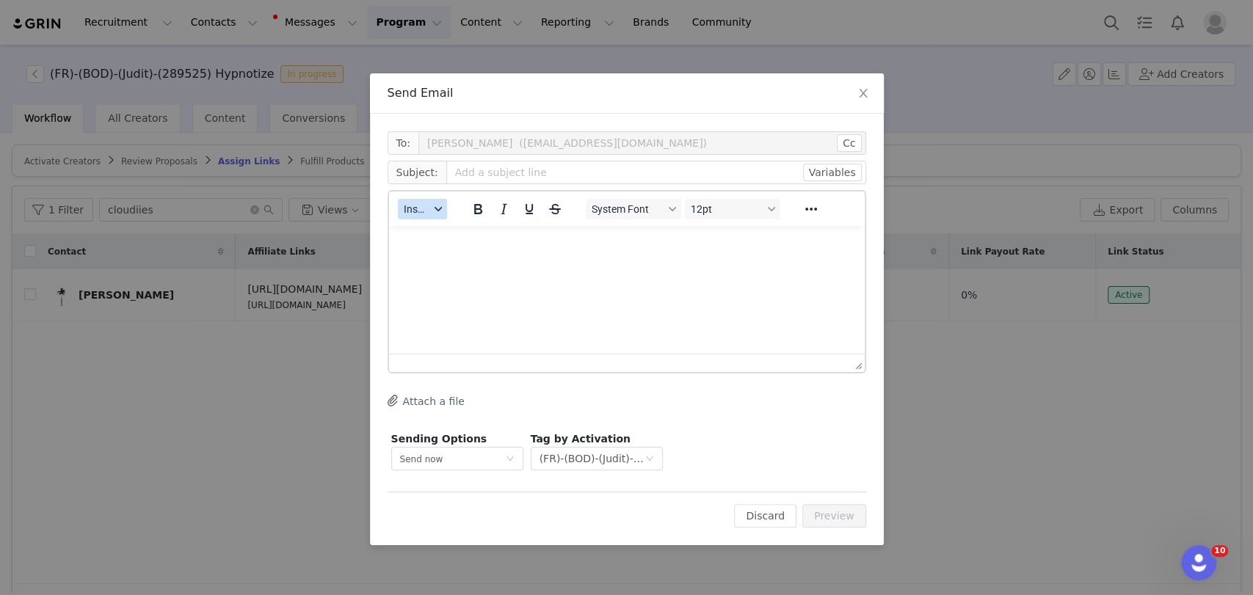
click at [407, 199] on button "Insert" at bounding box center [422, 209] width 49 height 21
click at [458, 241] on div "Insert Template" at bounding box center [476, 235] width 132 height 18
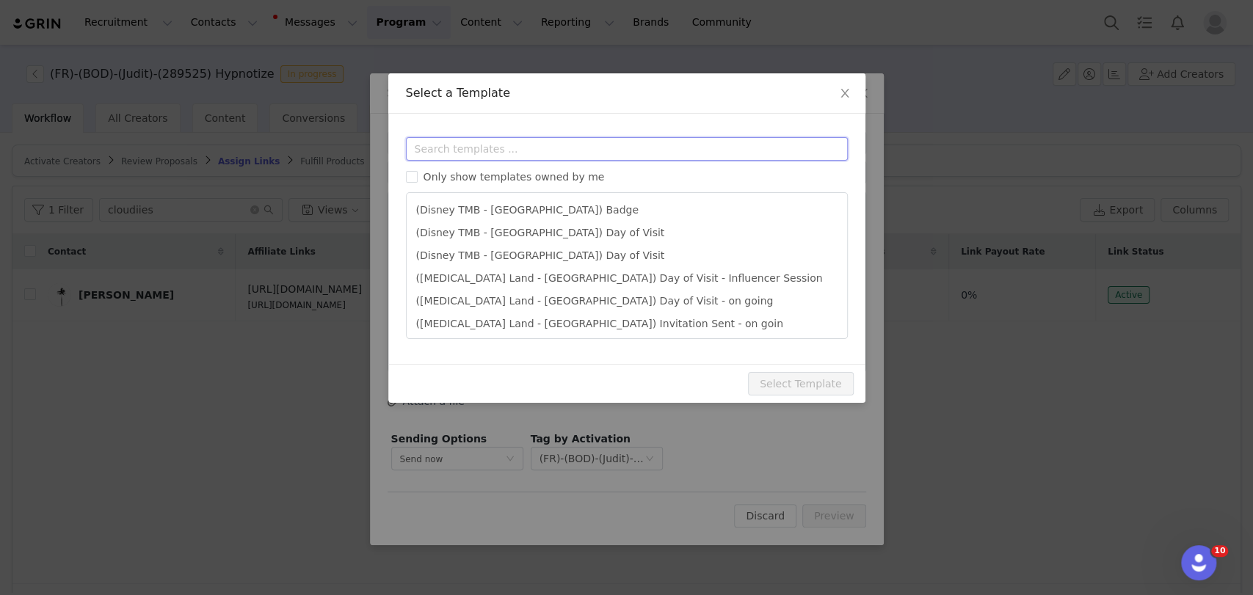
click at [464, 144] on input "text" at bounding box center [627, 148] width 442 height 23
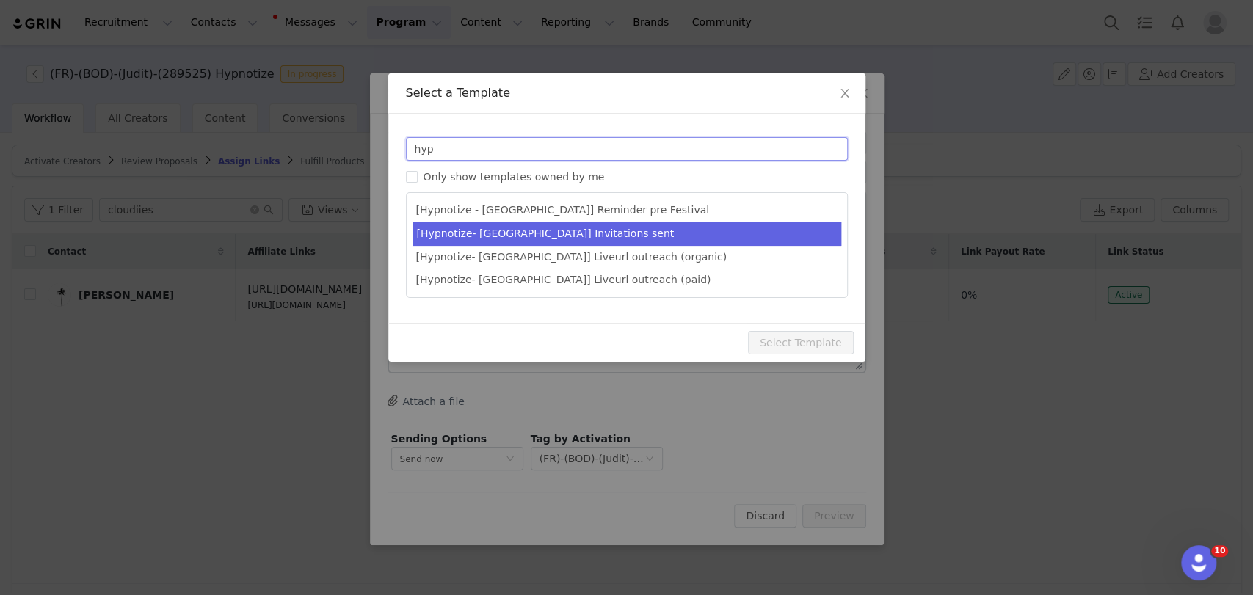
type input "hyp"
click at [484, 230] on li "[Hypnotize- [GEOGRAPHIC_DATA]] Invitations sent" at bounding box center [626, 234] width 429 height 24
type input "Tes invitations pour le plus grand festival de musique rap sont en chemin 🚀"
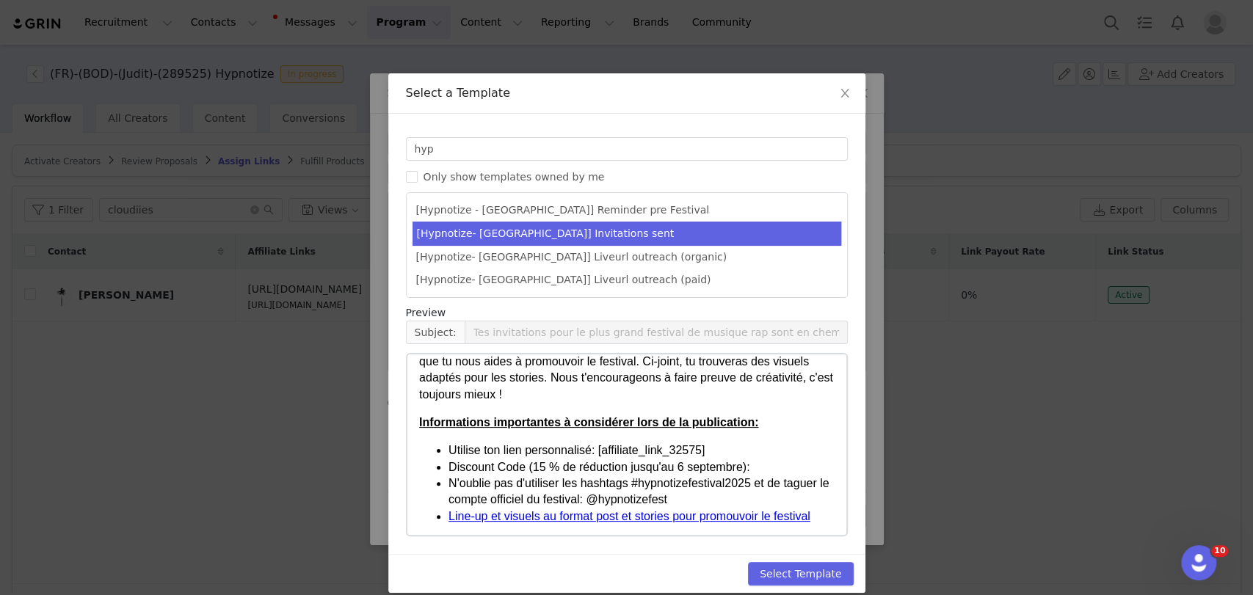
scroll to position [81, 0]
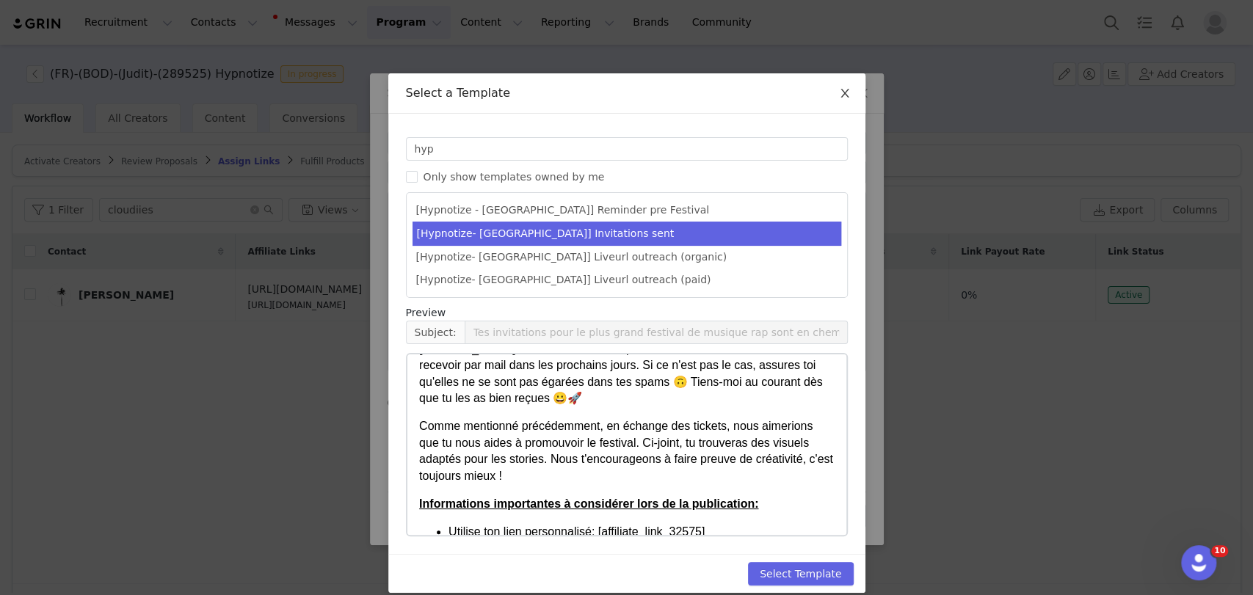
click at [840, 95] on icon "icon: close" at bounding box center [845, 93] width 12 height 12
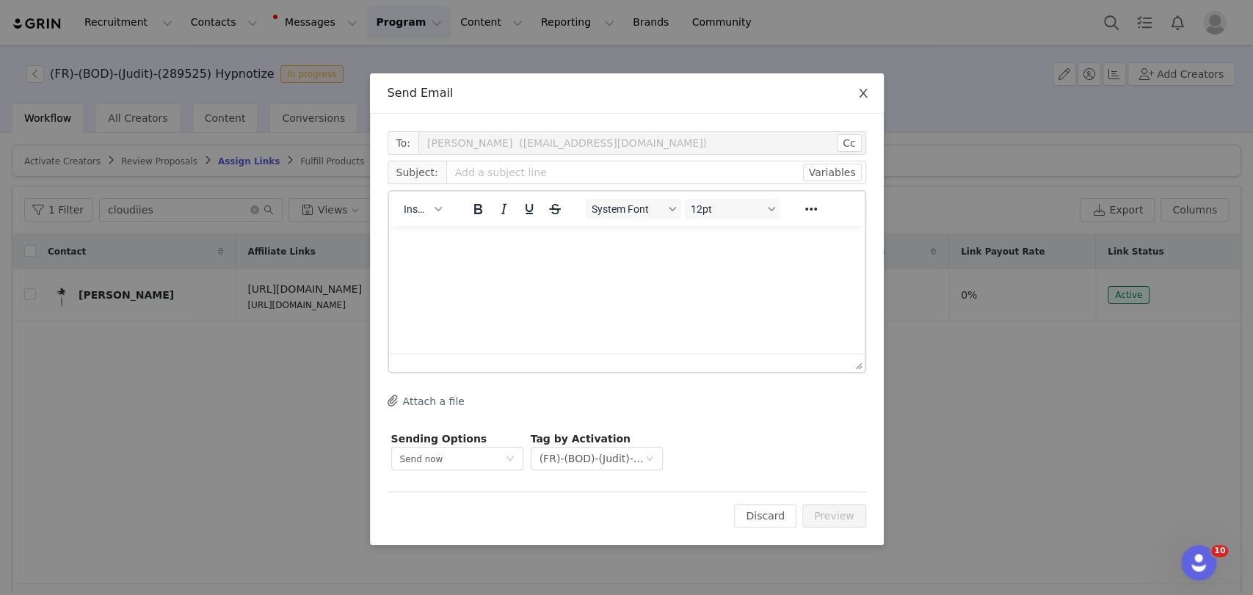
scroll to position [0, 0]
click at [861, 92] on icon "icon: close" at bounding box center [863, 93] width 8 height 9
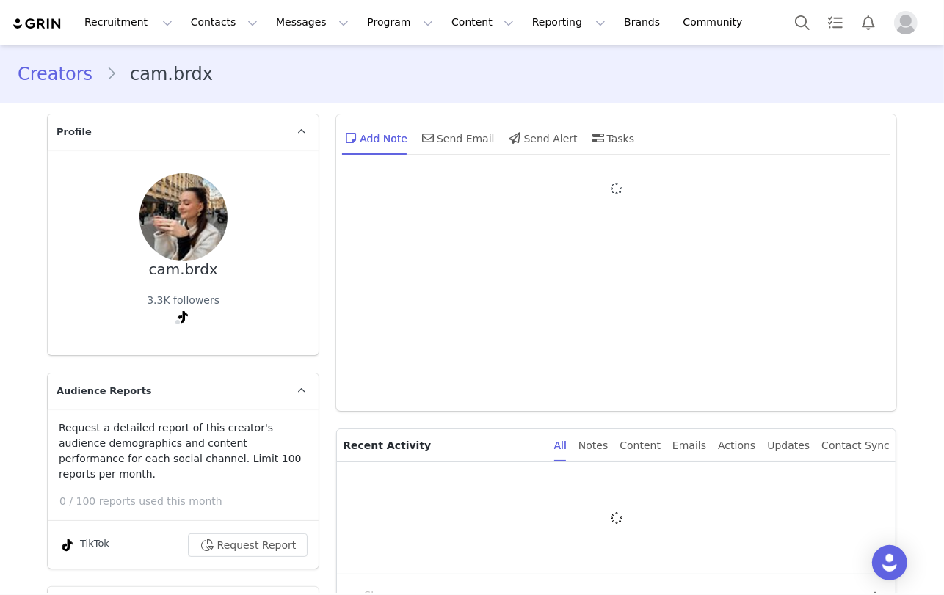
type input "+1 ([GEOGRAPHIC_DATA])"
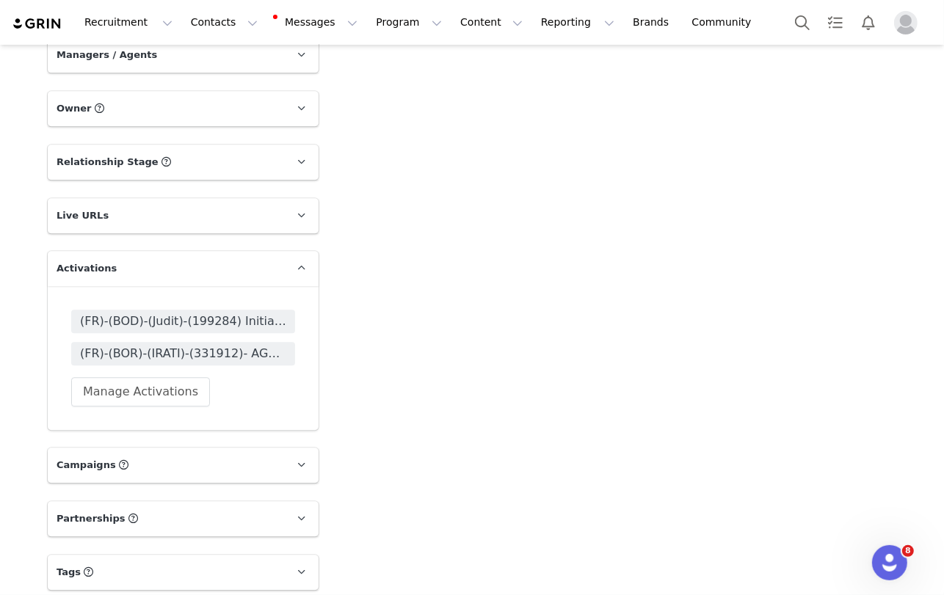
scroll to position [2772, 0]
click at [184, 311] on span "(FR)-(BOD)-(Judit)-(199284) Initial Festival Agency" at bounding box center [183, 320] width 206 height 18
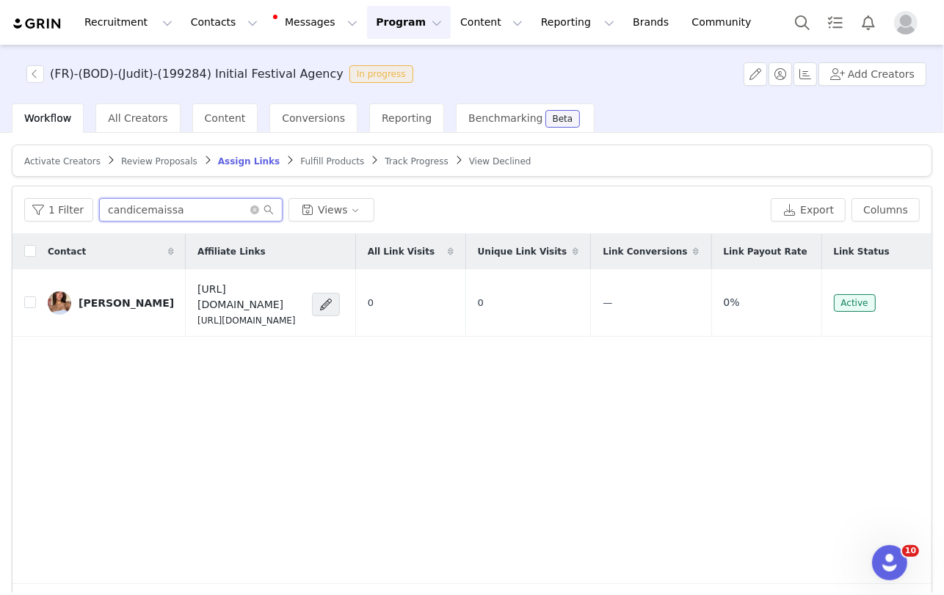
click at [153, 210] on input "candicemaissa" at bounding box center [190, 209] width 183 height 23
paste input "pro.cambrdx@gmail.com"
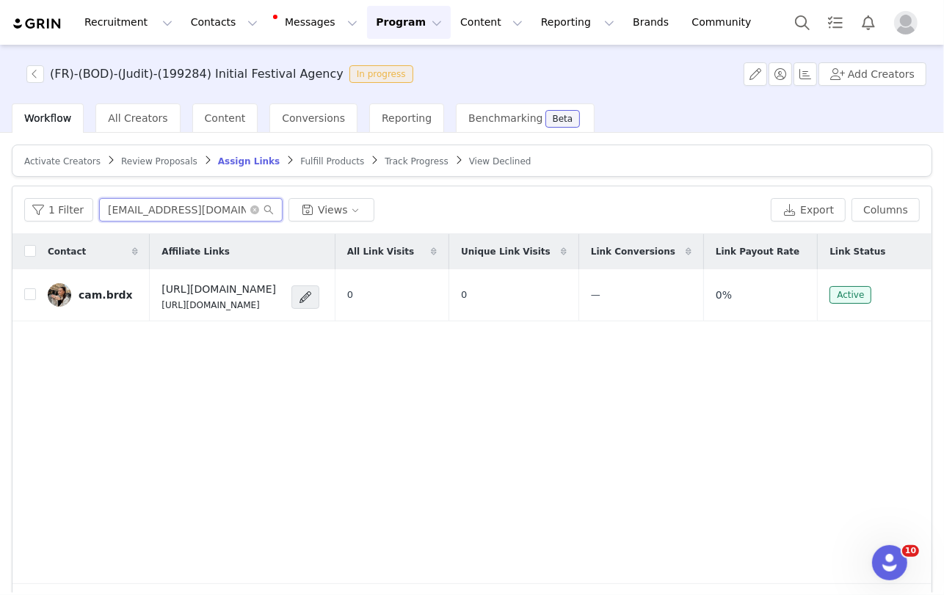
type input "pro.cambrdx@gmail.com"
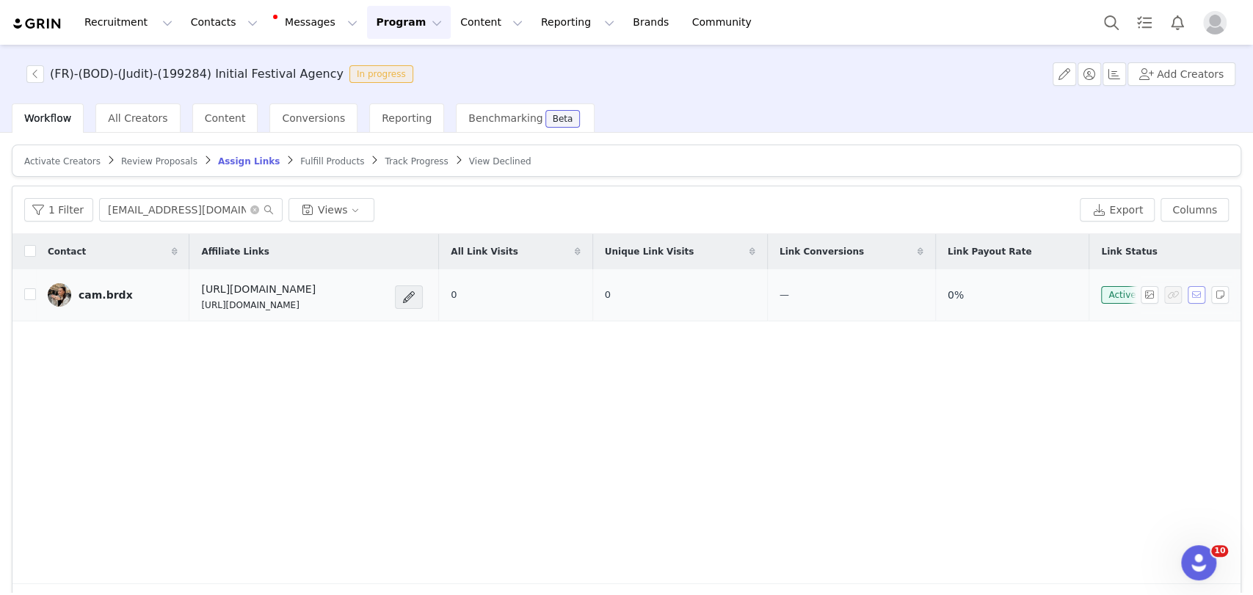
click at [943, 295] on button "button" at bounding box center [1197, 295] width 18 height 18
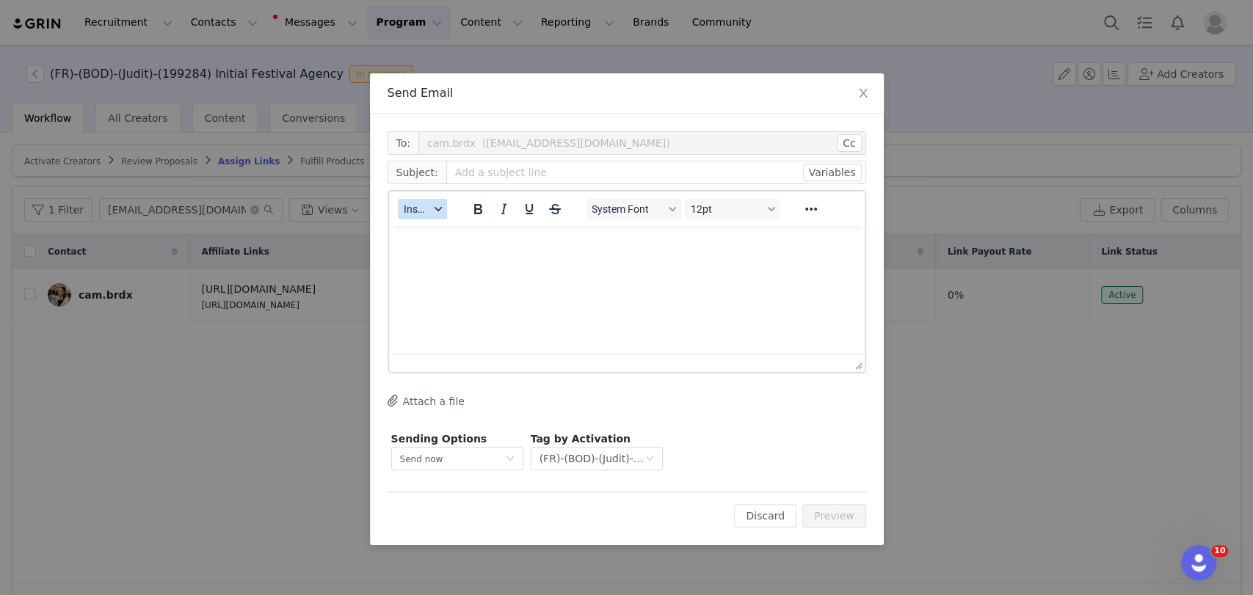
click at [417, 219] on button "Insert" at bounding box center [422, 209] width 49 height 21
click at [446, 236] on div "Insert Template" at bounding box center [476, 235] width 132 height 18
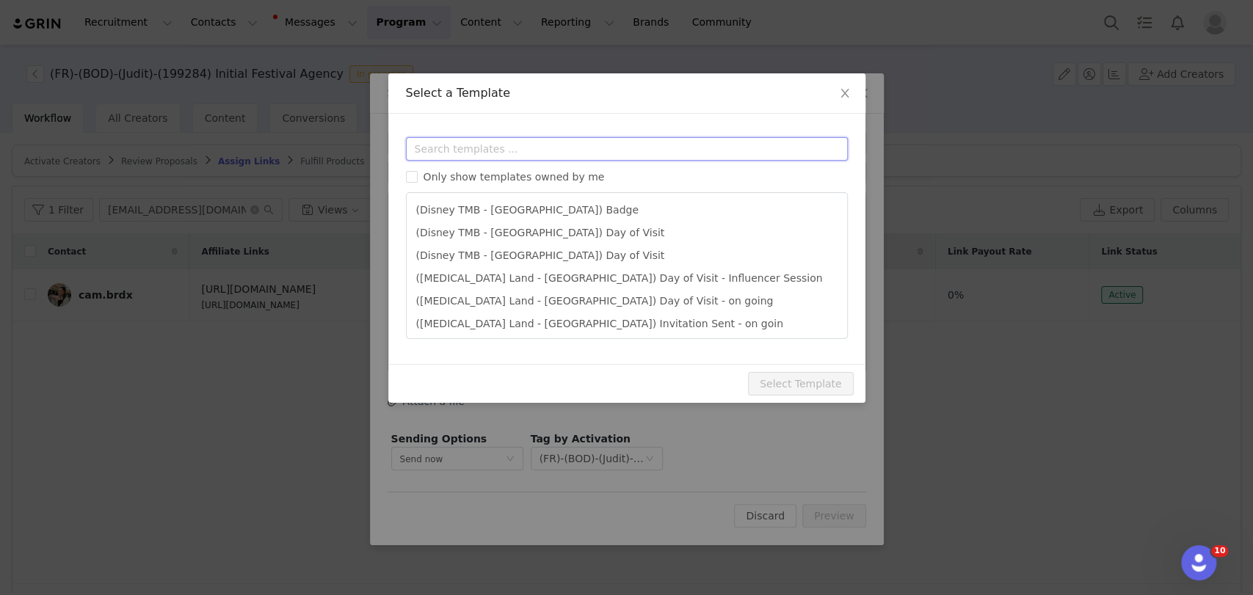
click at [476, 154] on input "text" at bounding box center [627, 148] width 442 height 23
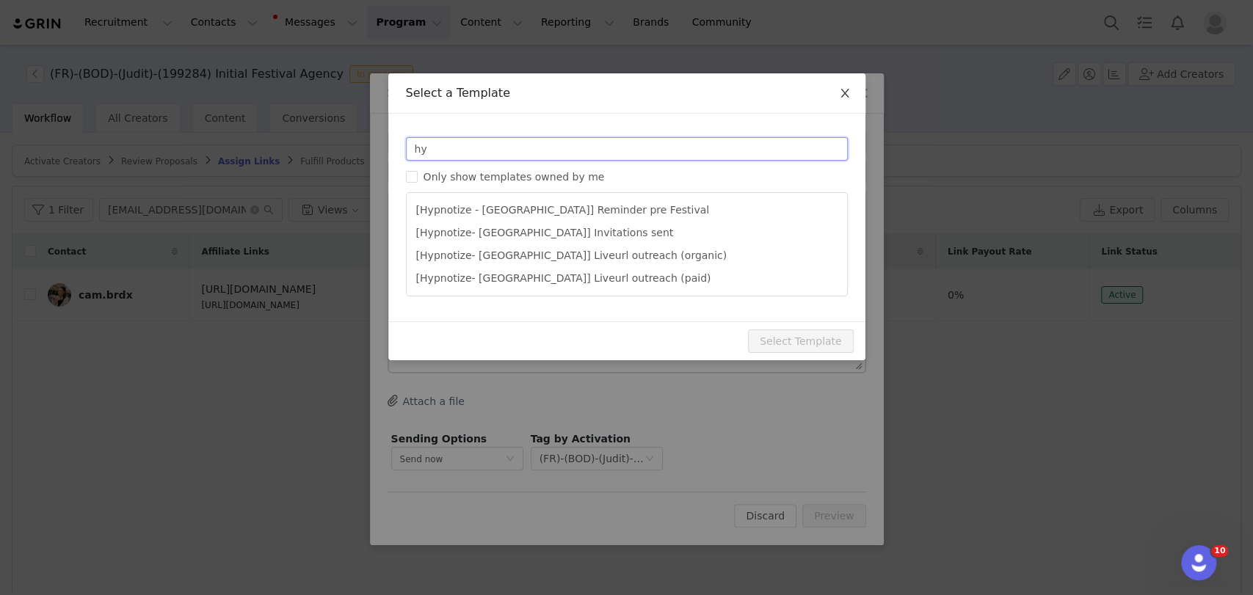
type input "hy"
click at [841, 92] on icon "icon: close" at bounding box center [845, 93] width 12 height 12
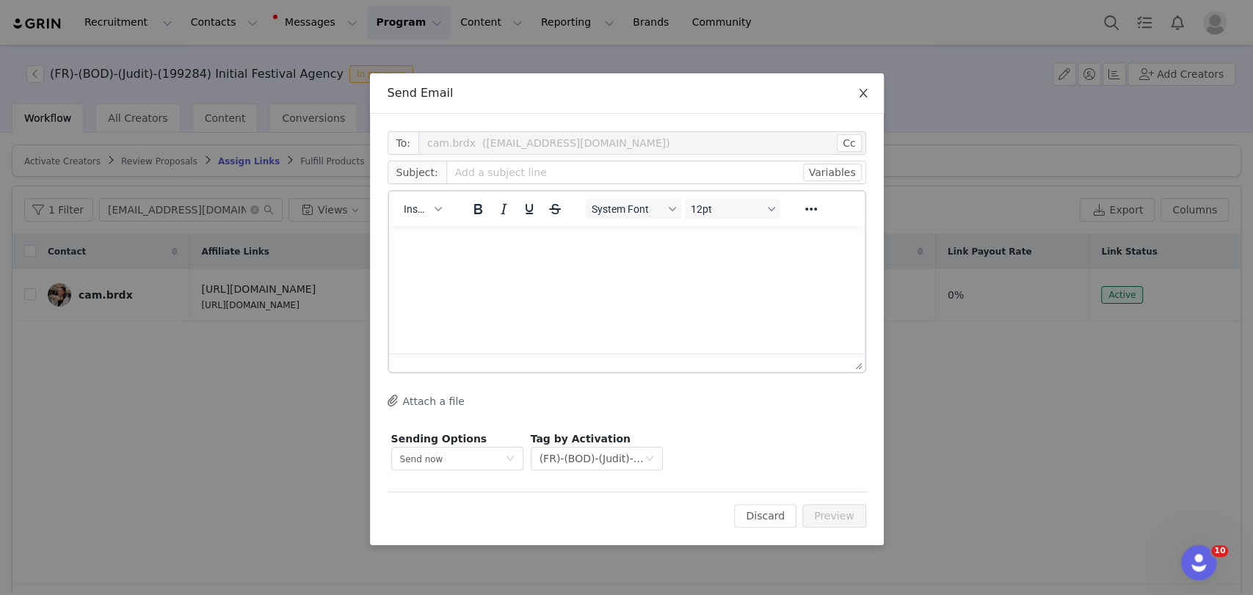
click at [862, 94] on icon "icon: close" at bounding box center [863, 93] width 8 height 9
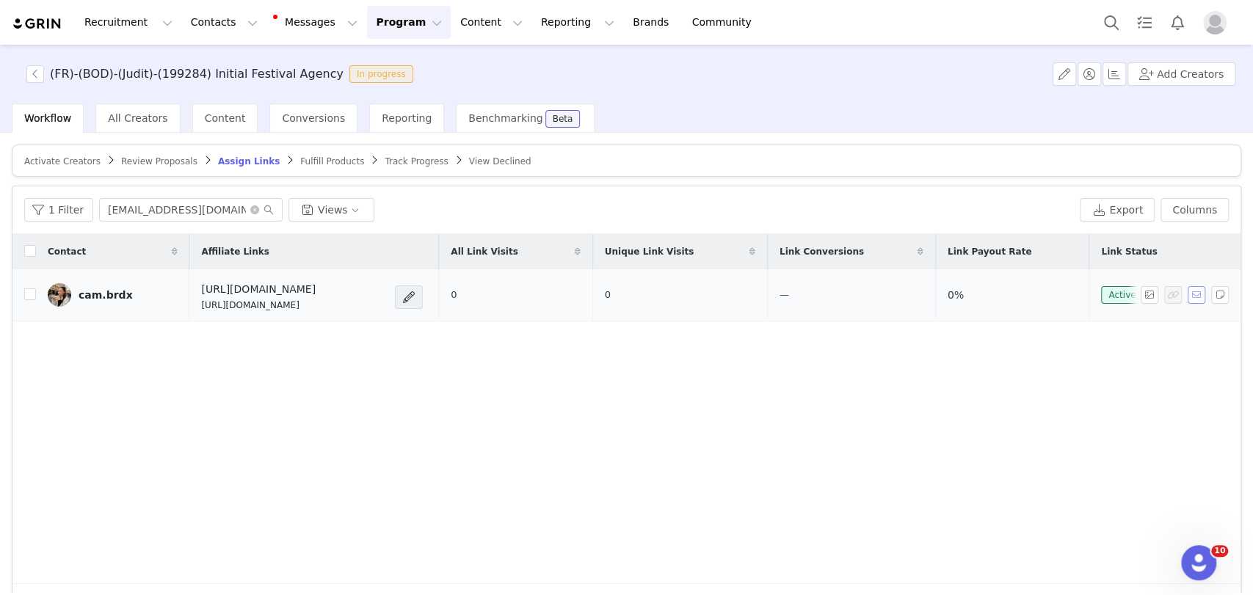
click at [943, 291] on button "button" at bounding box center [1197, 295] width 18 height 18
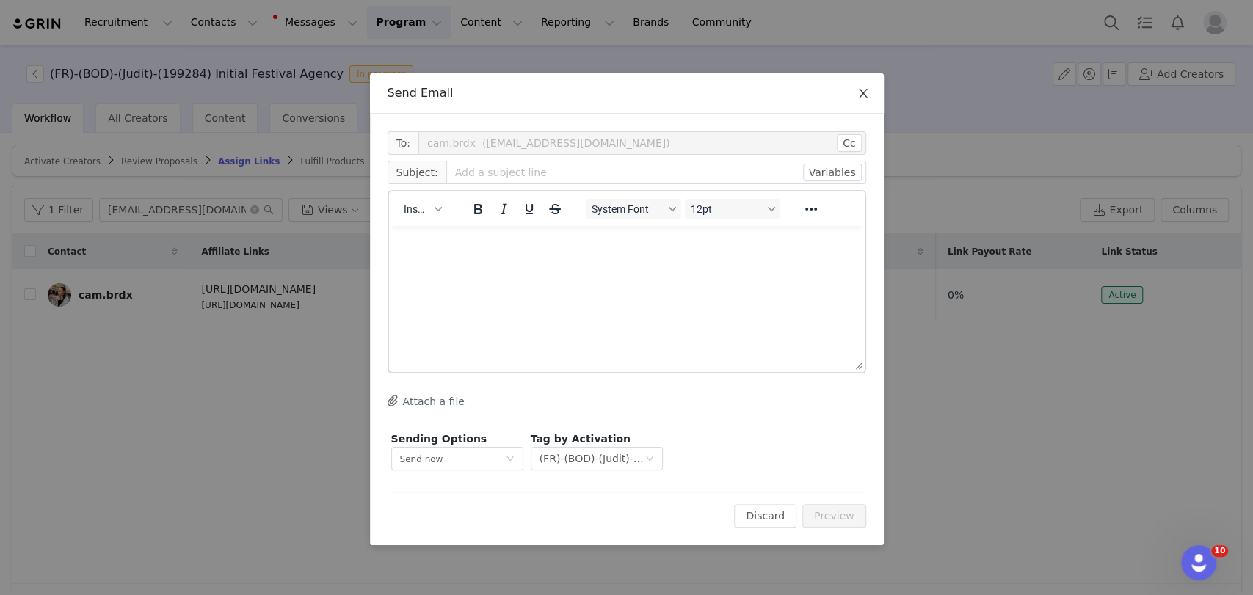
click at [862, 92] on icon "icon: close" at bounding box center [863, 93] width 8 height 9
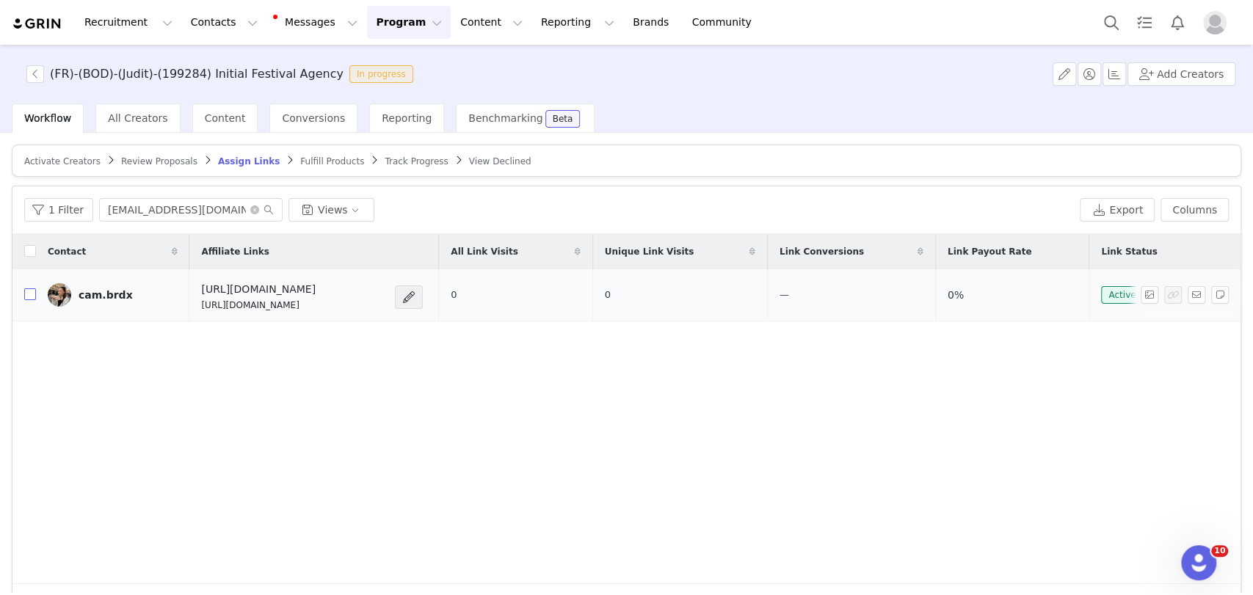
drag, startPoint x: 30, startPoint y: 295, endPoint x: 81, endPoint y: 296, distance: 50.6
click at [30, 295] on input "checkbox" at bounding box center [30, 294] width 12 height 12
checkbox input "true"
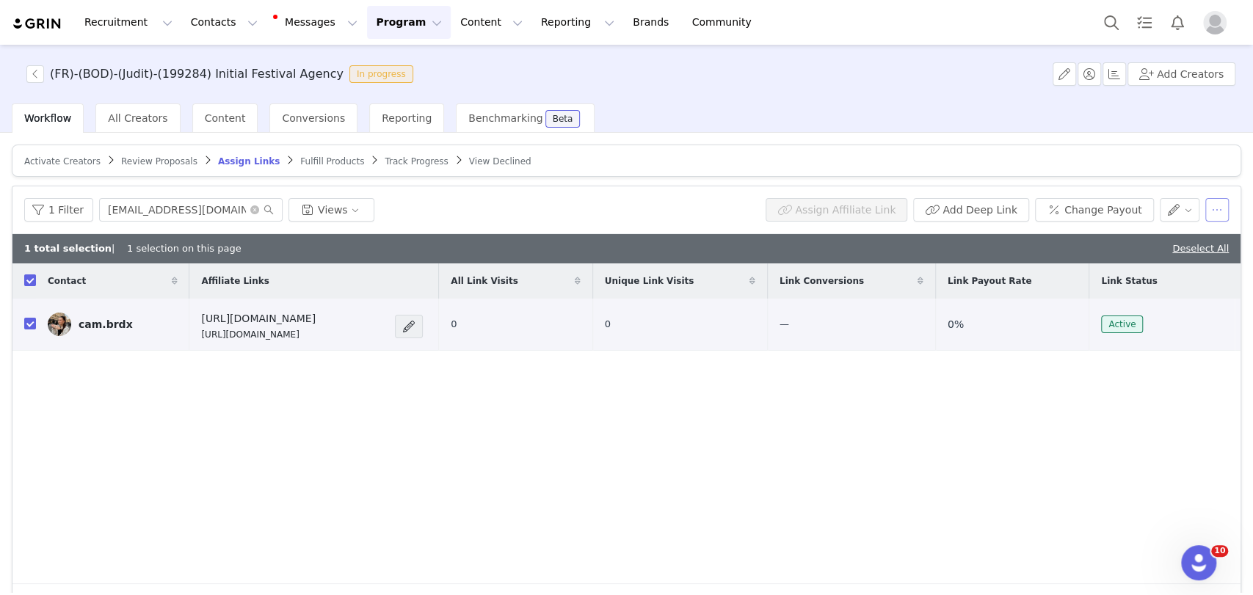
click at [943, 207] on button "button" at bounding box center [1216, 209] width 23 height 23
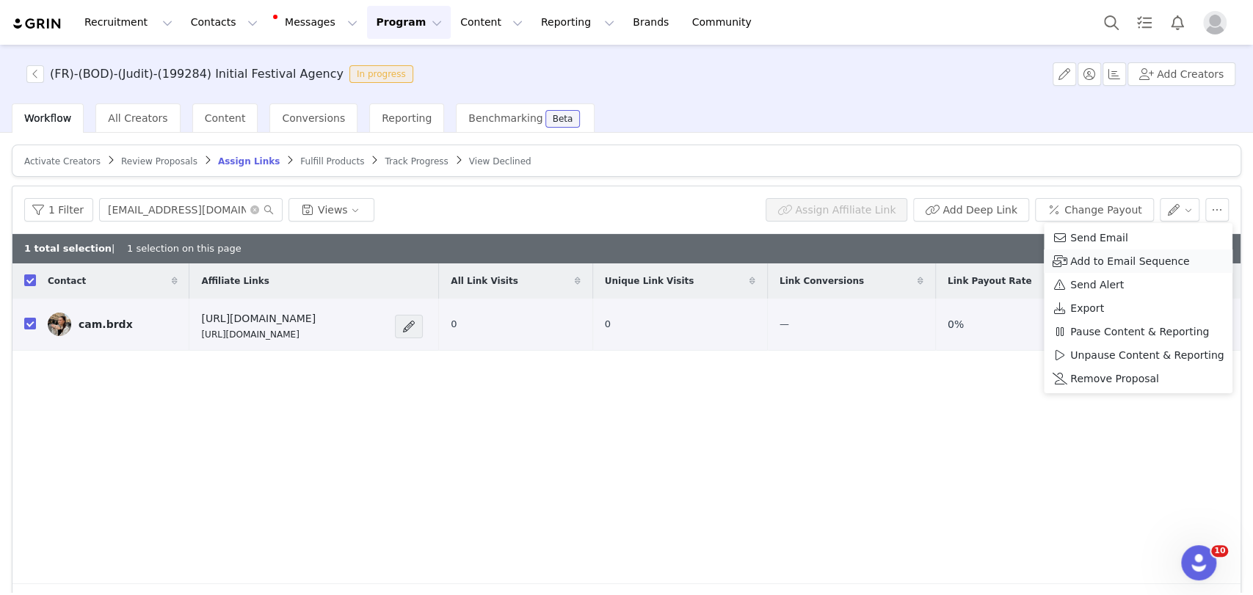
click at [943, 258] on span "Add to Email Sequence" at bounding box center [1129, 261] width 119 height 16
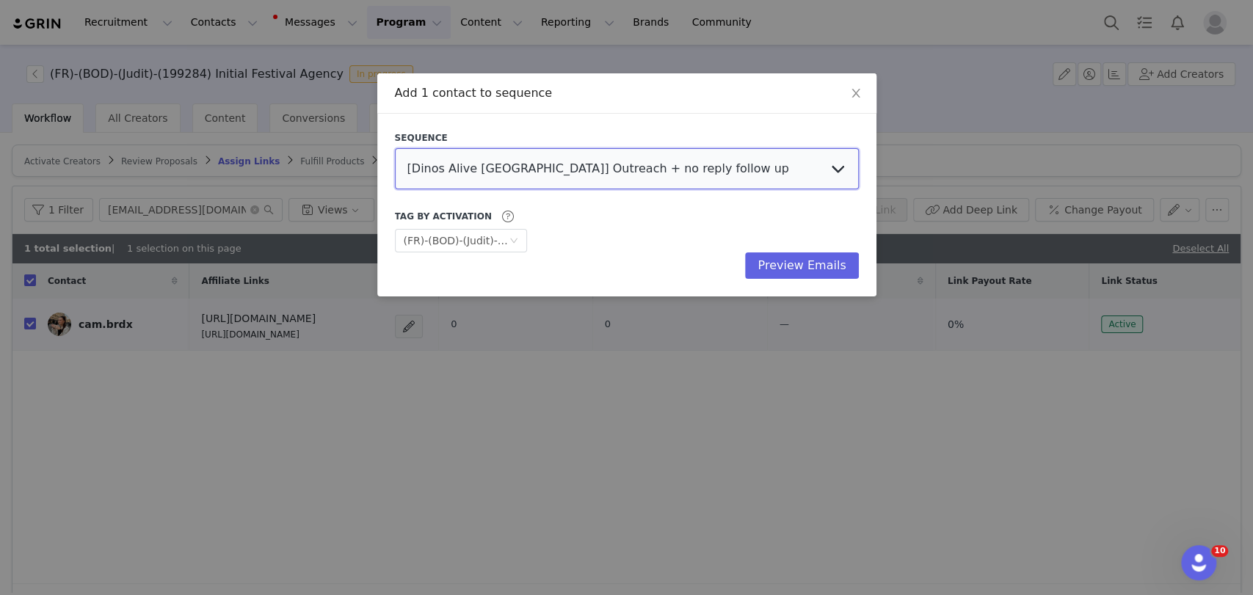
click at [594, 154] on select "[Dinos Alive San Diego] Outreach + no reply follow up [Titanic VR - Mexico] Inf…" at bounding box center [627, 168] width 464 height 41
select select "ab7a3102-1453-445e-ab91-ea6327a11f74"
click at [395, 148] on select "[Dinos Alive San Diego] Outreach + no reply follow up [Titanic VR - Mexico] Inf…" at bounding box center [627, 168] width 464 height 41
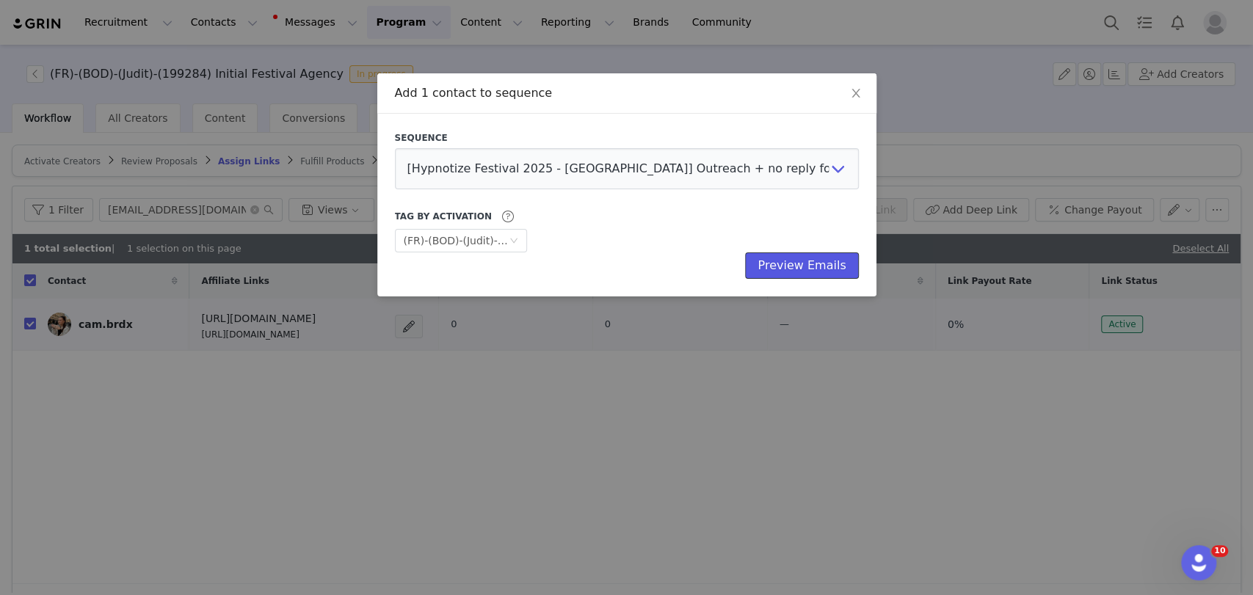
click at [798, 264] on button "Preview Emails" at bounding box center [801, 265] width 113 height 26
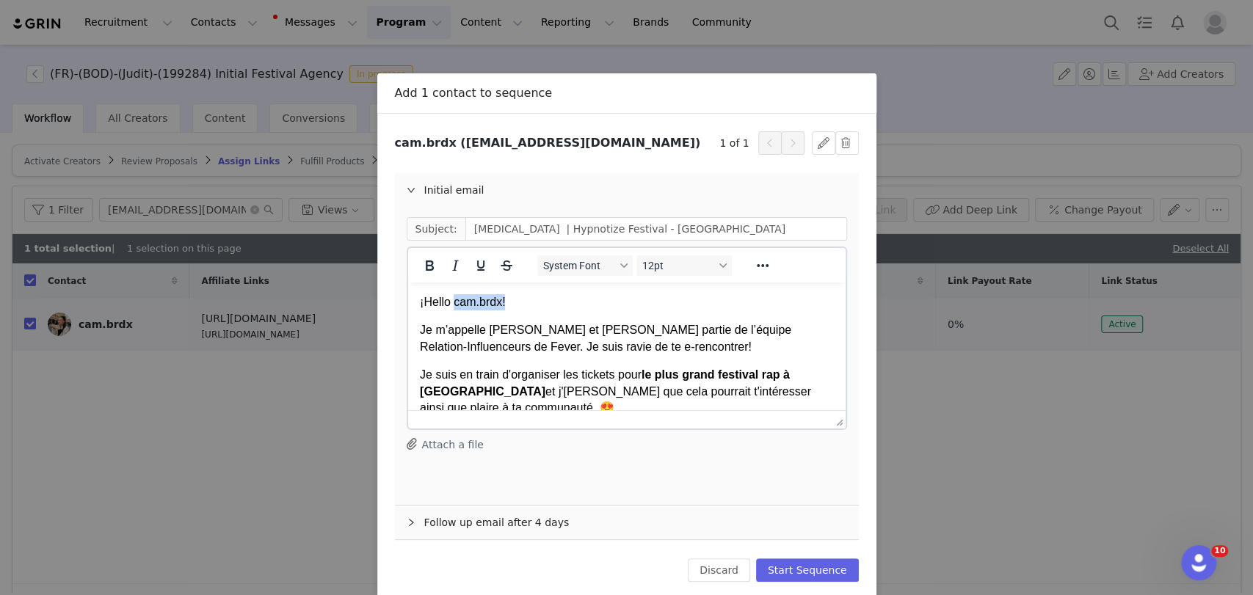
drag, startPoint x: 501, startPoint y: 299, endPoint x: 452, endPoint y: 302, distance: 49.3
click at [452, 302] on p "¡Hello cam.brdx!" at bounding box center [626, 302] width 414 height 16
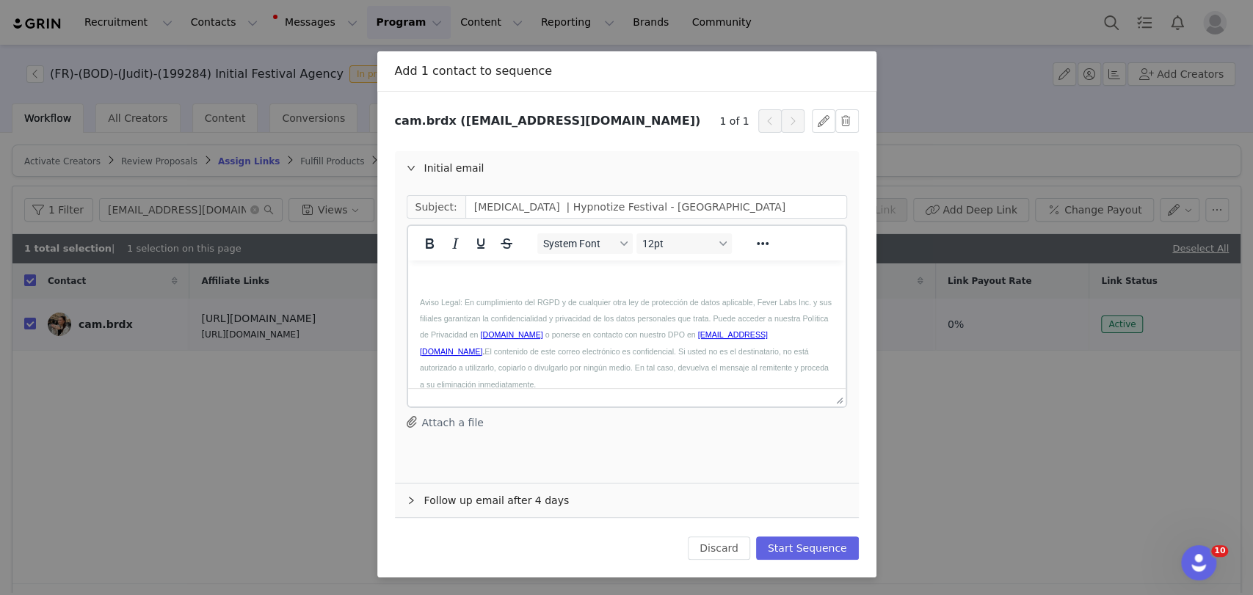
scroll to position [1060, 0]
click at [793, 545] on button "Start Sequence" at bounding box center [807, 548] width 103 height 23
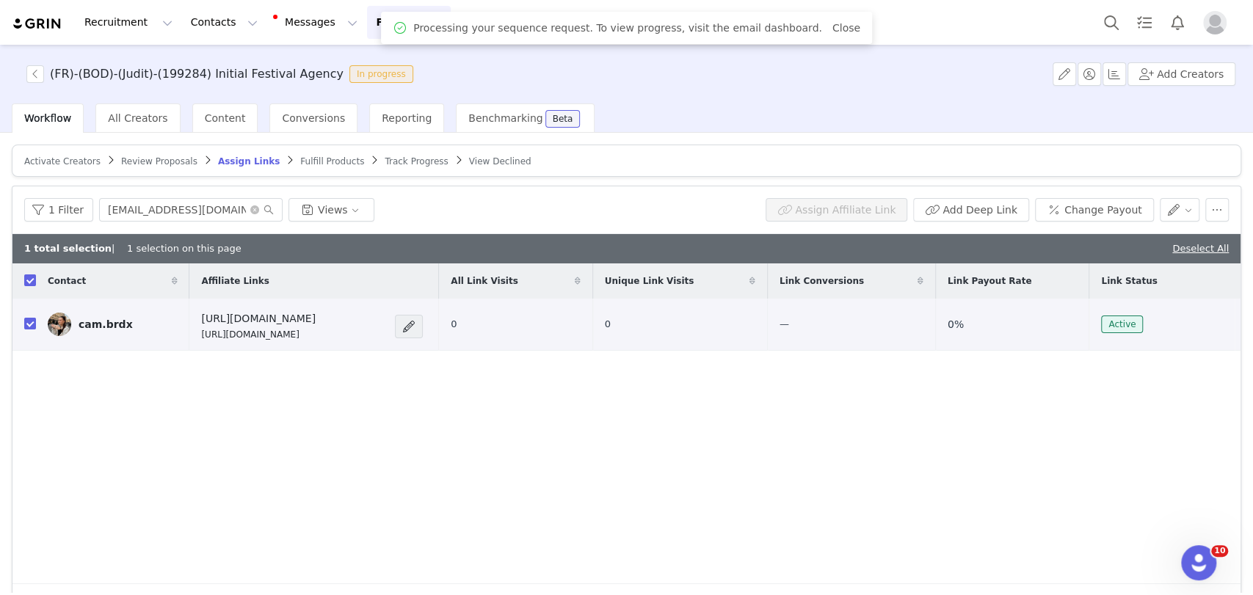
scroll to position [0, 0]
click at [943, 243] on link "Deselect All" at bounding box center [1200, 248] width 57 height 11
checkbox input "false"
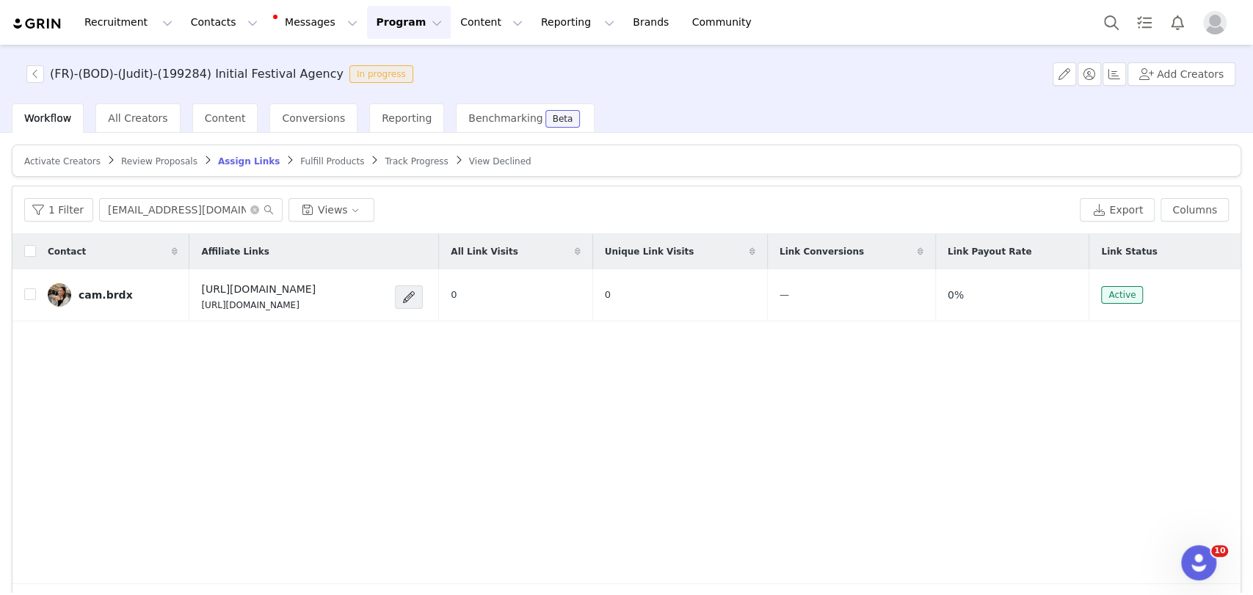
click at [82, 157] on span "Activate Creators" at bounding box center [62, 161] width 76 height 10
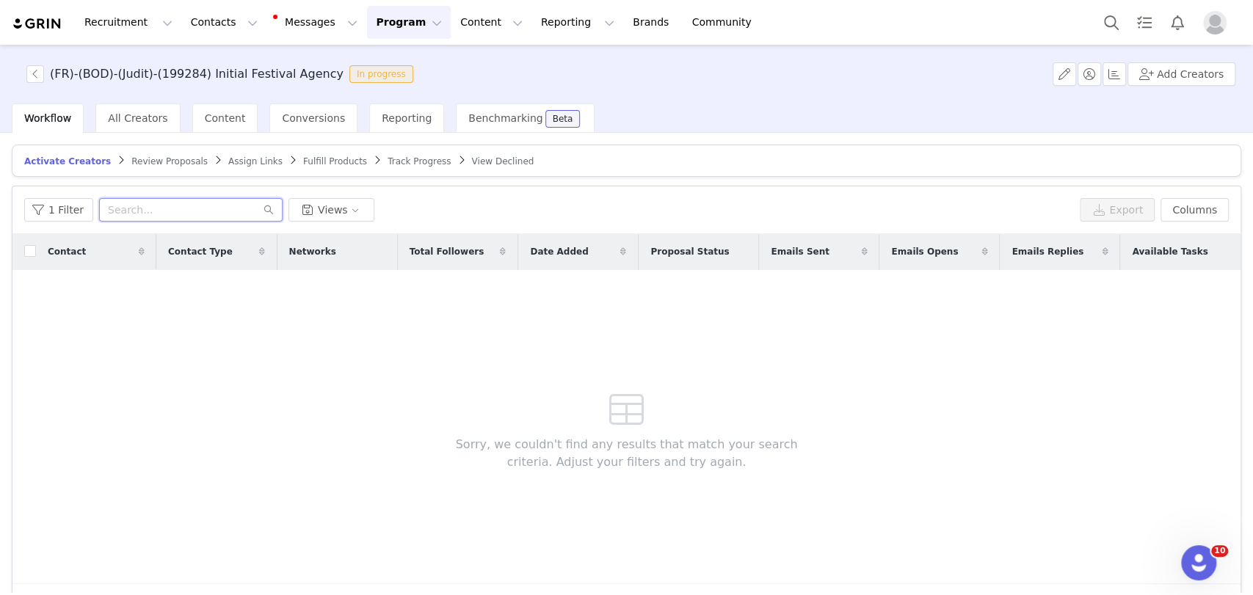
click at [122, 207] on input "text" at bounding box center [190, 209] width 183 height 23
paste input "zakismall_"
click at [123, 206] on input "zakismall_" at bounding box center [190, 209] width 183 height 23
type input "zakismall_"
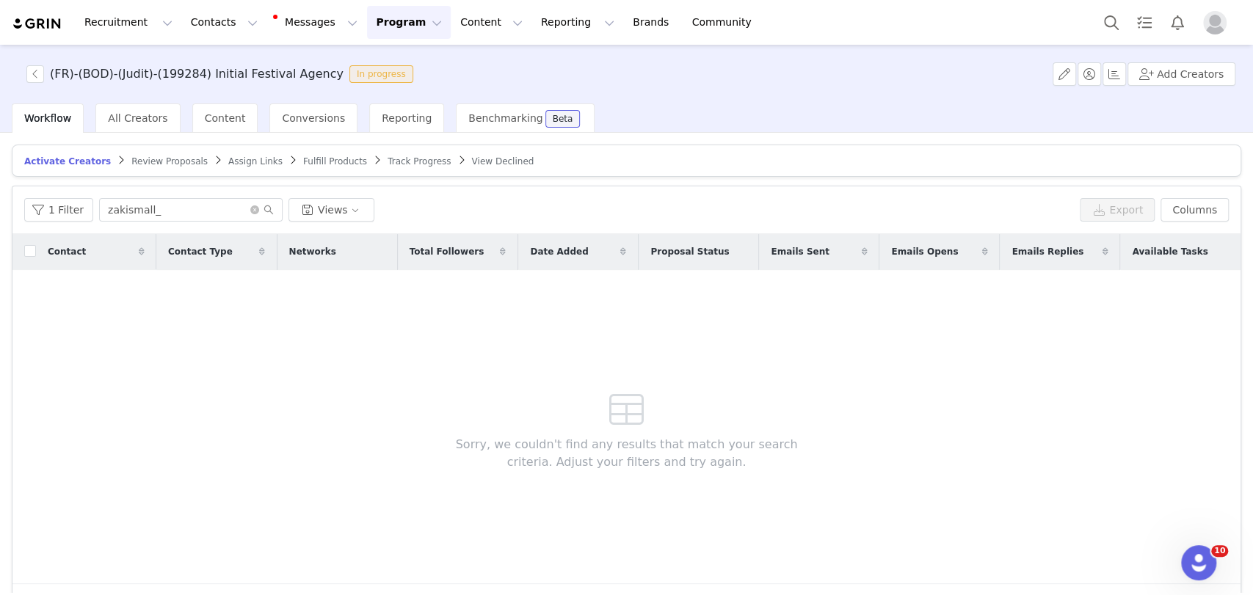
click at [228, 160] on span "Assign Links" at bounding box center [255, 161] width 54 height 10
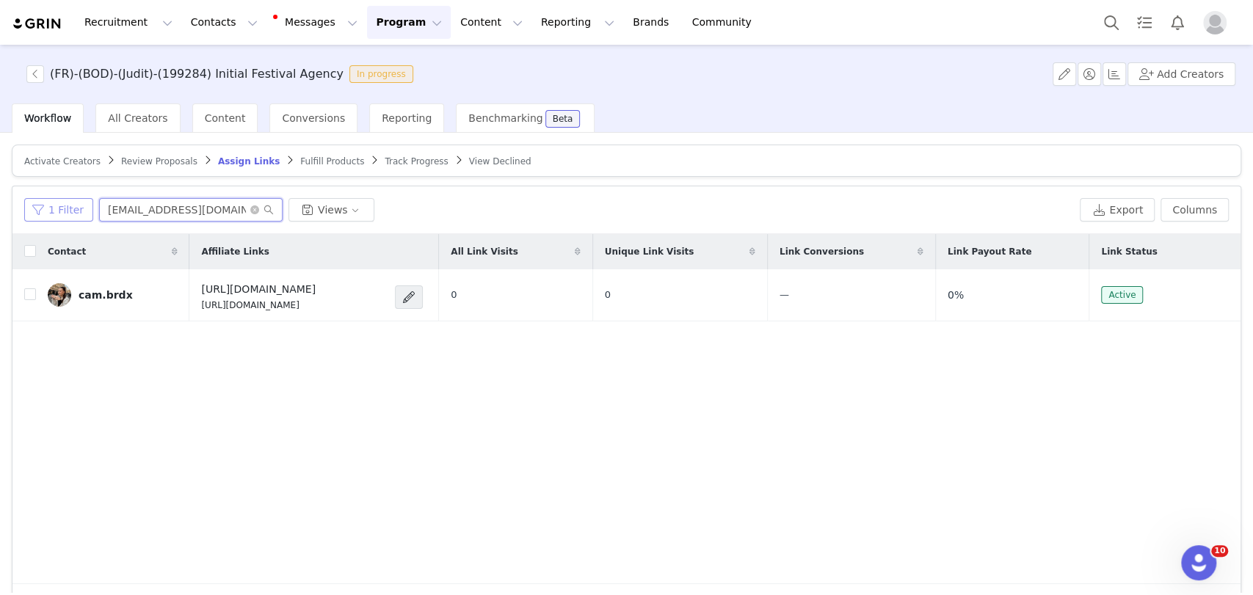
drag, startPoint x: 90, startPoint y: 209, endPoint x: 54, endPoint y: 208, distance: 36.0
click at [54, 208] on div "1 Filter pro.cambrdx@gmail.com Views" at bounding box center [549, 209] width 1050 height 23
paste input "zakismall_"
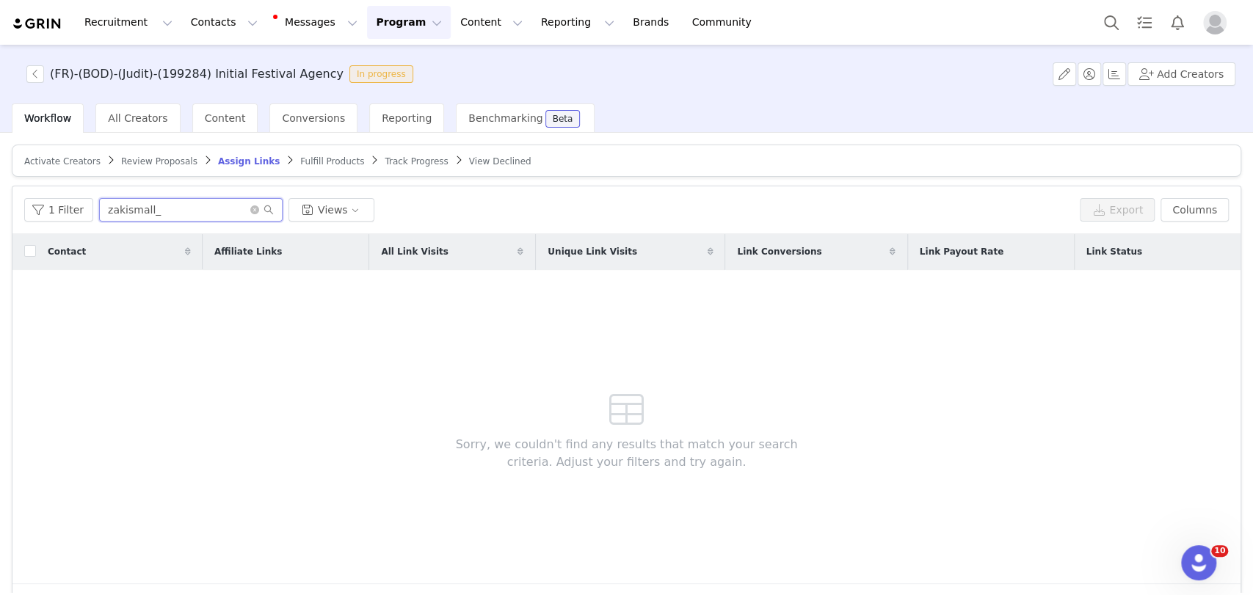
type input "zakismall_"
click at [62, 156] on span "Activate Creators" at bounding box center [62, 161] width 76 height 10
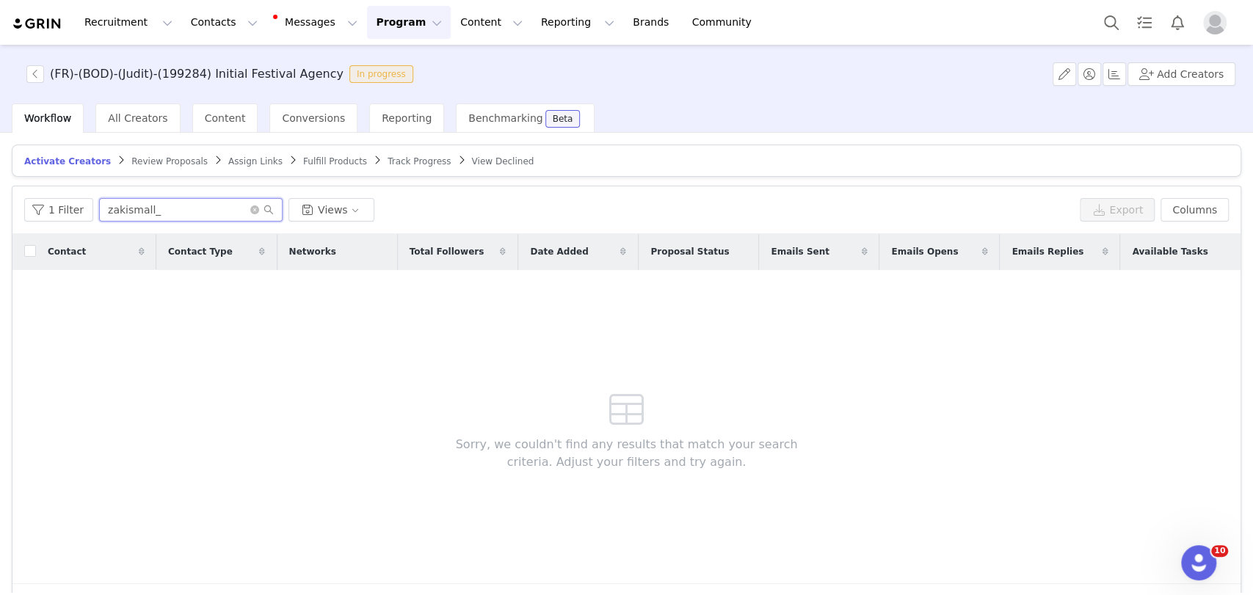
click at [135, 199] on input "zakismall_" at bounding box center [190, 209] width 183 height 23
click at [147, 206] on input "zakismall_" at bounding box center [190, 209] width 183 height 23
type input "z"
paste input "zakismall_"
type input "zakismall_"
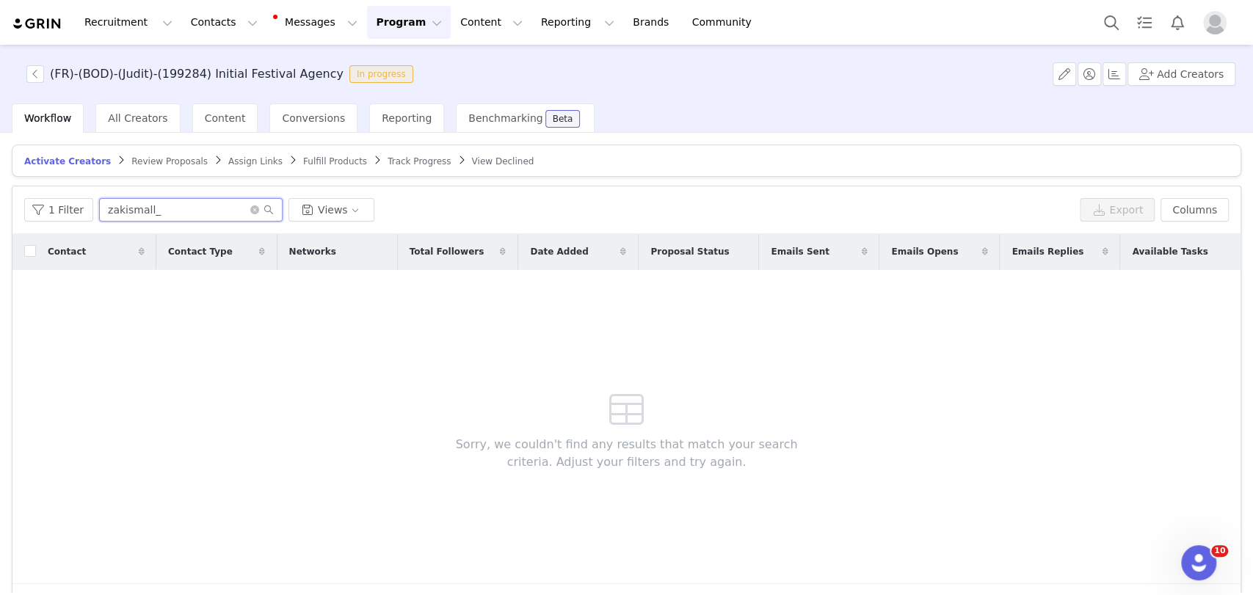
click at [139, 208] on input "zakismall_" at bounding box center [190, 209] width 183 height 23
click at [228, 158] on span "Assign Links" at bounding box center [255, 161] width 54 height 10
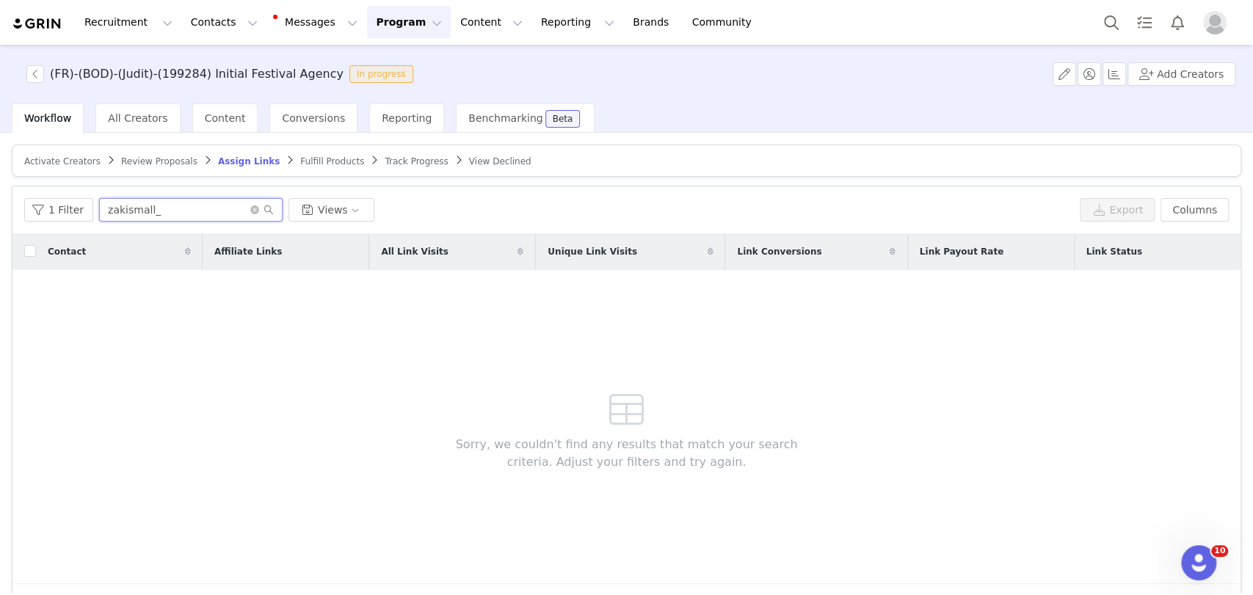
click at [153, 207] on input "zakismall_" at bounding box center [190, 209] width 183 height 23
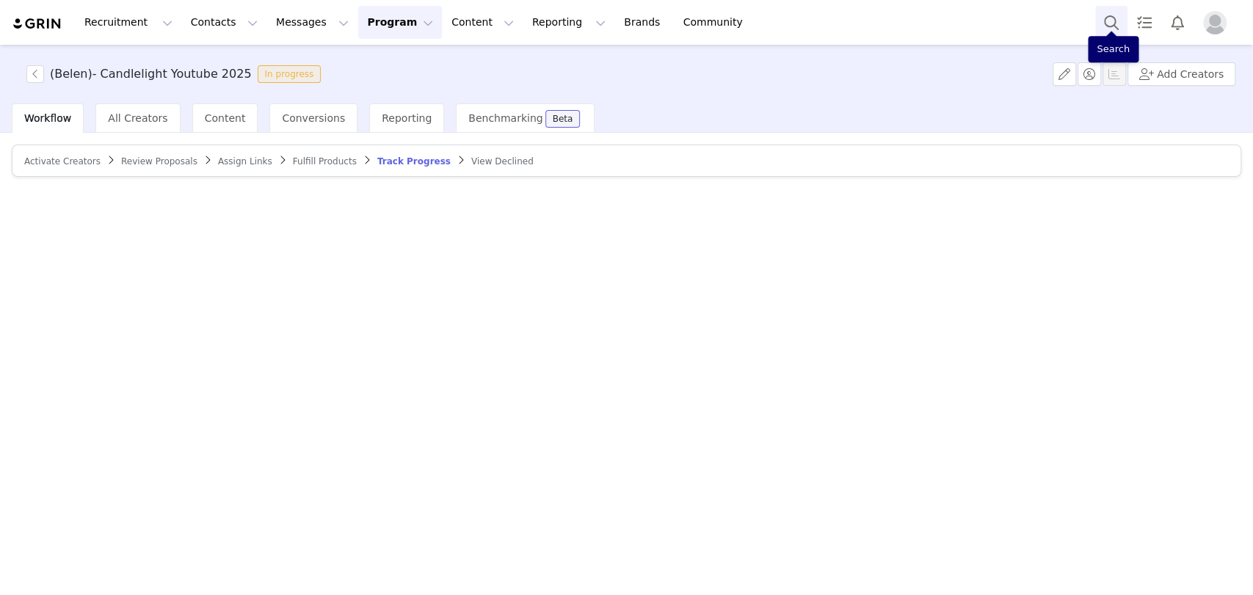
click at [1108, 25] on button "Search" at bounding box center [1111, 22] width 32 height 33
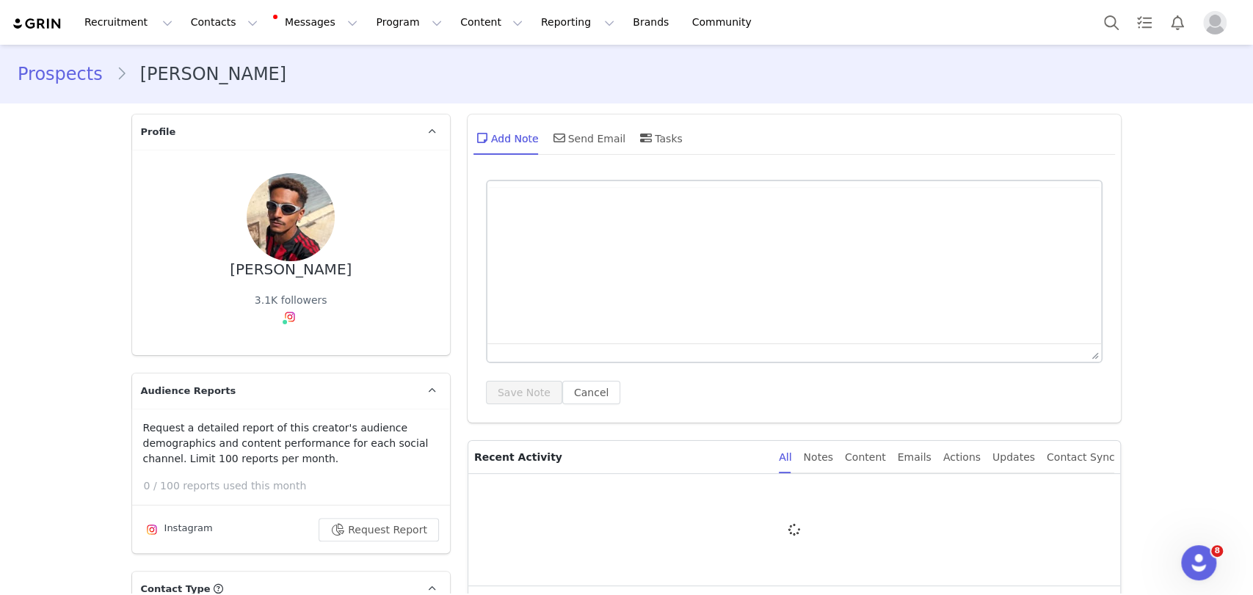
type input "+1 ([GEOGRAPHIC_DATA])"
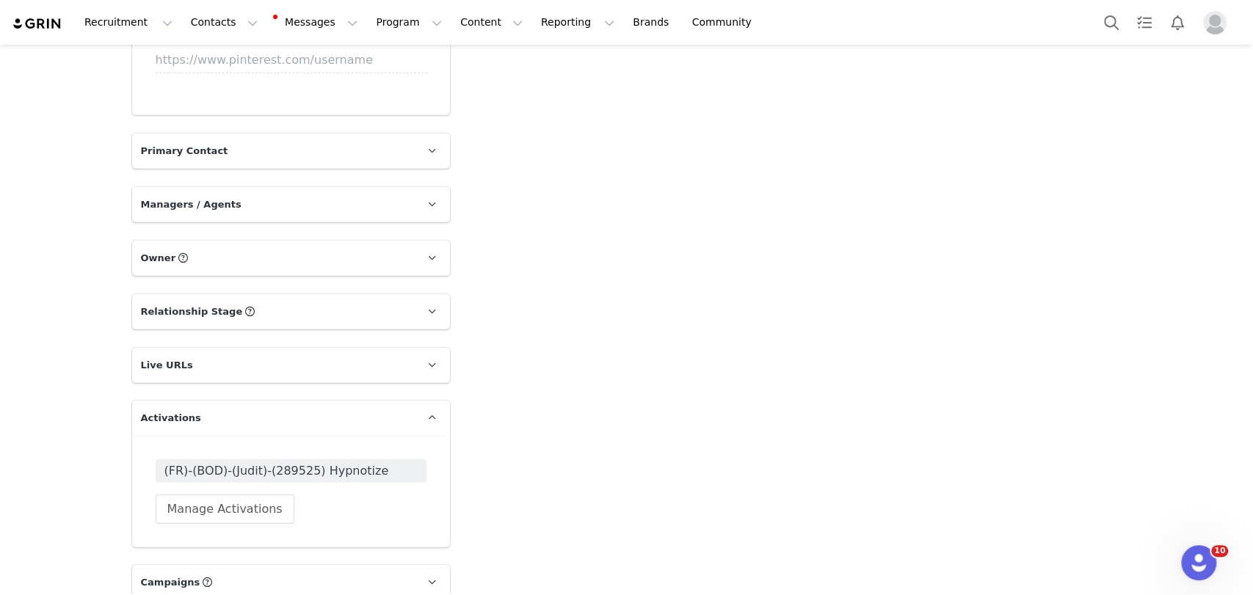
scroll to position [2649, 0]
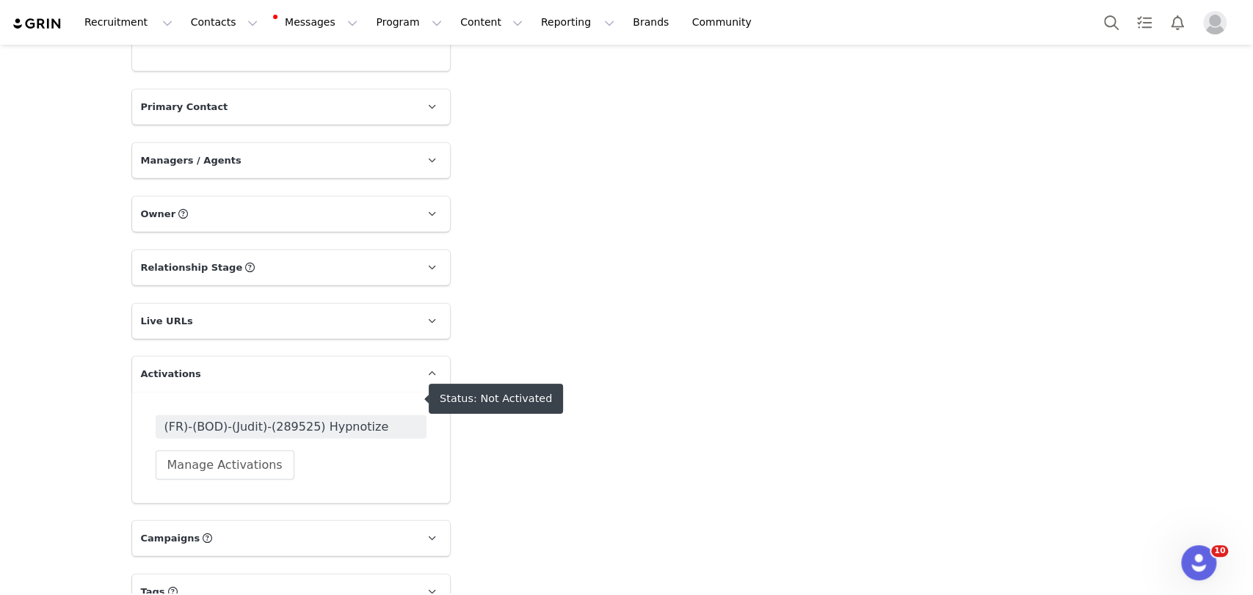
click at [316, 418] on span "(FR)-(BOD)-(Judit)-(289525) Hypnotize" at bounding box center [290, 427] width 253 height 18
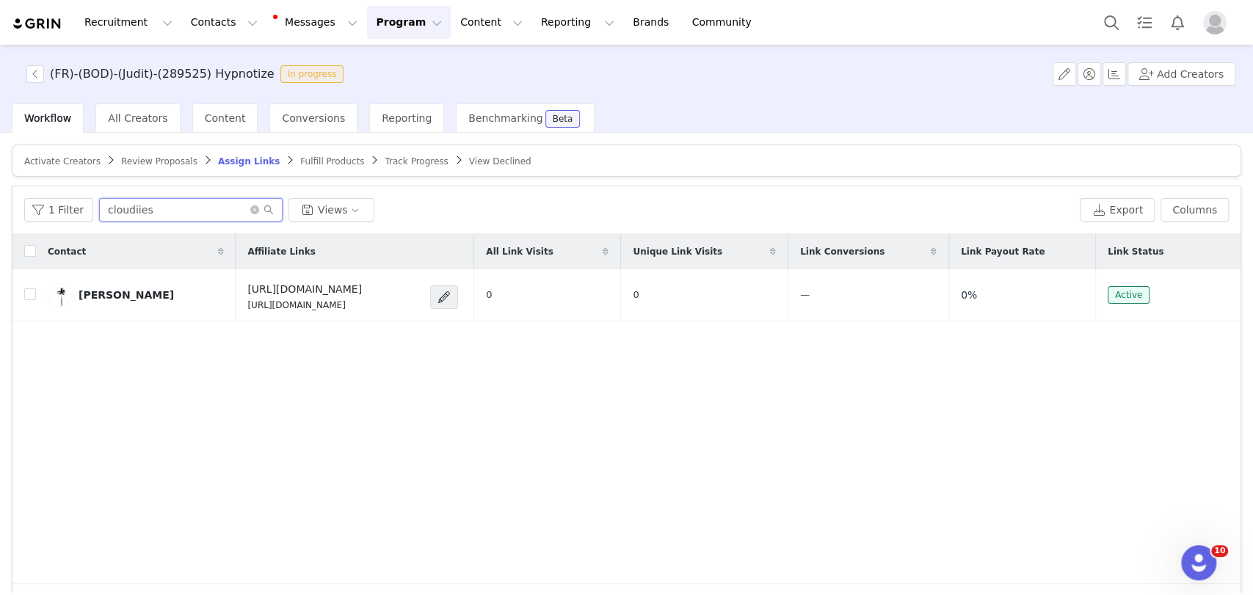
click at [137, 206] on input "cloudiies" at bounding box center [190, 209] width 183 height 23
paste input "zakismall_"
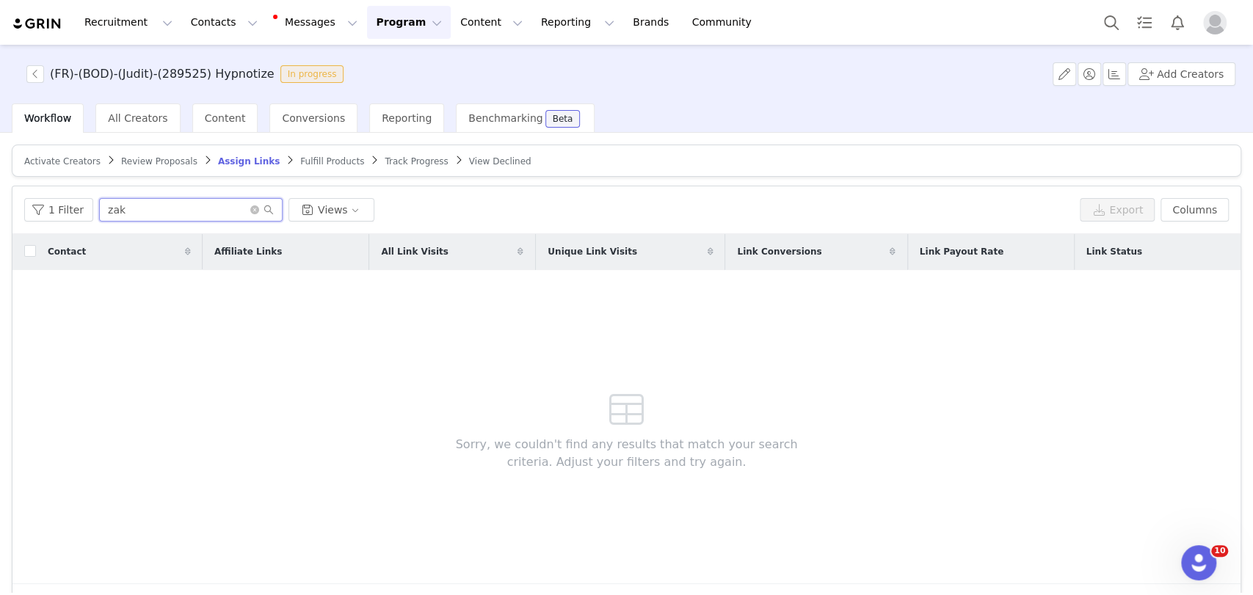
type input "zak"
click at [62, 156] on span "Activate Creators" at bounding box center [62, 161] width 76 height 10
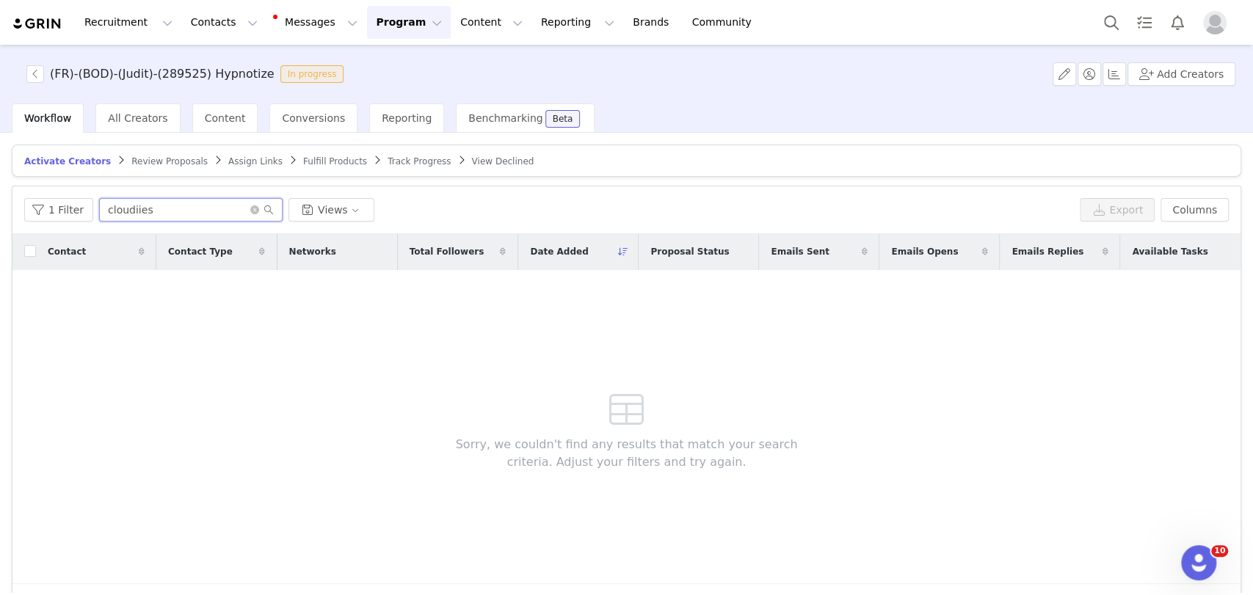
click at [112, 213] on input "cloudiies" at bounding box center [190, 209] width 183 height 23
paste input "zakismall_"
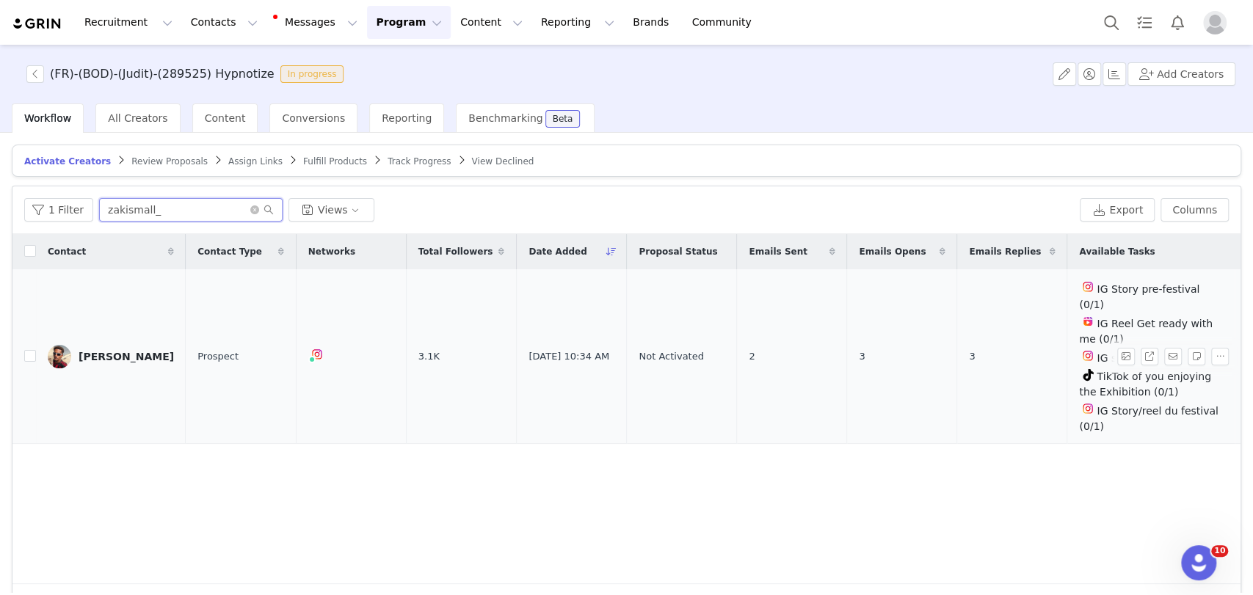
type input "zakismall_"
click at [28, 350] on input "checkbox" at bounding box center [30, 356] width 12 height 12
checkbox input "true"
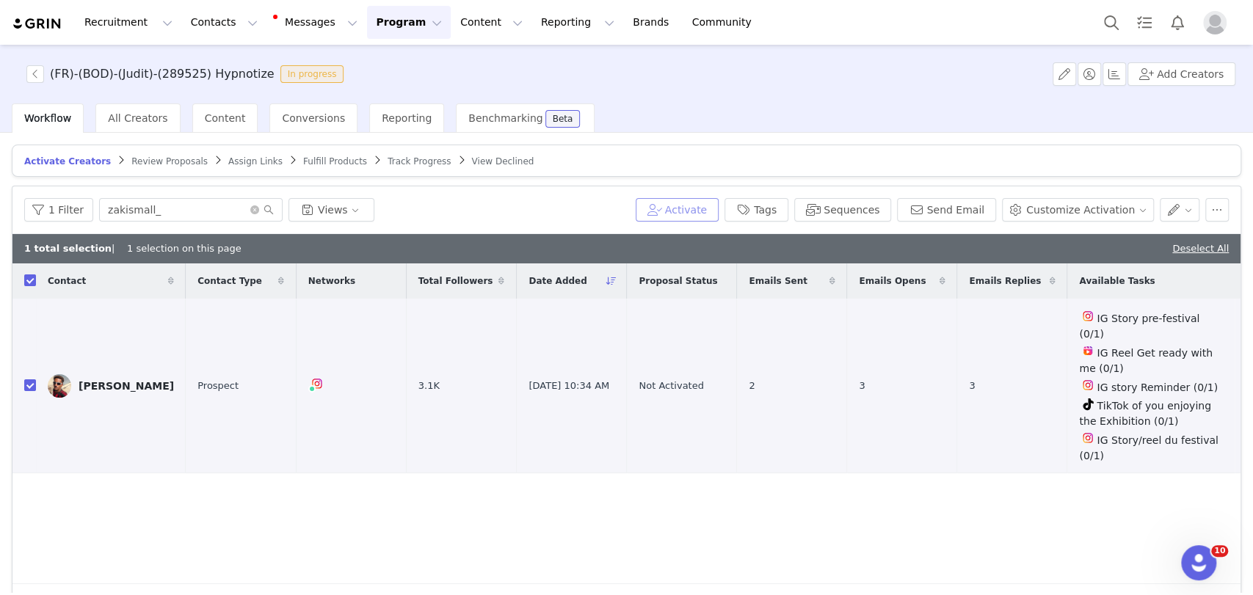
click at [701, 206] on button "Activate" at bounding box center [677, 209] width 83 height 23
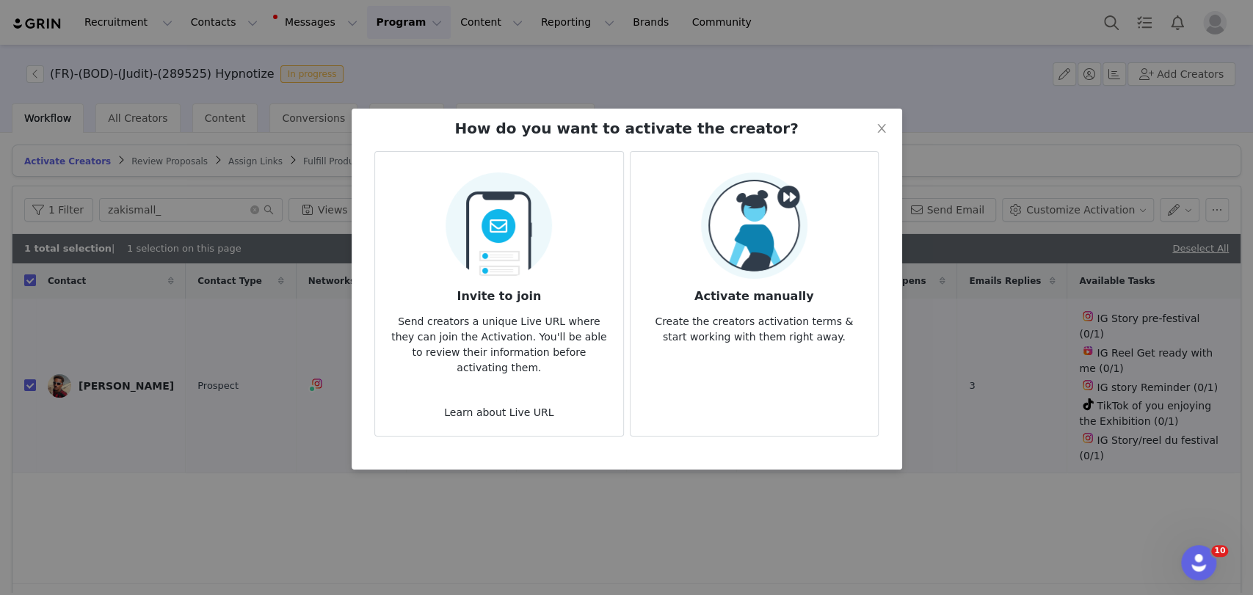
click at [762, 201] on img at bounding box center [754, 225] width 106 height 106
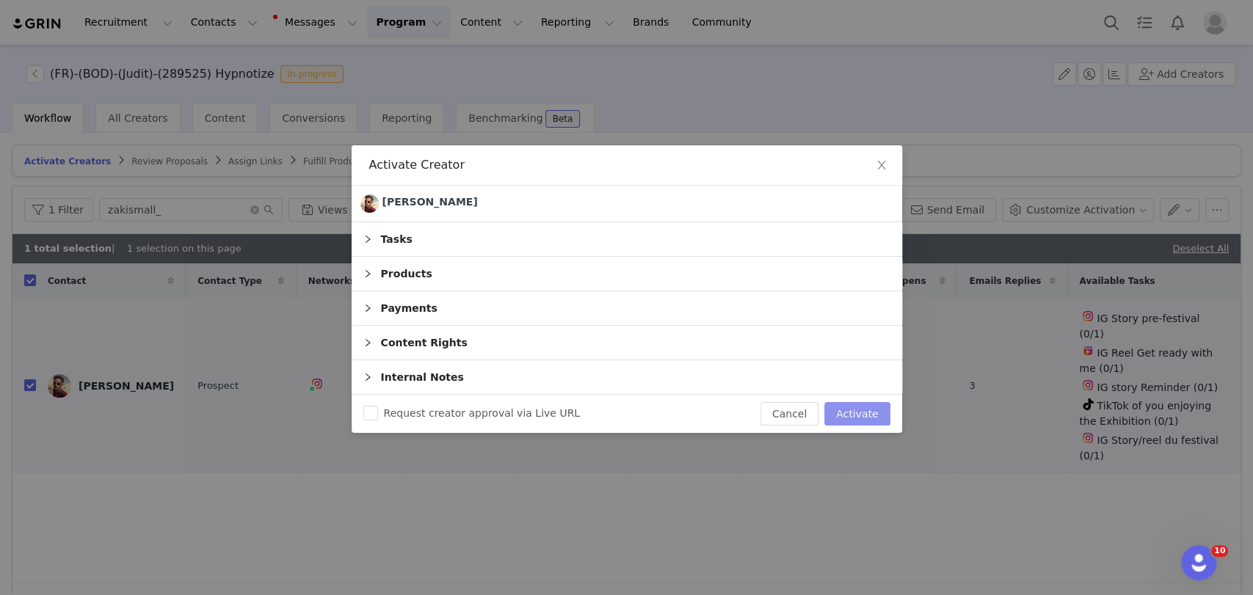
click at [865, 407] on button "Activate" at bounding box center [856, 413] width 65 height 23
checkbox input "false"
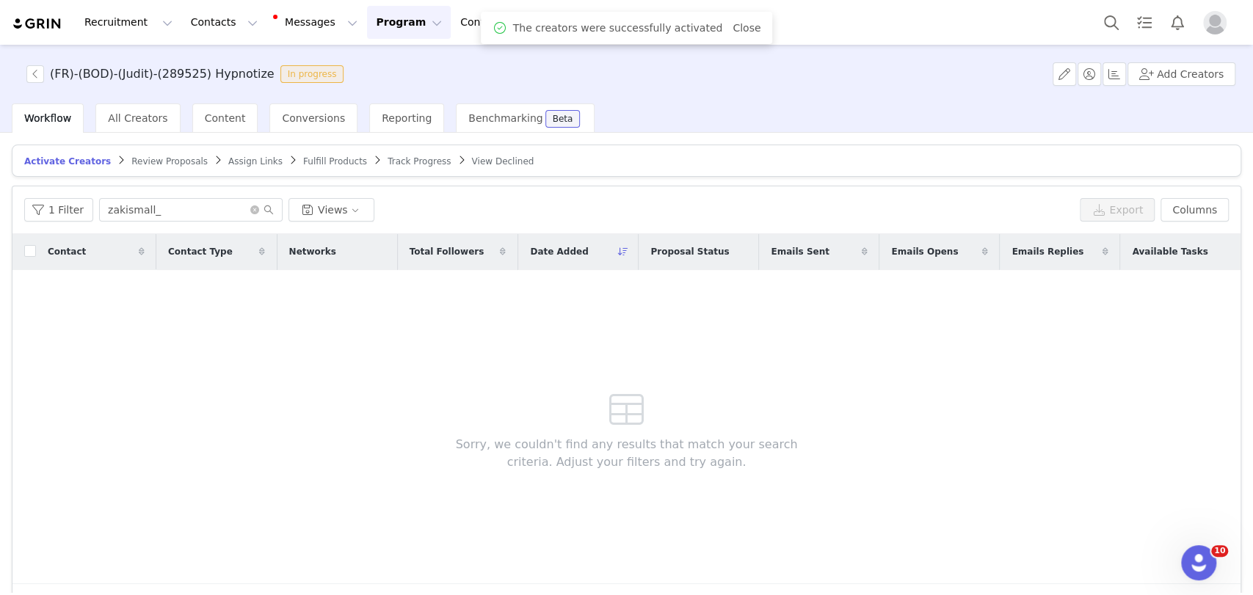
click at [228, 161] on span "Assign Links" at bounding box center [255, 161] width 54 height 10
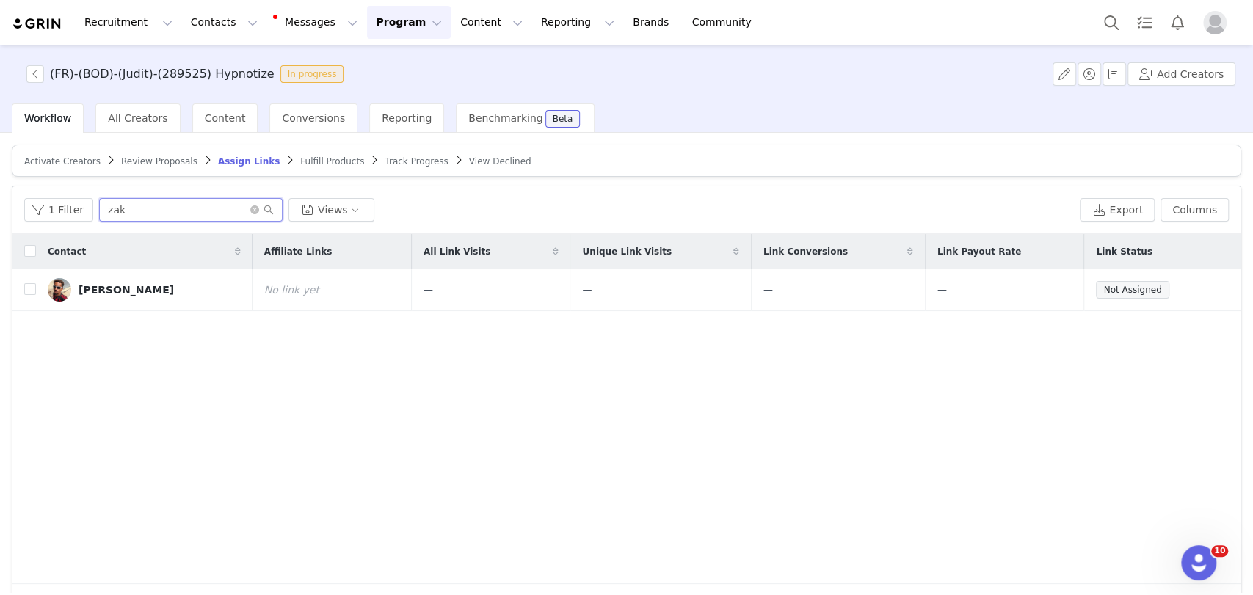
click at [187, 200] on input "zak" at bounding box center [190, 209] width 183 height 23
paste input "ismall_"
type input "zakismall_"
click at [1165, 288] on button "button" at bounding box center [1173, 290] width 18 height 18
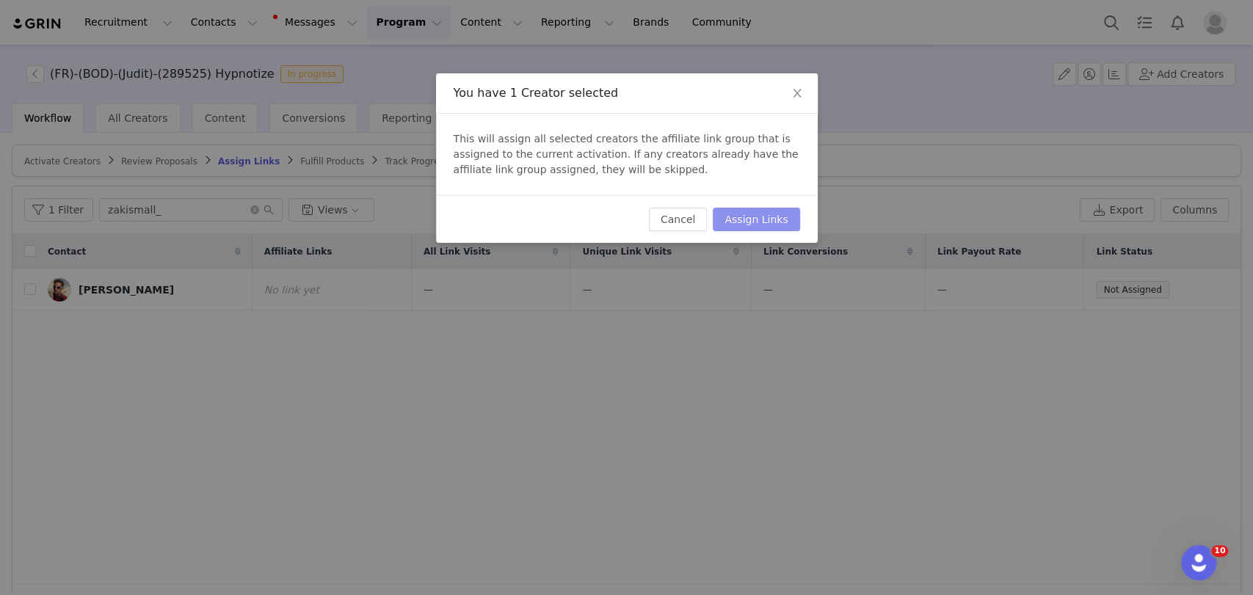
click at [782, 208] on button "Assign Links" at bounding box center [756, 219] width 87 height 23
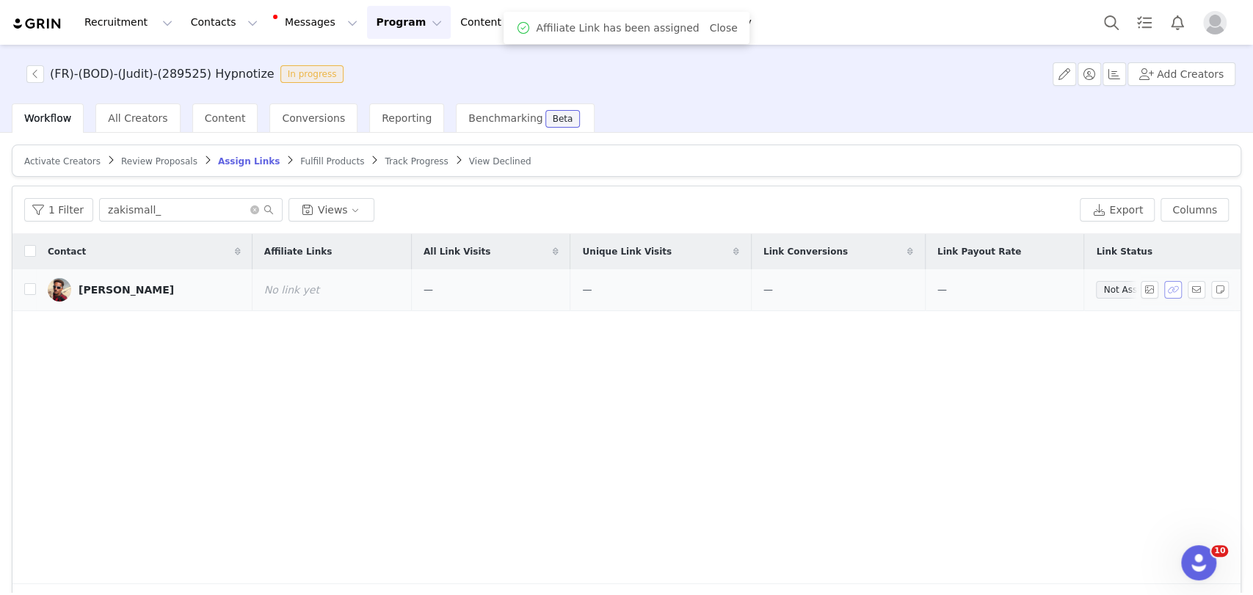
click at [1164, 292] on button "button" at bounding box center [1173, 290] width 18 height 18
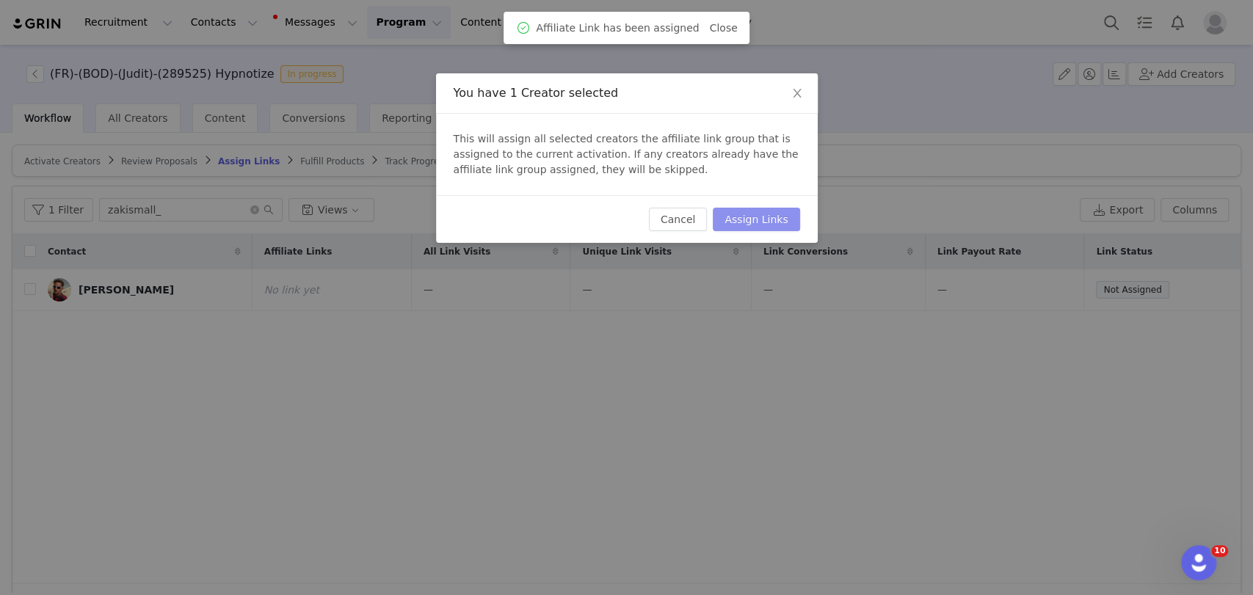
click at [787, 223] on button "Assign Links" at bounding box center [756, 219] width 87 height 23
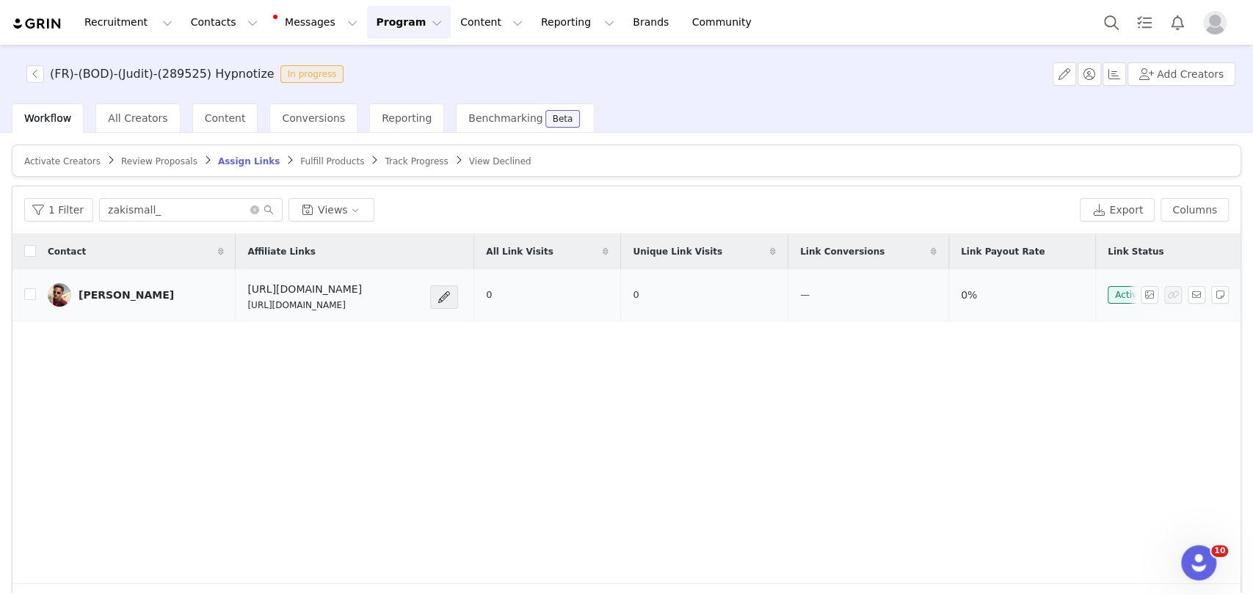
drag, startPoint x: 393, startPoint y: 305, endPoint x: 206, endPoint y: 301, distance: 187.2
click at [236, 301] on td "[URL][DOMAIN_NAME] [URL][DOMAIN_NAME]" at bounding box center [355, 295] width 238 height 52
copy p "[URL][DOMAIN_NAME]"
click at [1188, 293] on button "button" at bounding box center [1197, 295] width 18 height 18
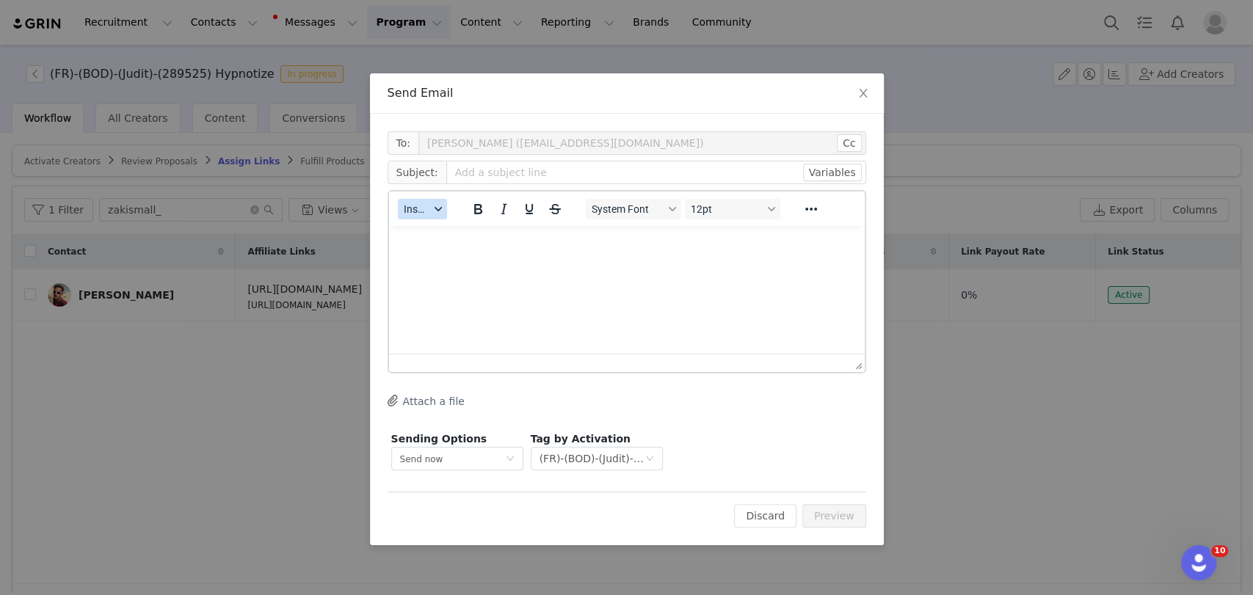
click at [409, 214] on span "Insert" at bounding box center [417, 209] width 26 height 12
click at [445, 233] on div "Insert Template" at bounding box center [476, 235] width 132 height 18
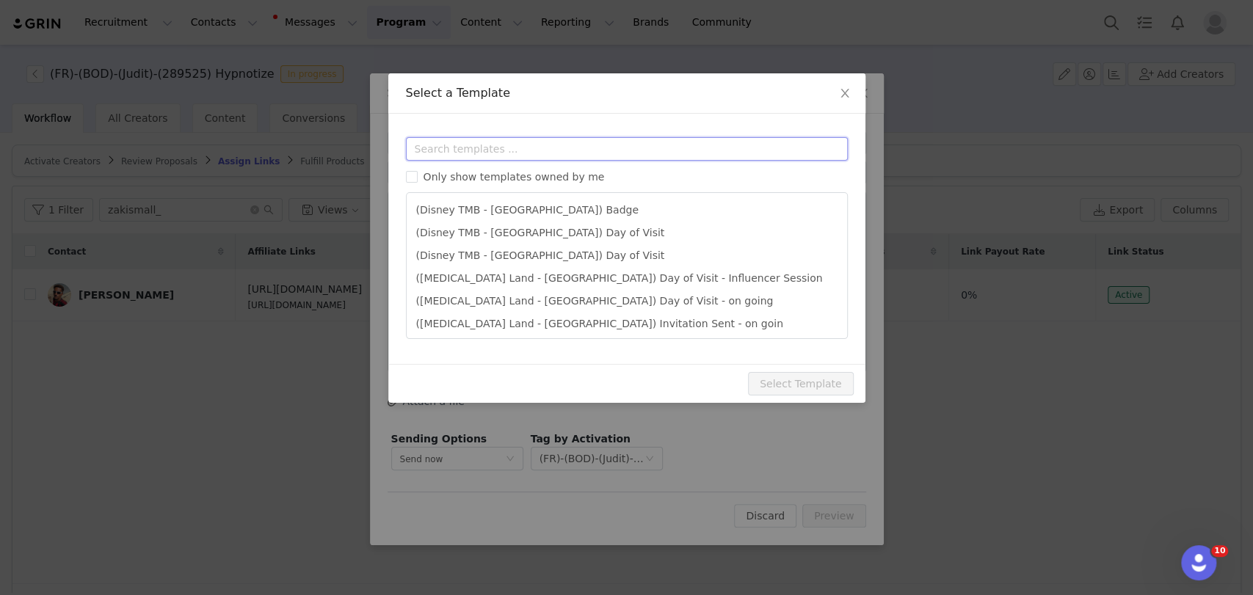
click at [457, 150] on input "text" at bounding box center [627, 148] width 442 height 23
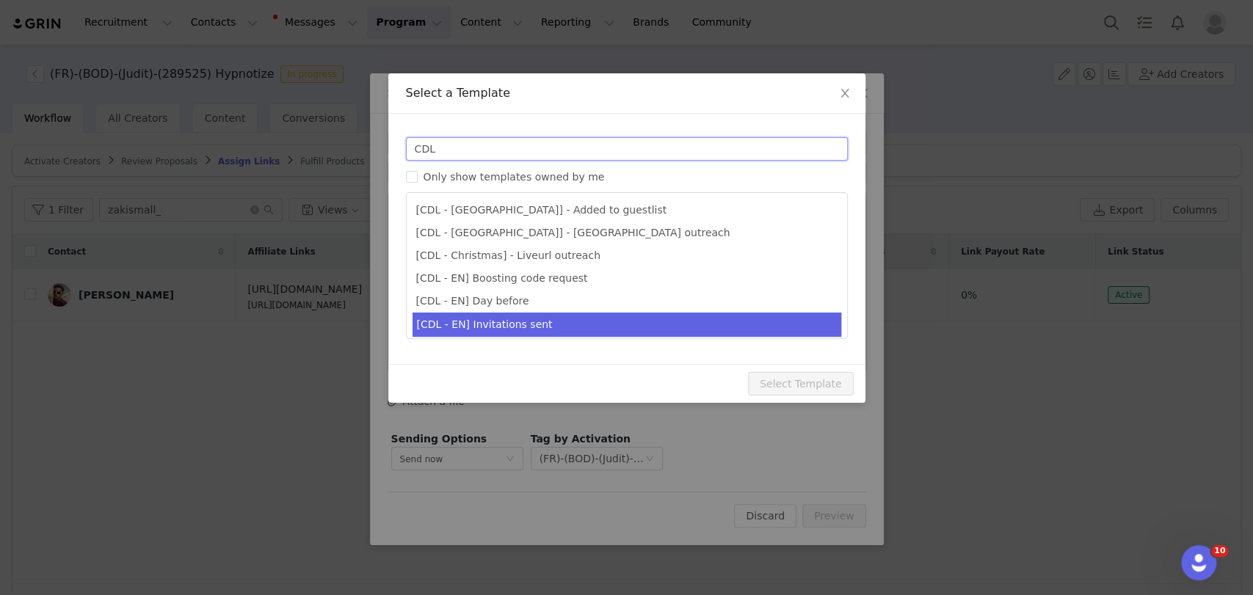
type input "CDL"
click at [473, 333] on li "[CDL - EN] Invitations sent" at bounding box center [626, 325] width 429 height 24
type input "Your invitations for Candlelight have been requested! 🕯️✨"
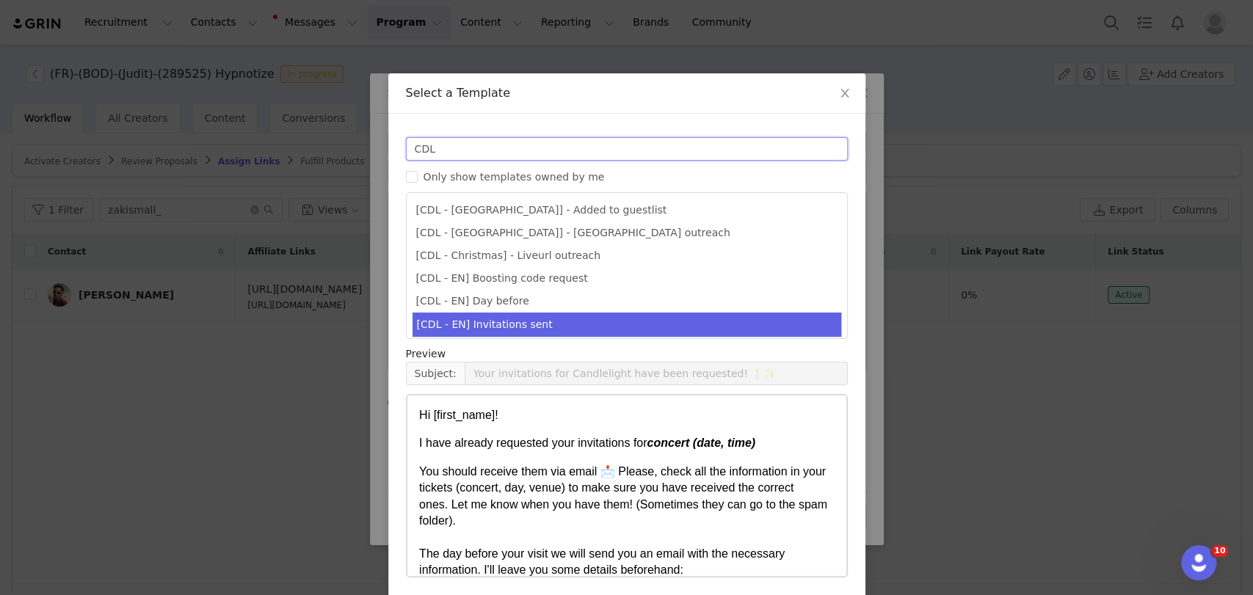
drag, startPoint x: 475, startPoint y: 145, endPoint x: 276, endPoint y: 145, distance: 198.9
click at [276, 145] on div "Select a Template Templates CDL Only show templates owned by me [CDL - Bridgert…" at bounding box center [626, 297] width 1253 height 595
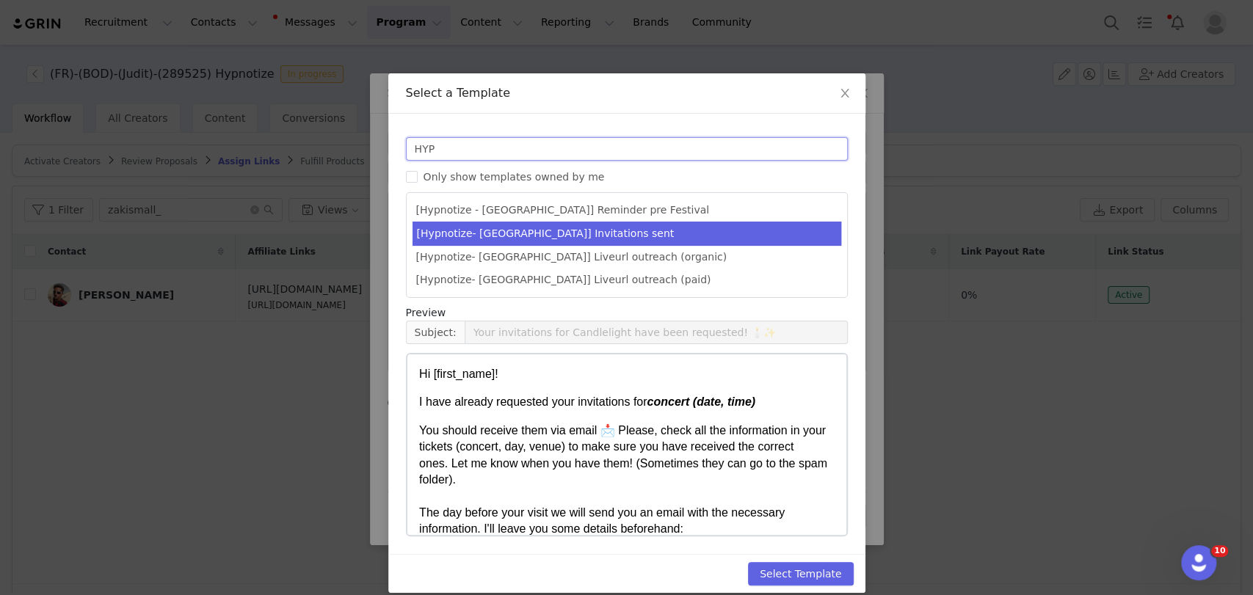
type input "HYP"
click at [576, 222] on li "[Hypnotize- [GEOGRAPHIC_DATA]] Invitations sent" at bounding box center [626, 234] width 429 height 24
type input "Tes invitations pour le plus grand festival de musique rap sont en chemin 🚀"
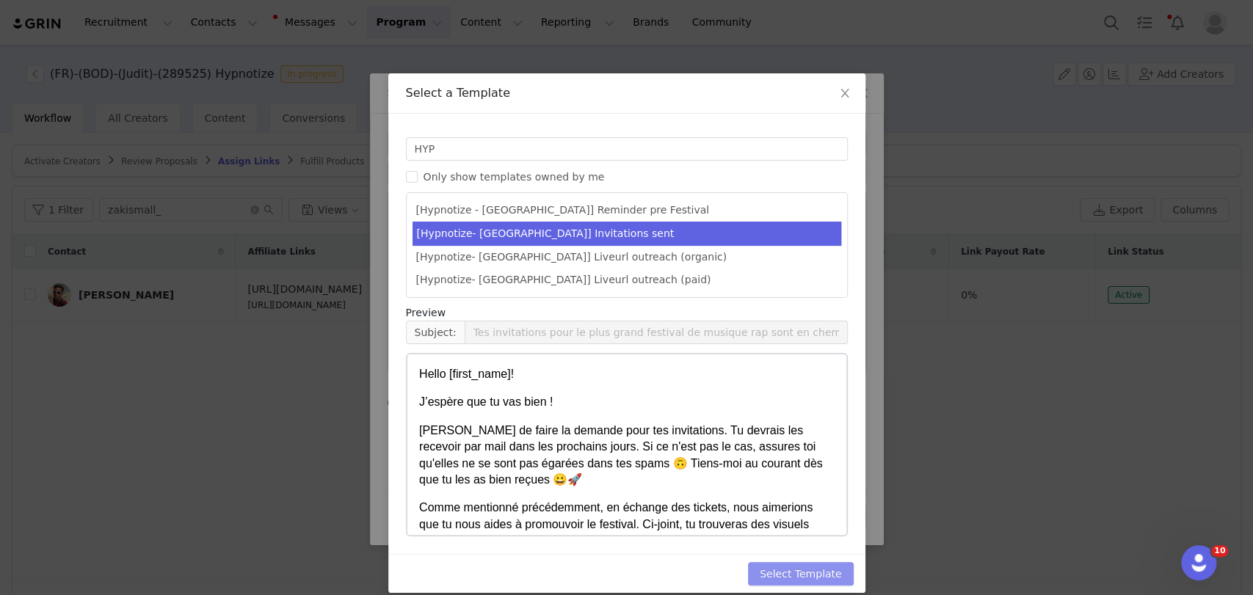
click at [798, 571] on button "Select Template" at bounding box center [801, 573] width 106 height 23
type input "Tes invitations pour le plus grand festival de musique rap sont en chemin 🚀"
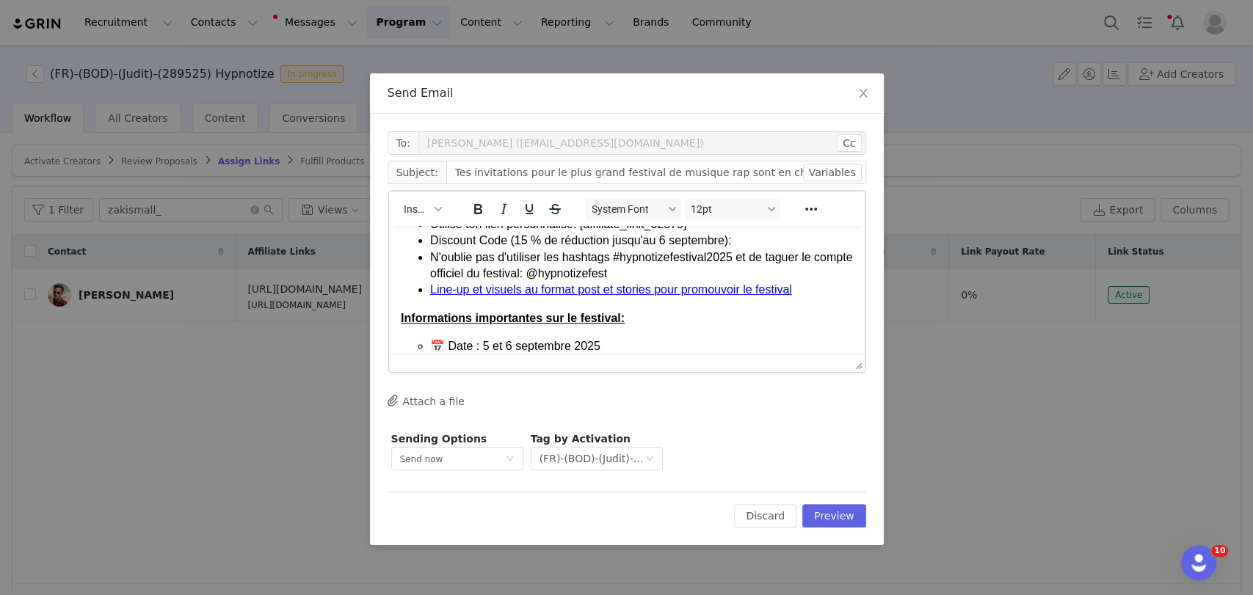
scroll to position [163, 0]
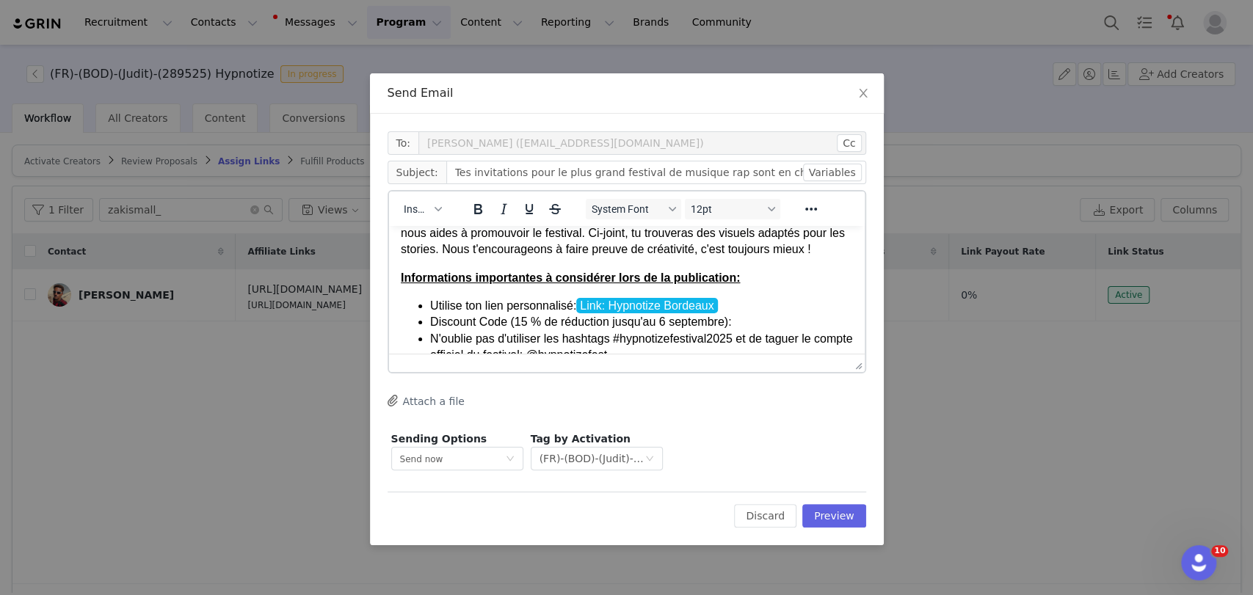
click at [752, 323] on li "Discount Code (15 % de réduction jusqu'au 6 septembre):" at bounding box center [640, 322] width 423 height 16
click at [749, 323] on li "Discount Code (15 % de réduction jusqu'au 6 septembre):" at bounding box center [640, 322] width 423 height 16
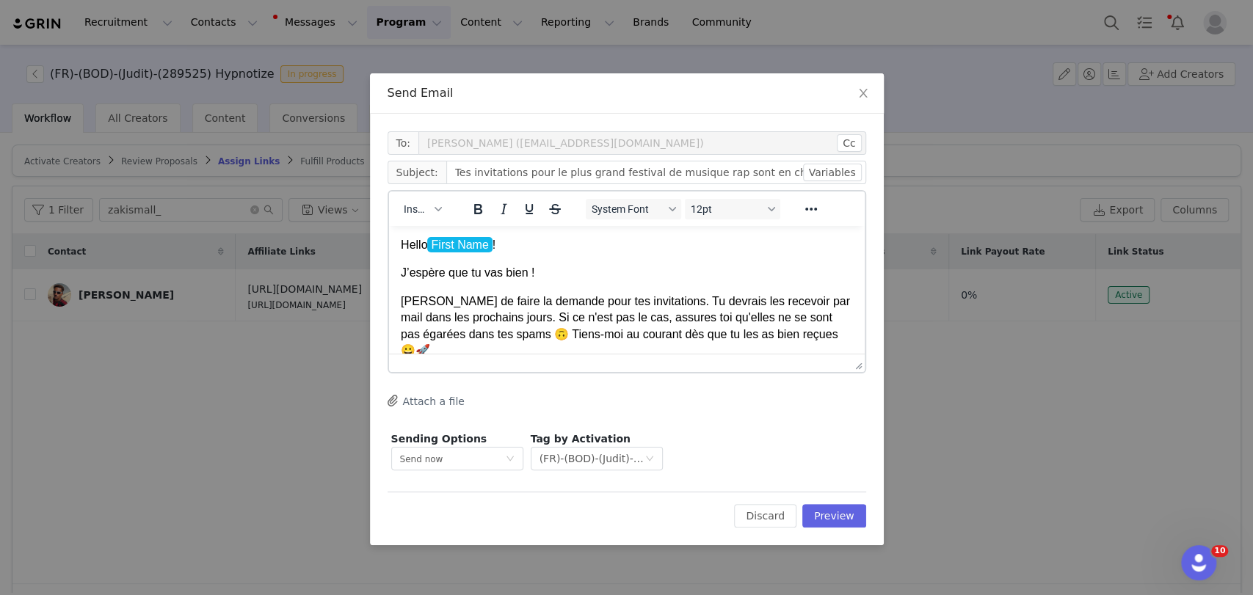
scroll to position [0, 0]
click at [840, 520] on button "Preview" at bounding box center [834, 515] width 64 height 23
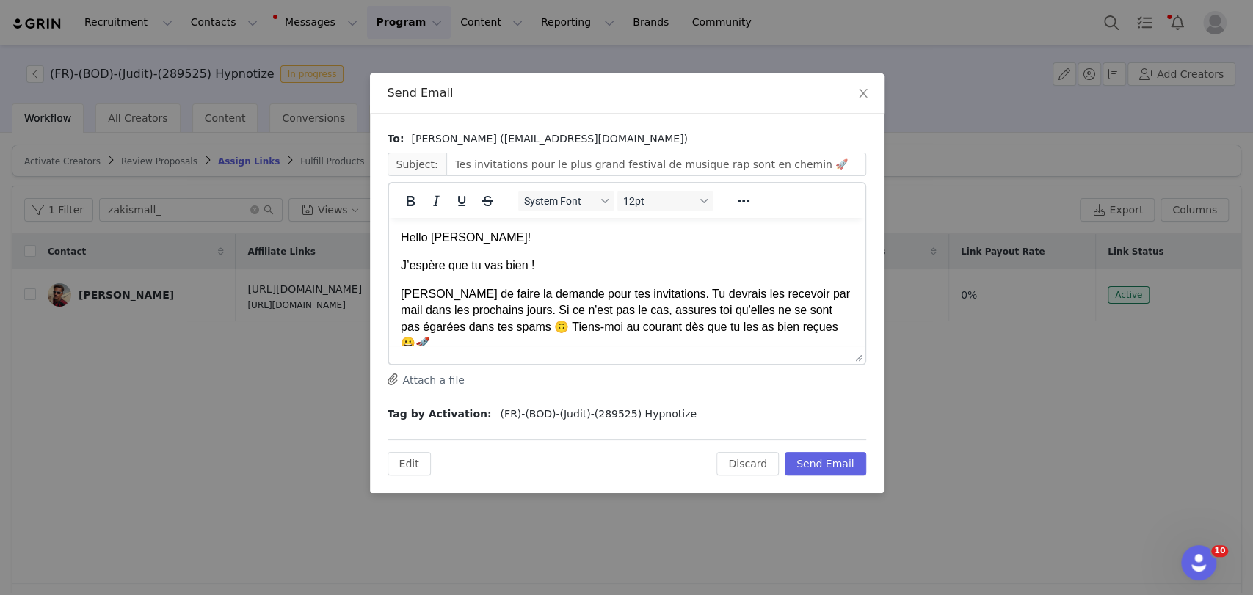
click at [466, 238] on p "Hello [PERSON_NAME]!" at bounding box center [626, 238] width 452 height 16
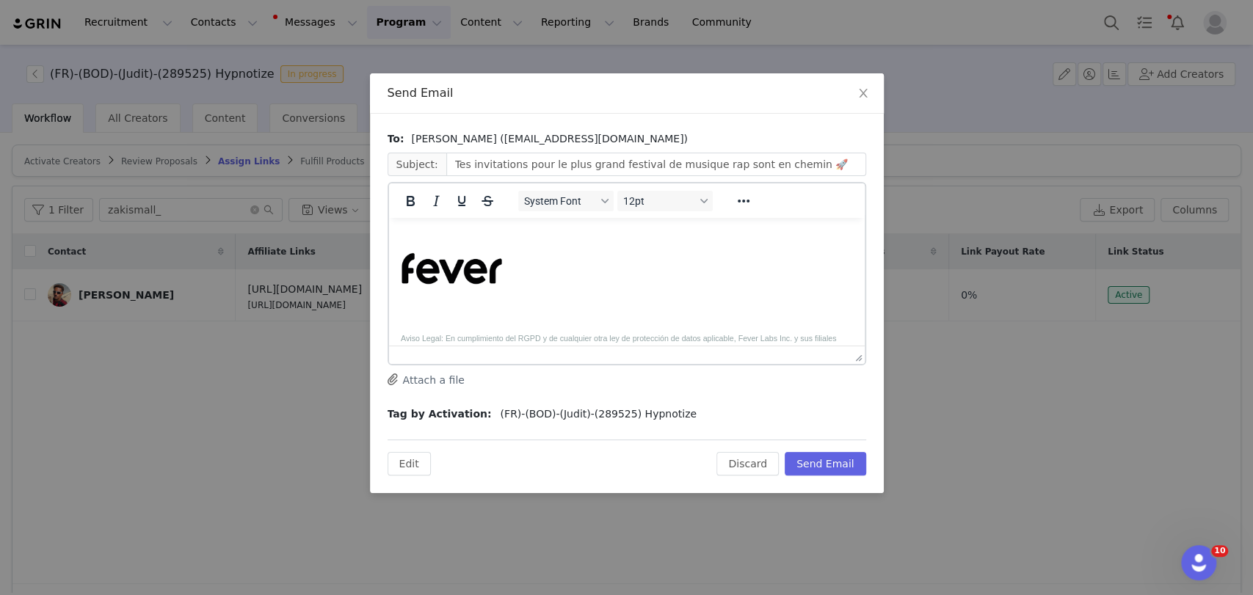
scroll to position [734, 0]
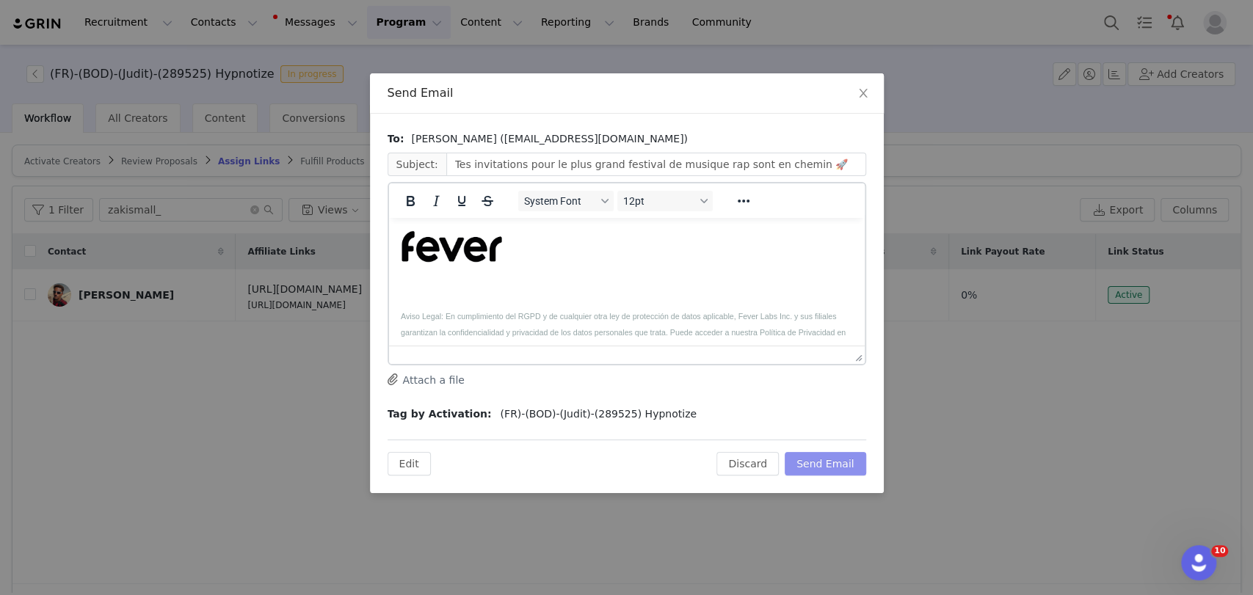
click at [834, 464] on button "Send Email" at bounding box center [825, 463] width 81 height 23
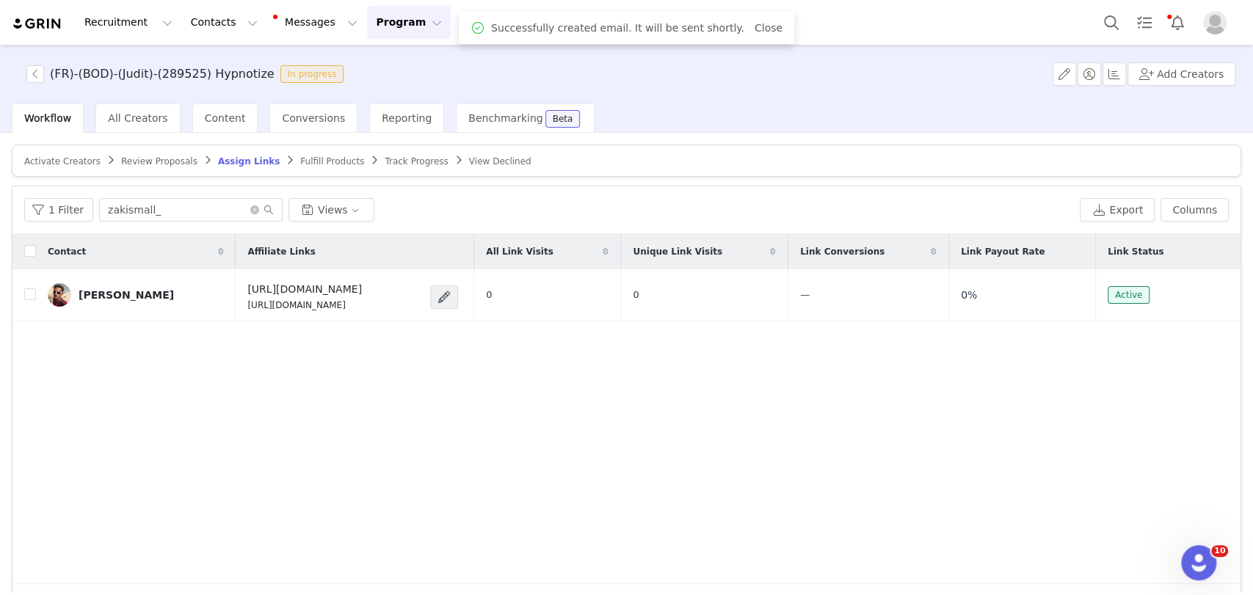
scroll to position [0, 0]
